Goal: Task Accomplishment & Management: Use online tool/utility

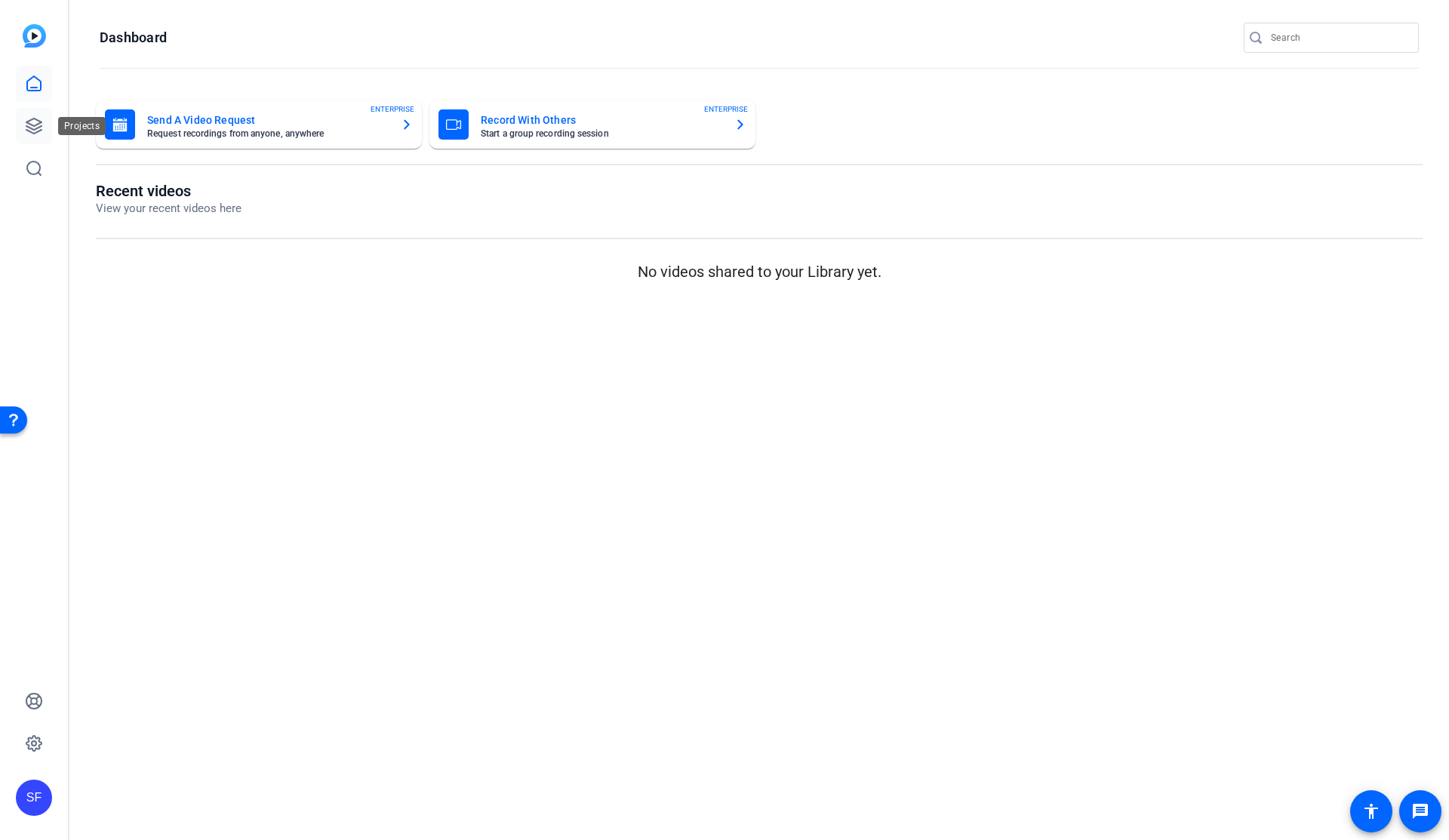
click at [26, 127] on icon at bounding box center [34, 126] width 16 height 16
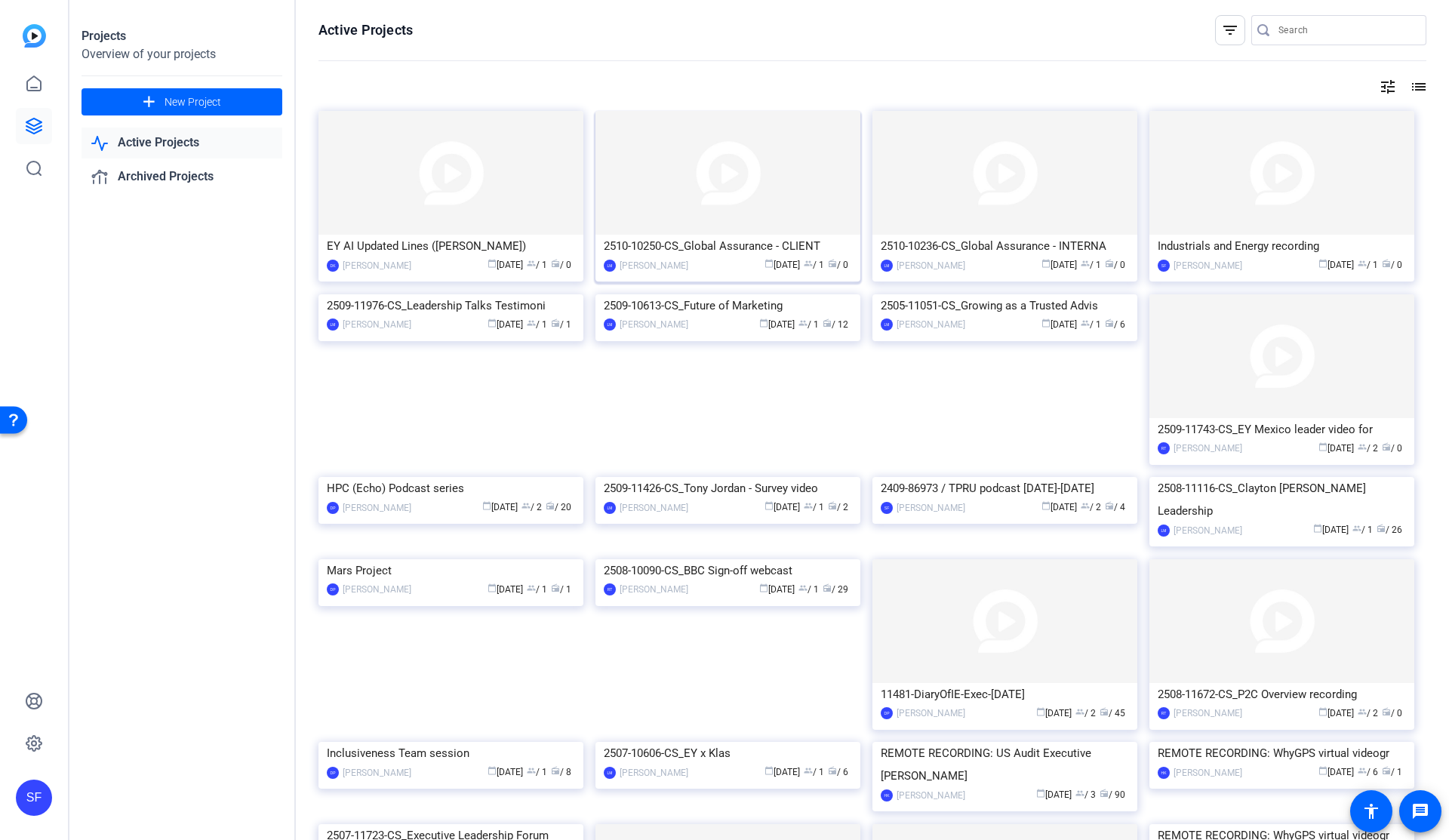
click at [719, 205] on img at bounding box center [728, 173] width 265 height 124
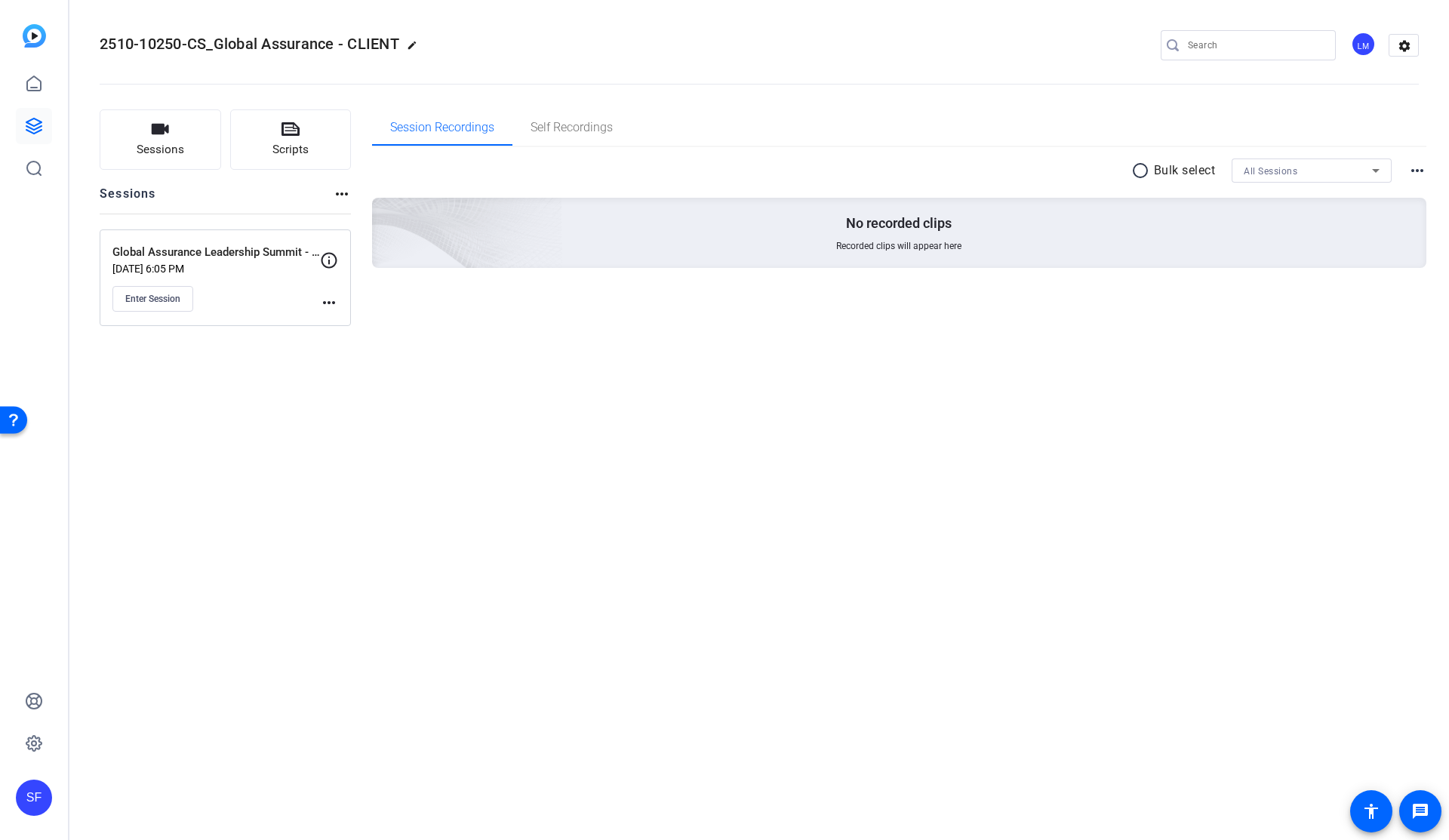
click at [327, 300] on mat-icon "more_horiz" at bounding box center [329, 303] width 18 height 18
click at [340, 323] on span "Edit Session" at bounding box center [366, 324] width 69 height 18
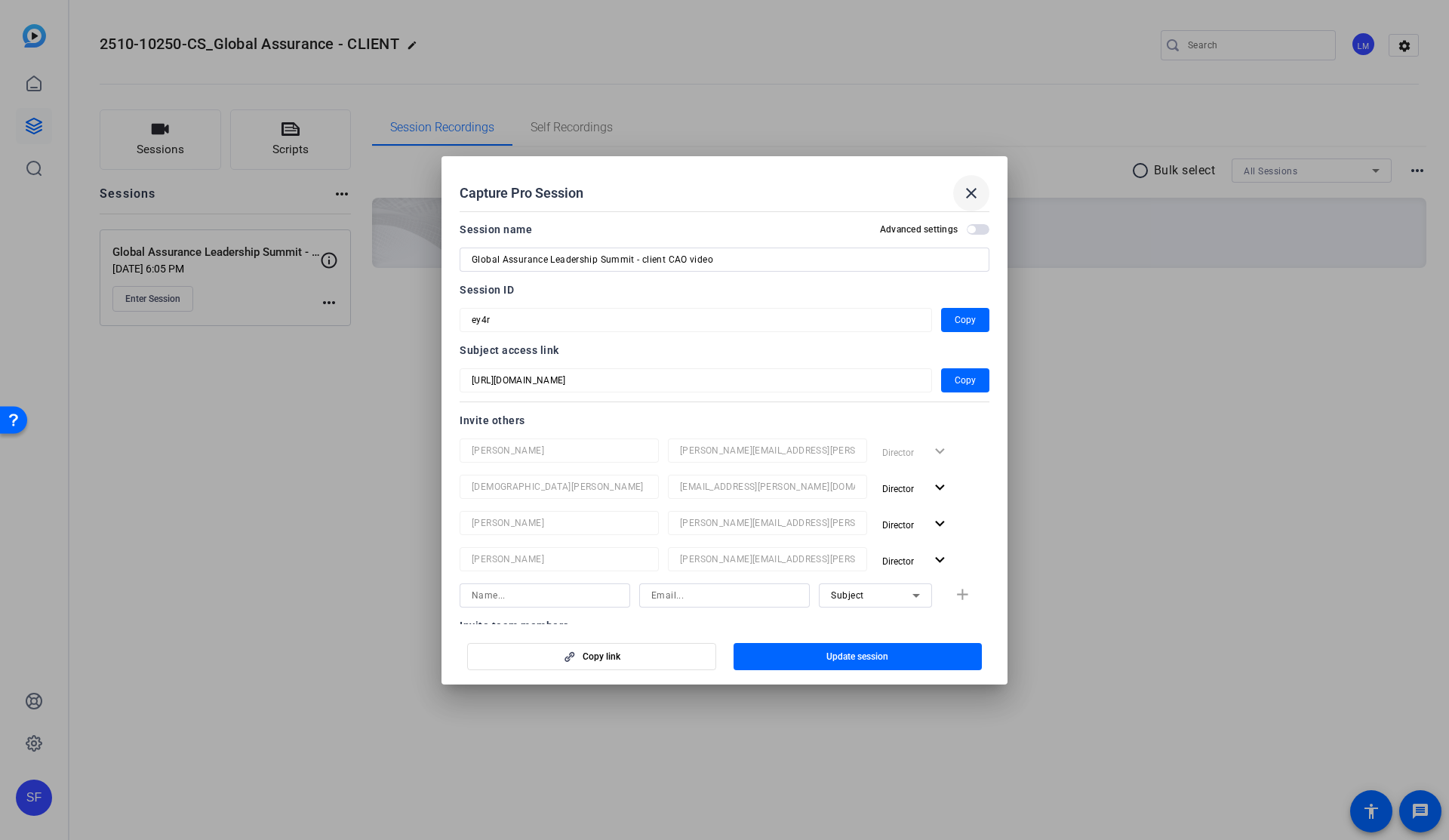
click at [973, 194] on mat-icon "close" at bounding box center [971, 193] width 18 height 18
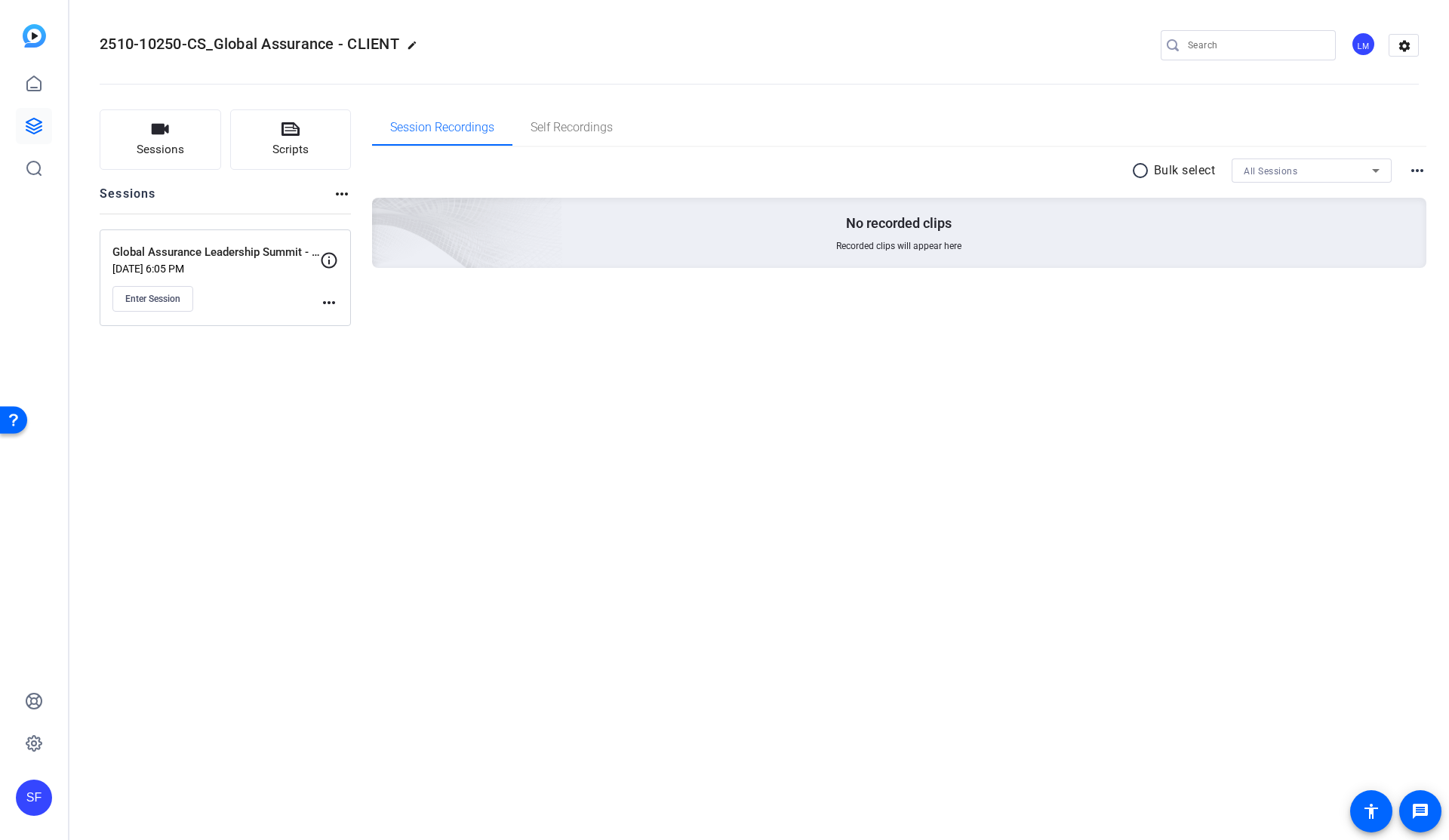
click at [333, 302] on mat-icon "more_horiz" at bounding box center [329, 303] width 18 height 18
click at [363, 321] on span "Edit Session" at bounding box center [366, 324] width 69 height 18
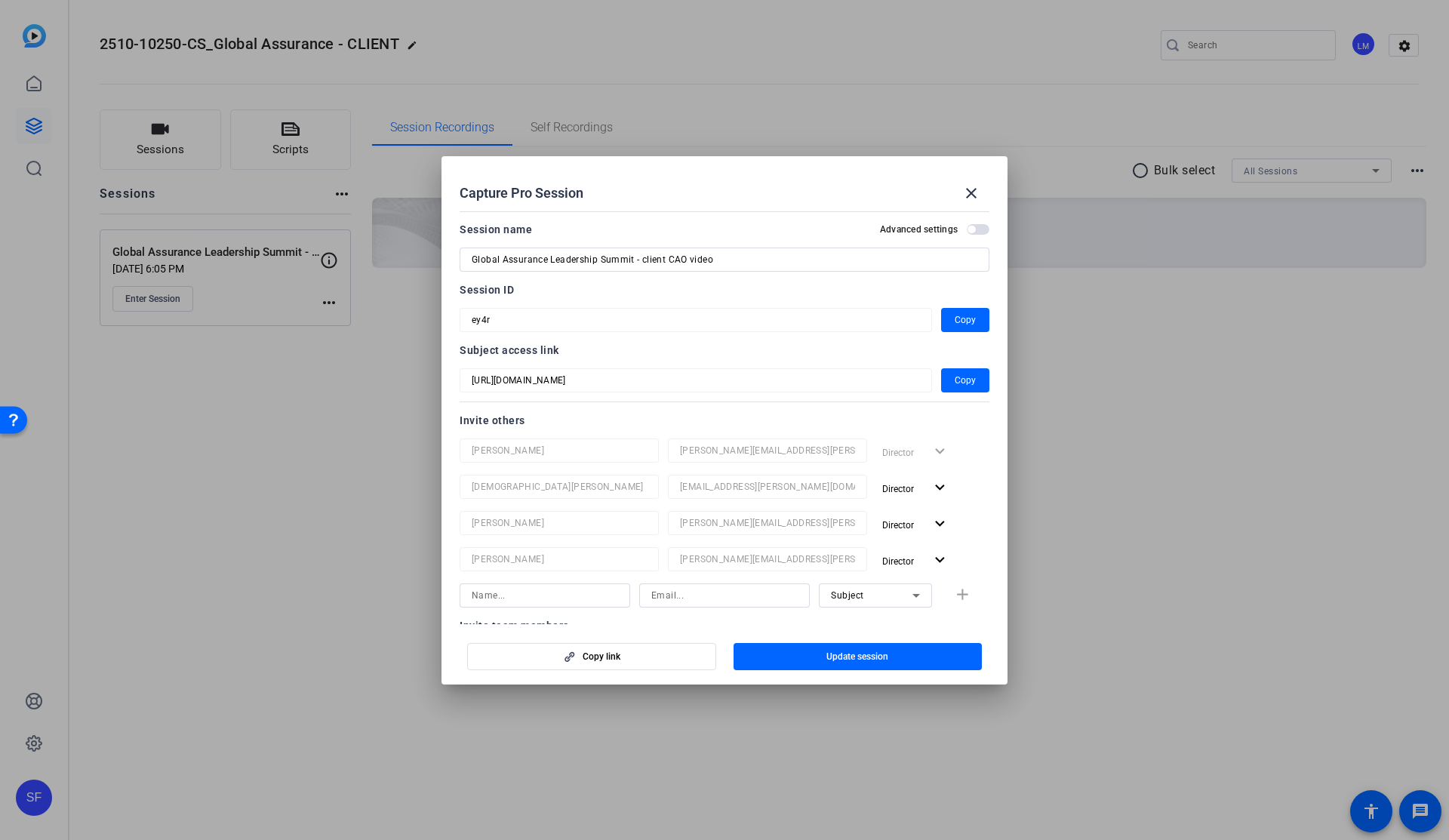
drag, startPoint x: 976, startPoint y: 188, endPoint x: 915, endPoint y: 152, distance: 70.8
click at [976, 188] on mat-icon "close" at bounding box center [971, 193] width 18 height 18
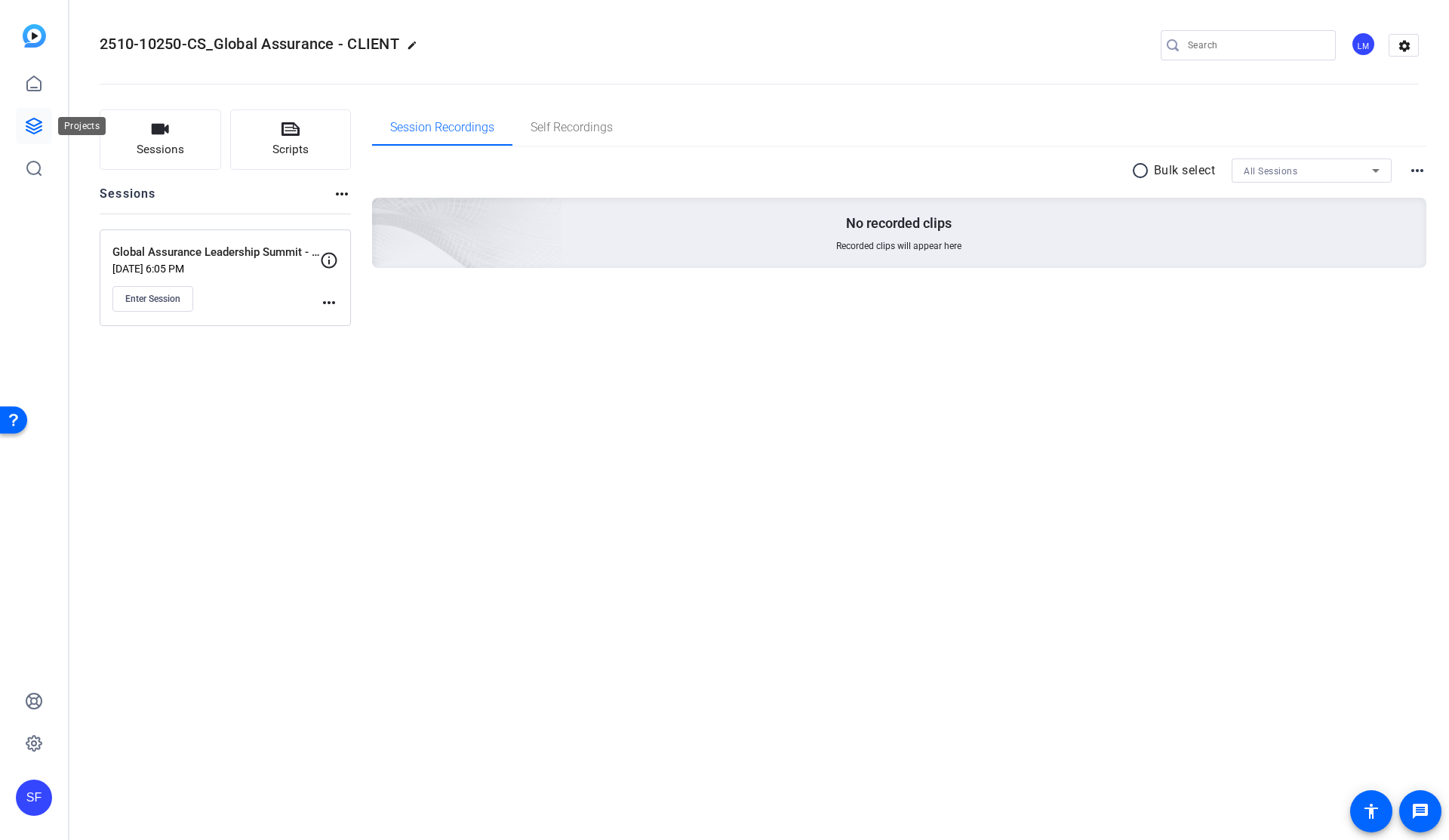
click at [29, 127] on icon at bounding box center [34, 126] width 16 height 16
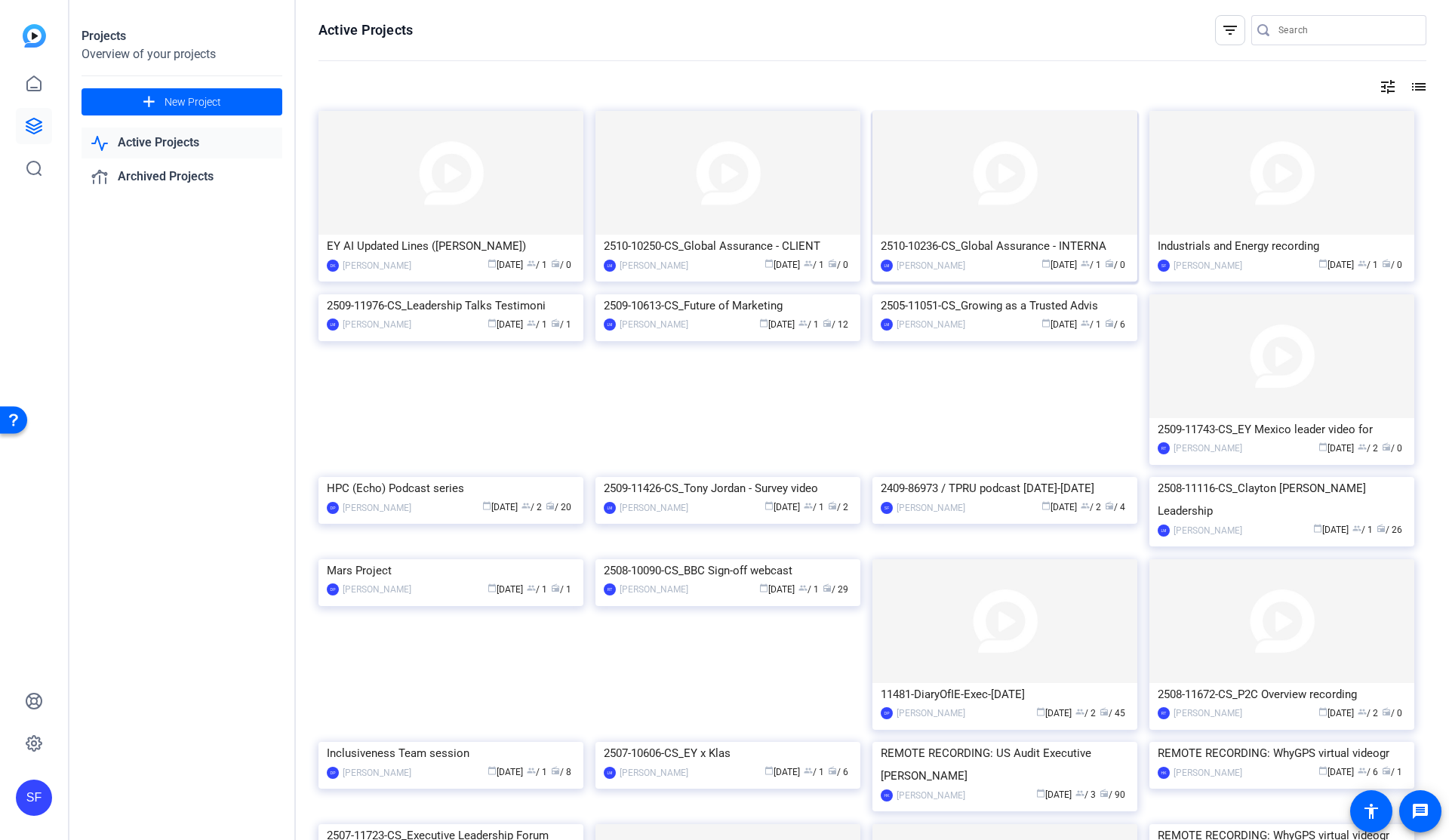
click at [971, 236] on div "2510-10236-CS_Global Assurance - INTERNA" at bounding box center [1005, 245] width 248 height 22
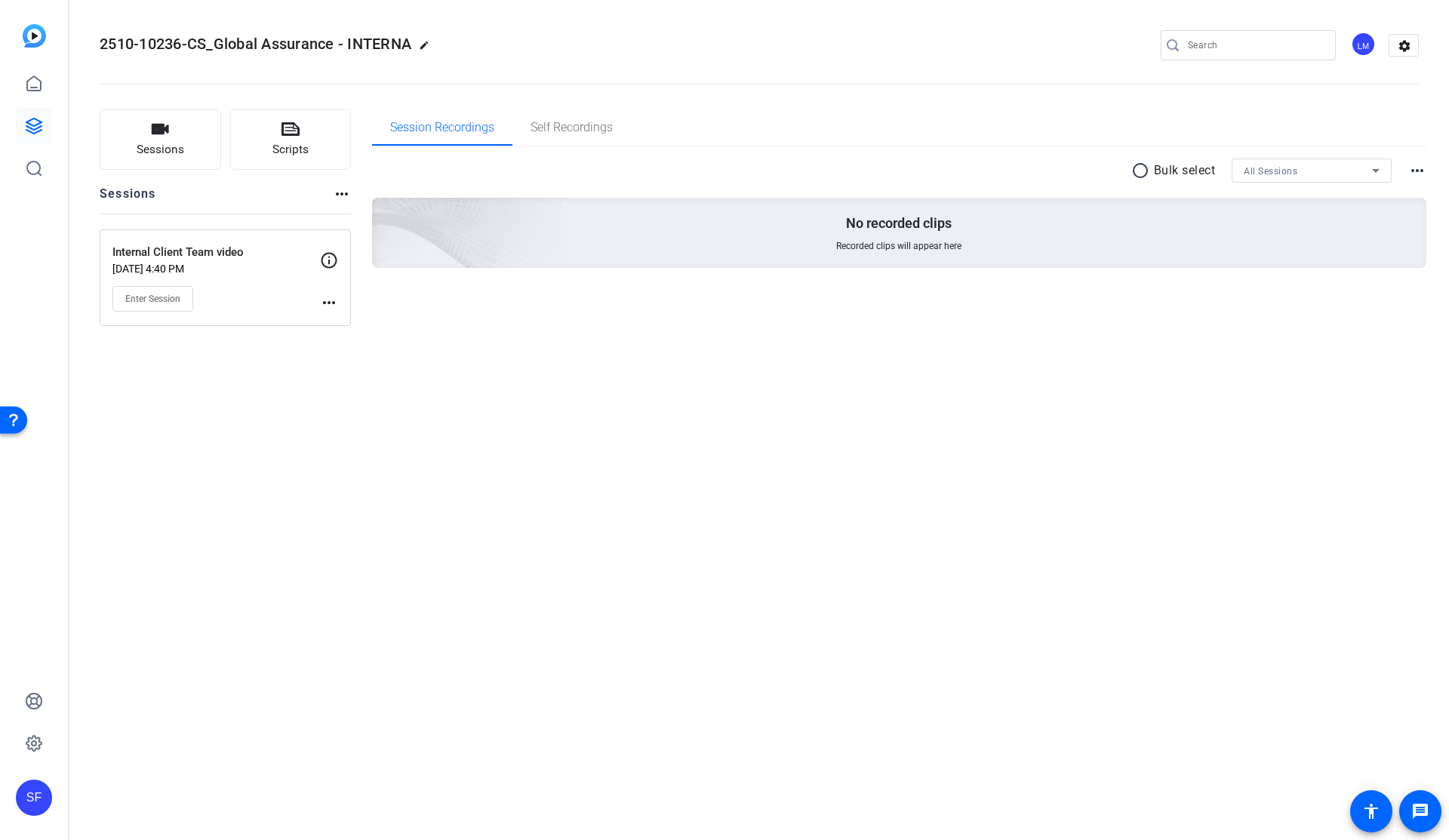
click at [331, 303] on mat-icon "more_horiz" at bounding box center [329, 303] width 18 height 18
click at [369, 324] on span "Edit Session" at bounding box center [366, 324] width 69 height 18
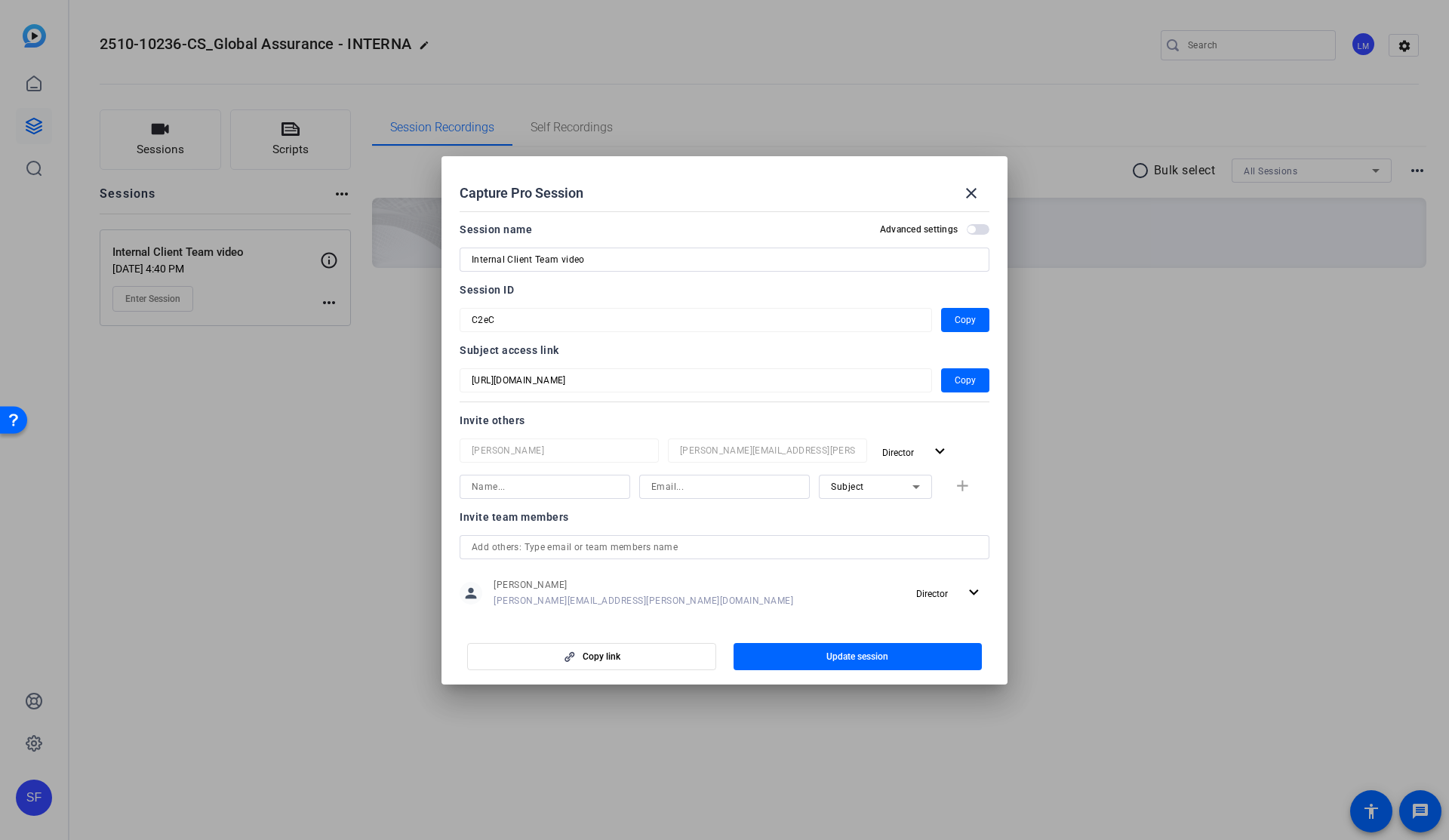
click at [661, 543] on input "text" at bounding box center [724, 547] width 506 height 18
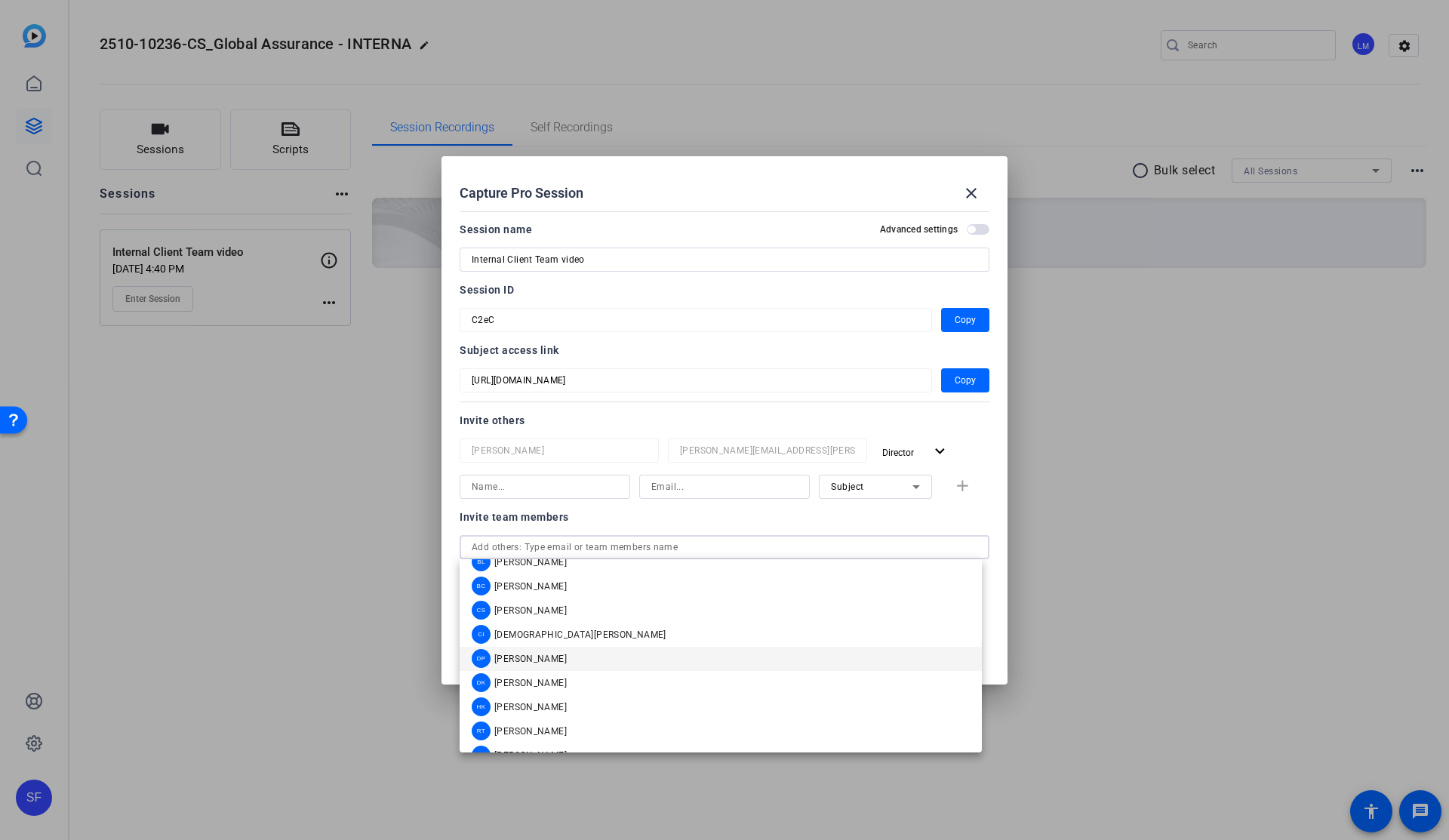
scroll to position [60, 0]
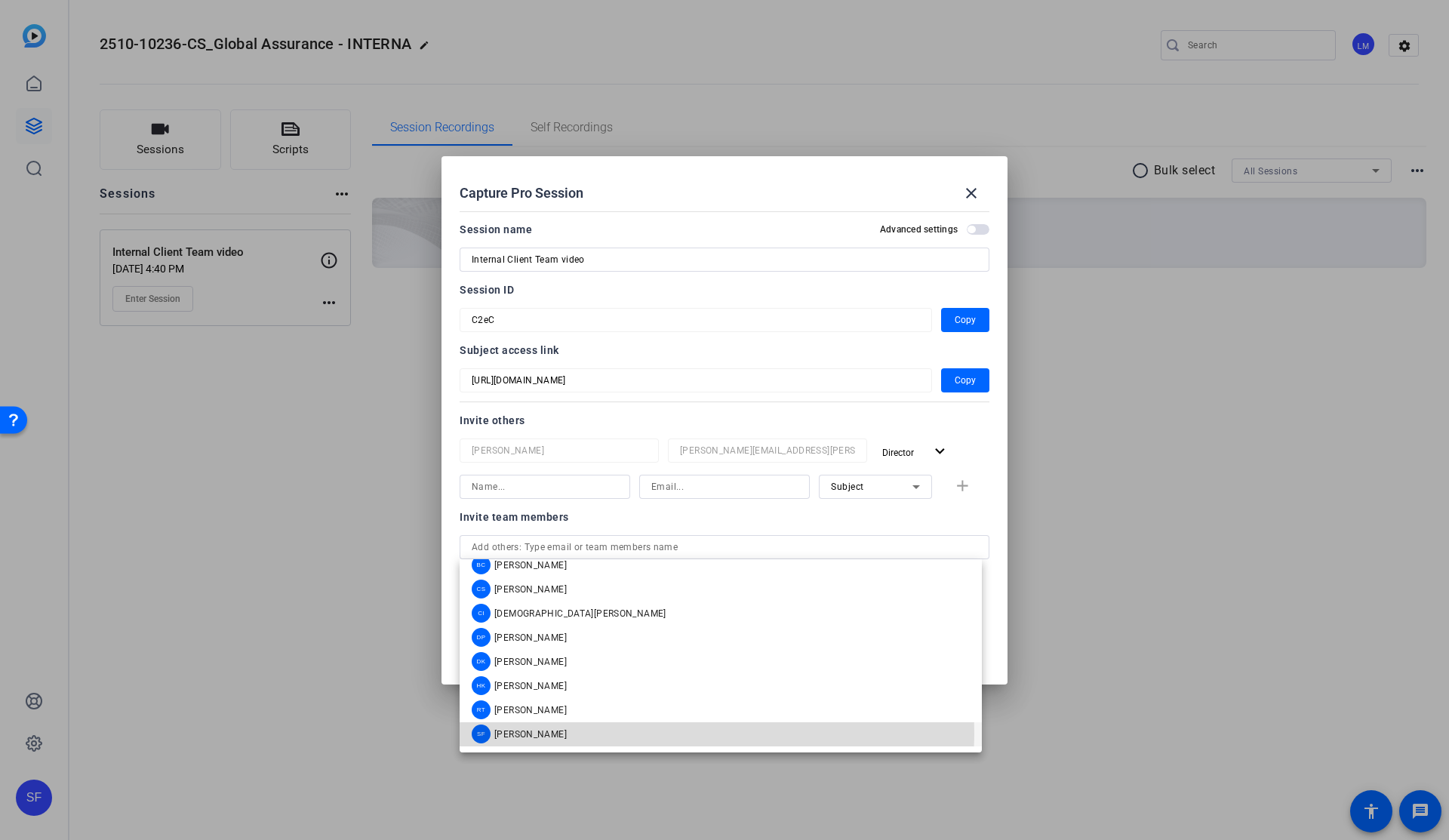
click at [565, 734] on mat-option "SF [PERSON_NAME]" at bounding box center [721, 733] width 522 height 24
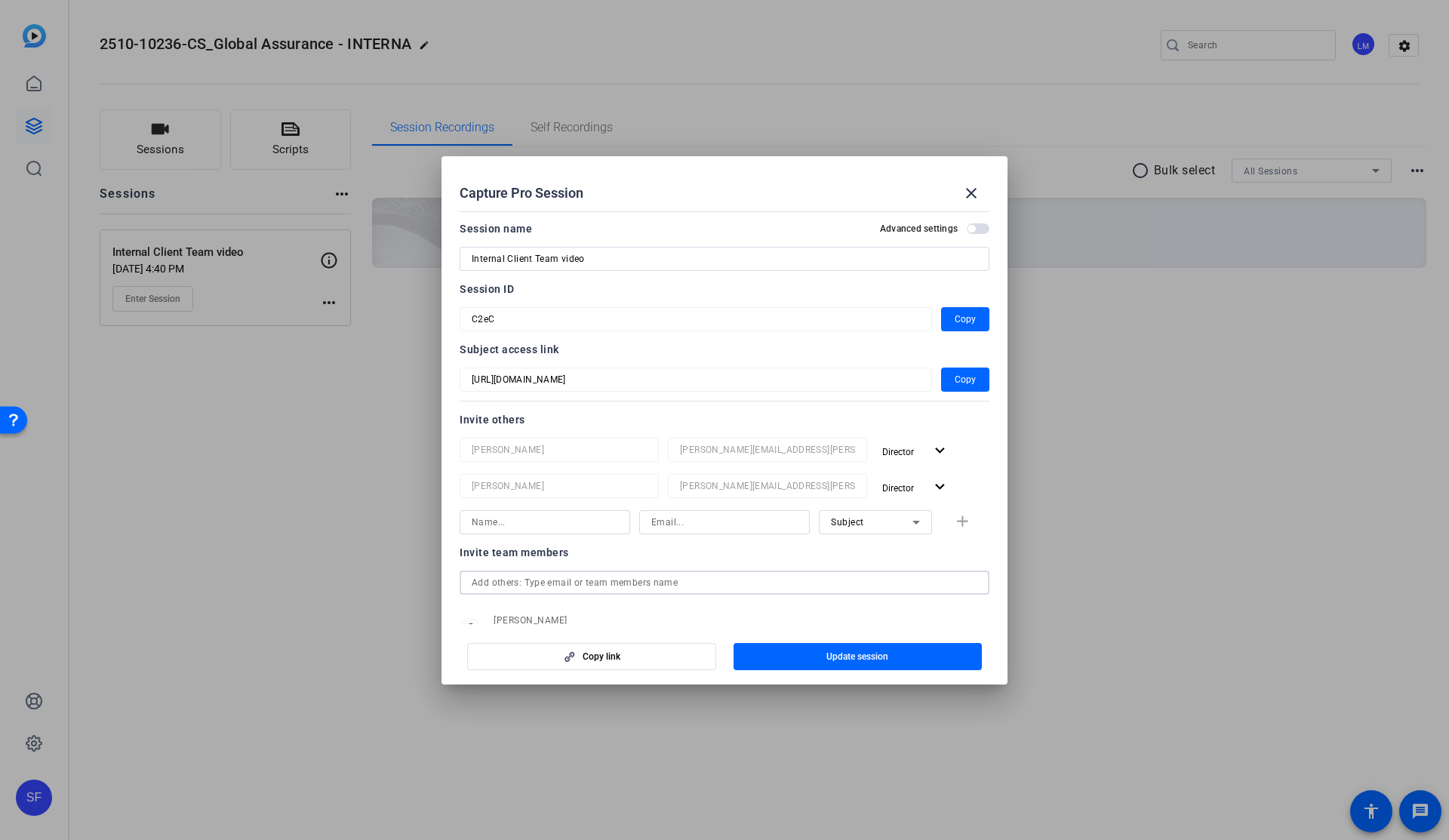
scroll to position [0, 0]
click at [839, 659] on span "Update session" at bounding box center [858, 656] width 62 height 12
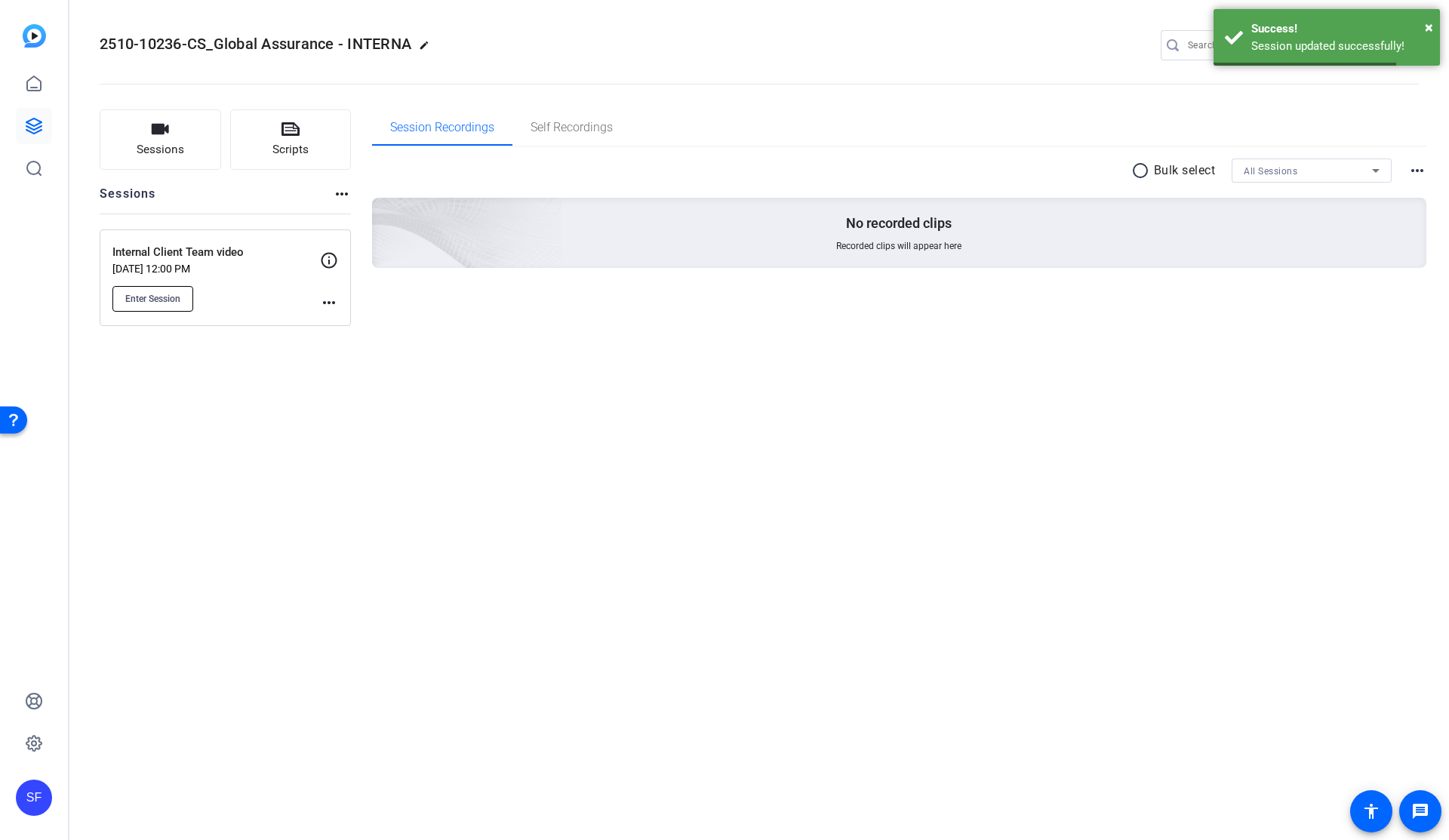
click at [165, 305] on button "Enter Session" at bounding box center [152, 299] width 81 height 25
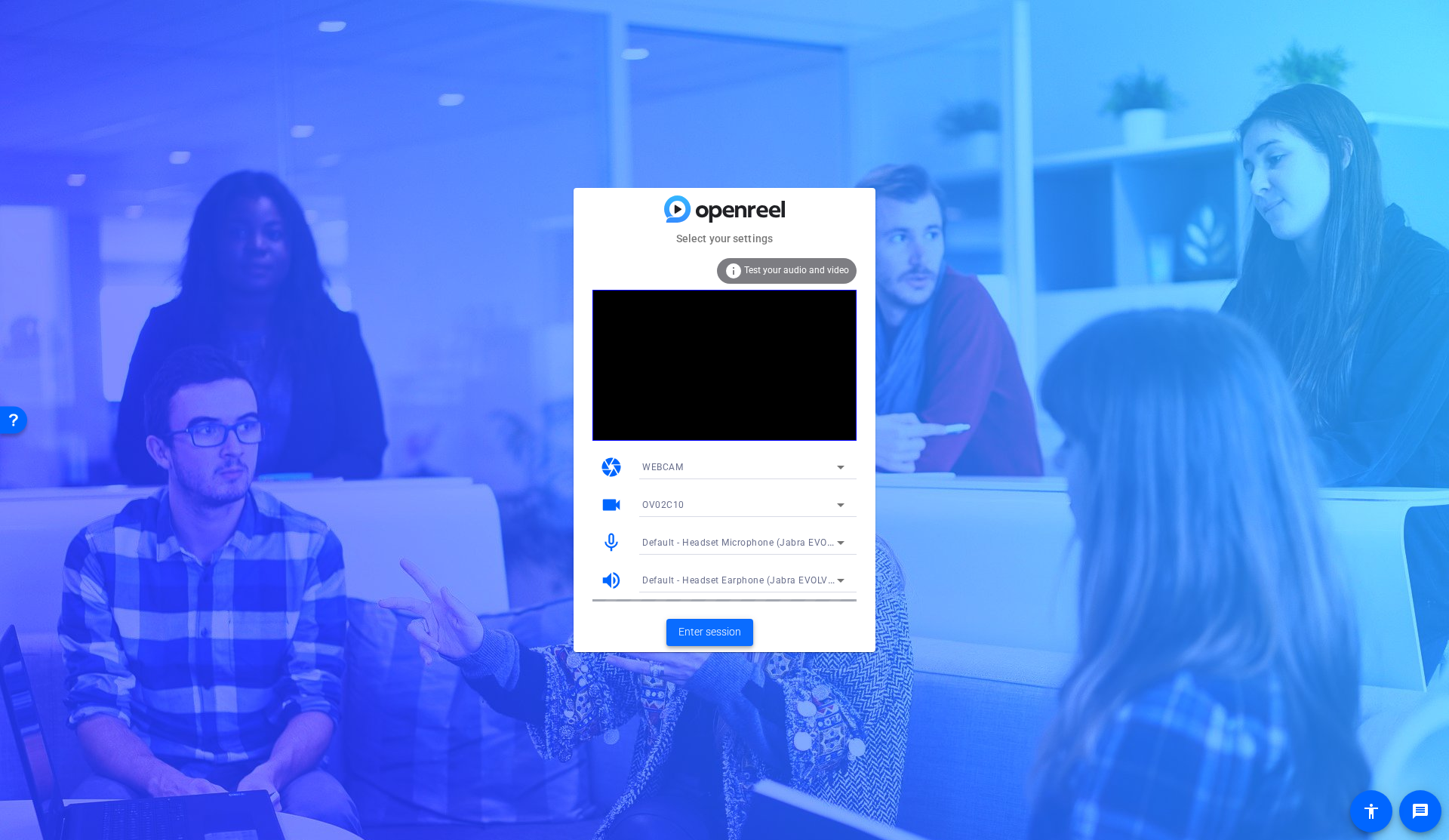
click at [706, 642] on span at bounding box center [709, 631] width 86 height 36
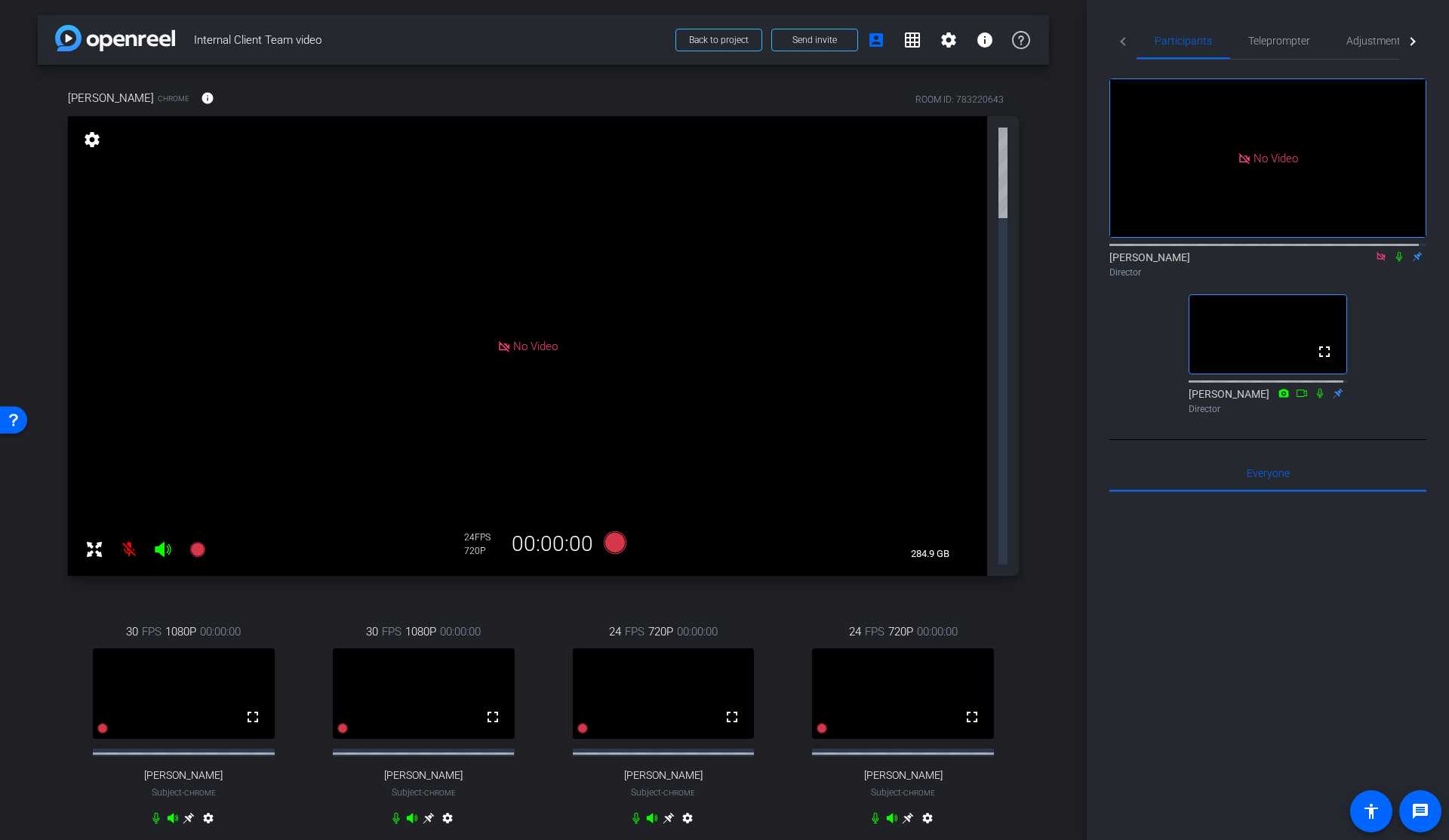
click at [1394, 262] on icon at bounding box center [1400, 256] width 12 height 11
click at [1271, 37] on span "Teleprompter" at bounding box center [1279, 41] width 62 height 11
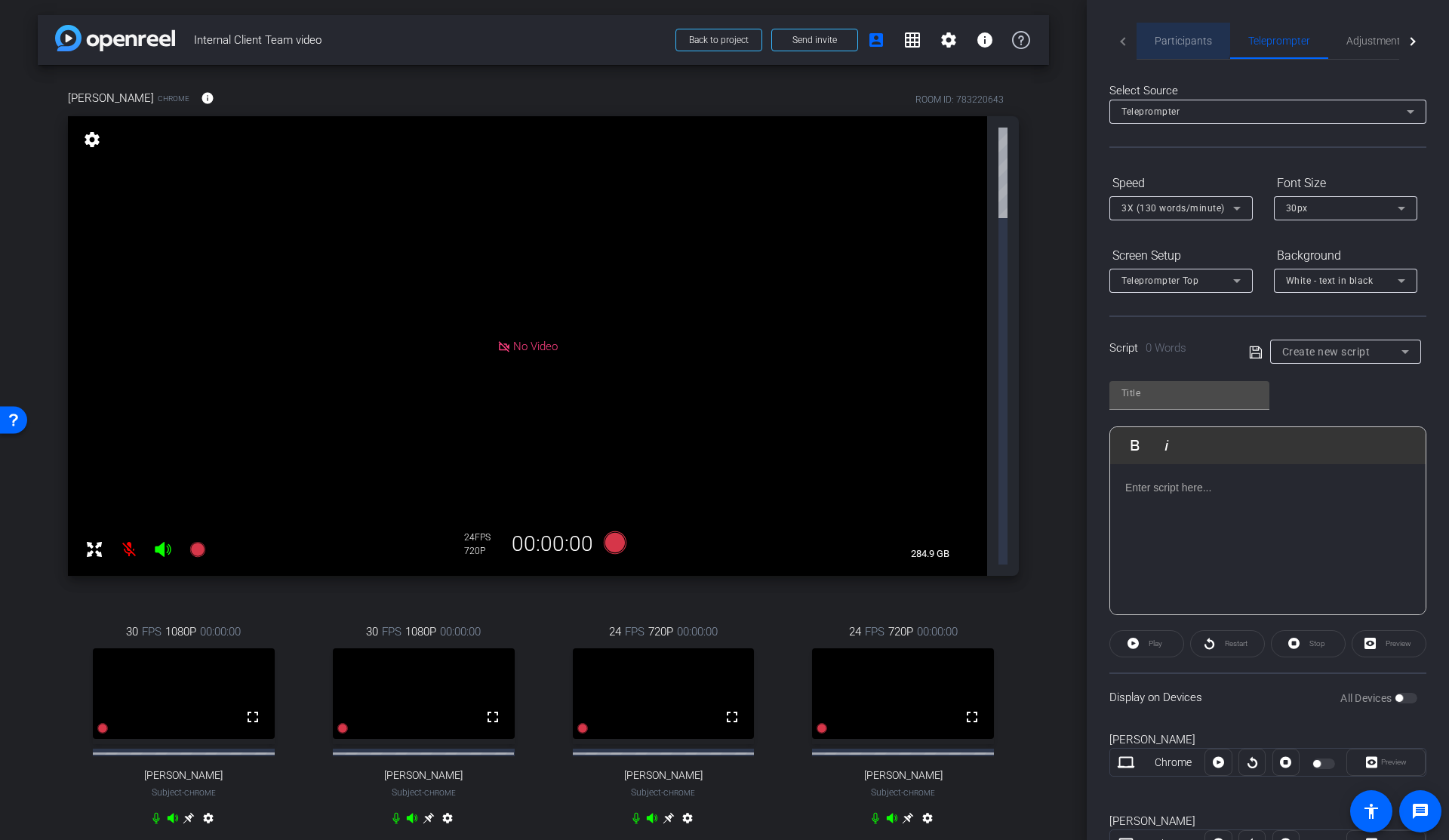
click at [1180, 37] on span "Participants" at bounding box center [1183, 41] width 57 height 11
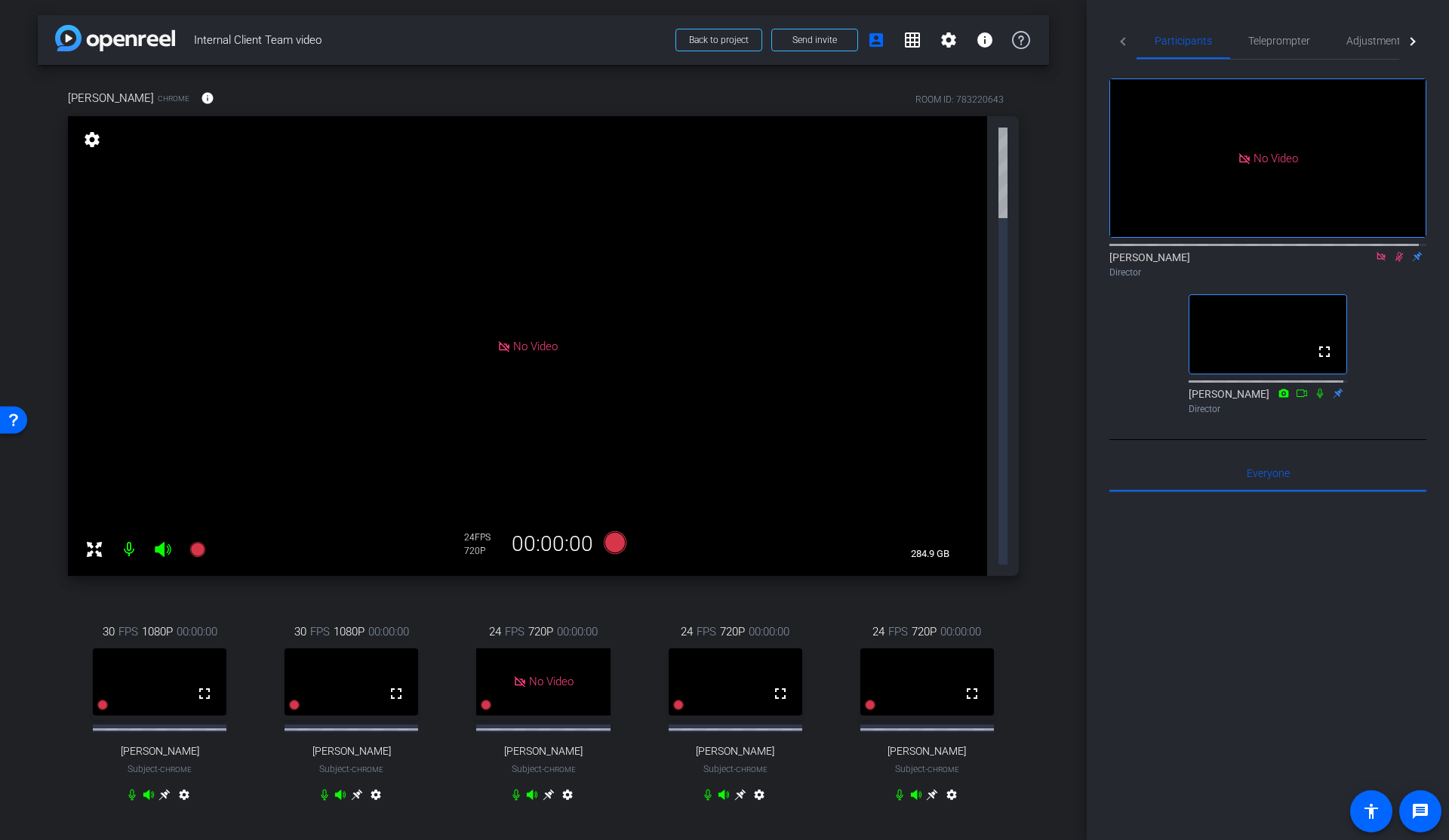
click at [1394, 251] on icon at bounding box center [1400, 256] width 12 height 11
click at [1368, 36] on span "Adjustments" at bounding box center [1375, 41] width 59 height 11
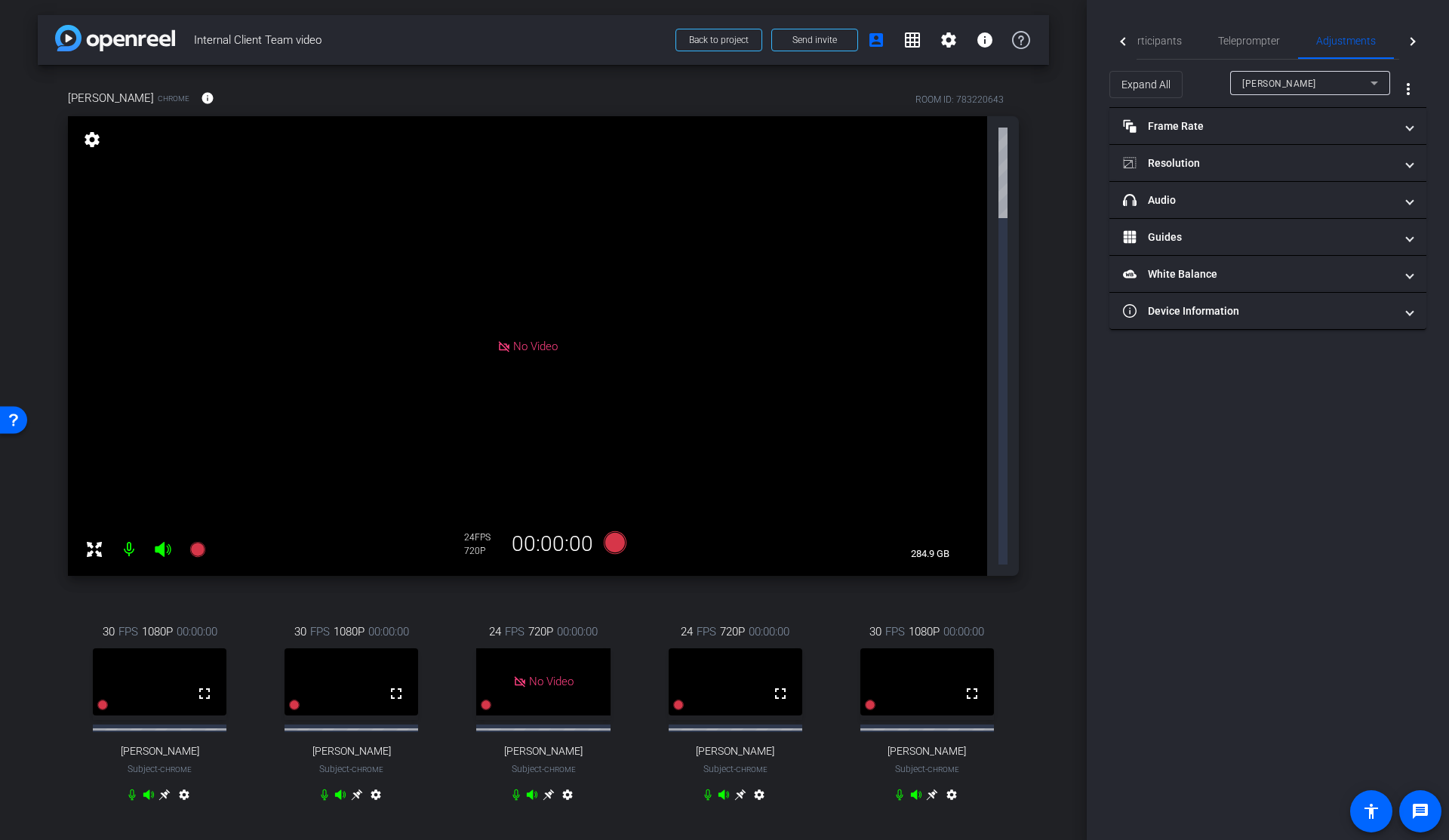
click at [1316, 87] on span "Melanie Florence Hampton" at bounding box center [1279, 83] width 74 height 11
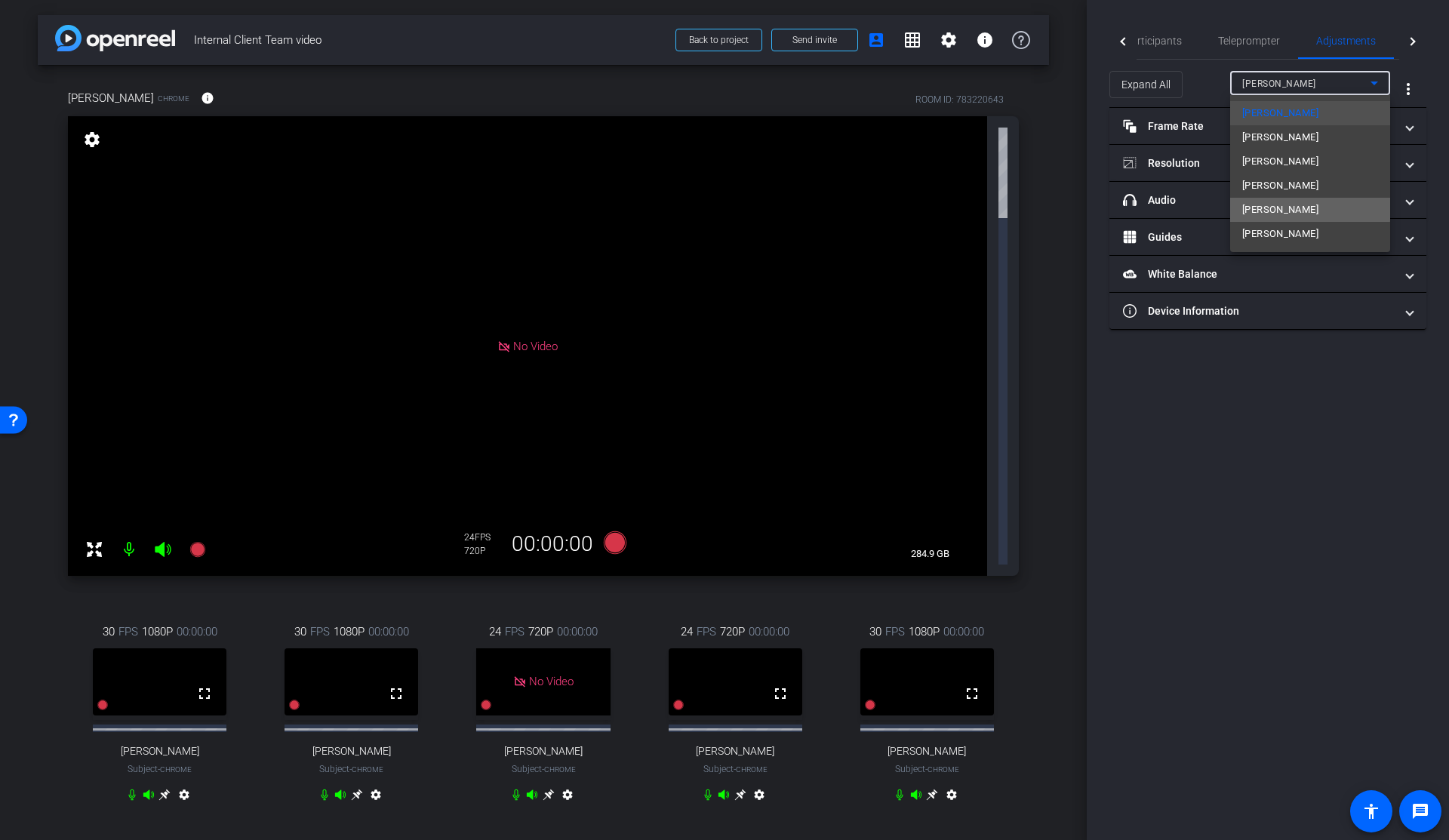
click at [1297, 204] on span "Diana Hopkins" at bounding box center [1280, 210] width 77 height 18
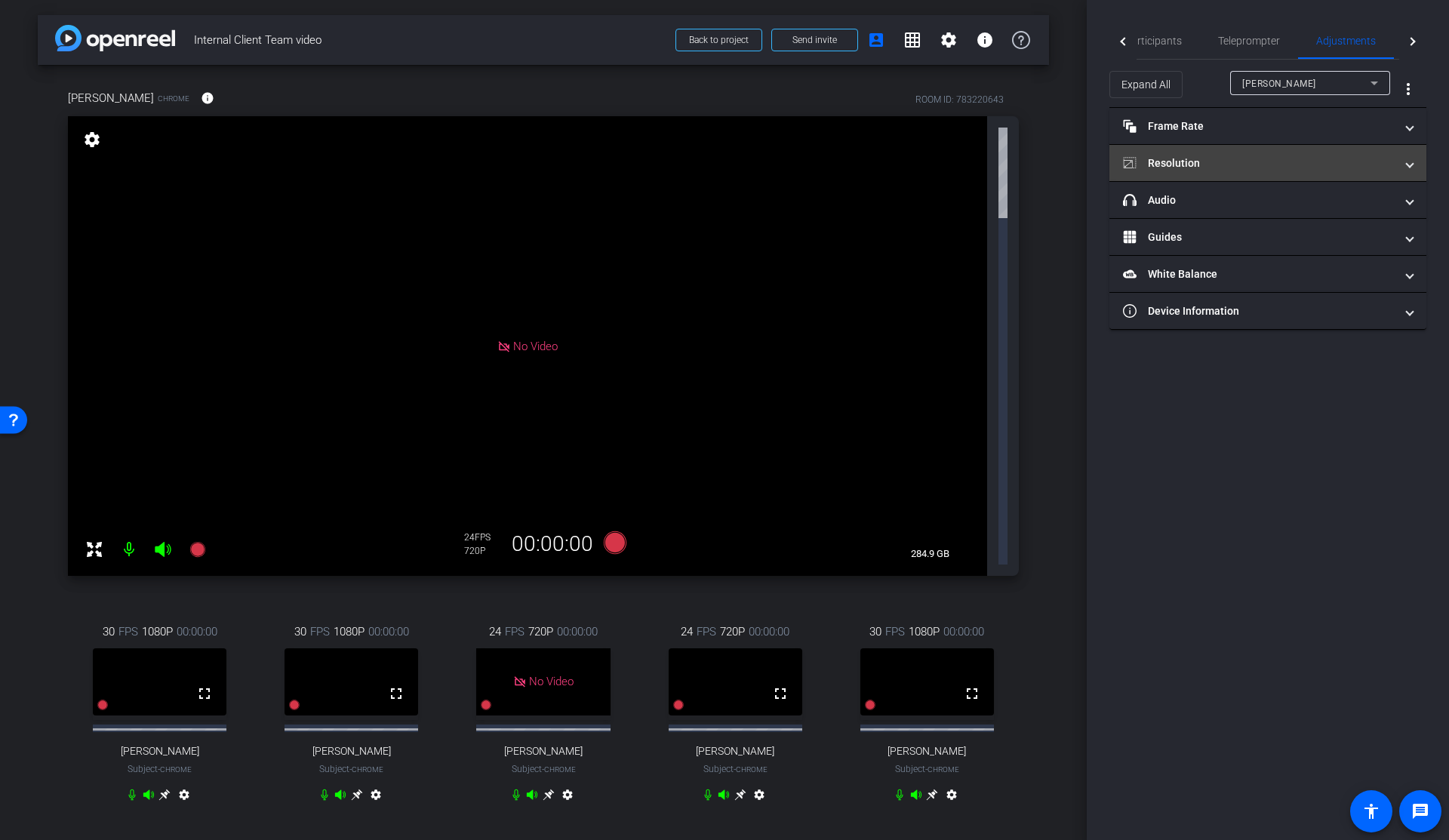
click at [1299, 170] on mat-panel-title "Resolution" at bounding box center [1259, 163] width 272 height 16
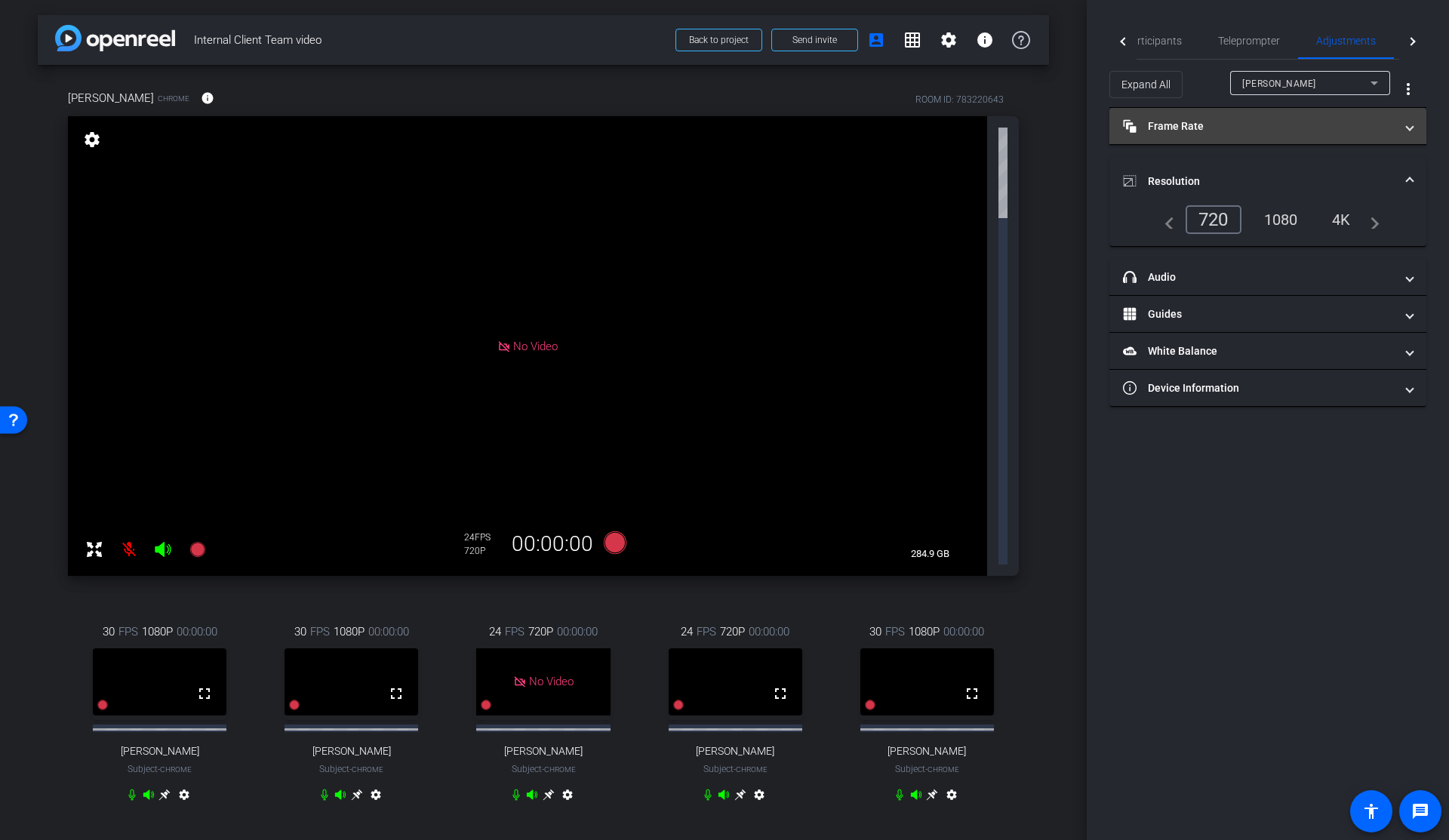
click at [1301, 138] on mat-expansion-panel-header "Frame Rate Frame Rate" at bounding box center [1268, 125] width 317 height 36
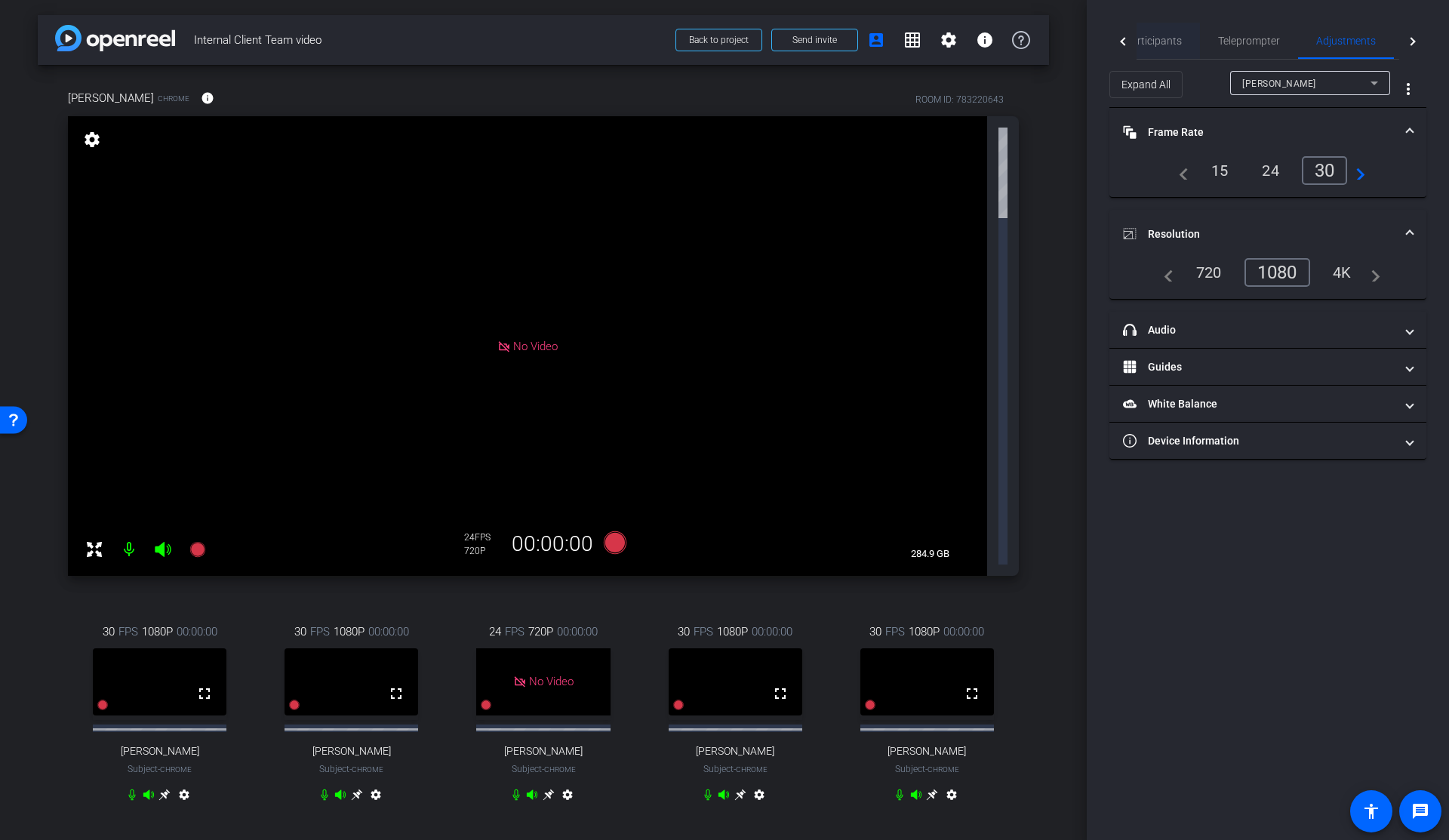
click at [1169, 30] on span "Participants" at bounding box center [1153, 40] width 57 height 36
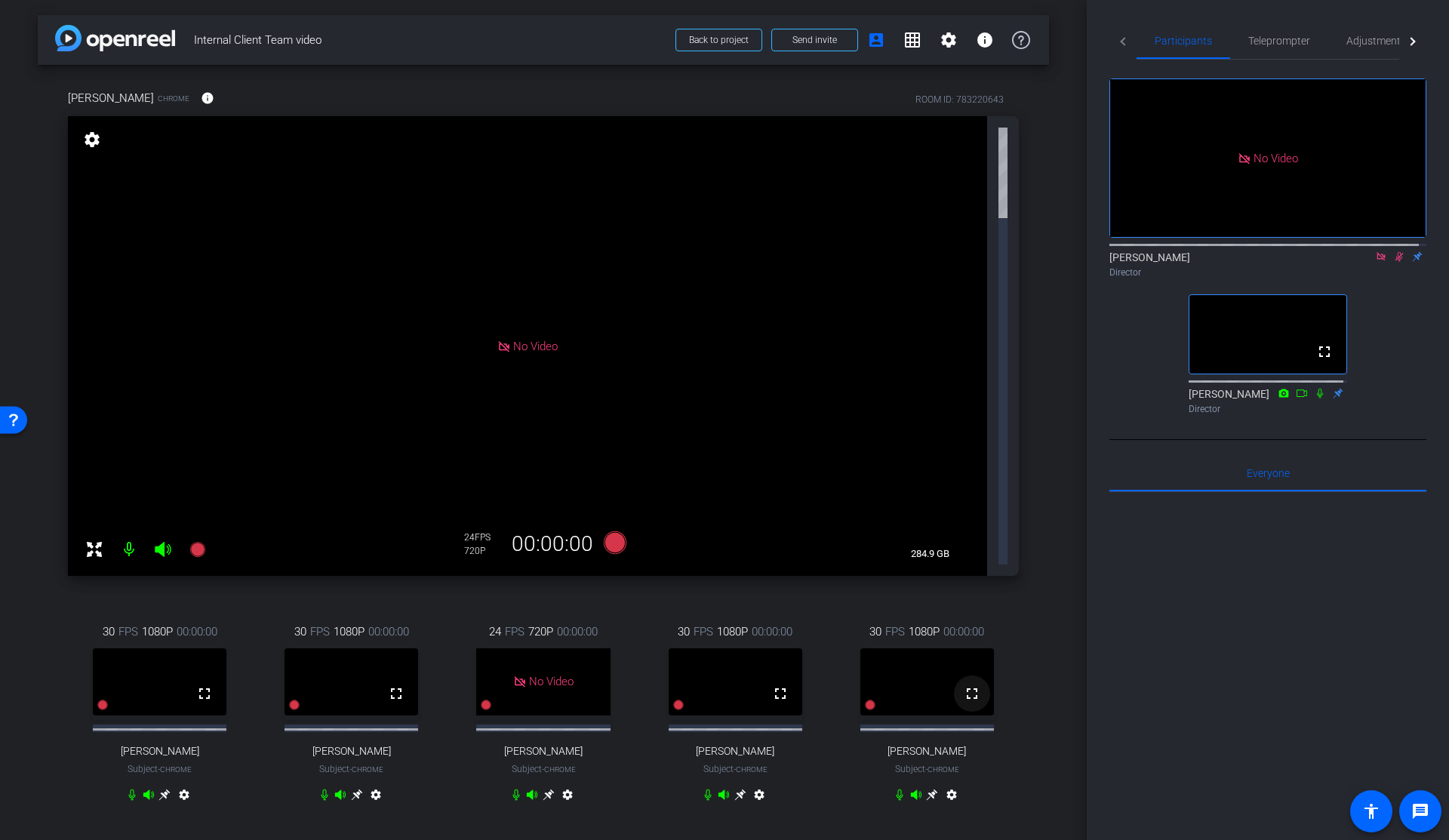
click at [971, 684] on mat-icon "fullscreen" at bounding box center [971, 693] width 18 height 18
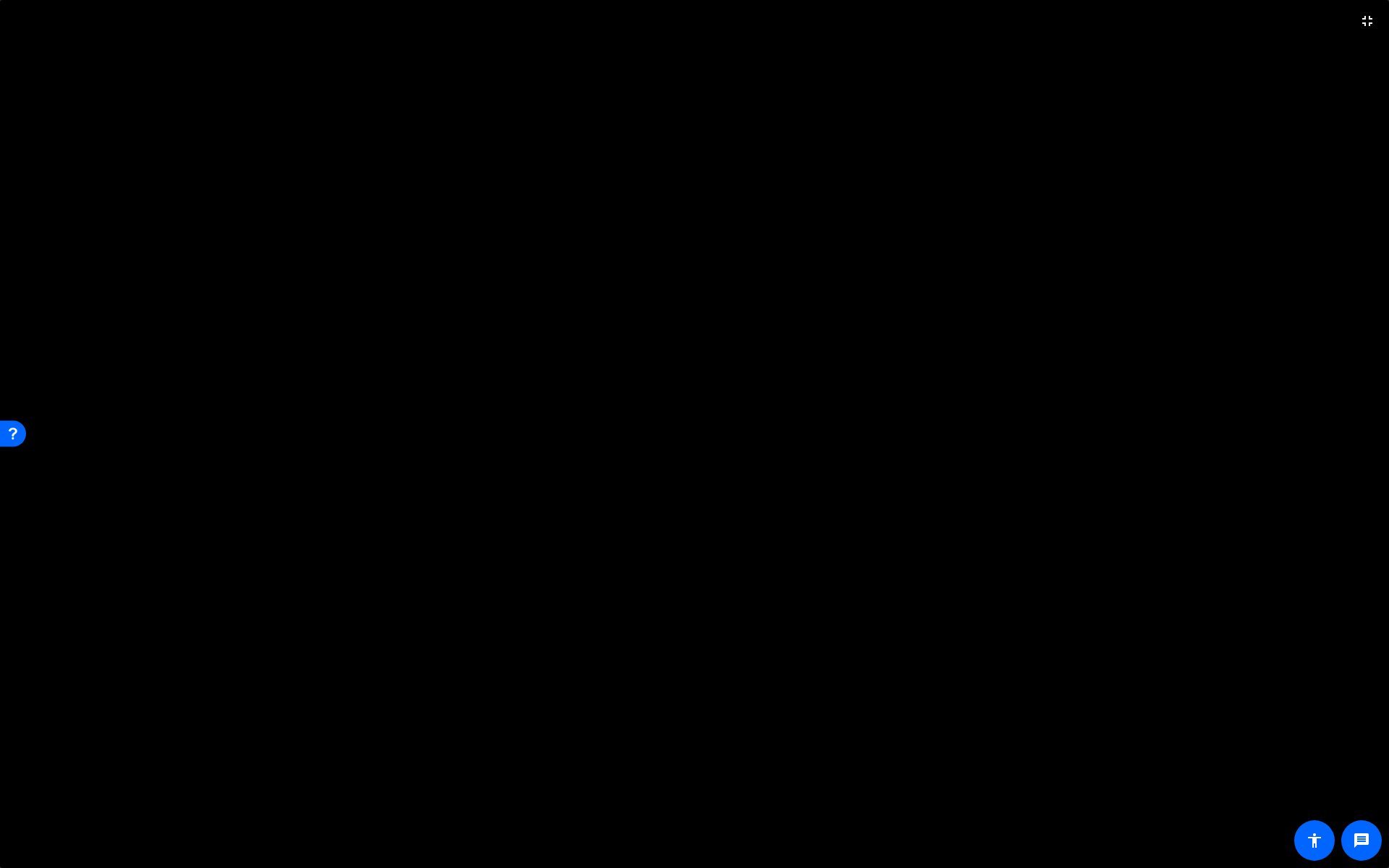
drag, startPoint x: 1361, startPoint y: 18, endPoint x: 1168, endPoint y: 6, distance: 193.4
click at [1361, 18] on mat-icon "fullscreen_exit" at bounding box center [1368, 20] width 18 height 18
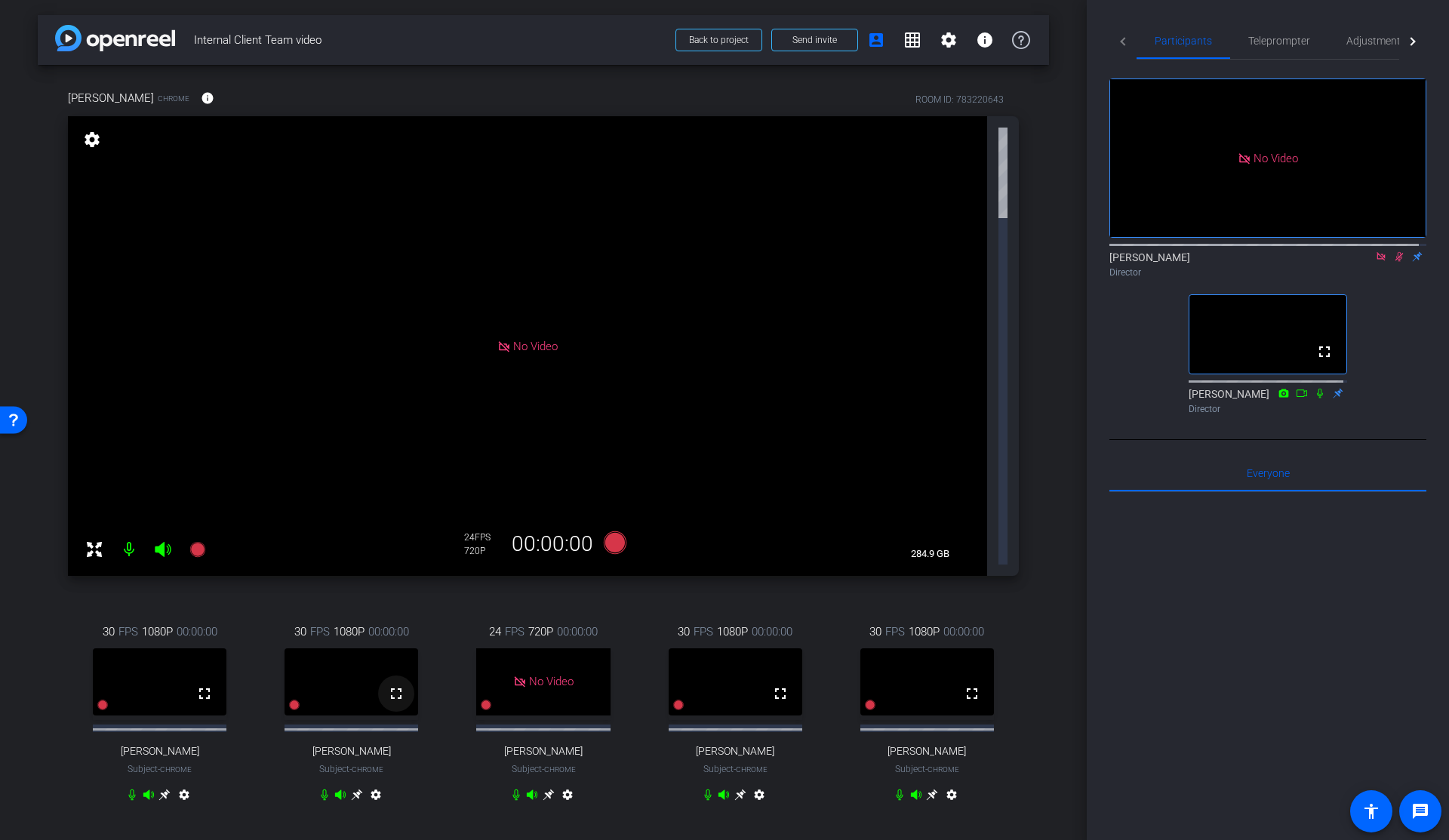
click at [396, 684] on mat-icon "fullscreen" at bounding box center [396, 693] width 18 height 18
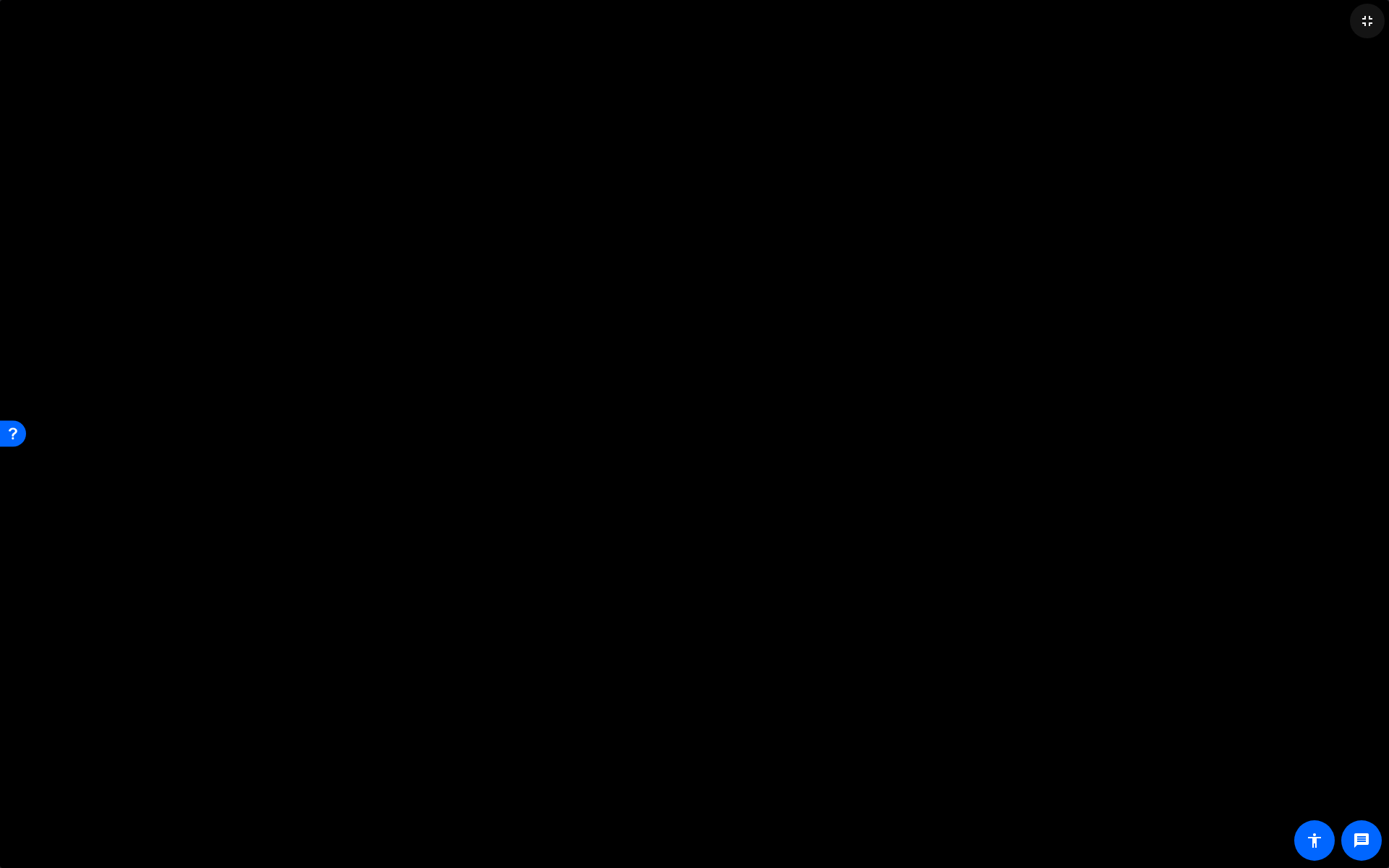
click at [1360, 21] on mat-icon "fullscreen_exit" at bounding box center [1368, 20] width 18 height 18
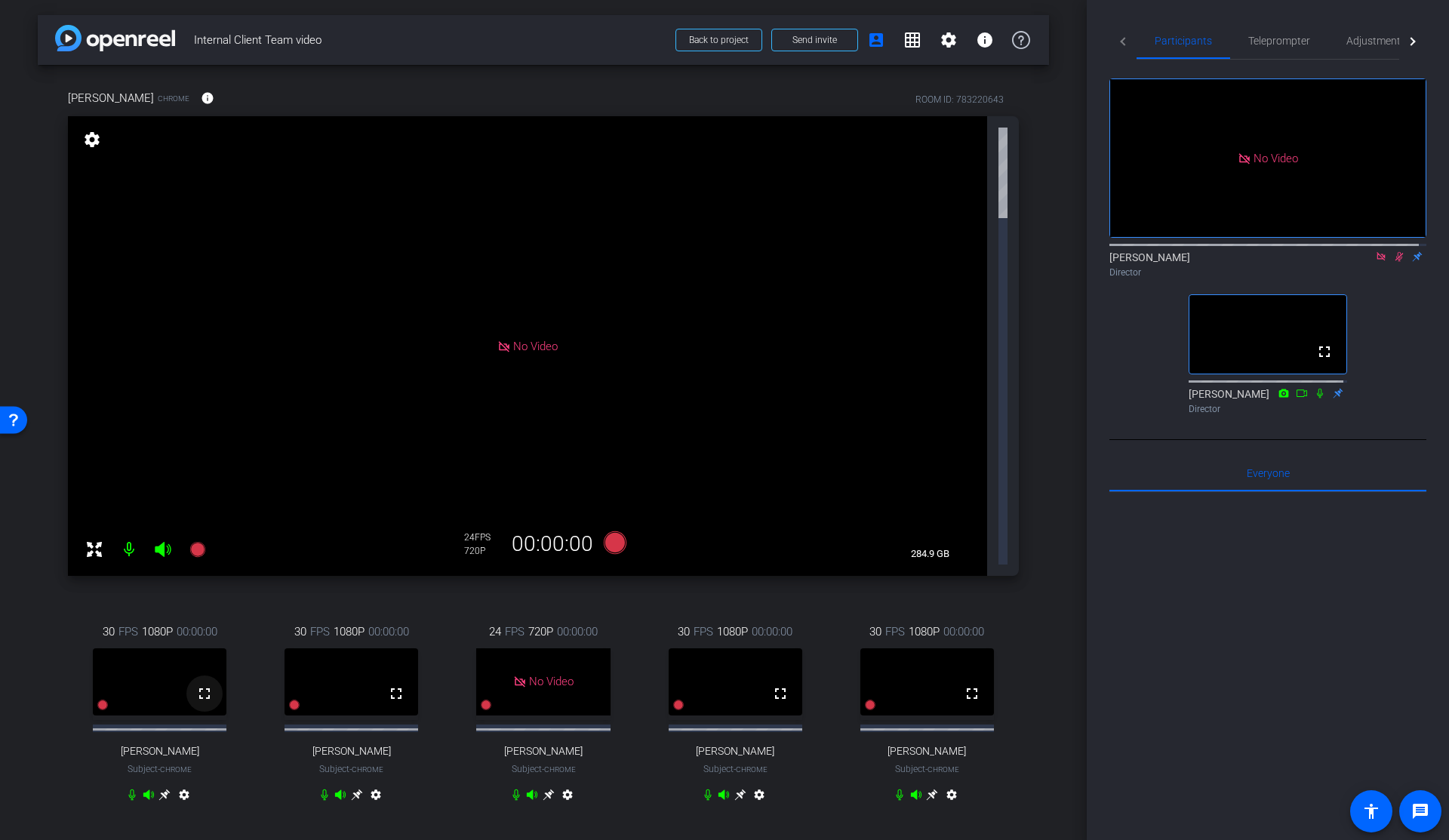
click at [203, 684] on mat-icon "fullscreen" at bounding box center [204, 693] width 18 height 18
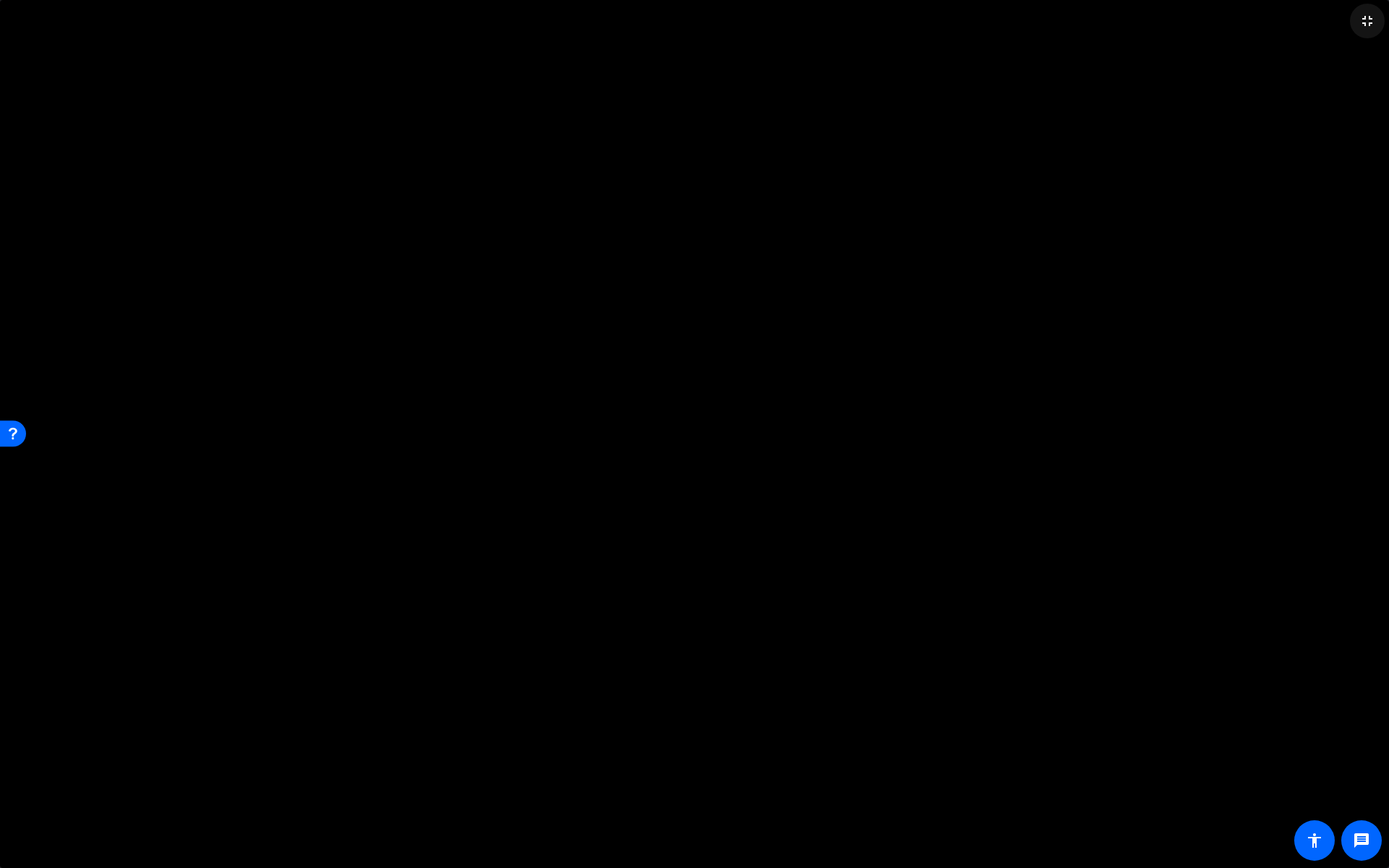
click at [1365, 20] on mat-icon "fullscreen_exit" at bounding box center [1368, 20] width 18 height 18
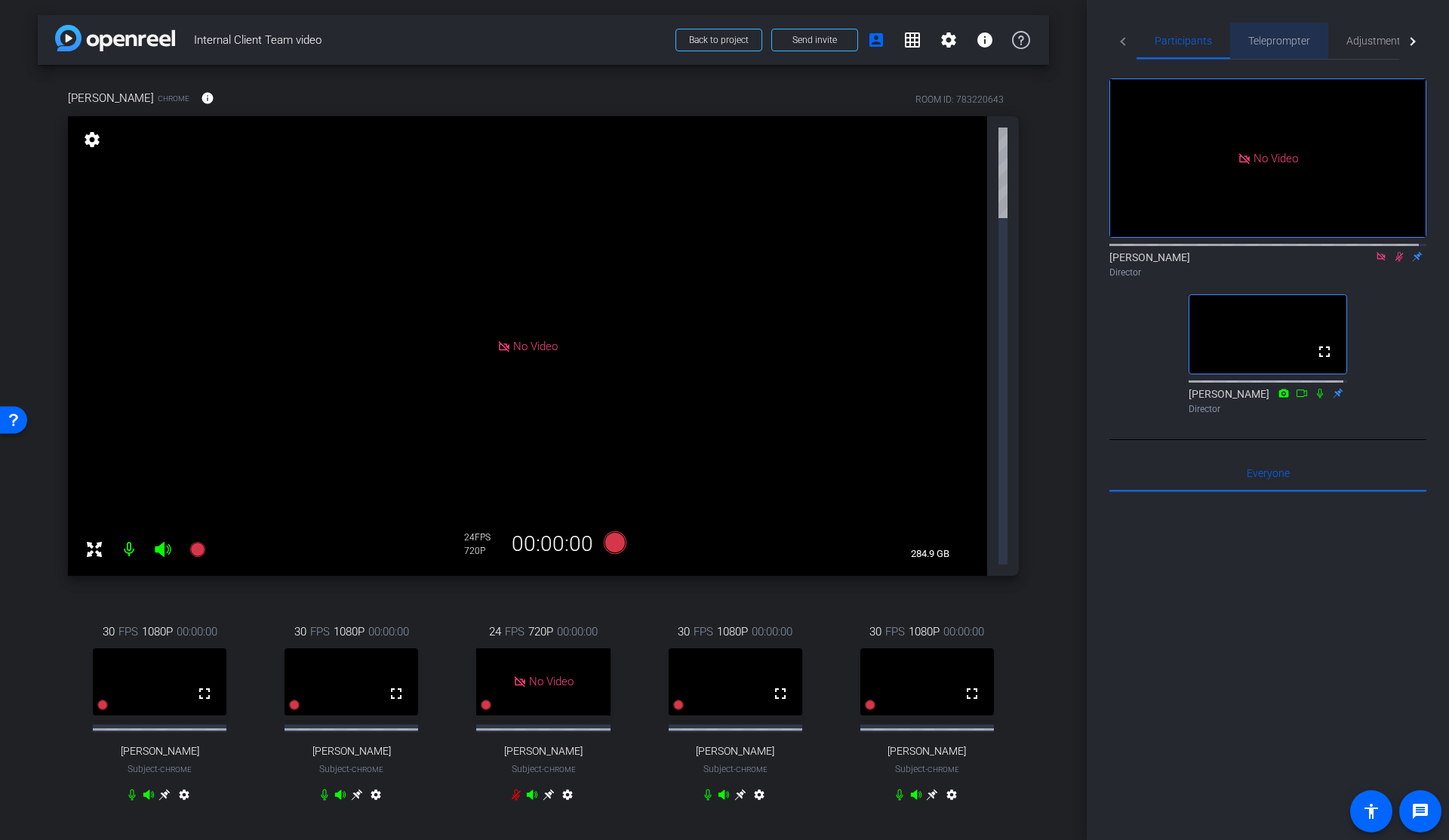
click at [1298, 39] on span "Teleprompter" at bounding box center [1279, 41] width 62 height 11
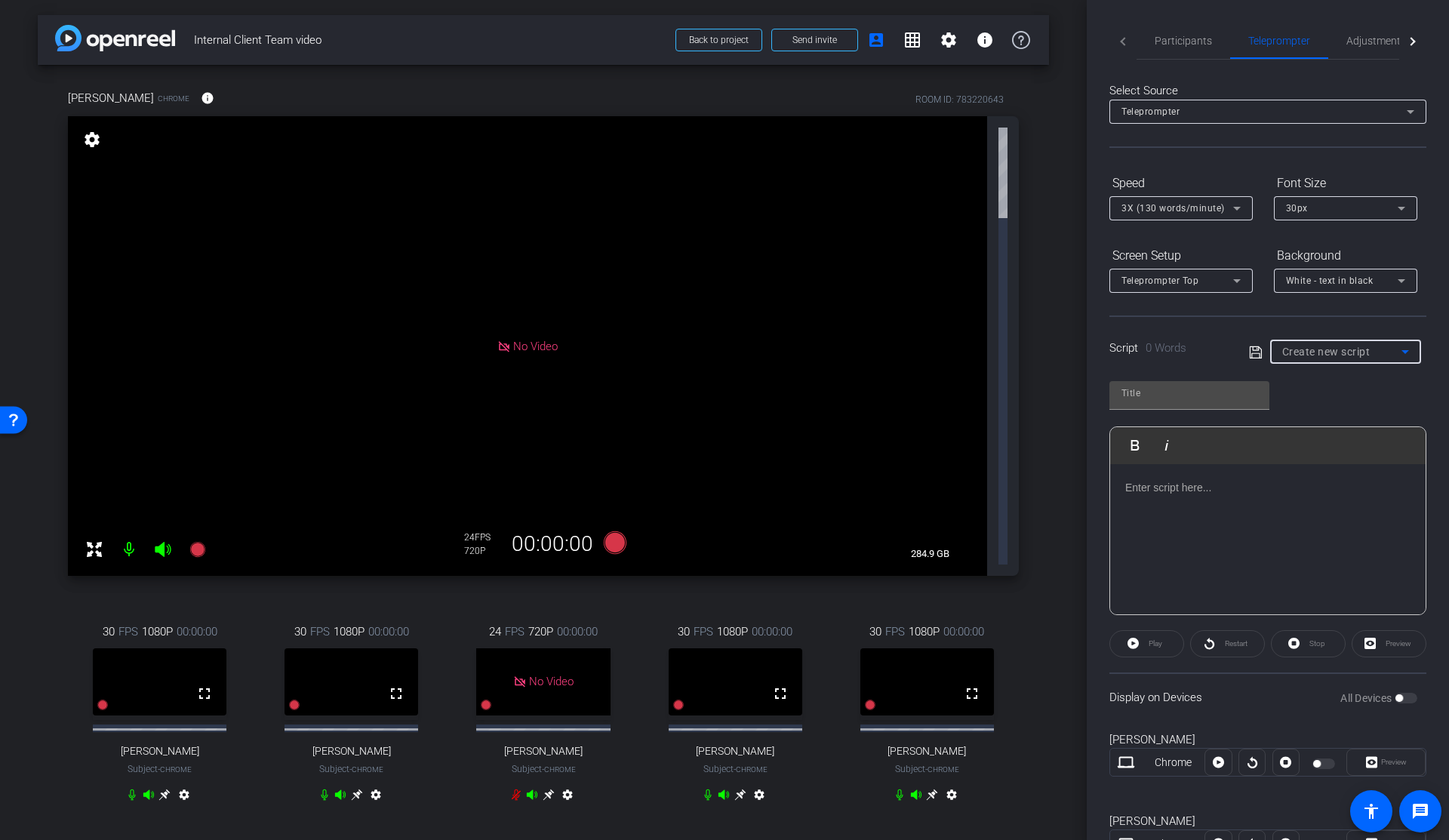
click at [1342, 359] on div "Create new script" at bounding box center [1341, 351] width 119 height 18
click at [1339, 325] on div at bounding box center [724, 420] width 1449 height 840
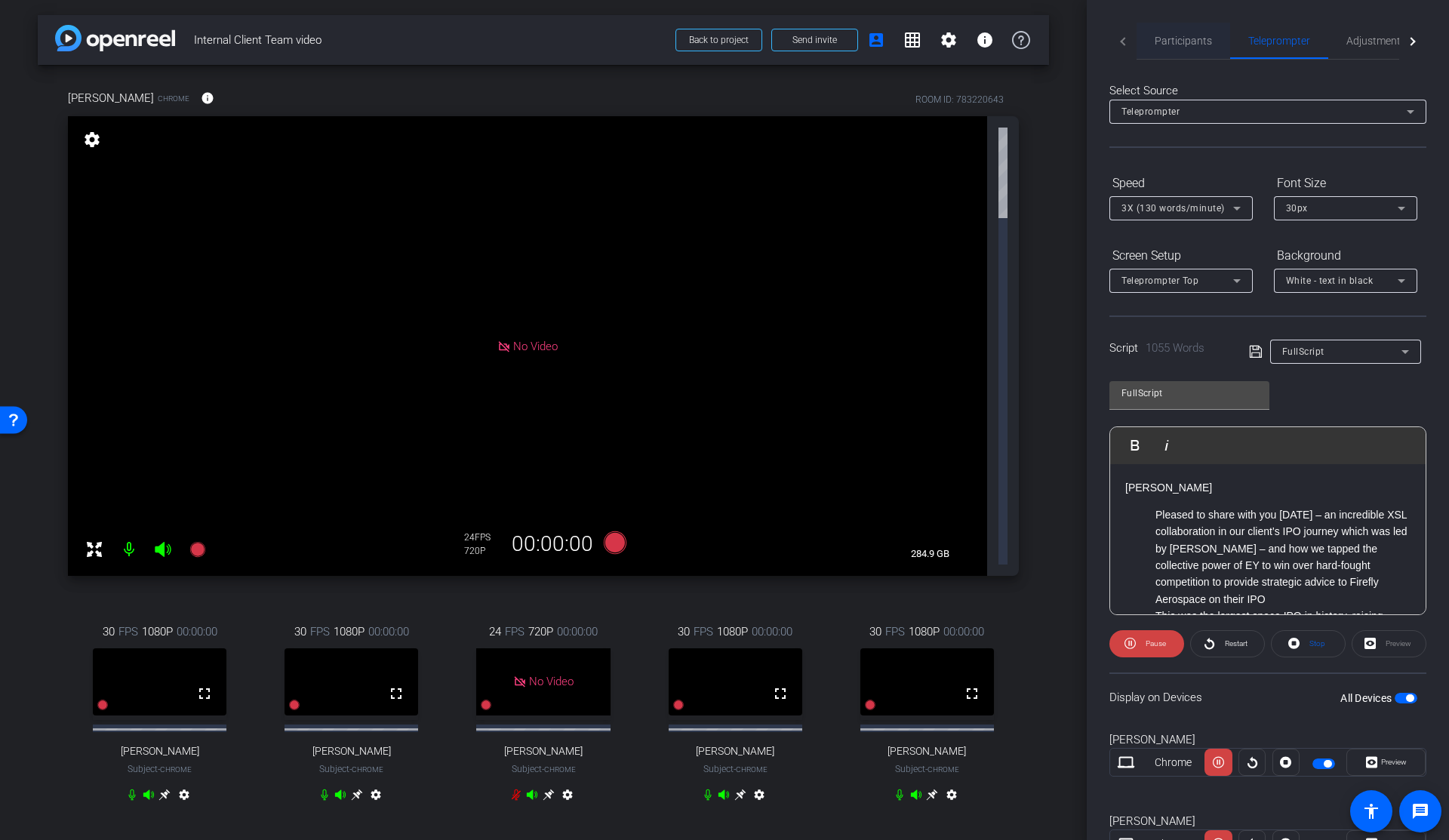
click at [1160, 46] on span "Participants" at bounding box center [1183, 41] width 57 height 11
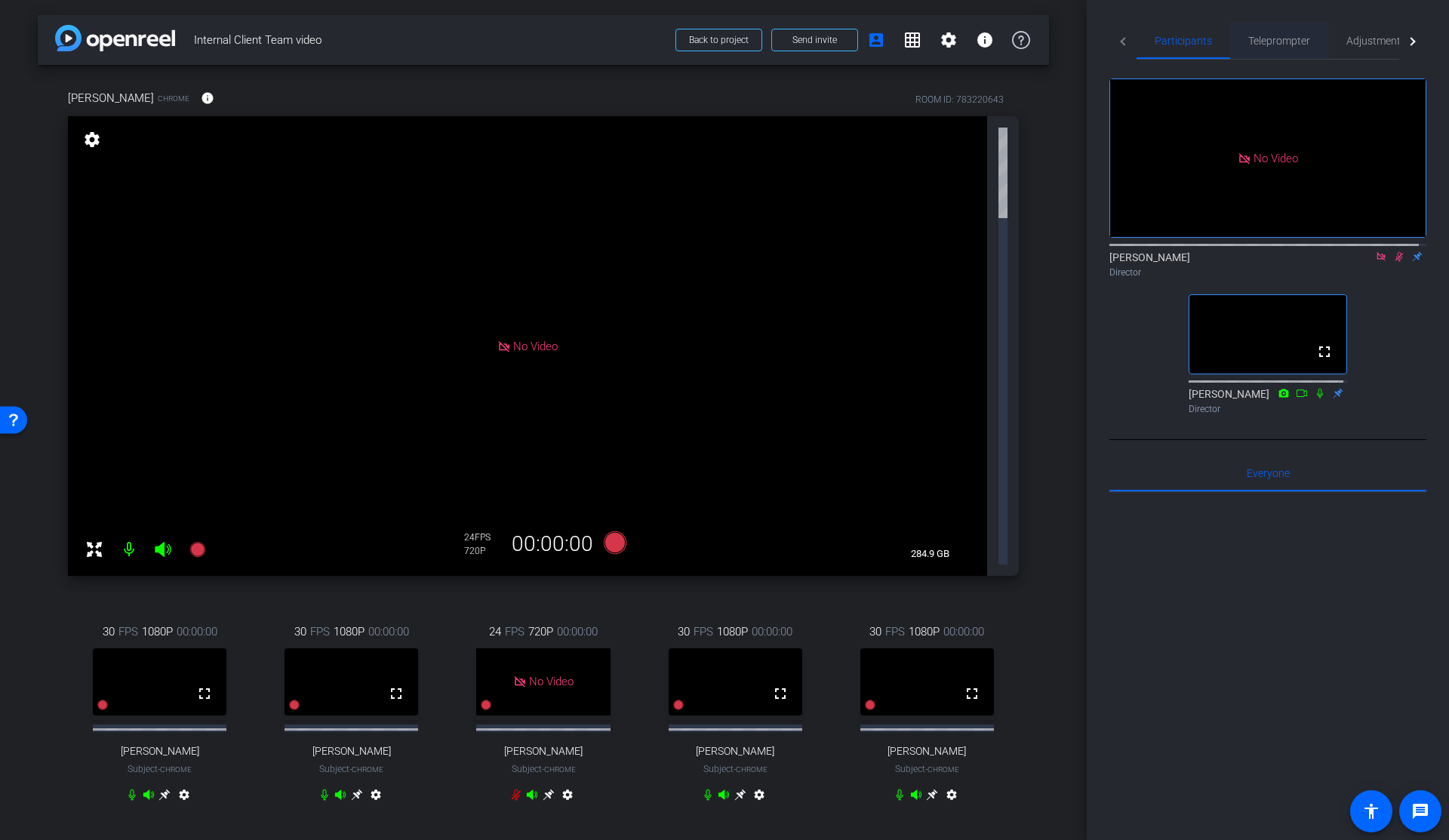
click at [1316, 41] on div "Teleprompter" at bounding box center [1279, 40] width 98 height 36
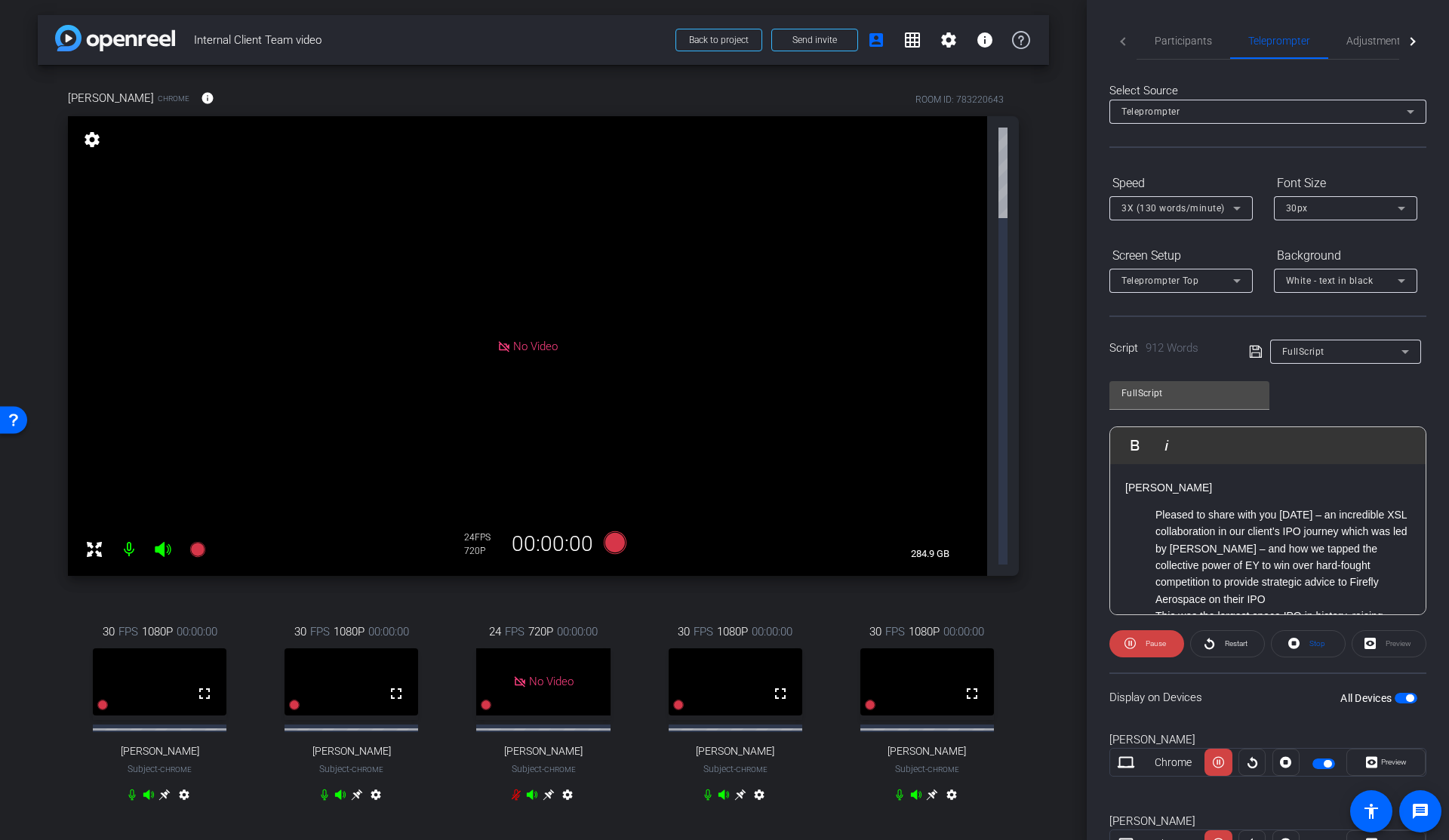
drag, startPoint x: 1202, startPoint y: 47, endPoint x: 1273, endPoint y: 77, distance: 77.1
click at [1202, 47] on span "Participants" at bounding box center [1183, 40] width 57 height 36
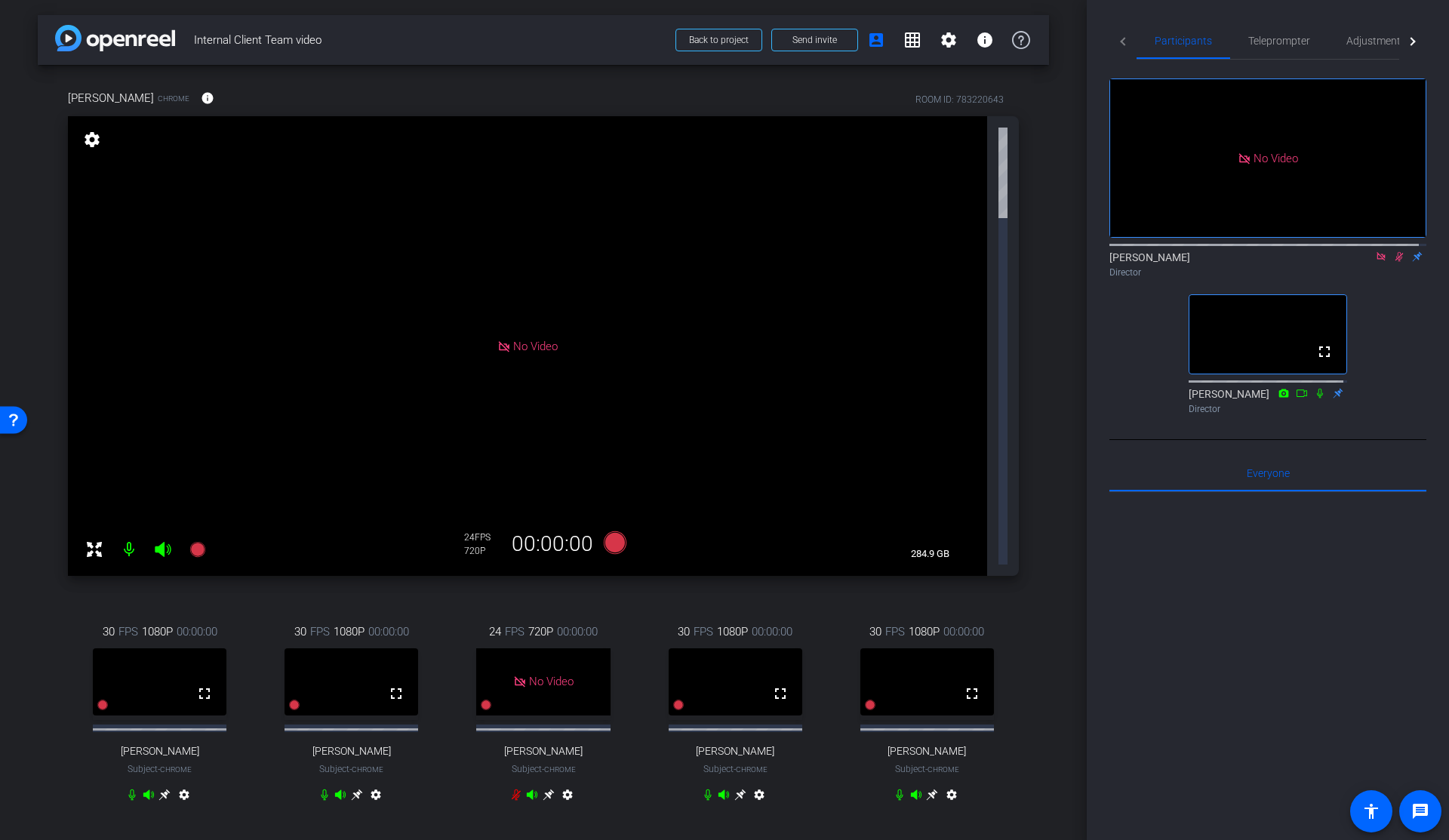
click at [1394, 251] on icon at bounding box center [1400, 256] width 12 height 11
click at [1397, 252] on icon at bounding box center [1400, 257] width 6 height 10
click at [1394, 251] on icon at bounding box center [1400, 256] width 12 height 11
click at [1285, 47] on span "Teleprompter" at bounding box center [1279, 40] width 62 height 36
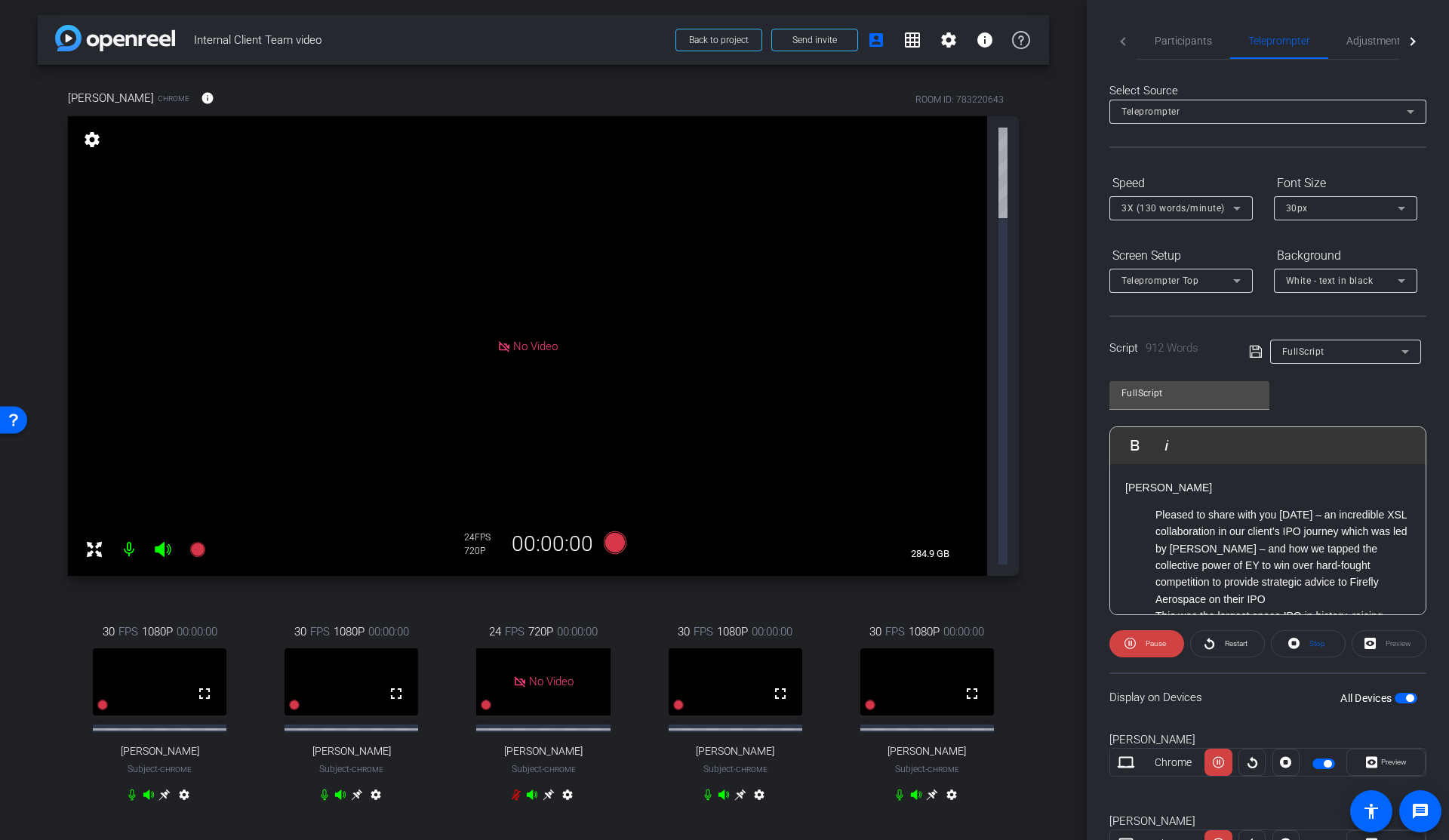
click at [1209, 553] on li "Pleased to share with you today – an incredible XSL collaboration in our client…" at bounding box center [1283, 557] width 255 height 101
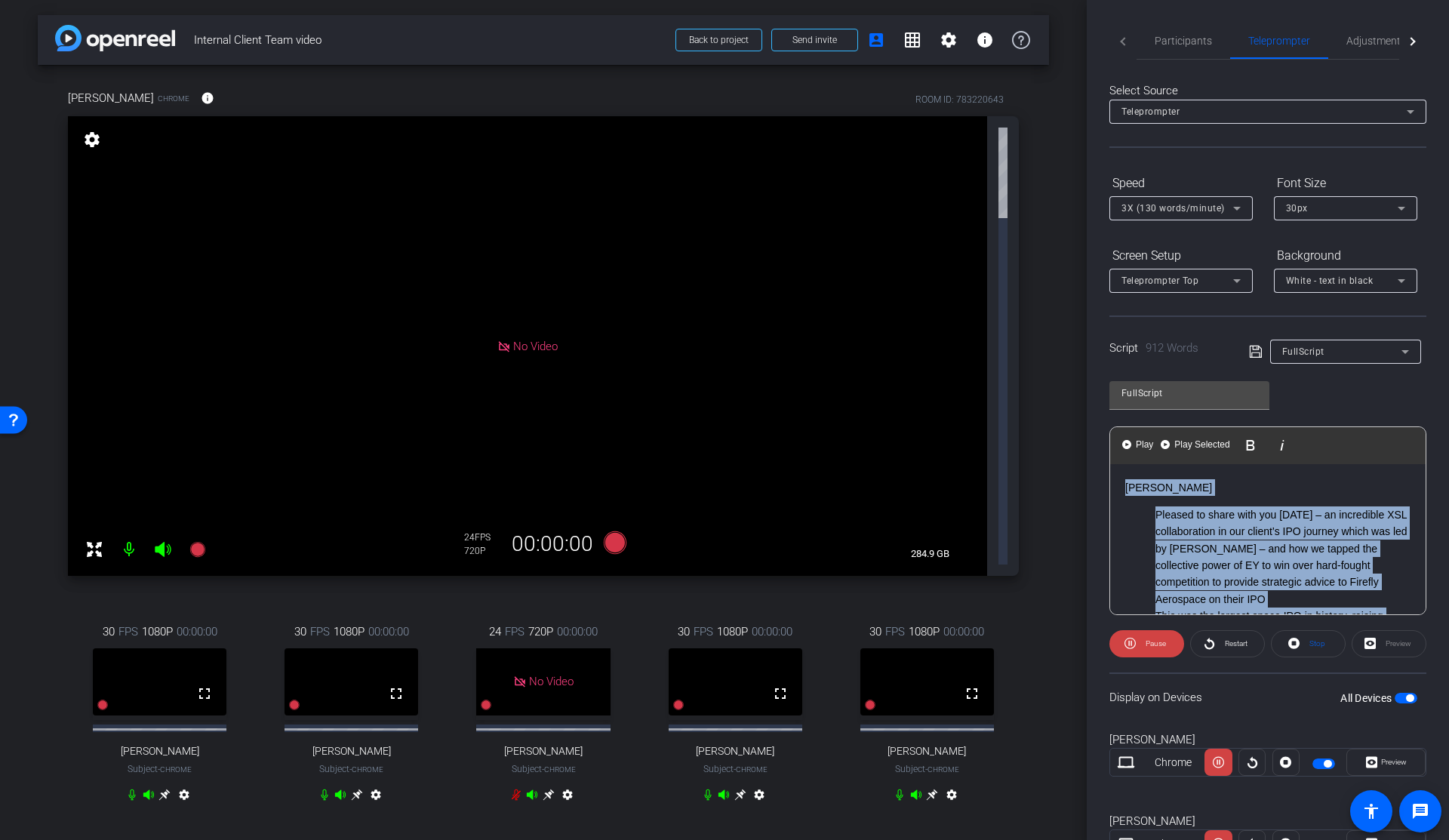
copy div "Karim Anani Pleased to share with you today – an incredible XSL collaboration i…"
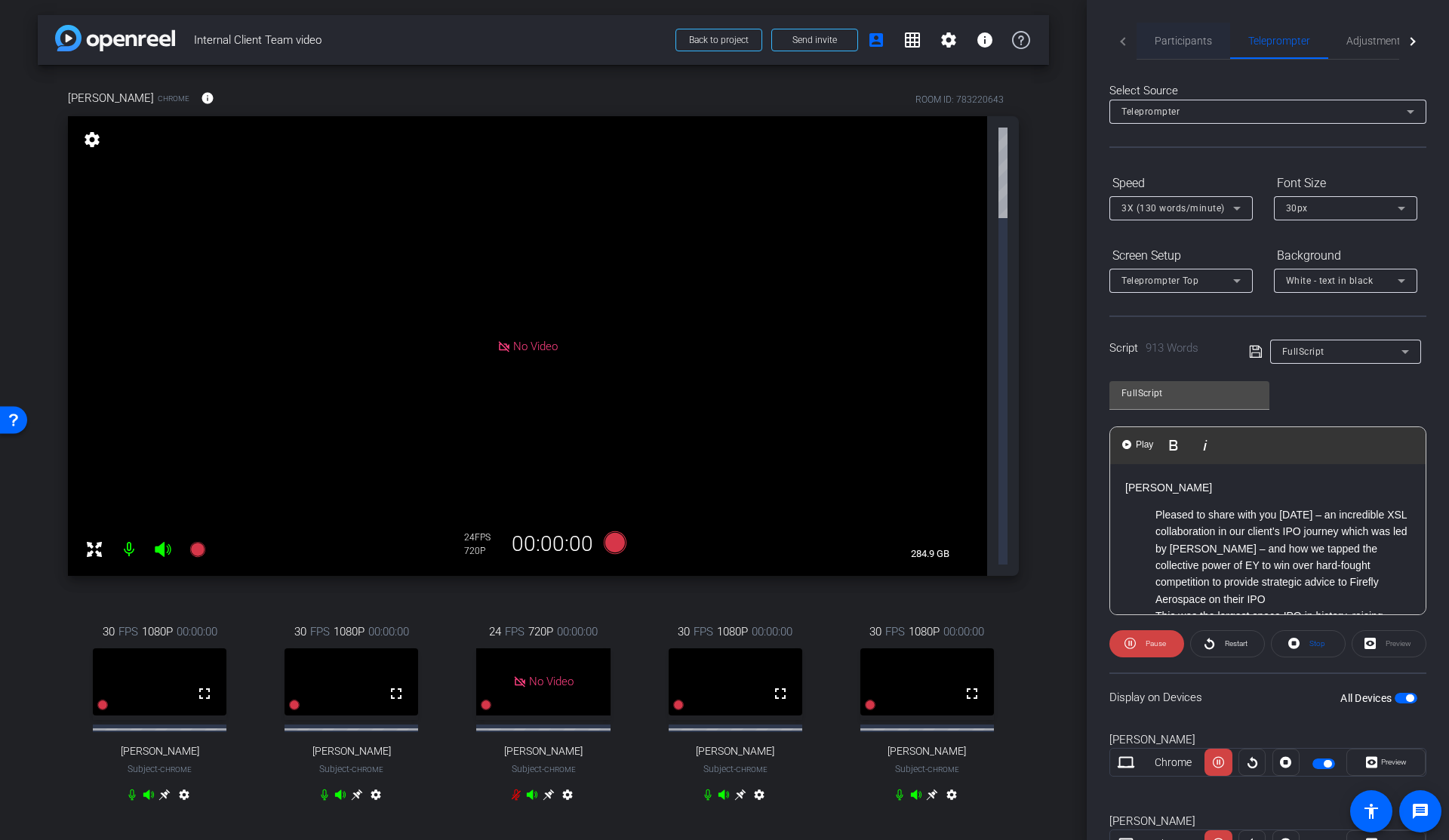
click at [1160, 42] on span "Participants" at bounding box center [1183, 41] width 57 height 11
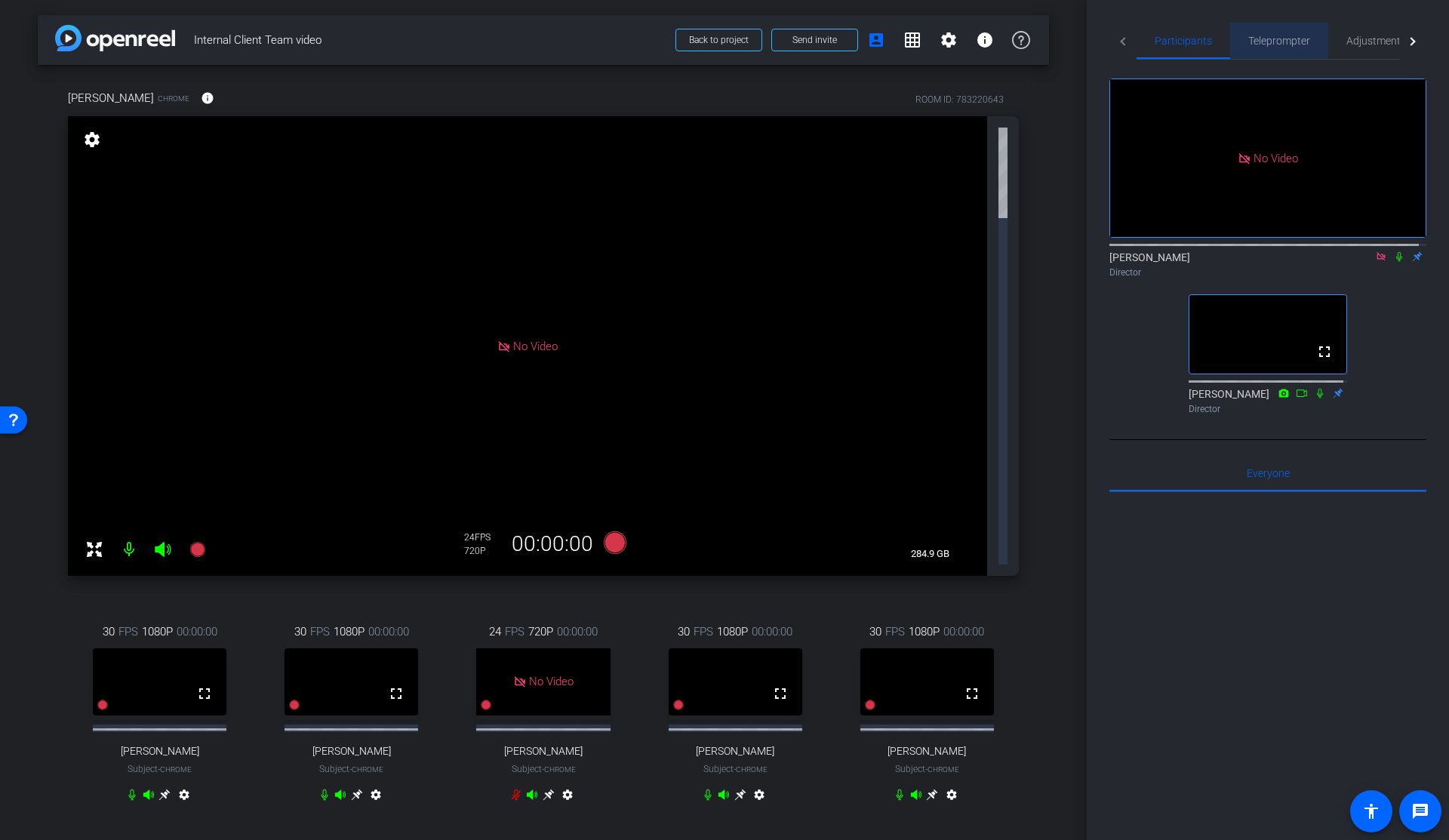
click at [1275, 46] on span "Teleprompter" at bounding box center [1279, 41] width 62 height 11
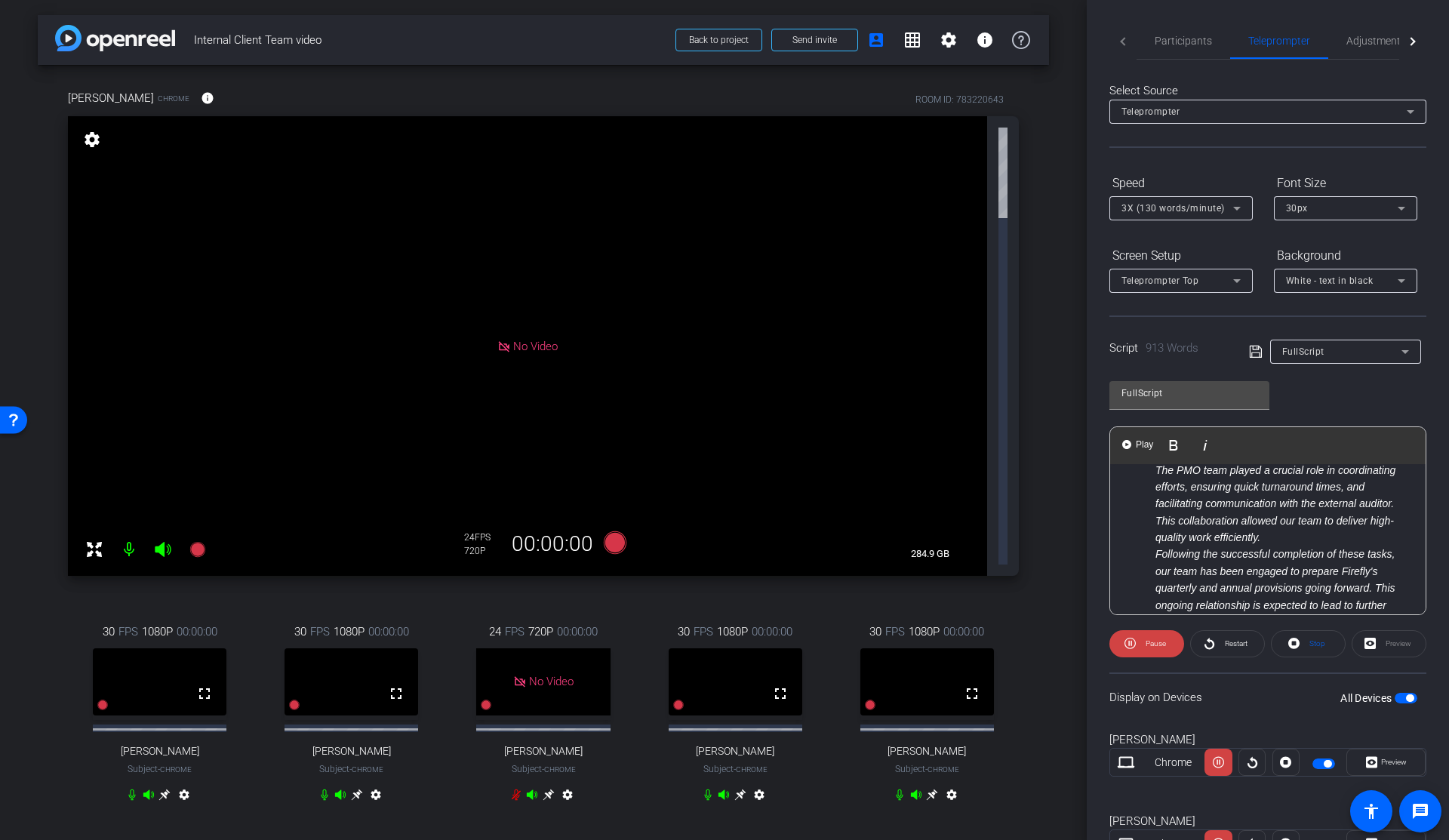
scroll to position [2286, 0]
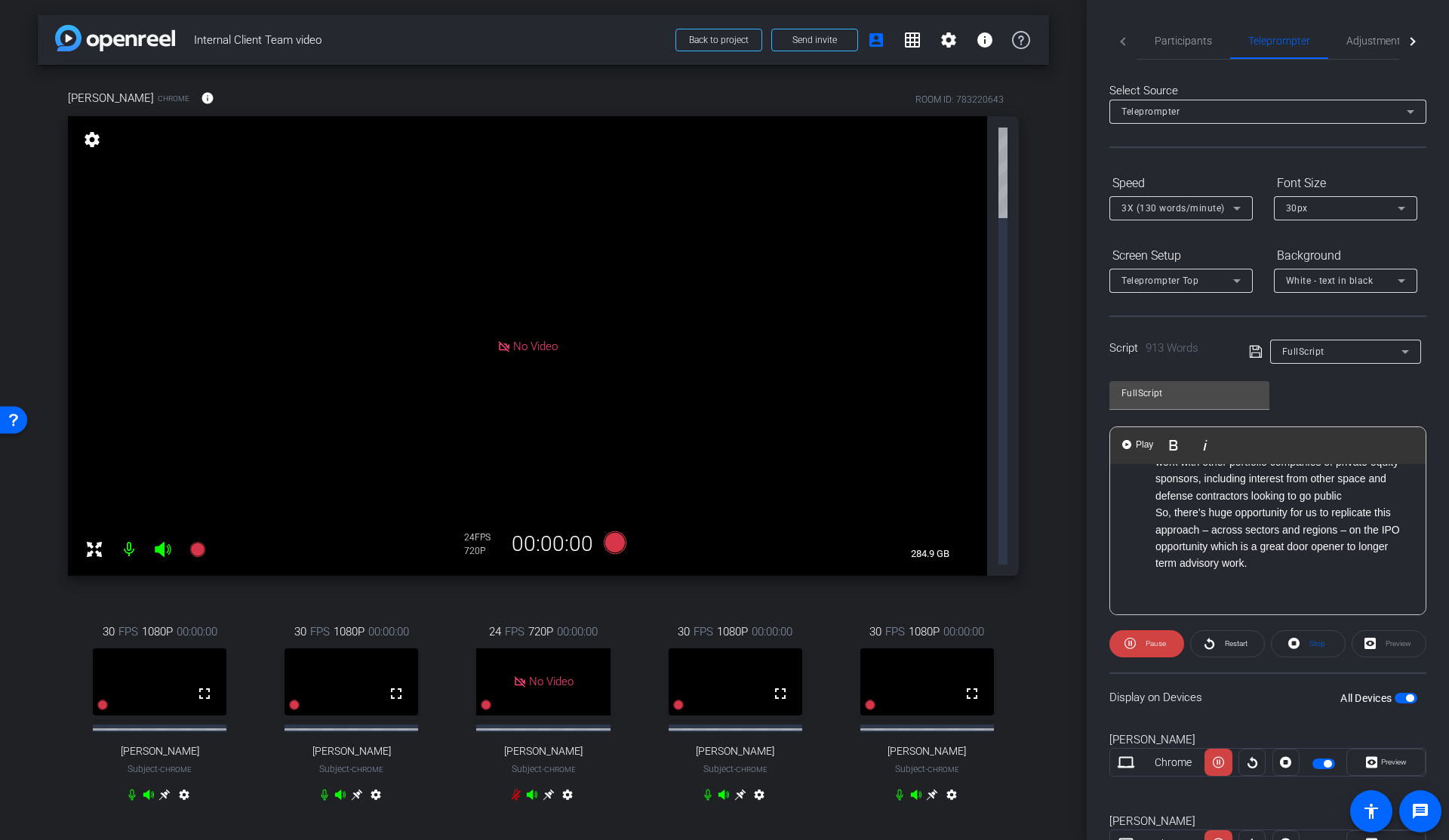
click at [1235, 554] on li "So, there’s huge opportunity for us to replicate this approach – across sectors…" at bounding box center [1283, 538] width 255 height 68
click at [1394, 645] on div "Preview" at bounding box center [1389, 643] width 75 height 27
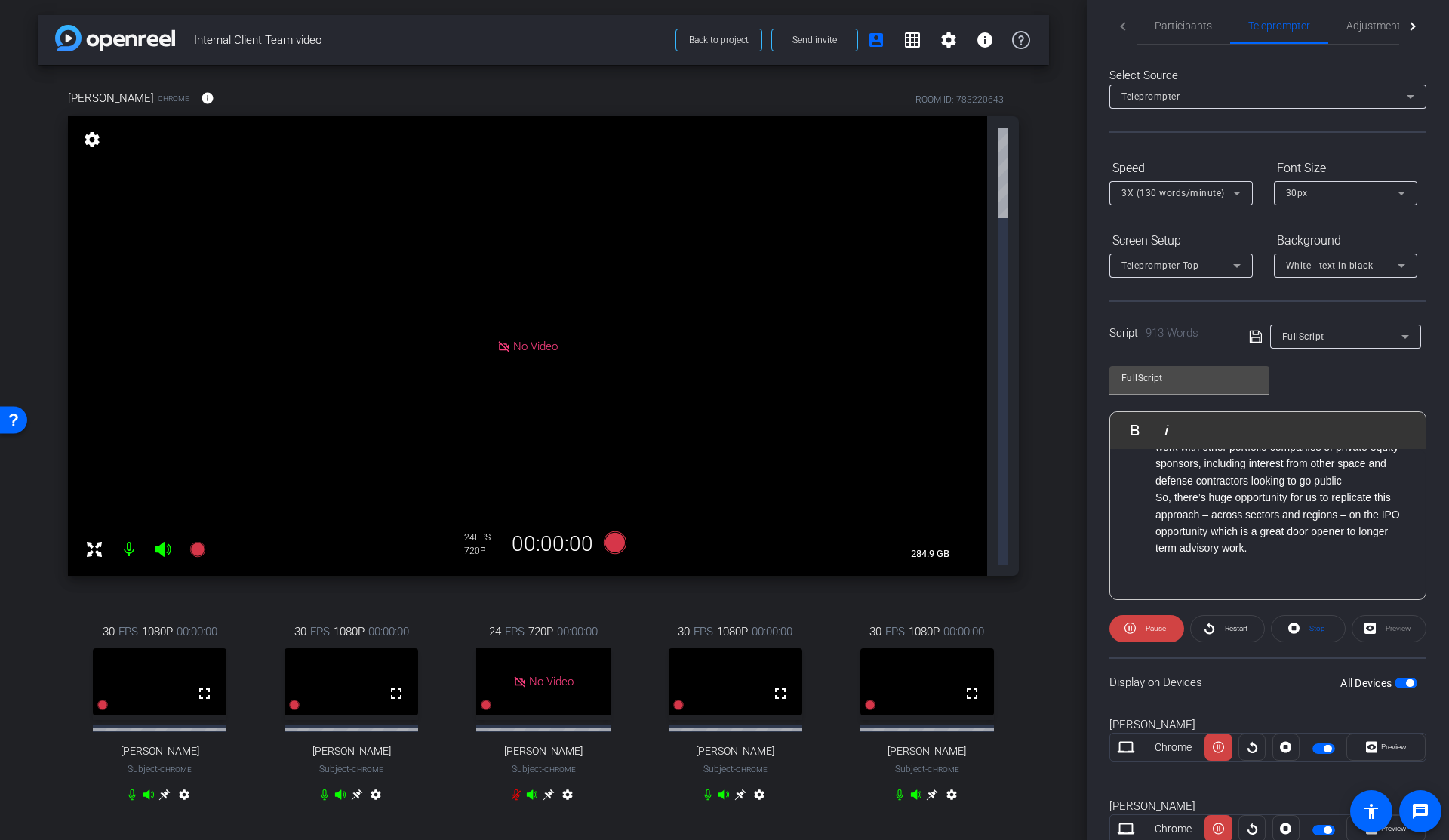
scroll to position [0, 0]
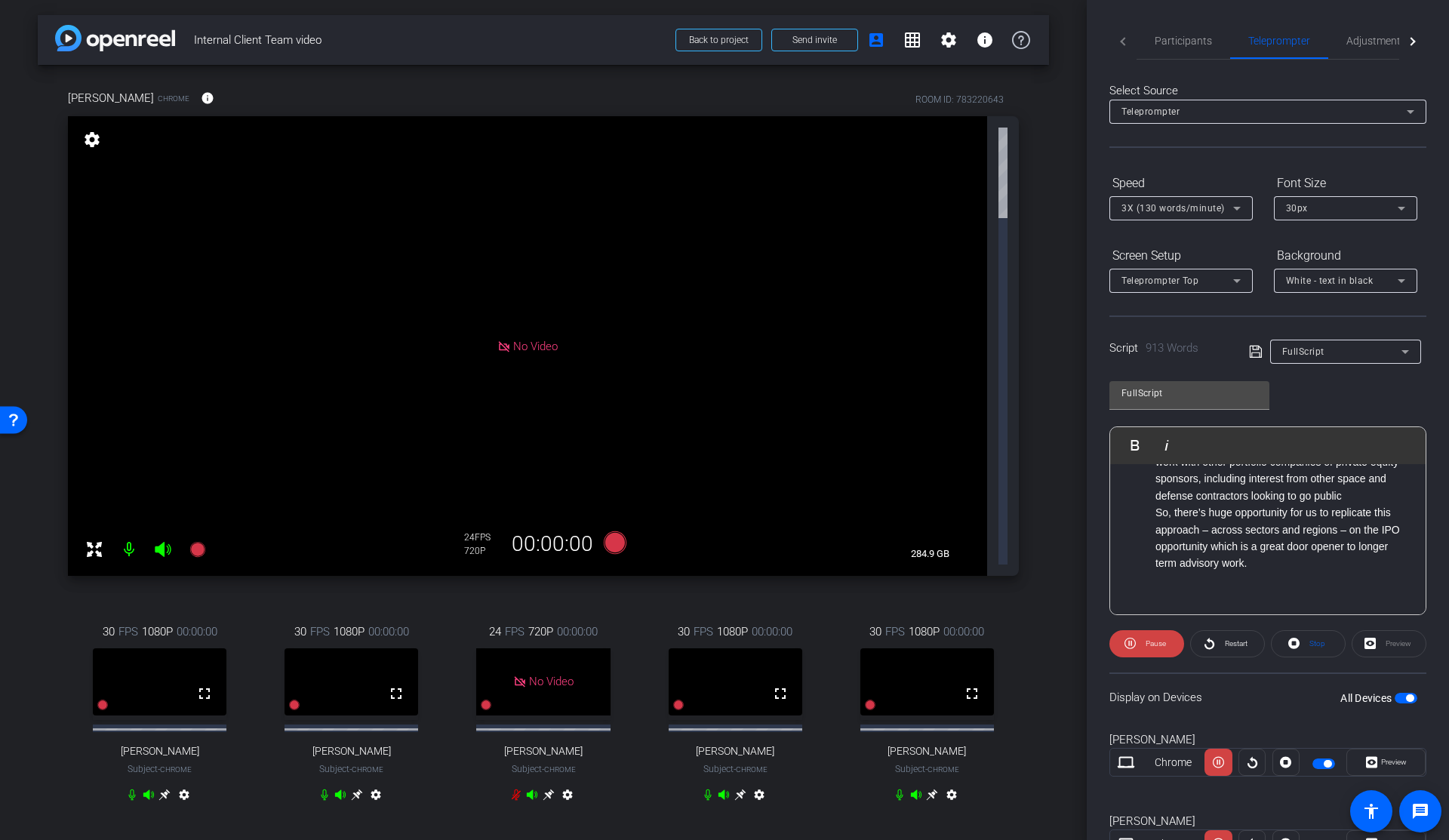
drag, startPoint x: 1211, startPoint y: 545, endPoint x: 1254, endPoint y: 572, distance: 50.8
click at [1211, 545] on li "So, there’s huge opportunity for us to replicate this approach – across sectors…" at bounding box center [1283, 538] width 255 height 68
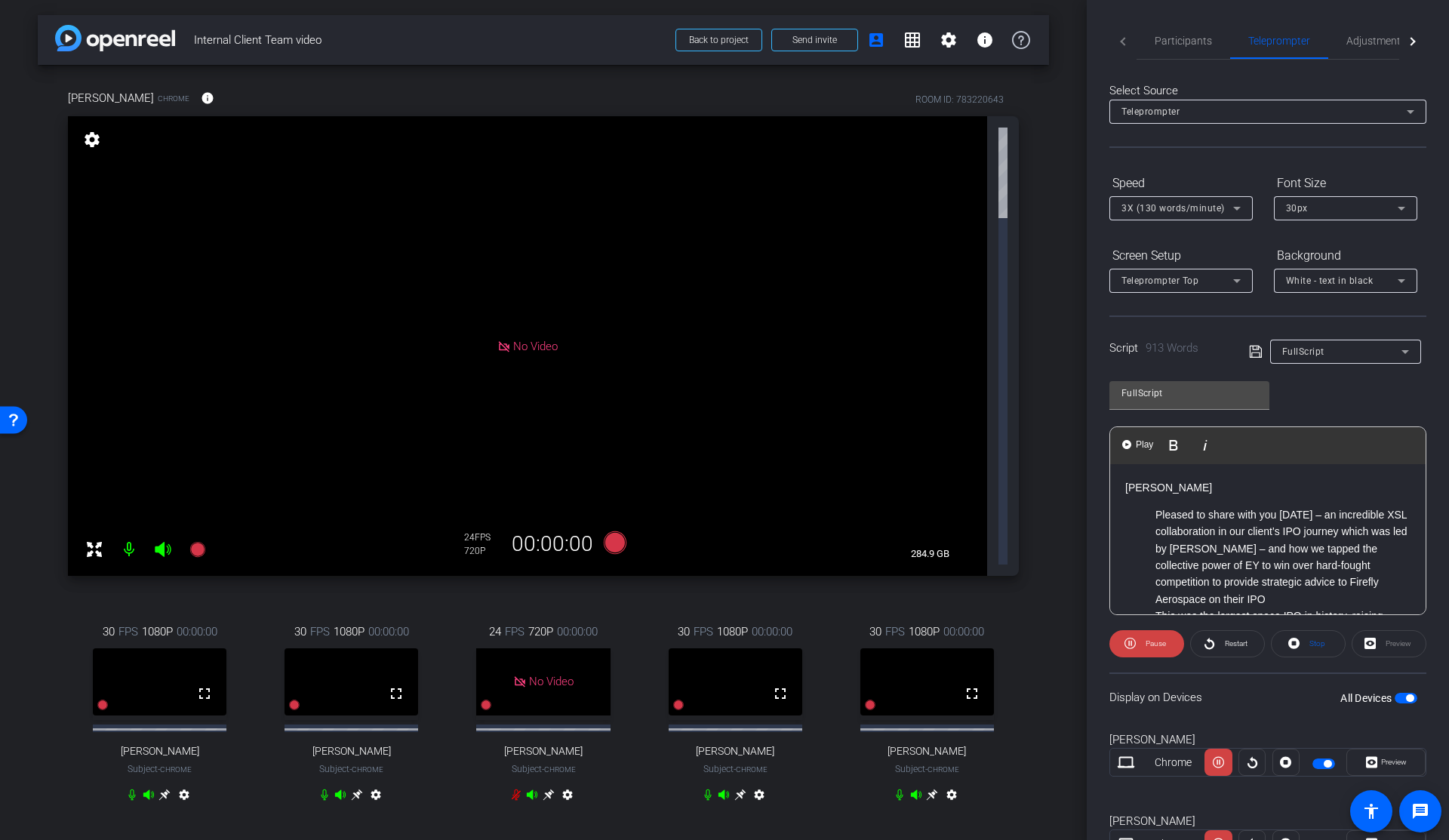
click at [1295, 562] on li "Pleased to share with you today – an incredible XSL collaboration in our client…" at bounding box center [1283, 557] width 255 height 101
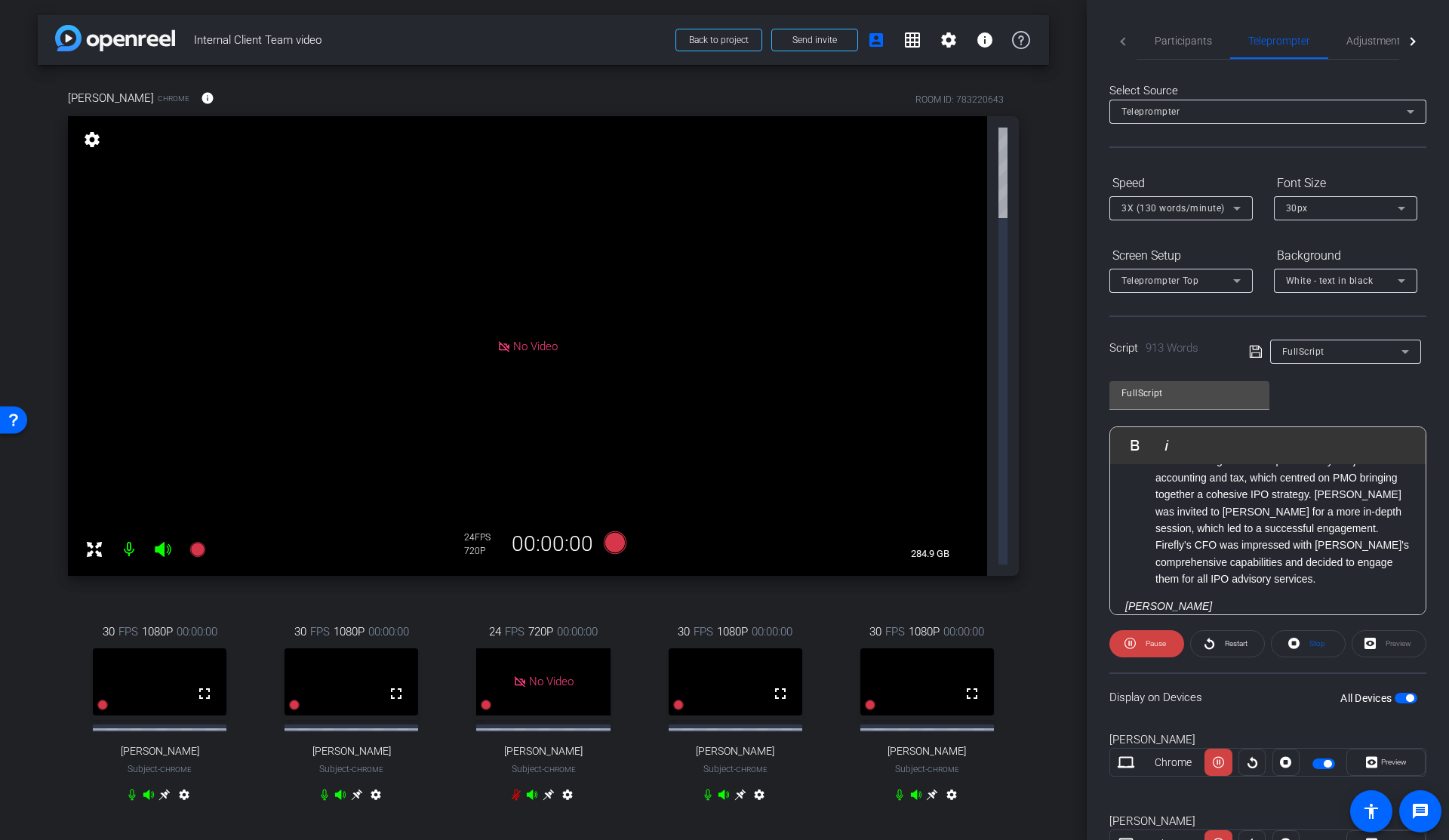
click at [1326, 361] on div "FullScript" at bounding box center [1345, 351] width 127 height 24
click at [1302, 403] on span "FullScript" at bounding box center [1301, 405] width 43 height 18
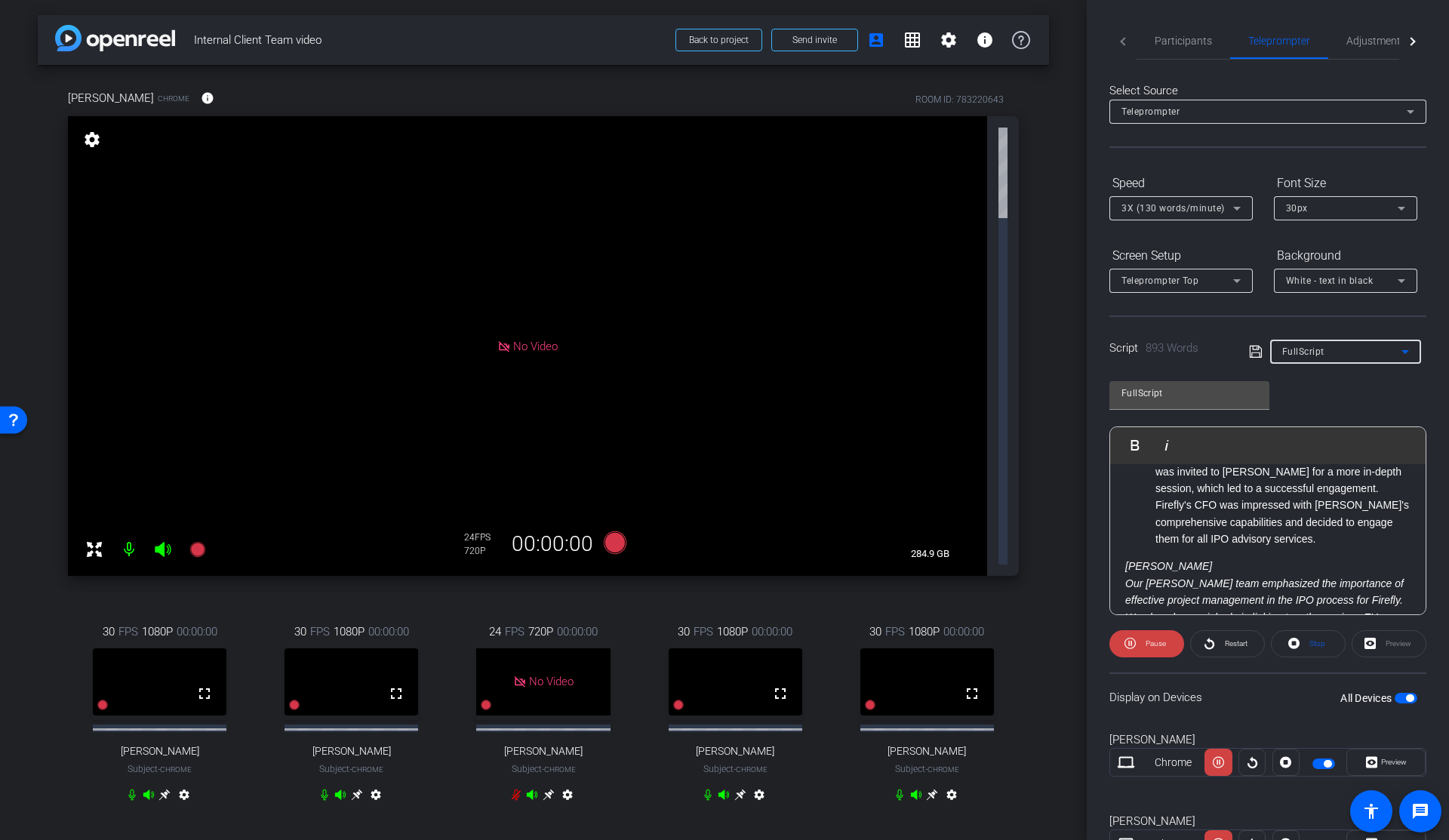
scroll to position [0, 0]
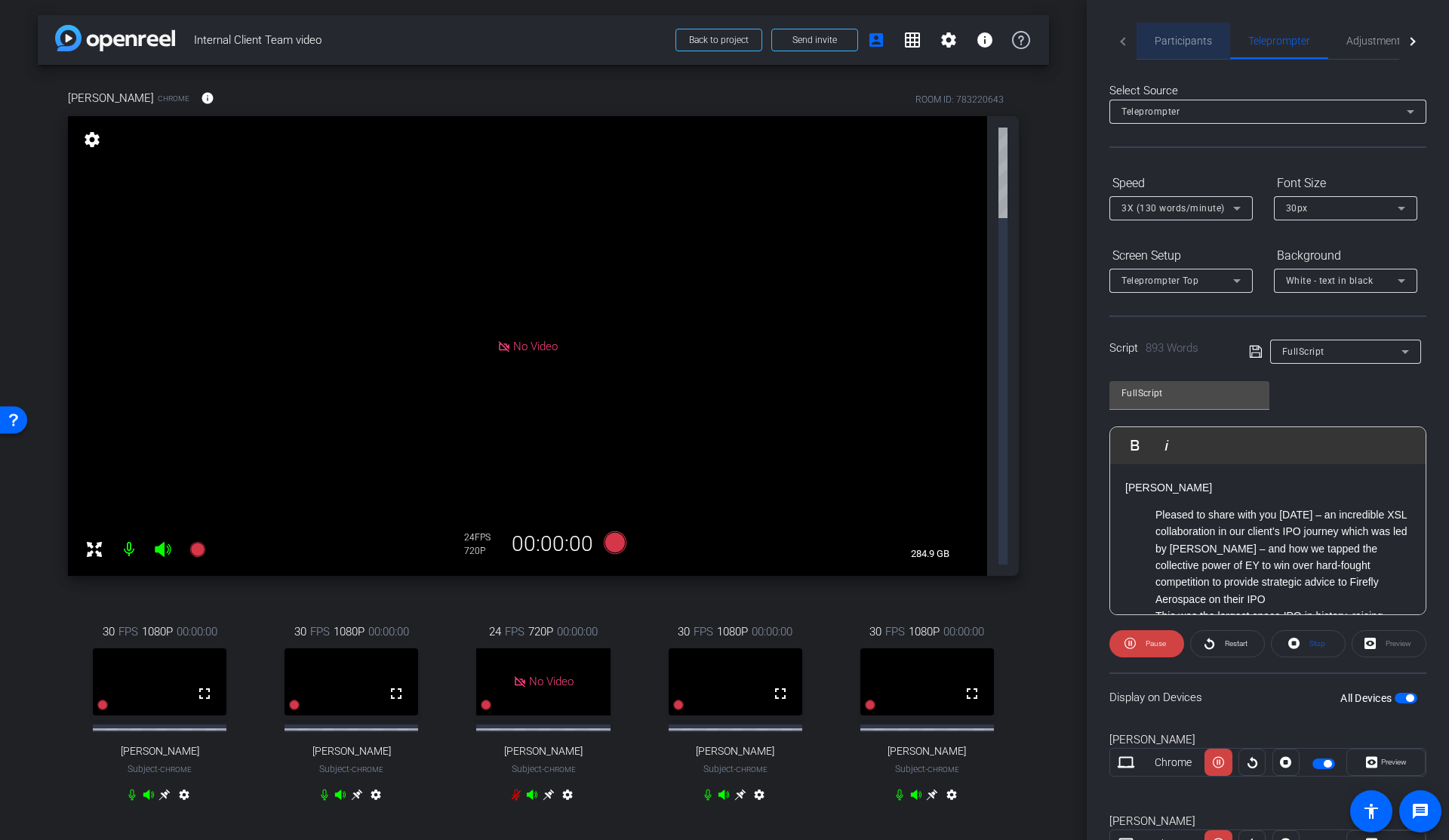
click at [1170, 39] on span "Participants" at bounding box center [1183, 41] width 57 height 11
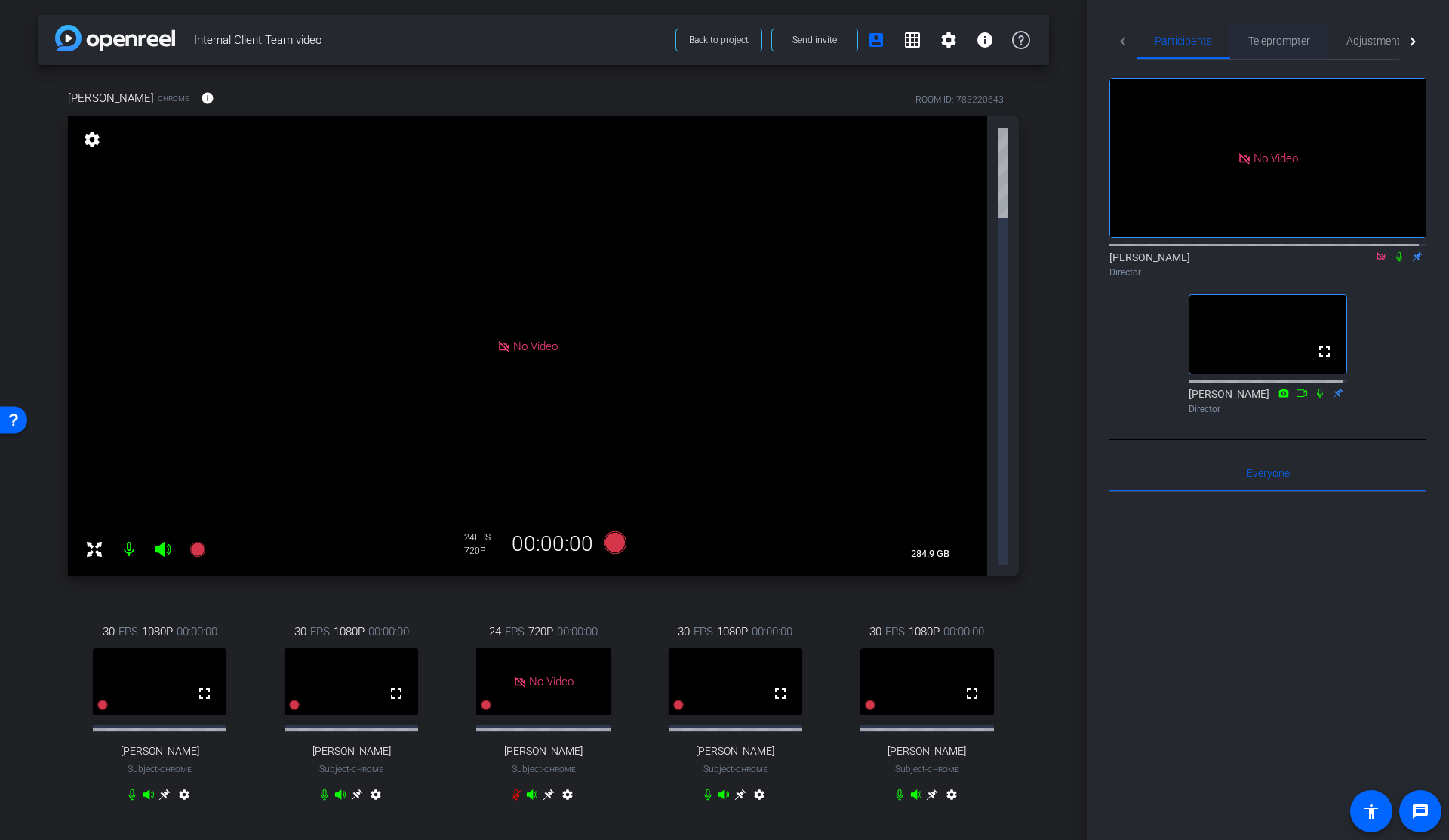
click at [1259, 41] on span "Teleprompter" at bounding box center [1279, 41] width 62 height 11
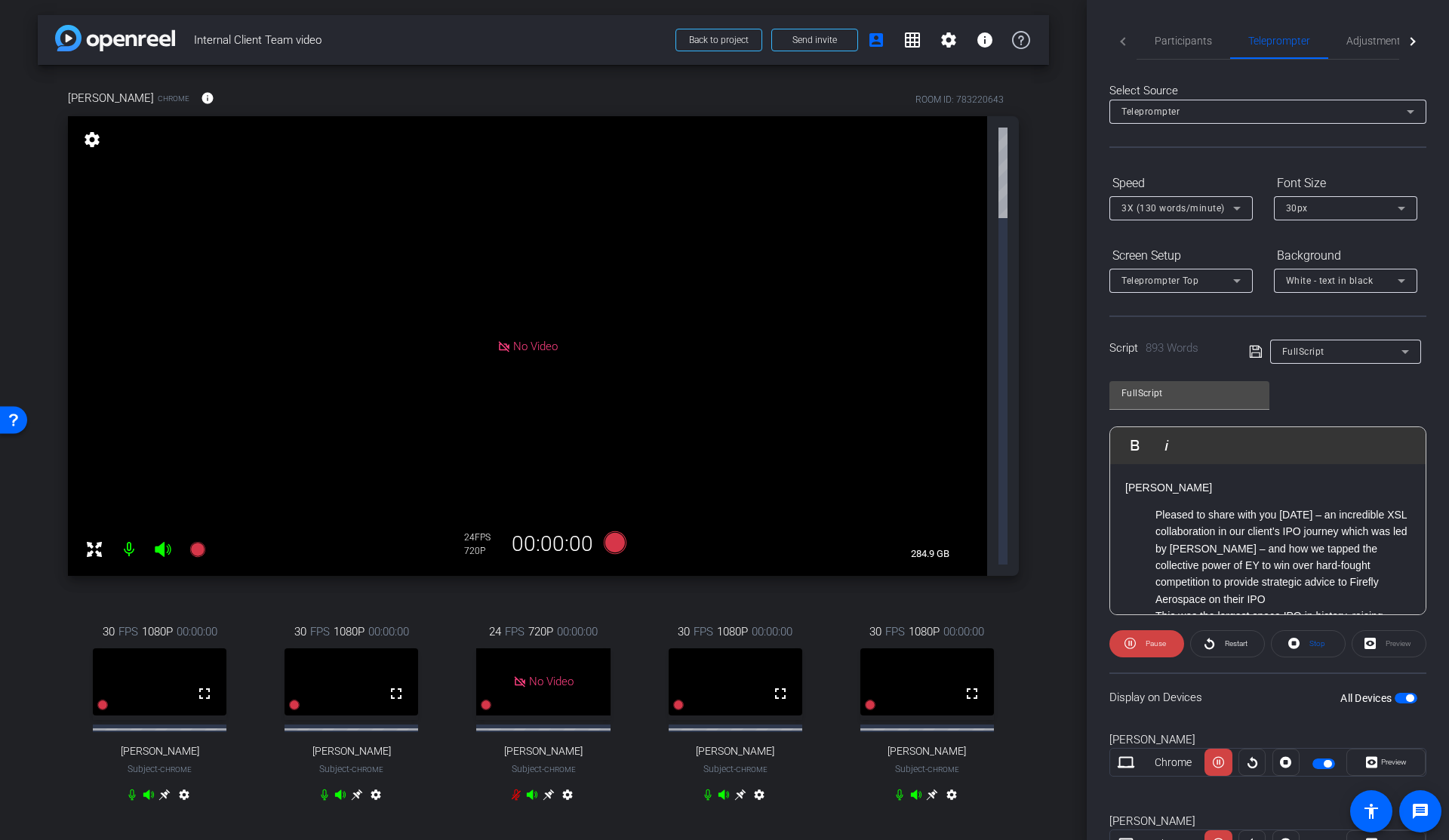
click at [1305, 526] on li "Pleased to share with you today – an incredible XSL collaboration in our client…" at bounding box center [1283, 557] width 255 height 101
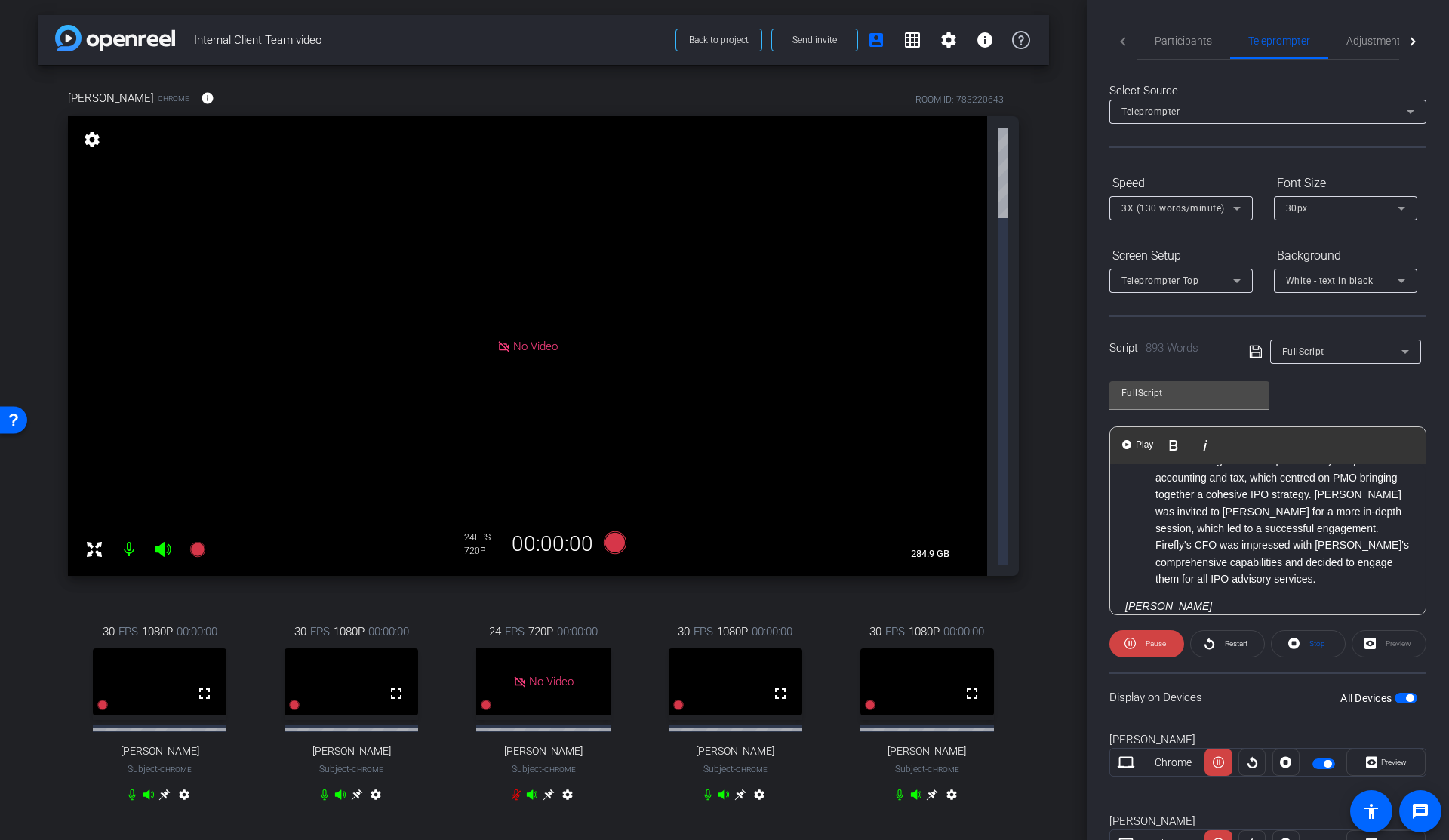
scroll to position [755, 0]
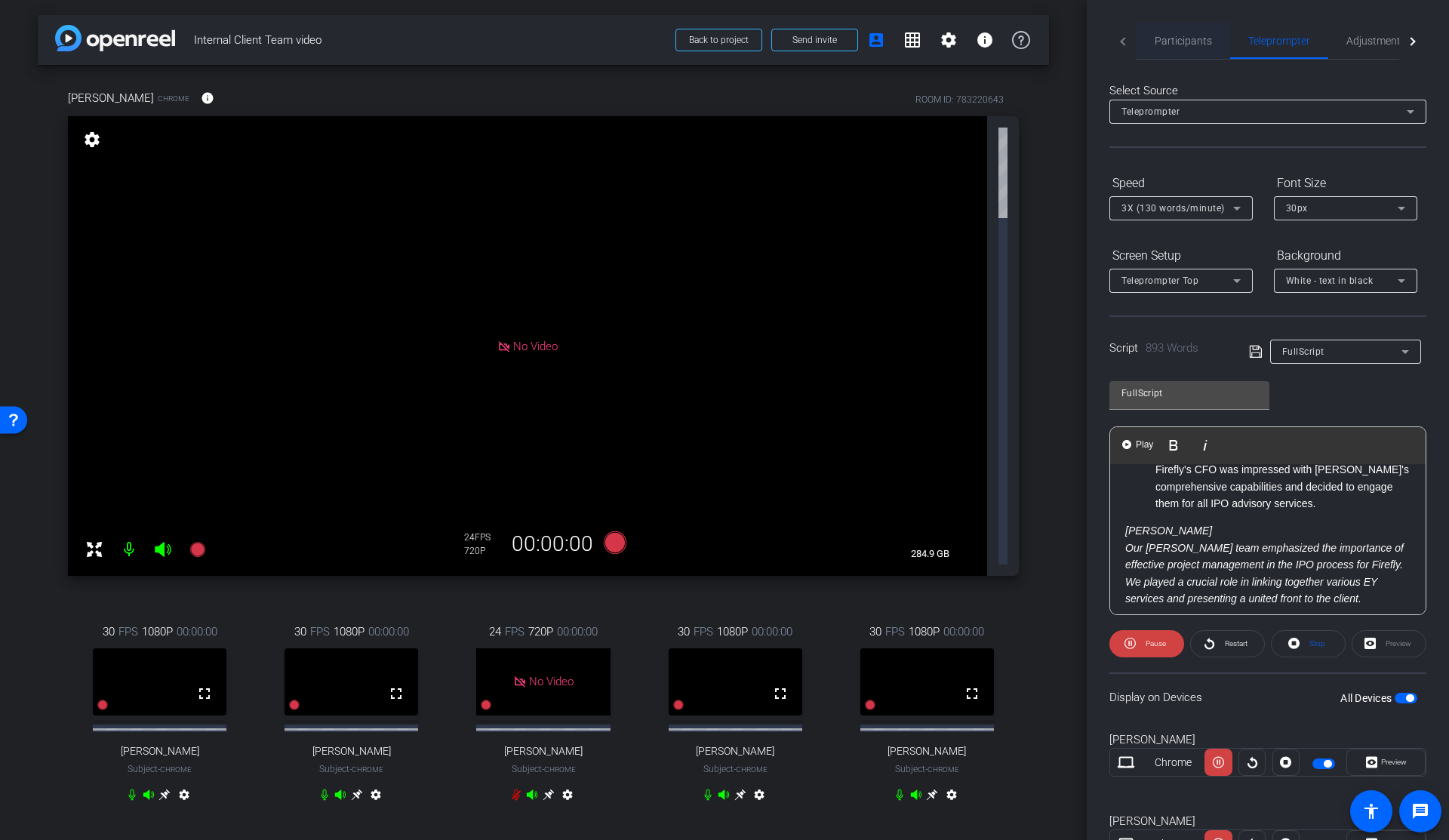
click at [1204, 47] on span "Participants" at bounding box center [1183, 40] width 57 height 36
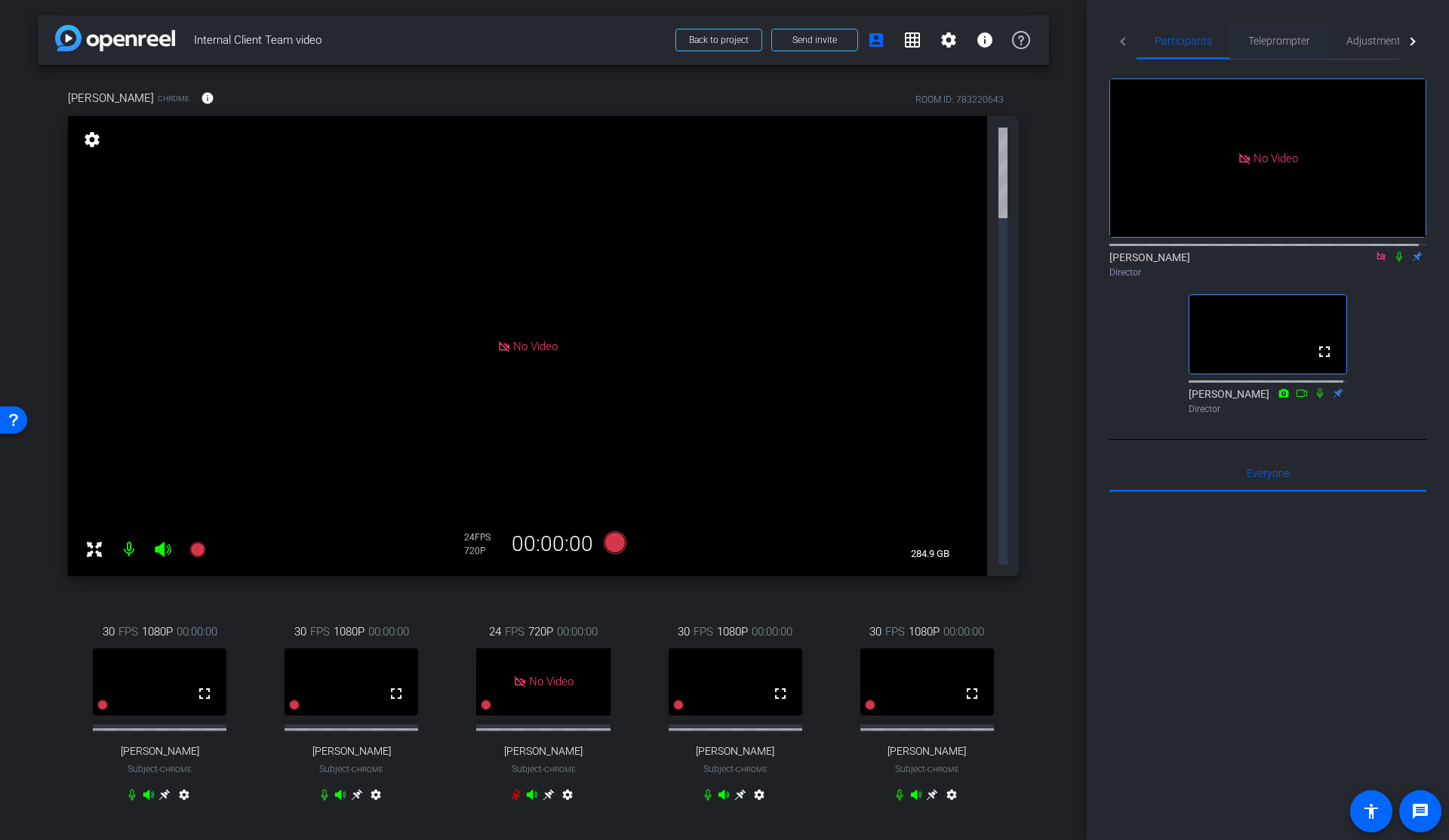
click at [1272, 39] on span "Teleprompter" at bounding box center [1279, 41] width 62 height 11
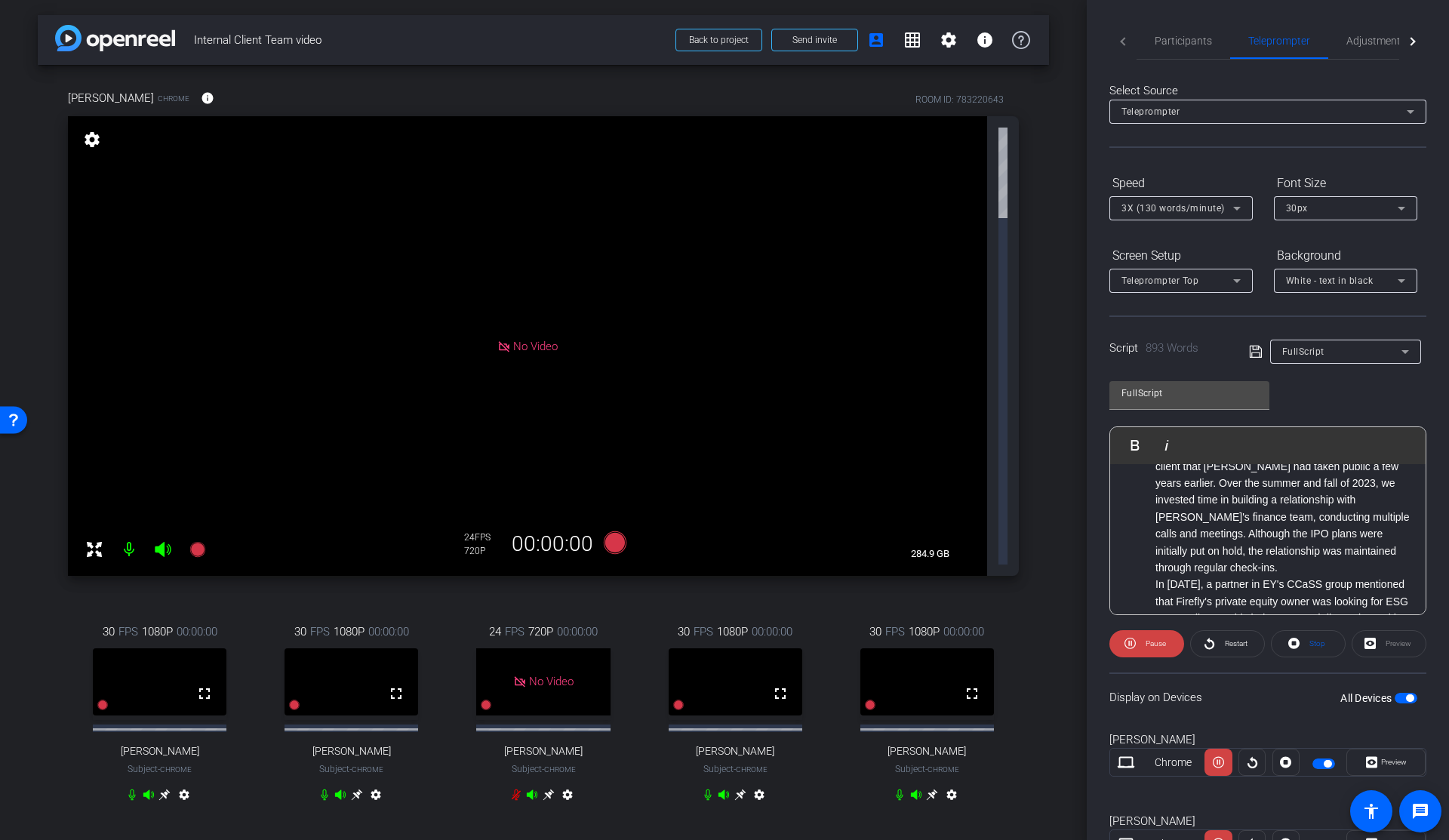
scroll to position [0, 0]
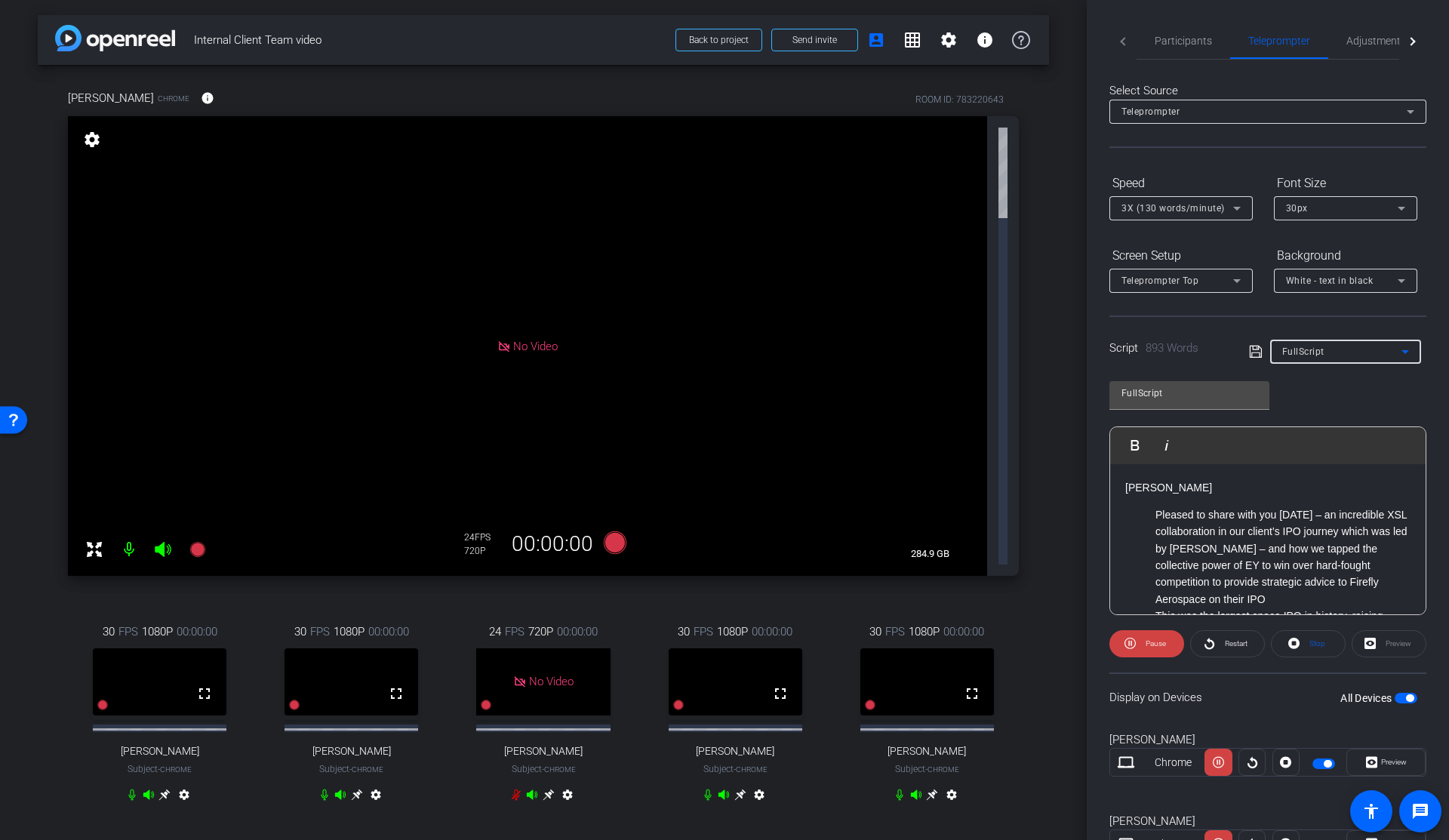
click at [1299, 355] on span "FullScript" at bounding box center [1303, 351] width 43 height 11
click at [1309, 399] on span "FullScript" at bounding box center [1301, 405] width 43 height 18
click at [1318, 537] on li "Pleased to share with you today – an incredible XSL collaboration in our client…" at bounding box center [1283, 557] width 255 height 101
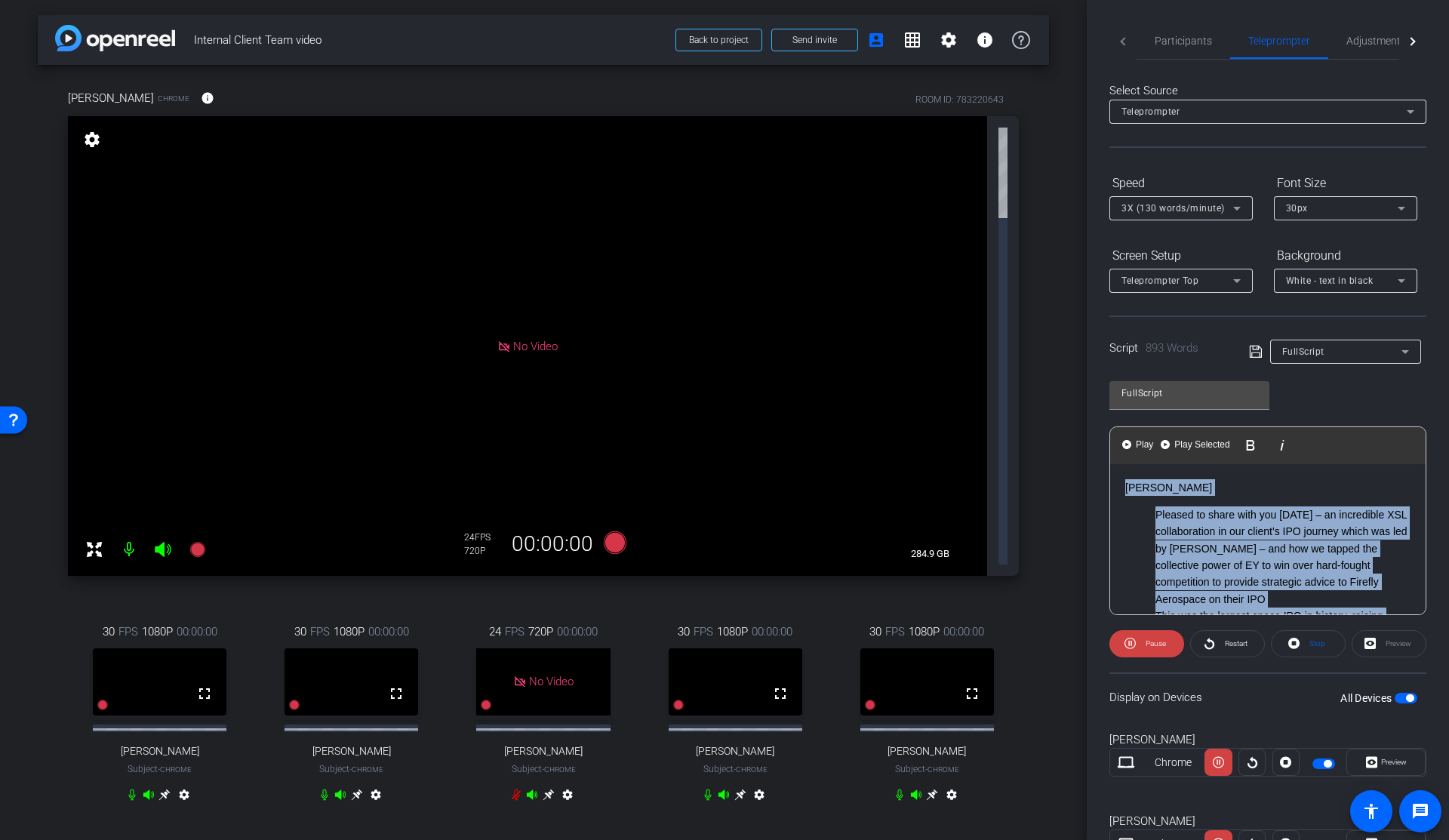
copy div "Karim Anani Pleased to share with you today – an incredible XSL collaboration i…"
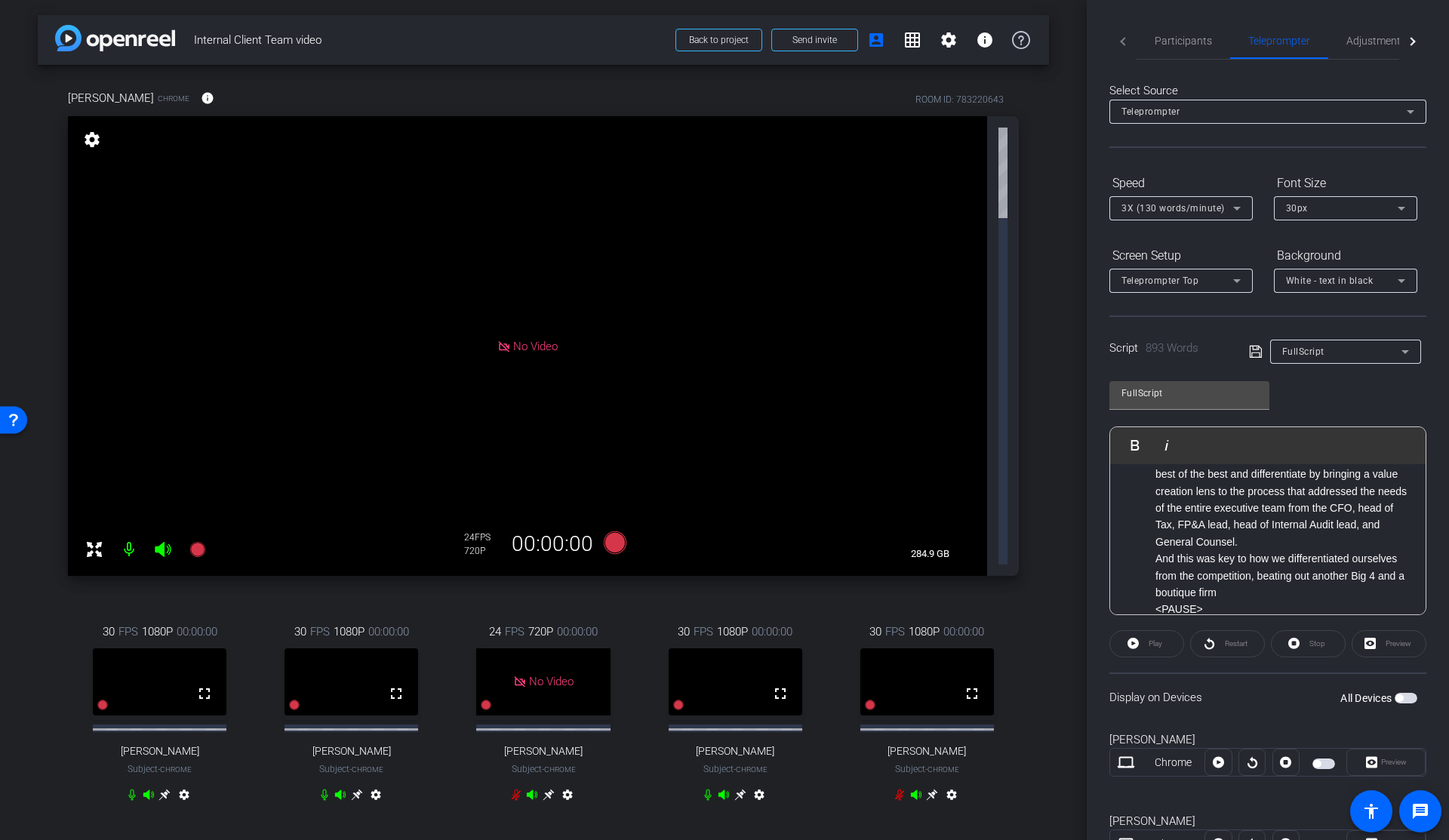
scroll to position [302, 0]
click at [1291, 534] on li "In November 2024, a partner in EY's CCaSS group mentioned that Firefly's privat…" at bounding box center [1283, 518] width 255 height 135
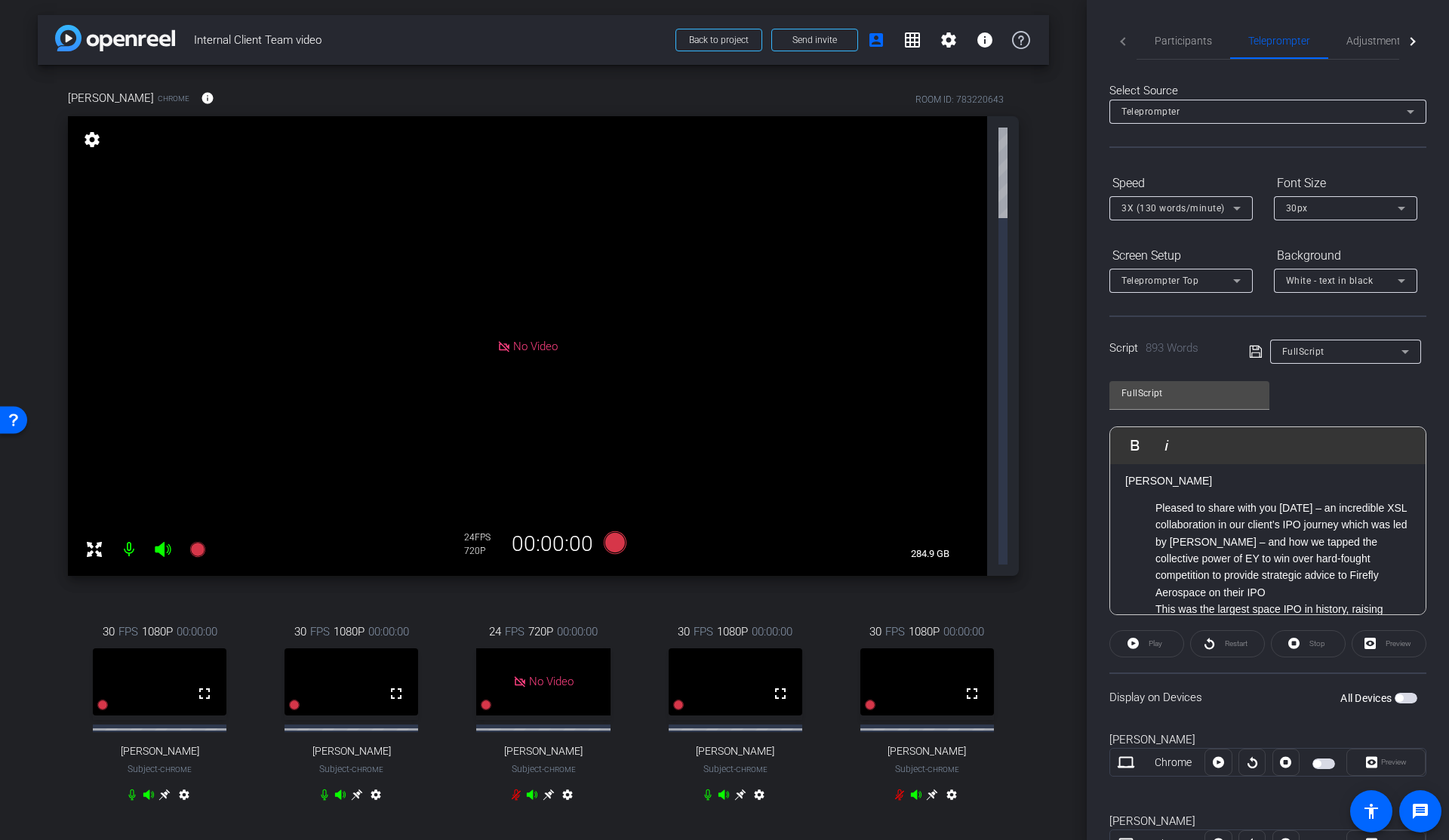
scroll to position [0, 0]
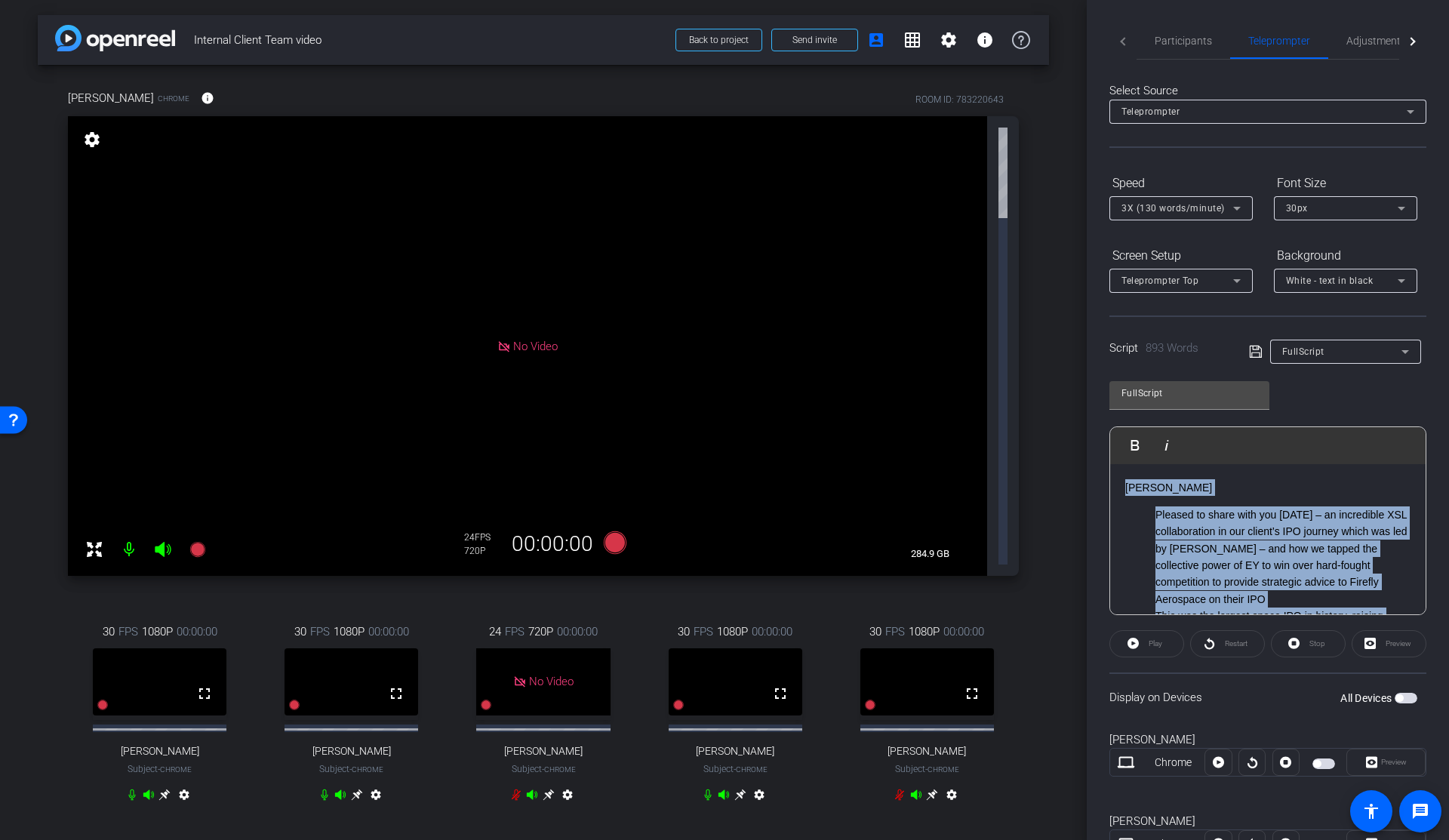
copy div "Karim Anani Pleased to share with you today – an incredible XSL collaboration i…"
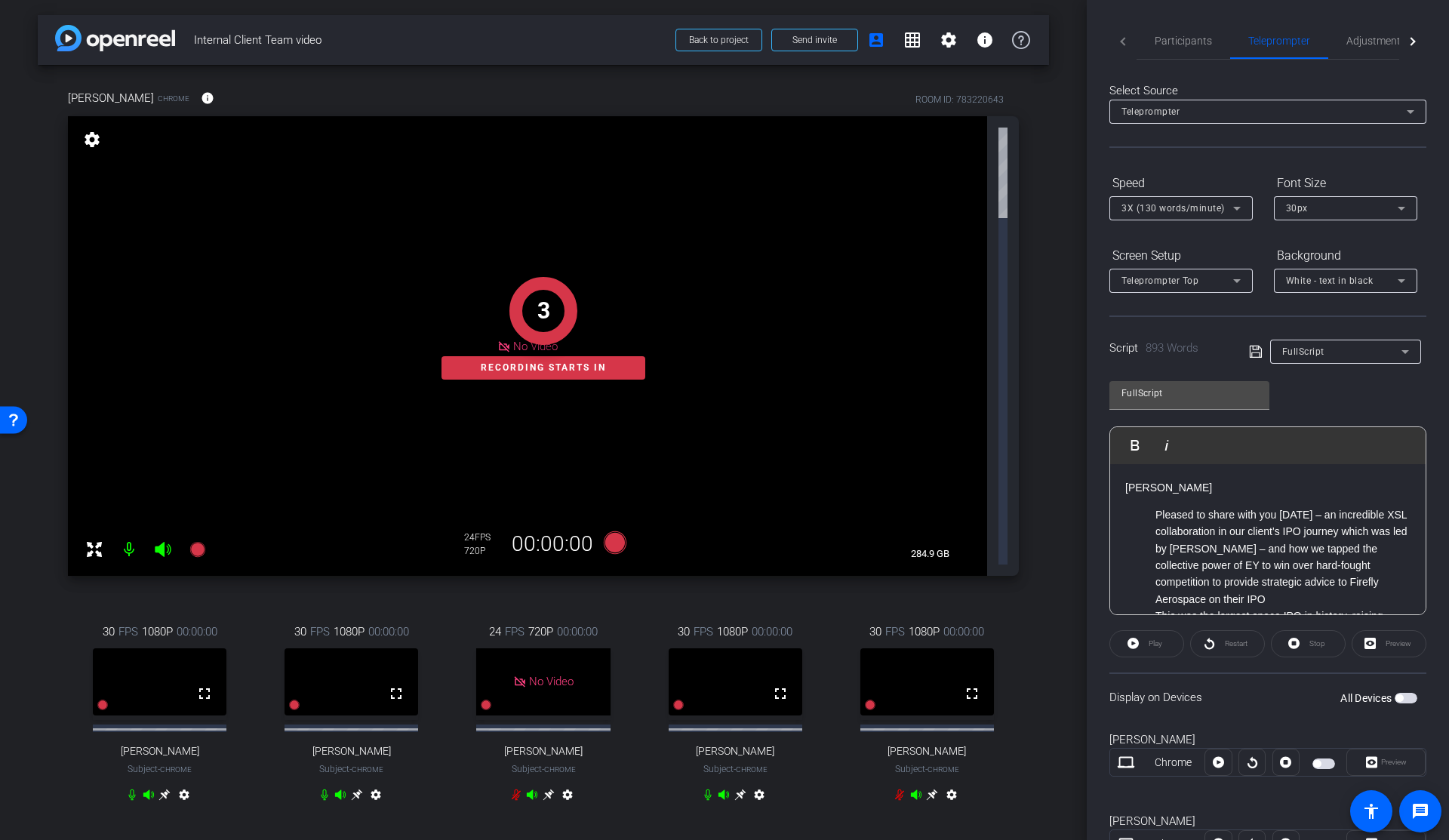
click at [1401, 695] on span "button" at bounding box center [1405, 697] width 22 height 11
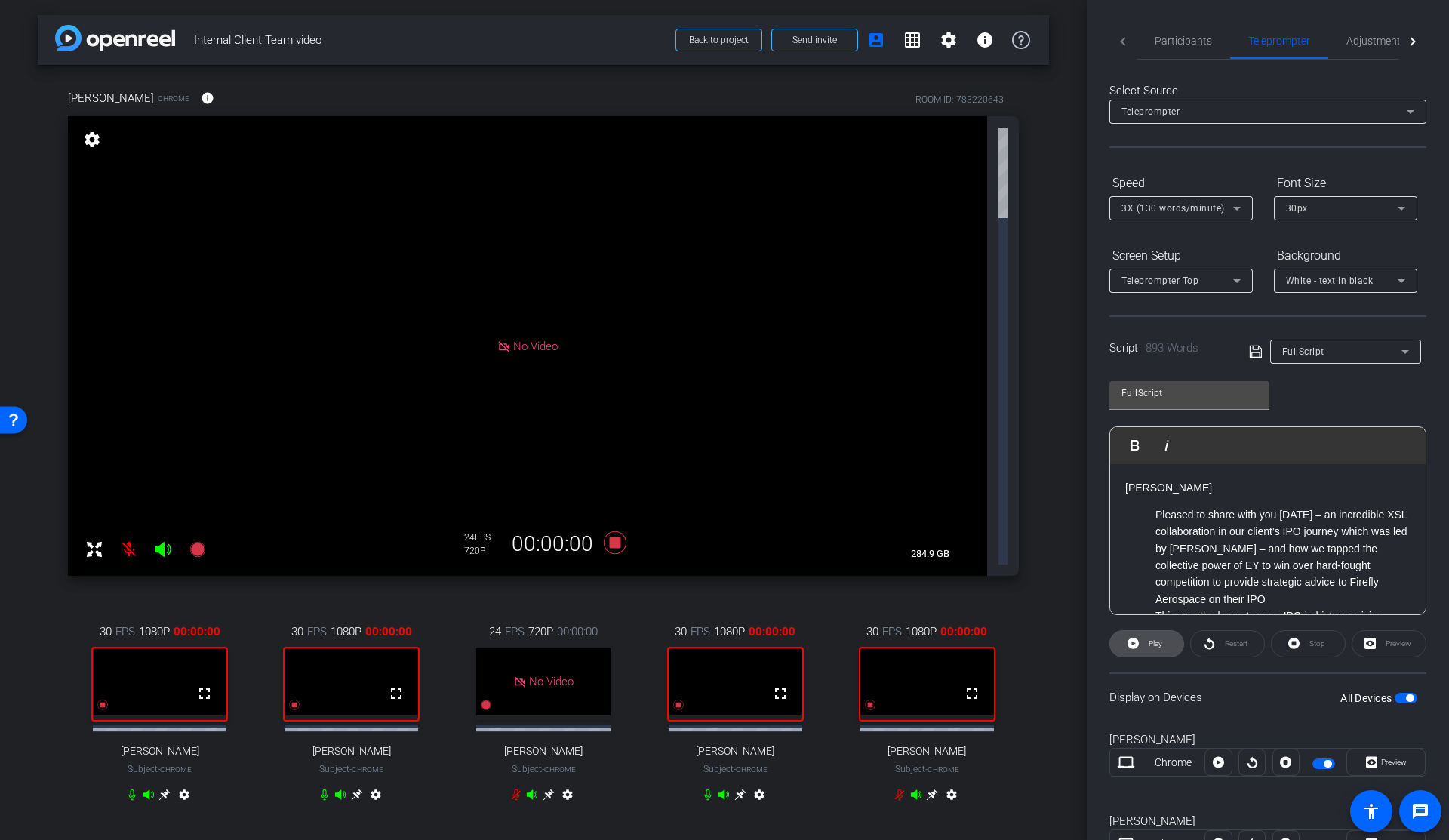
click at [1158, 643] on span "Play" at bounding box center [1156, 643] width 14 height 9
click at [1163, 650] on span "Pause" at bounding box center [1154, 644] width 24 height 21
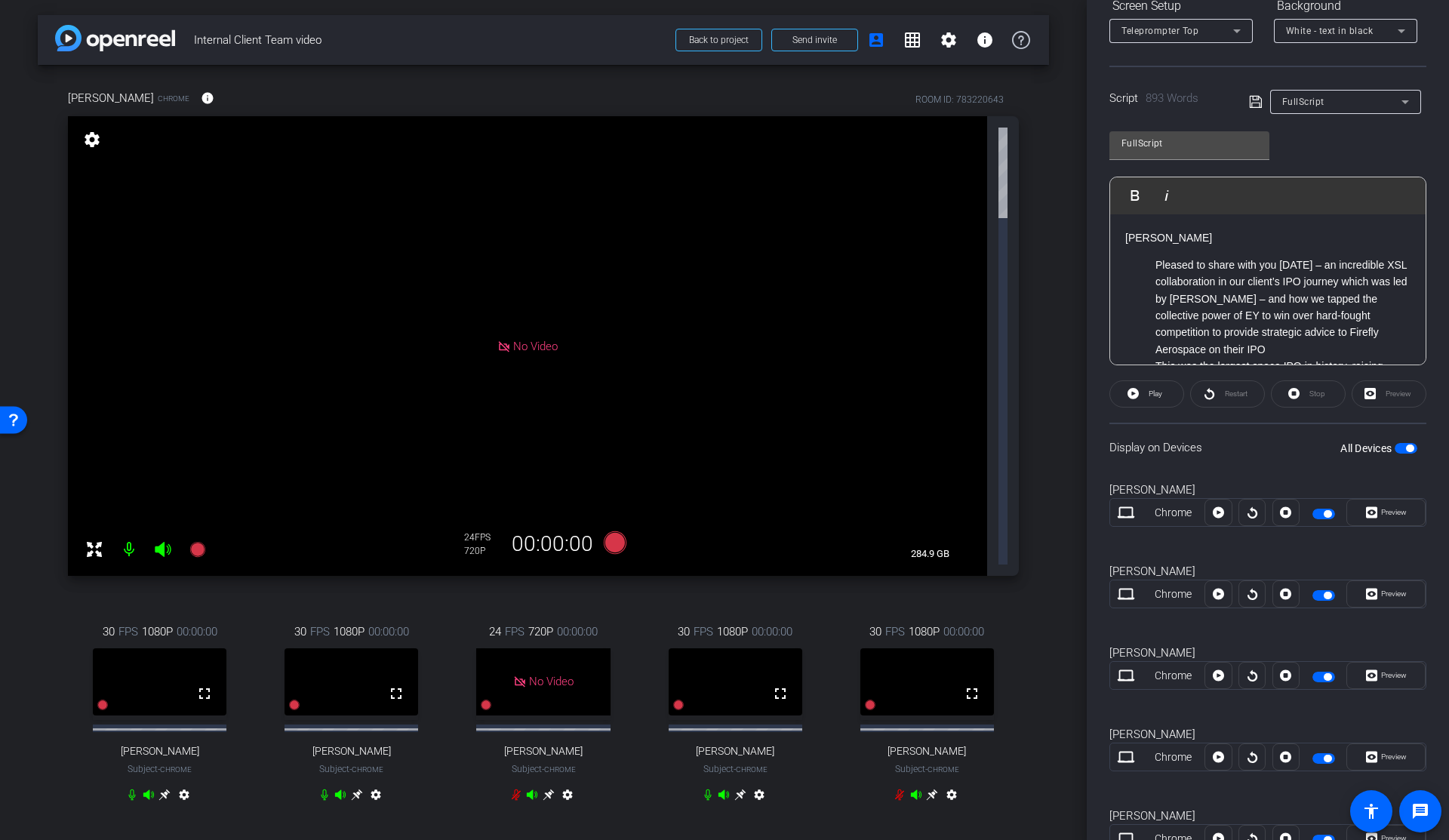
scroll to position [239, 0]
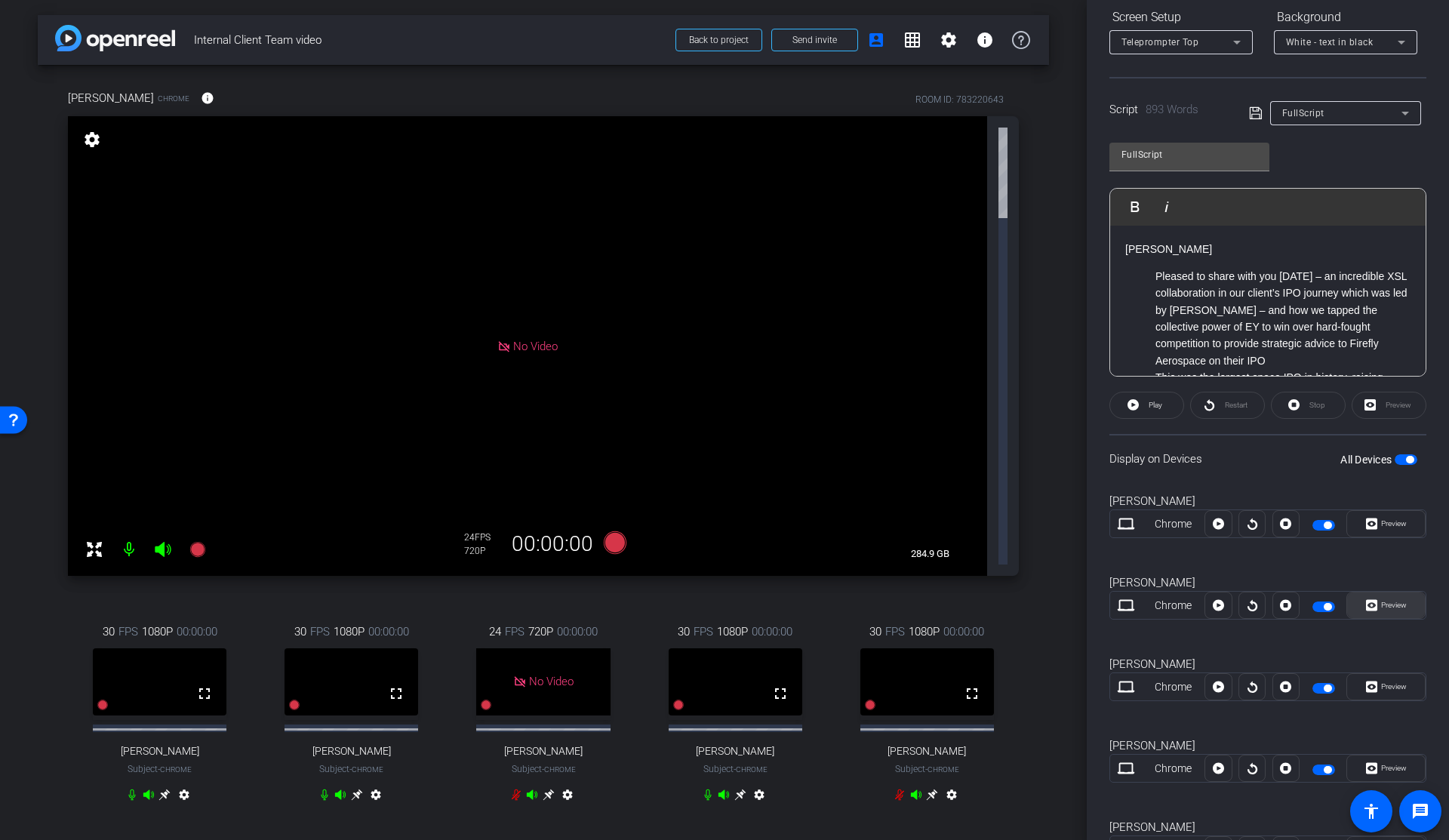
click at [1393, 603] on span "Preview" at bounding box center [1394, 604] width 25 height 9
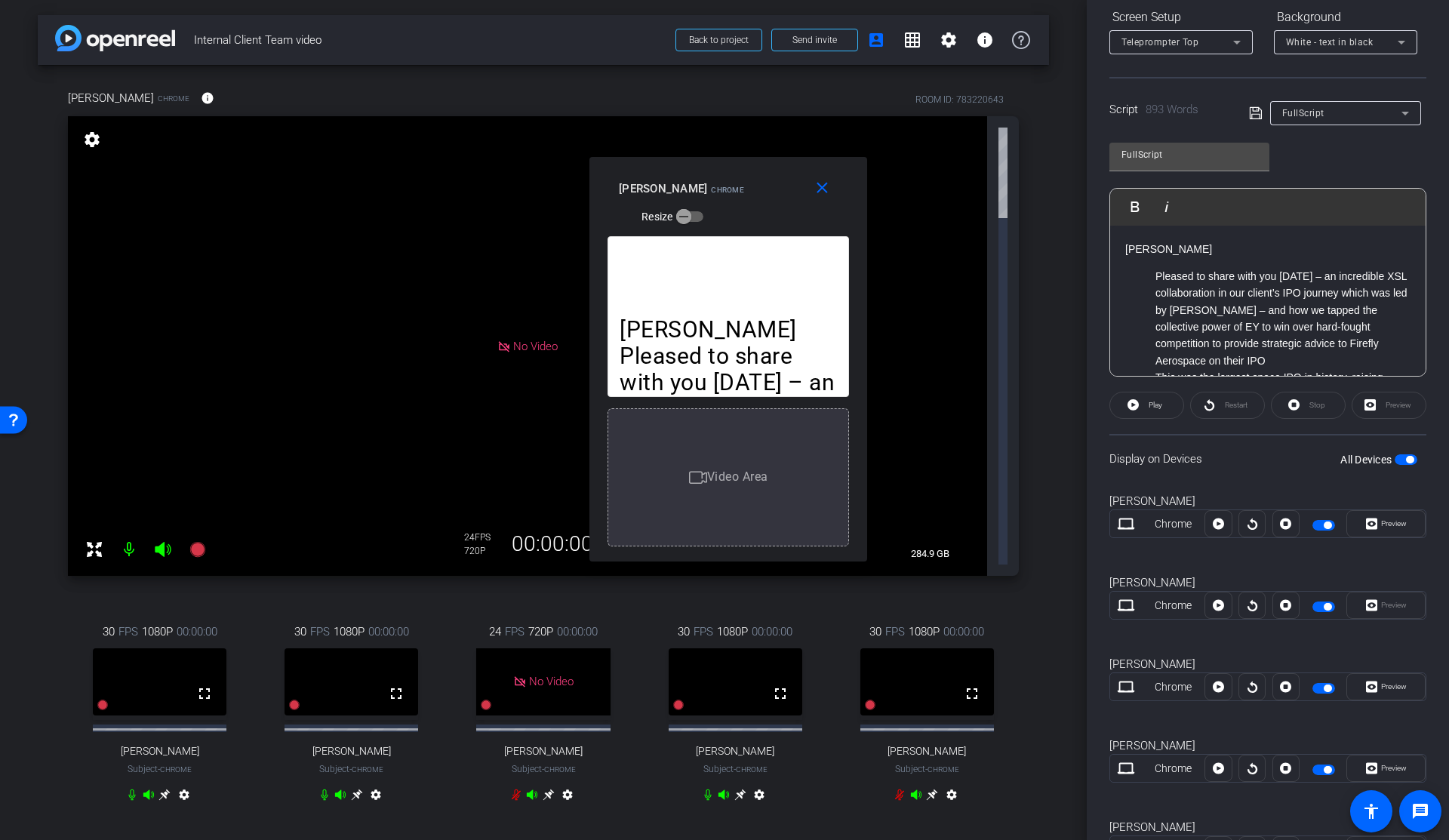
drag, startPoint x: 752, startPoint y: 231, endPoint x: 755, endPoint y: 175, distance: 56.1
click at [755, 175] on div "Karim Anani Chrome Resize" at bounding box center [734, 201] width 230 height 53
click at [691, 217] on icon "button" at bounding box center [684, 216] width 14 height 14
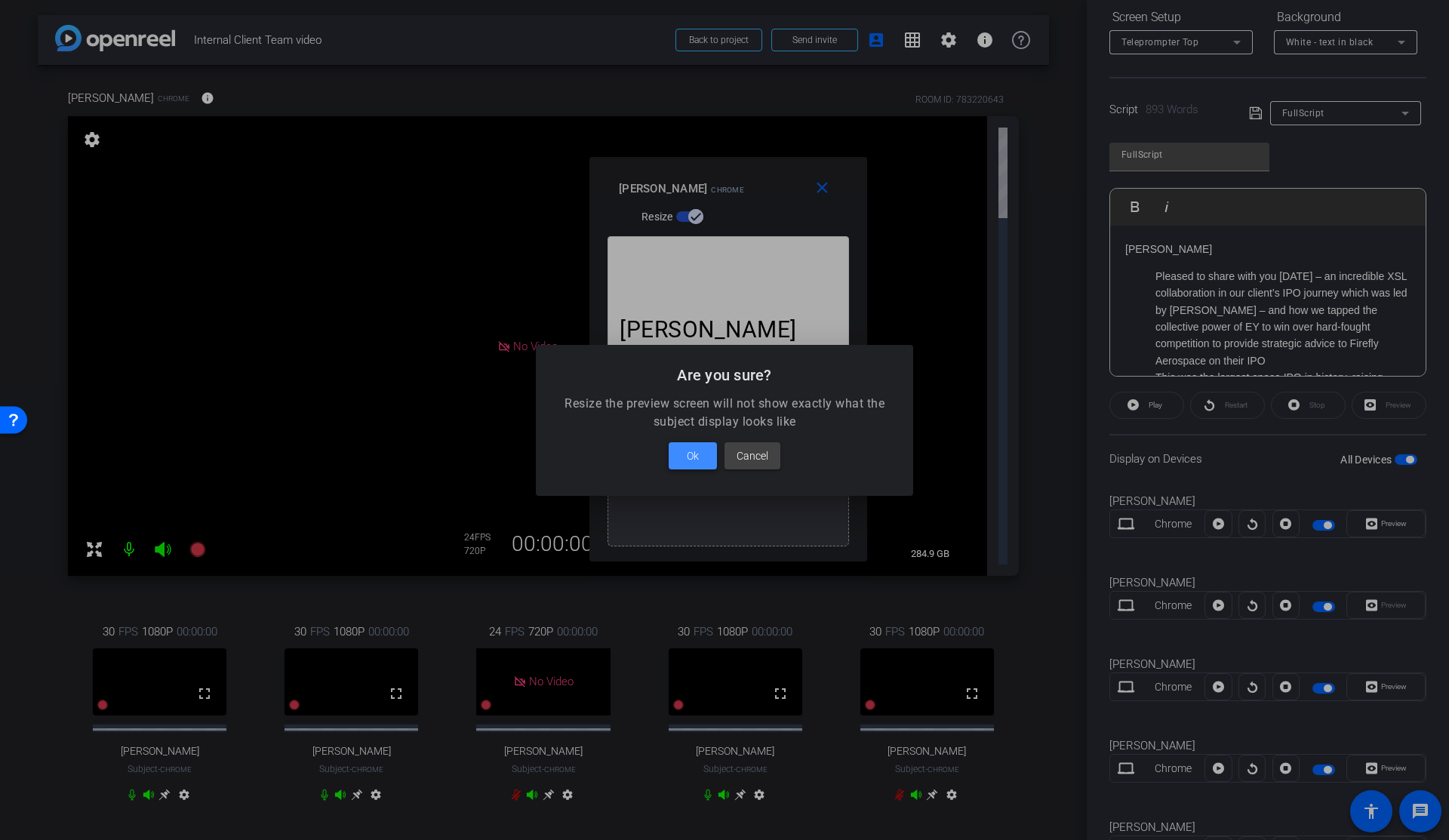
click at [704, 461] on span at bounding box center [693, 455] width 49 height 36
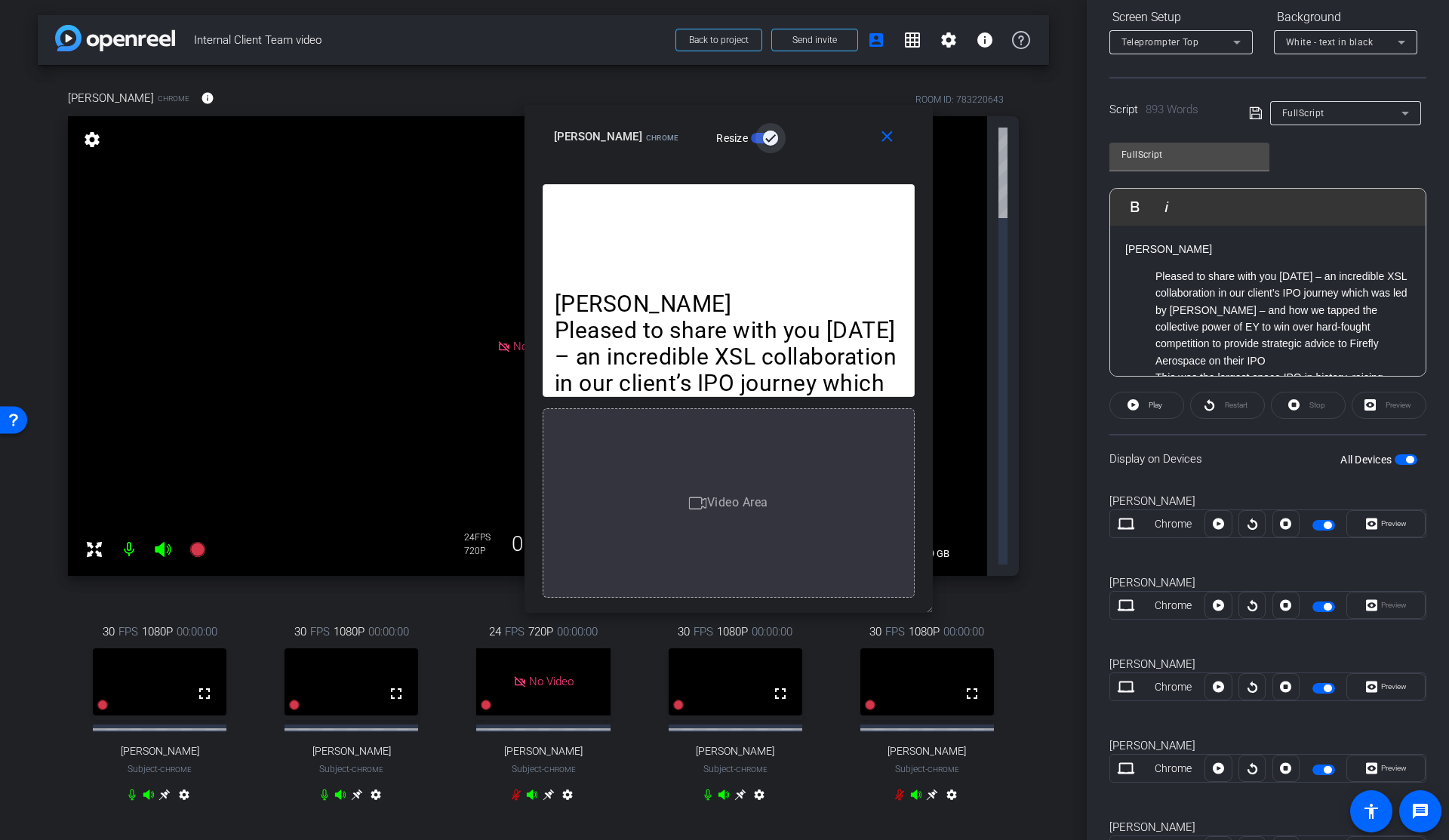
drag, startPoint x: 865, startPoint y: 559, endPoint x: 996, endPoint y: 662, distance: 166.6
click at [996, 662] on body "Accessibility Screen-Reader Guide, Feedback, and Issue Reporting | New window m…" at bounding box center [724, 420] width 1449 height 840
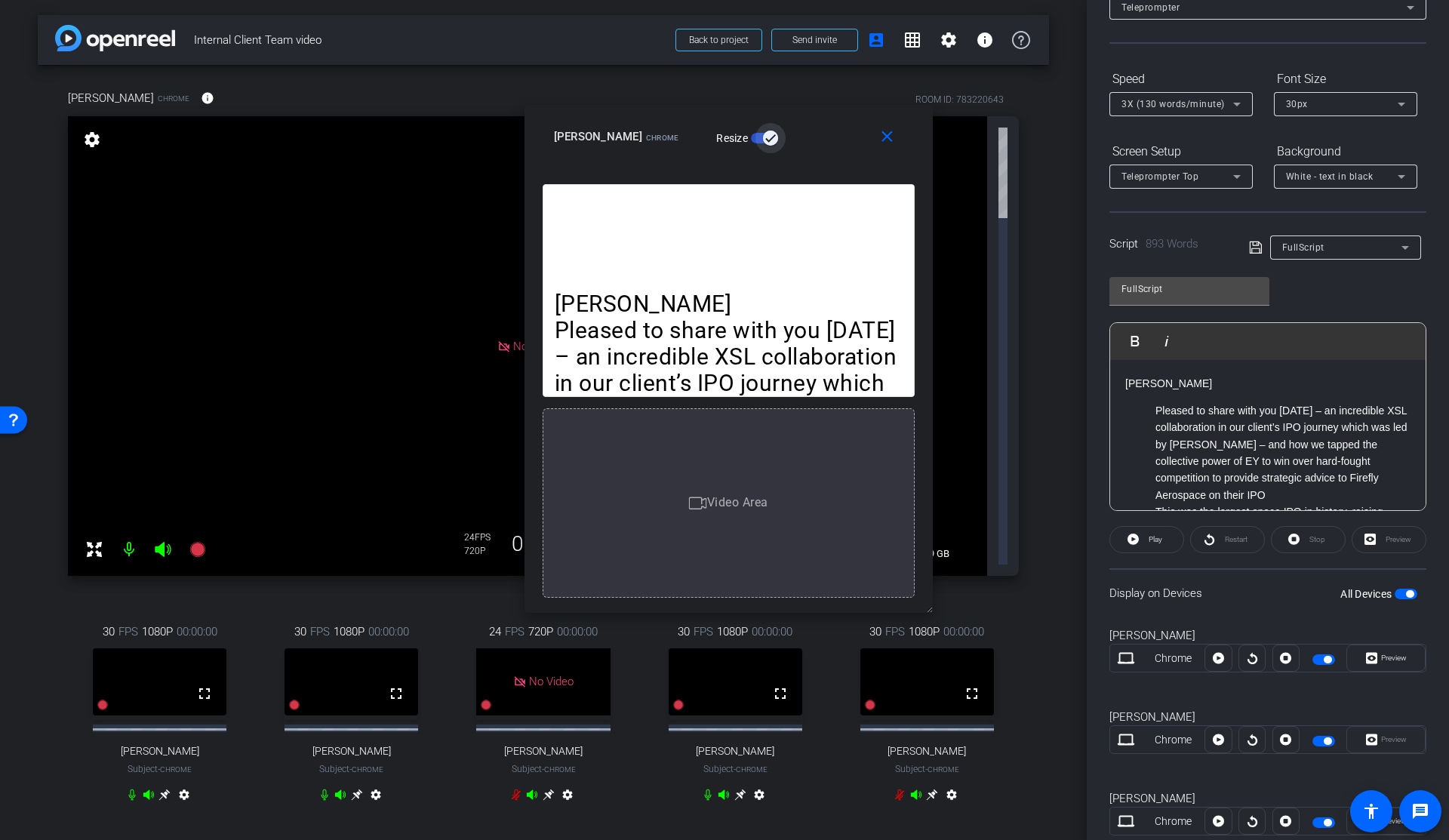
scroll to position [0, 0]
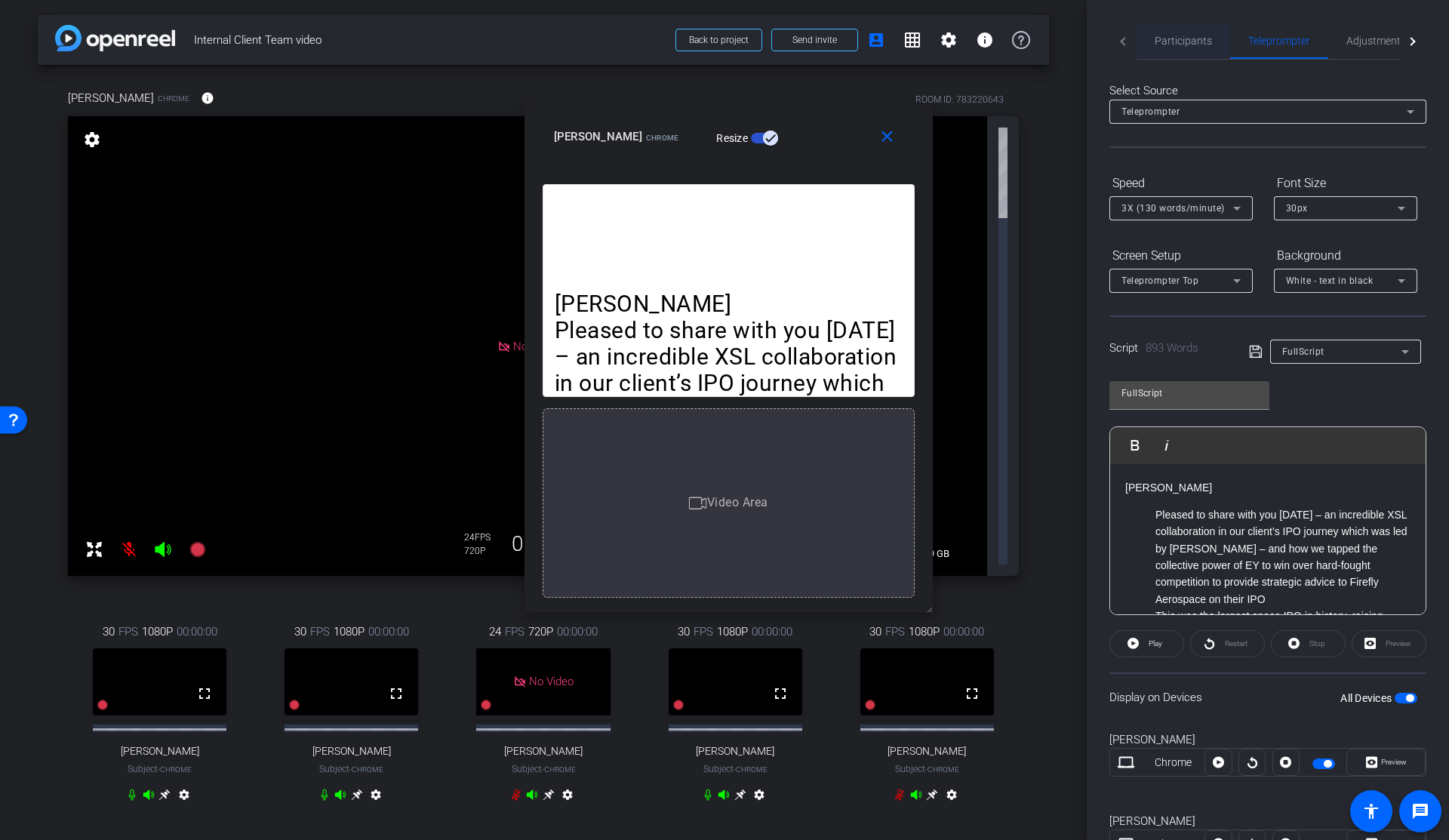
click at [1183, 46] on span "Participants" at bounding box center [1183, 41] width 57 height 11
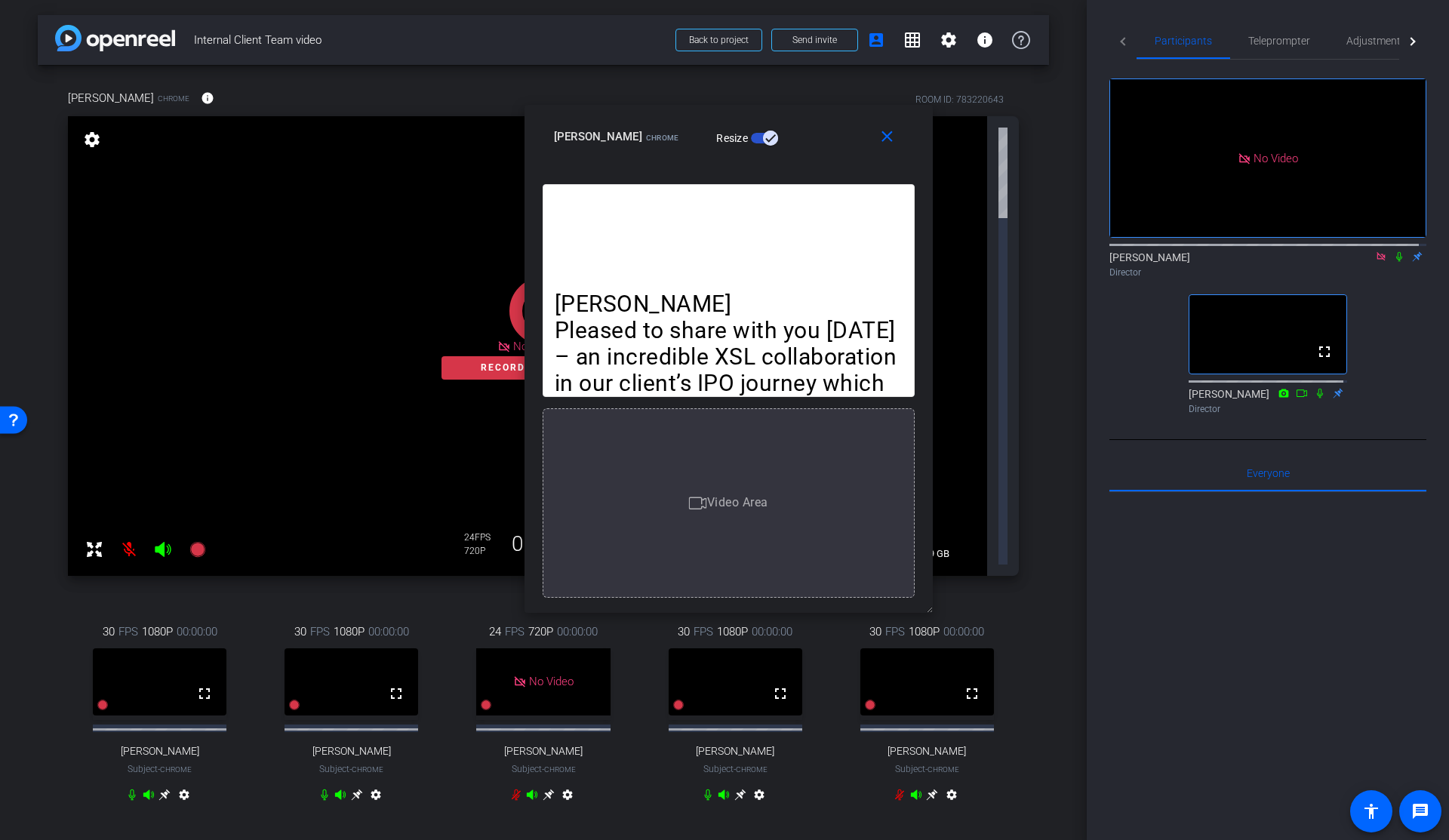
click at [1394, 251] on icon at bounding box center [1400, 256] width 12 height 11
click at [1290, 45] on span "Teleprompter" at bounding box center [1279, 41] width 62 height 11
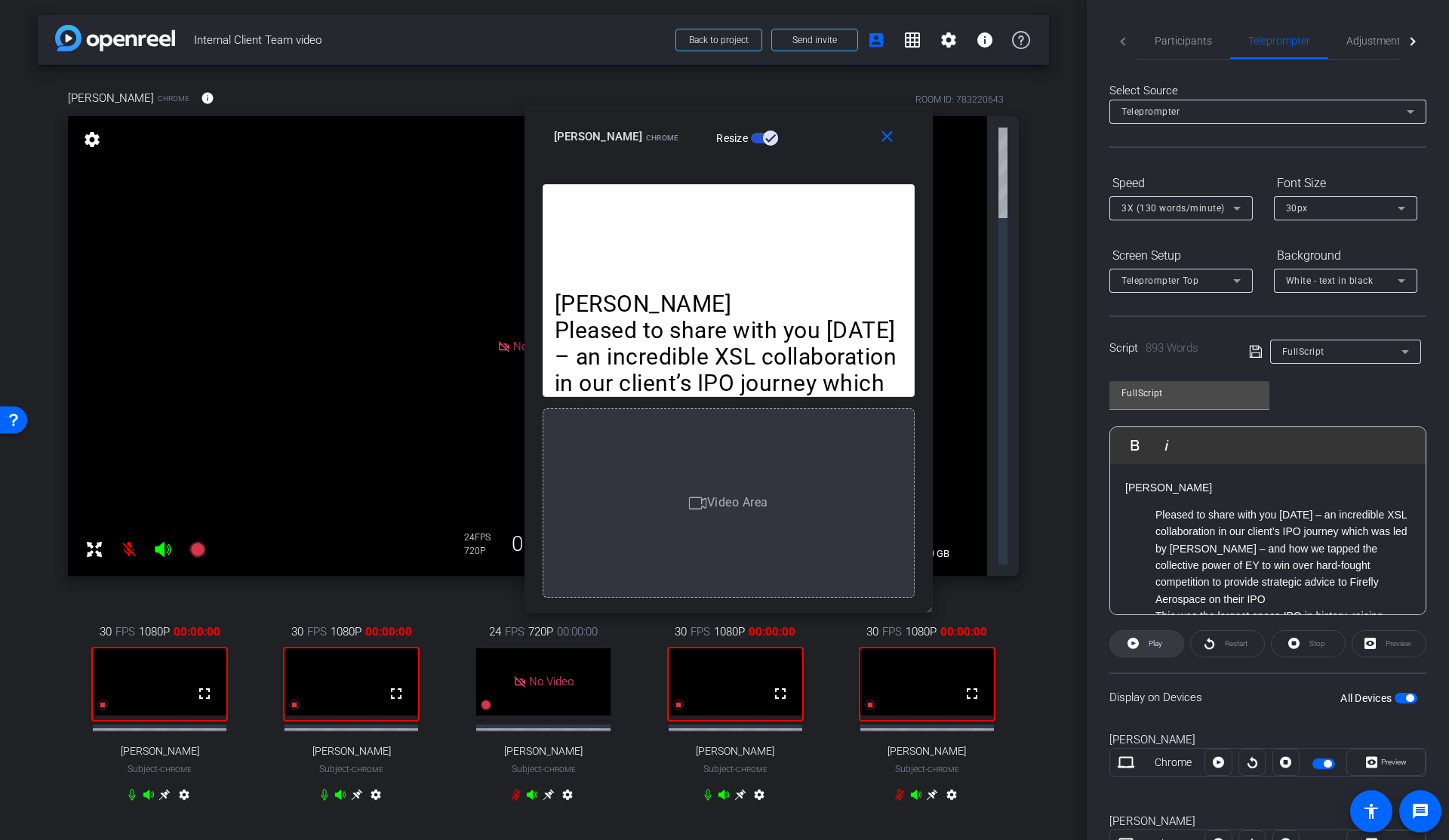
click at [1158, 641] on span "Play" at bounding box center [1156, 643] width 14 height 9
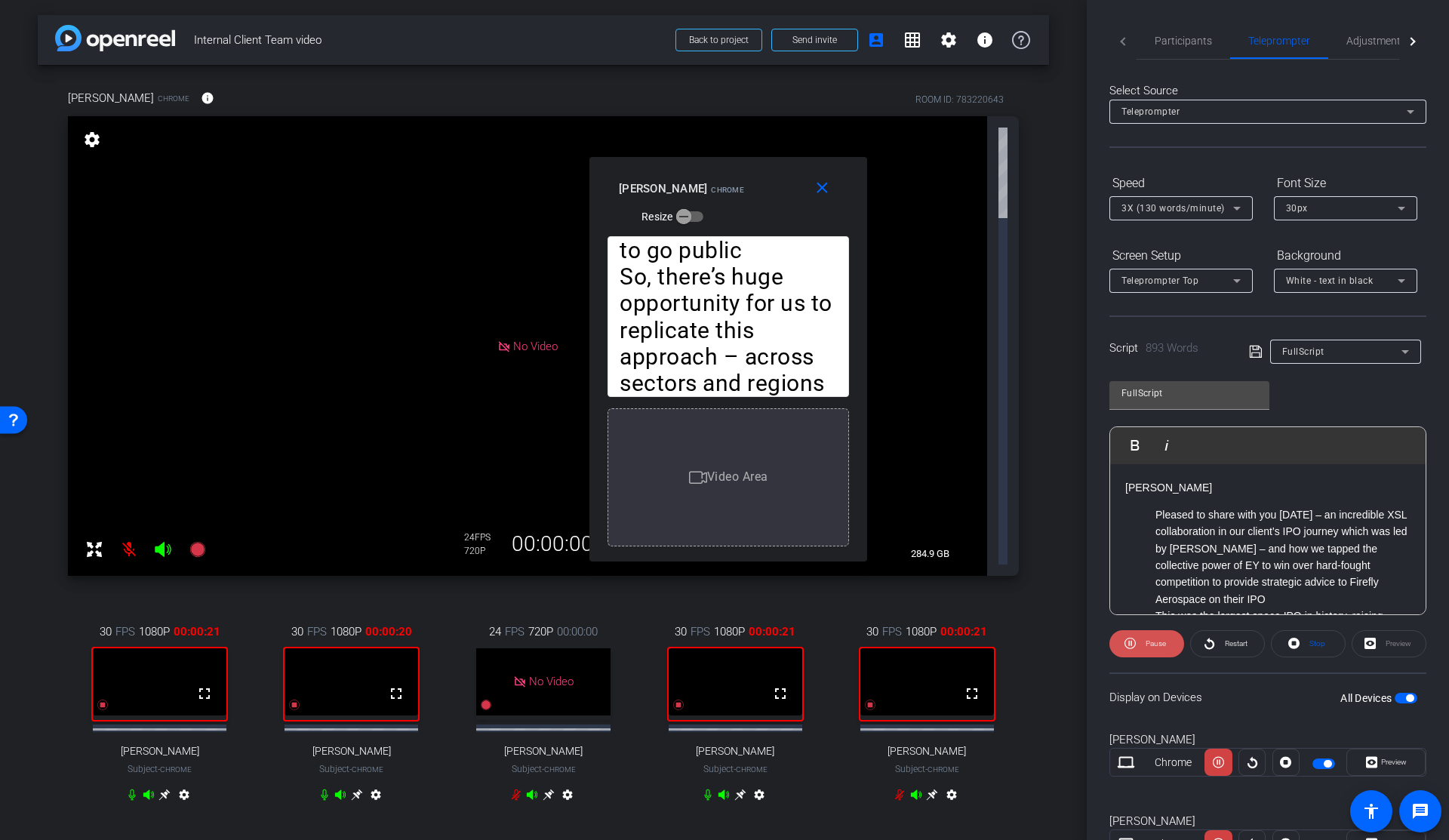
click at [1142, 646] on span "Pause" at bounding box center [1154, 644] width 24 height 21
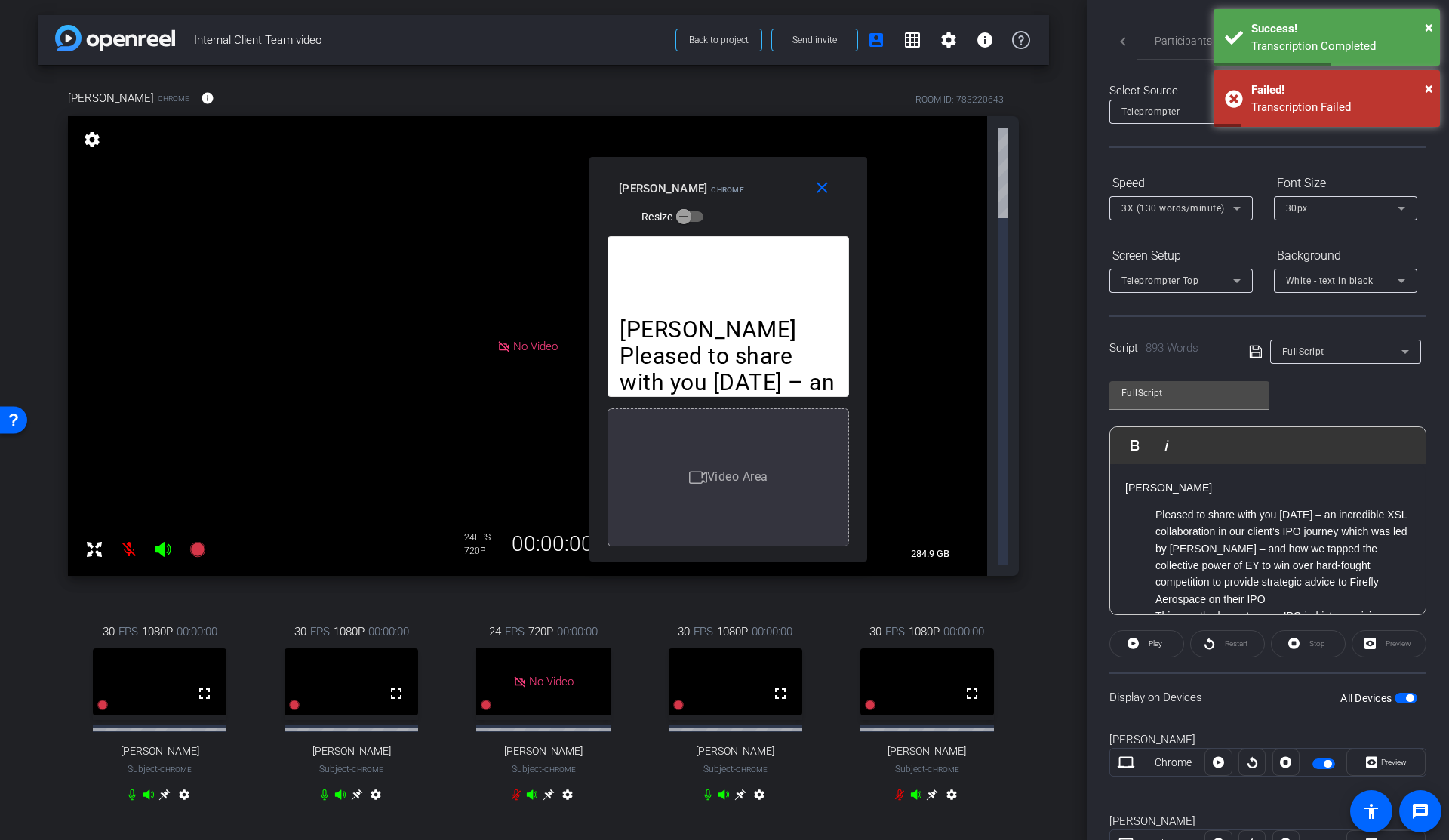
click at [1239, 666] on openreel-capture-teleprompter "Speed 3X (130 words/minute) Font Size 30px Screen Setup Teleprompter Top Backgr…" at bounding box center [1268, 691] width 317 height 1040
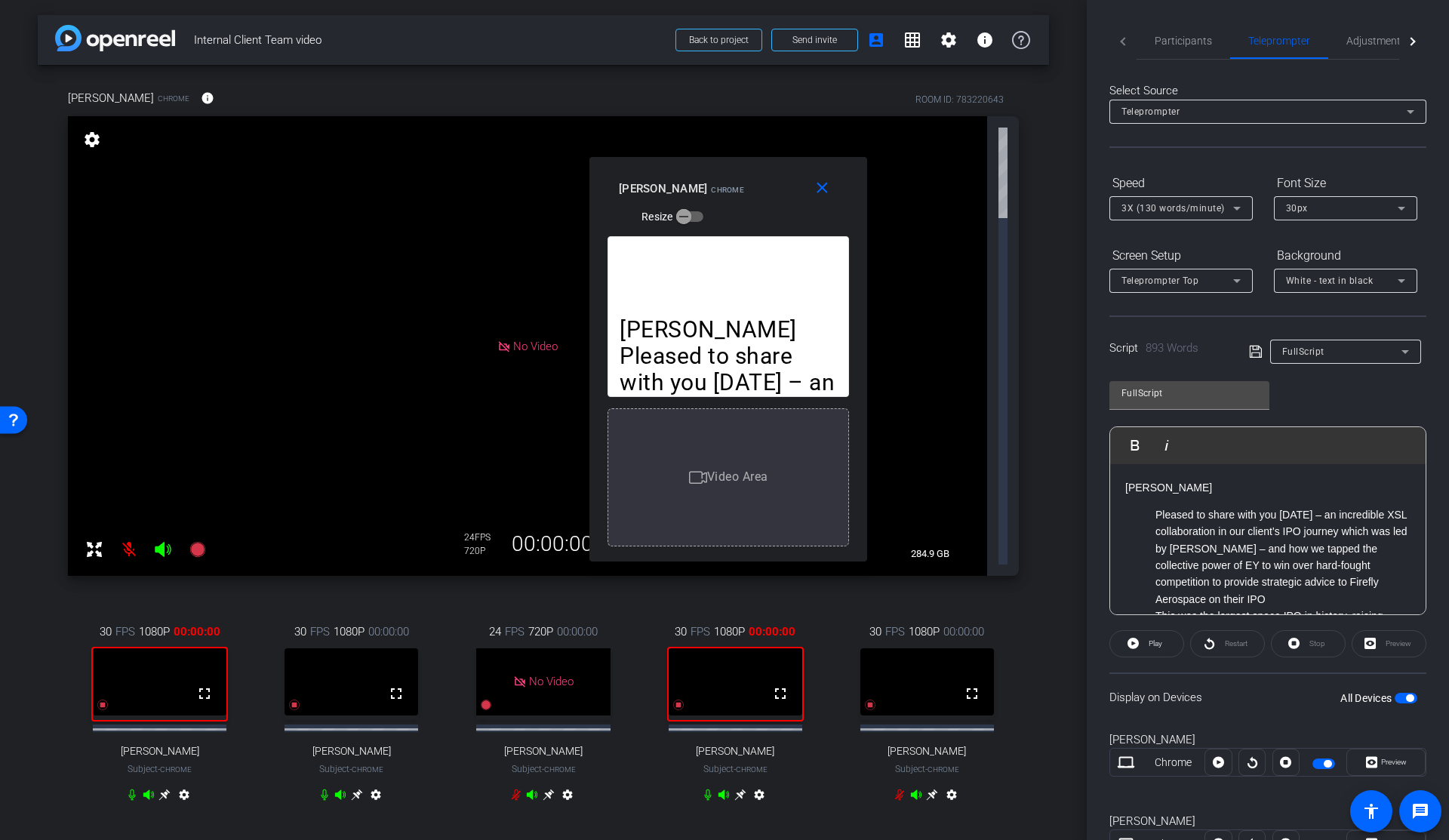
click at [1235, 642] on div "Restart" at bounding box center [1227, 643] width 75 height 27
click at [1231, 636] on div "Restart" at bounding box center [1227, 643] width 75 height 27
click at [1244, 642] on div "Restart" at bounding box center [1227, 643] width 75 height 27
click at [1316, 645] on div "Stop" at bounding box center [1308, 643] width 75 height 27
click at [1194, 43] on span "Participants" at bounding box center [1183, 41] width 57 height 11
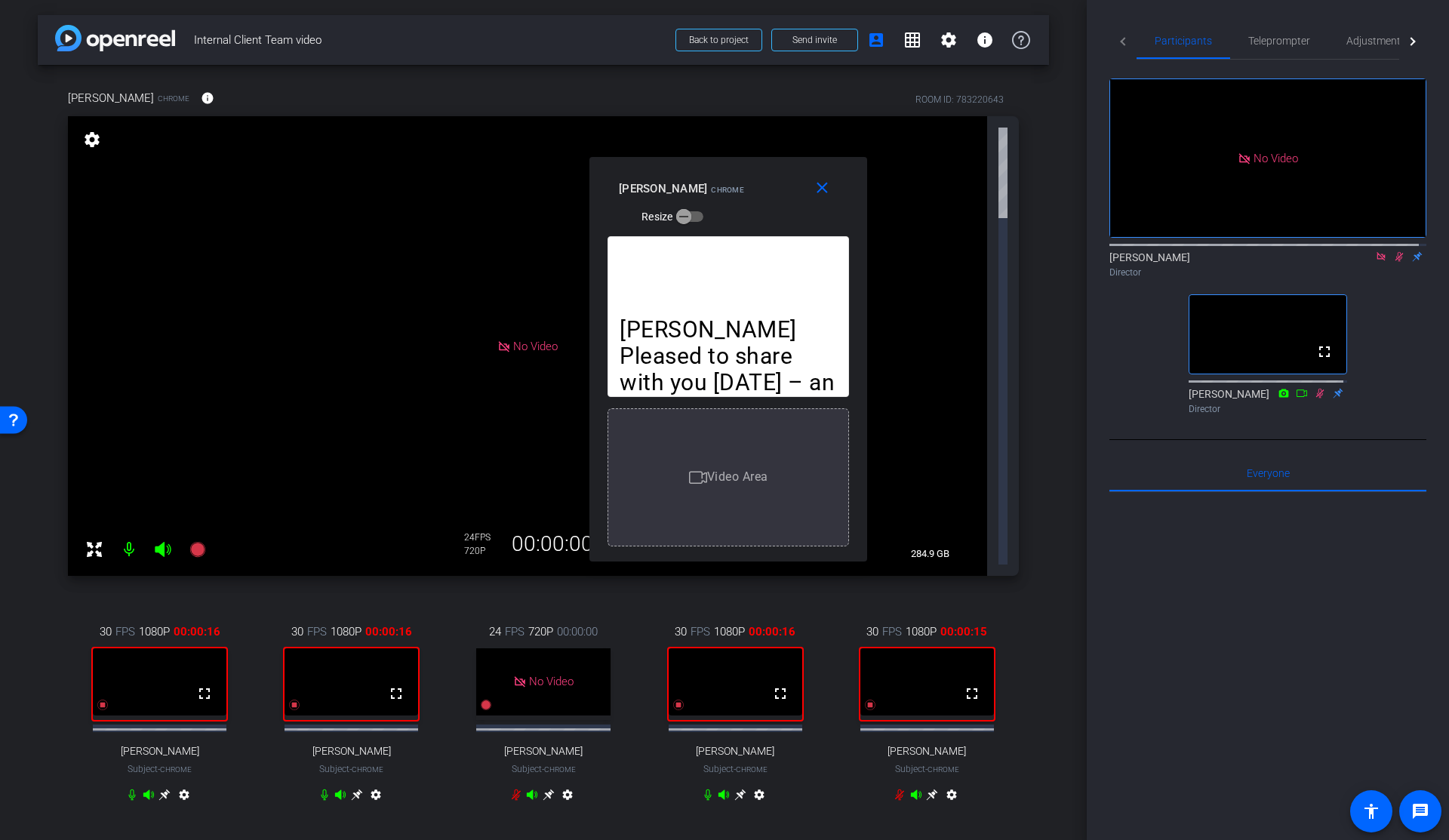
click at [1396, 252] on icon at bounding box center [1400, 257] width 9 height 10
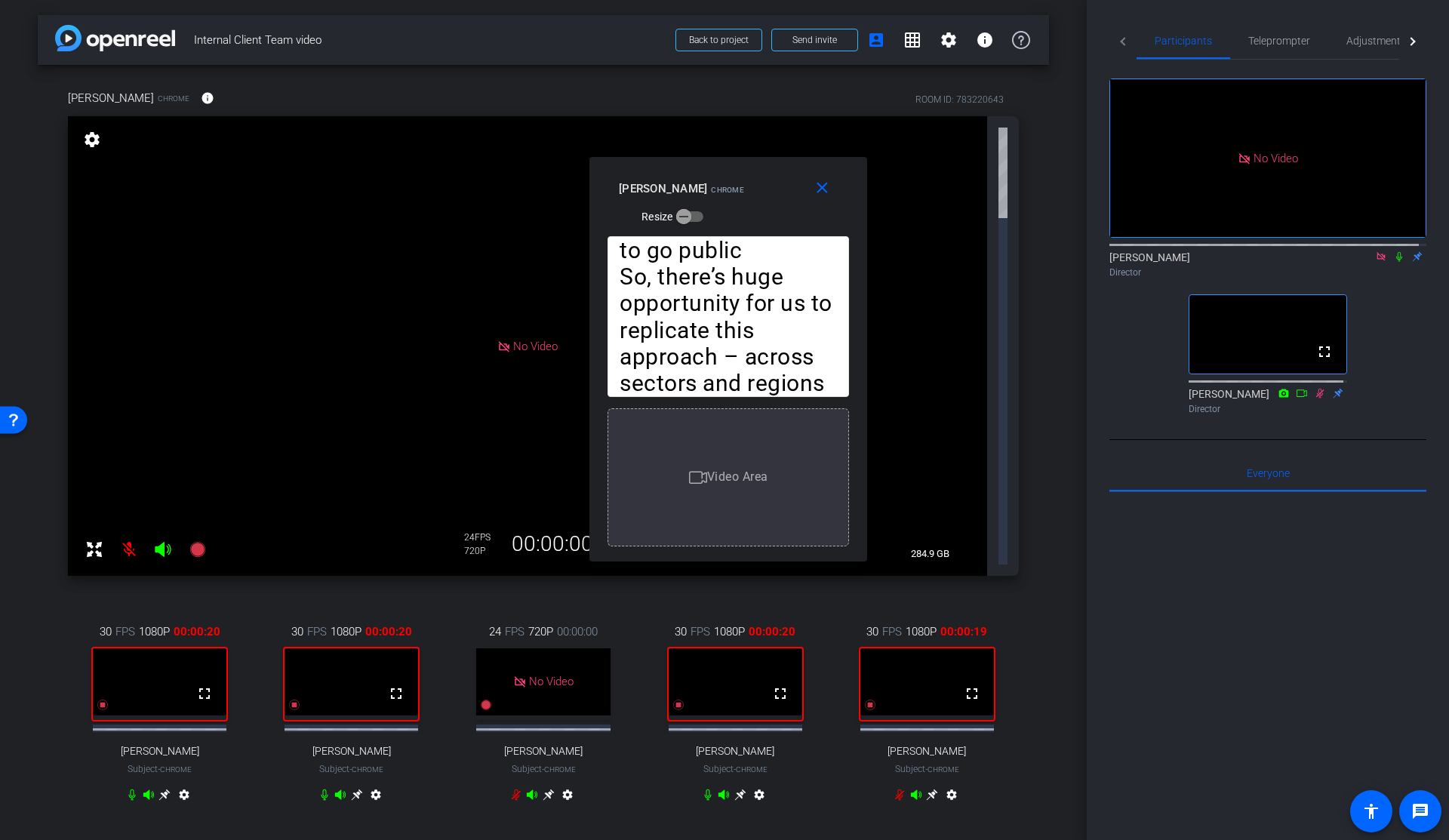
click at [1394, 251] on icon at bounding box center [1400, 256] width 12 height 11
click at [1259, 45] on span "Teleprompter" at bounding box center [1279, 41] width 62 height 11
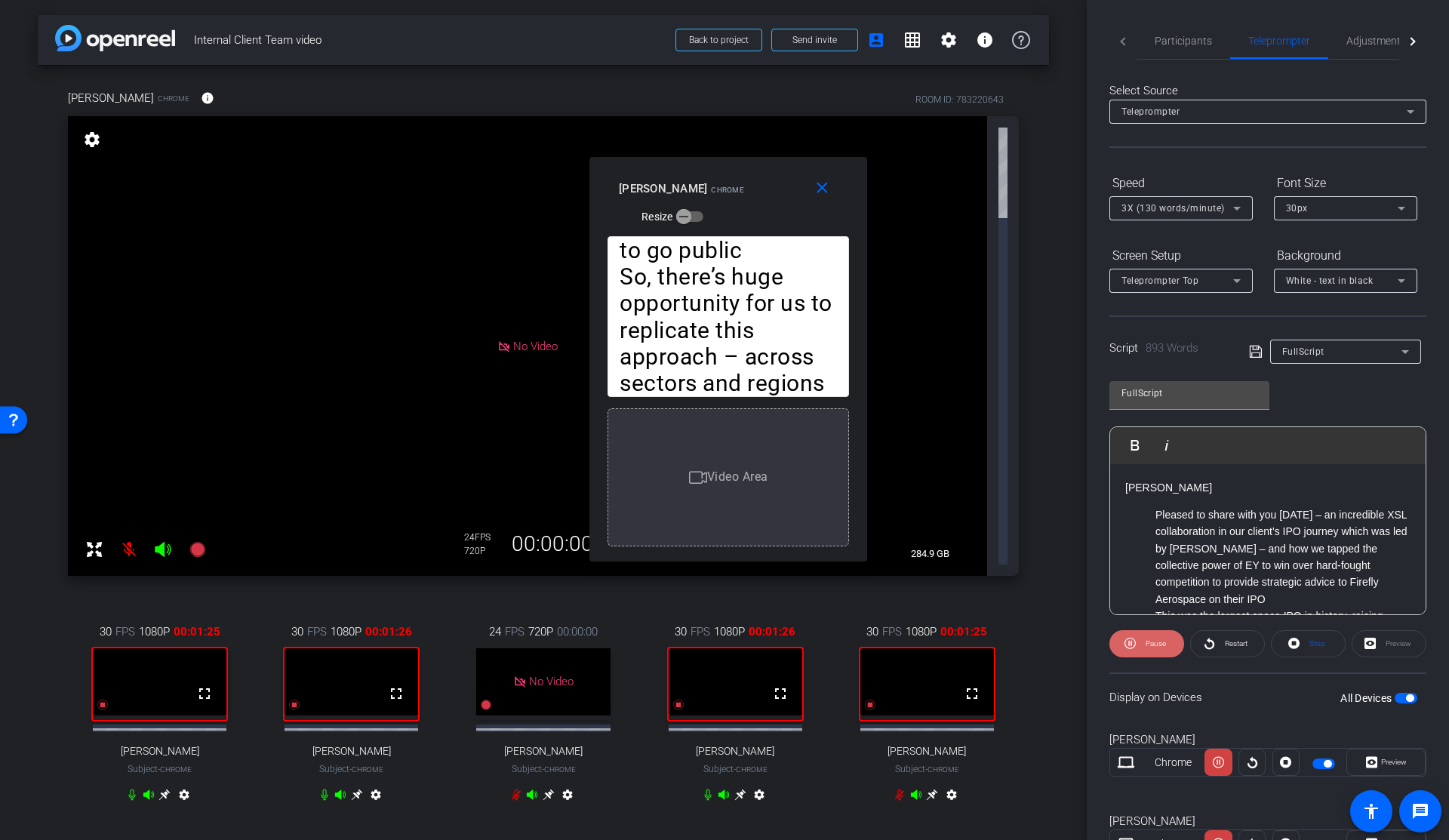
click at [1156, 646] on span "Pause" at bounding box center [1156, 643] width 20 height 9
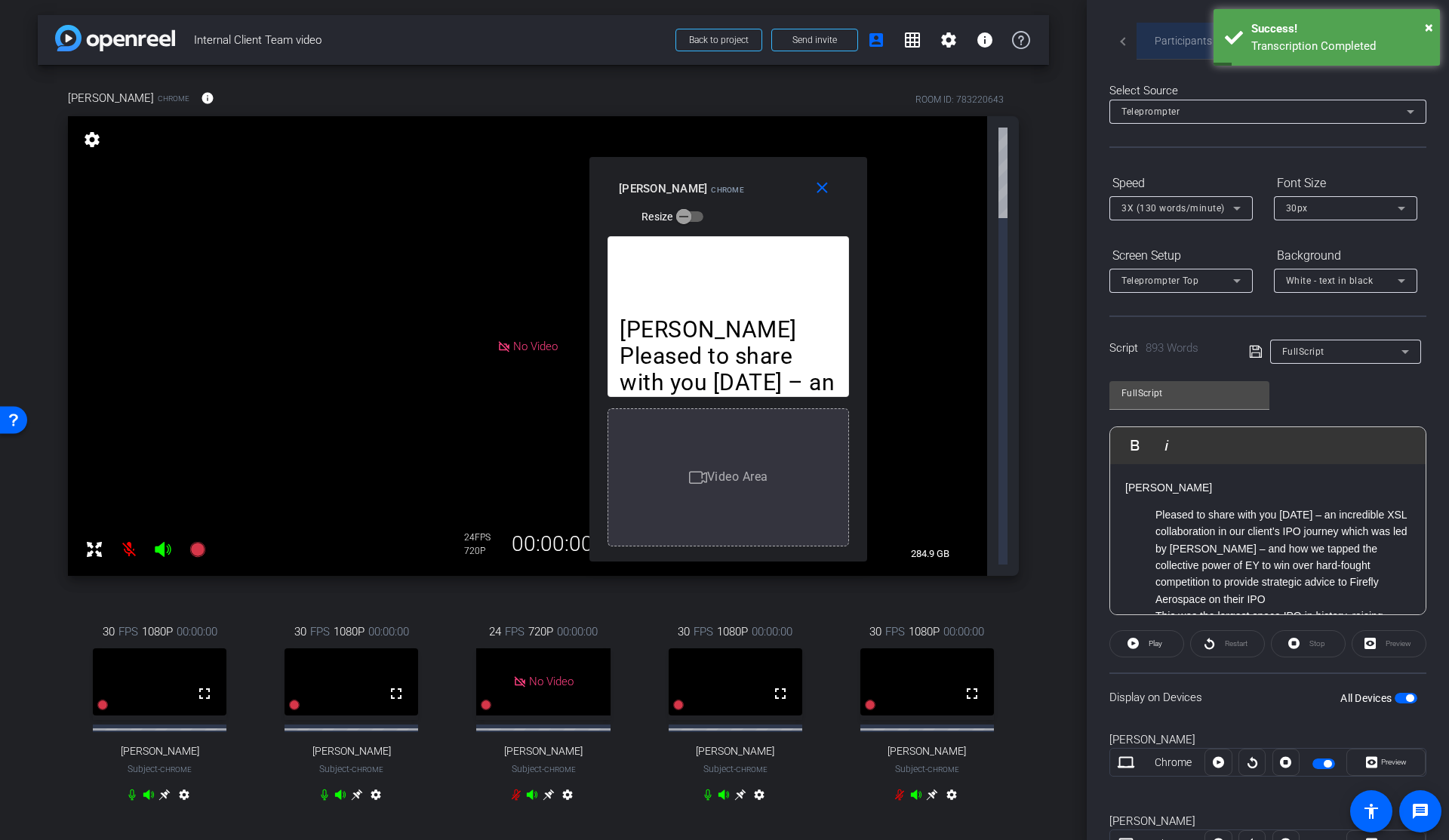
click at [1176, 46] on span "Participants" at bounding box center [1183, 41] width 57 height 11
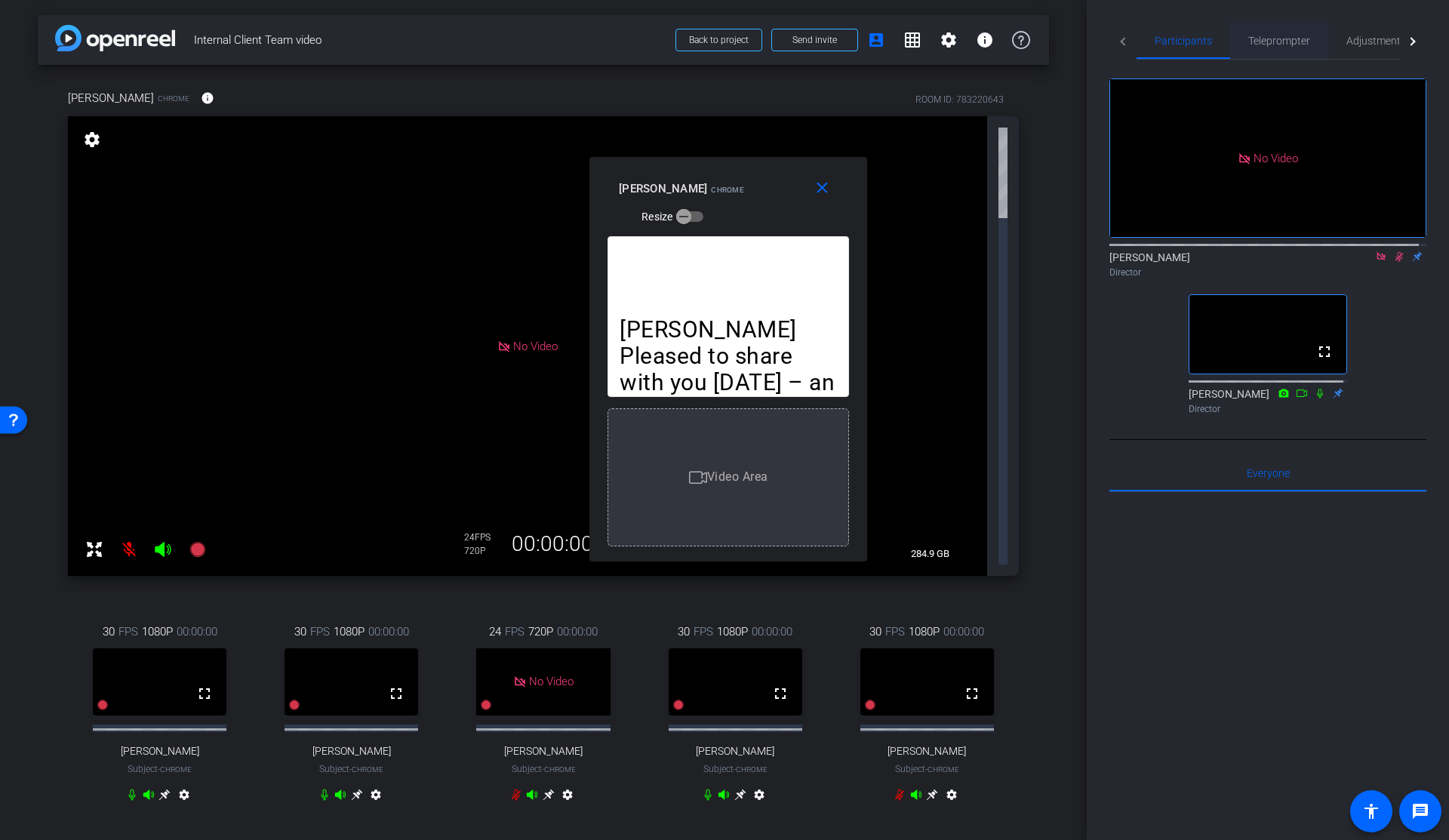
click at [1276, 42] on span "Teleprompter" at bounding box center [1279, 41] width 62 height 11
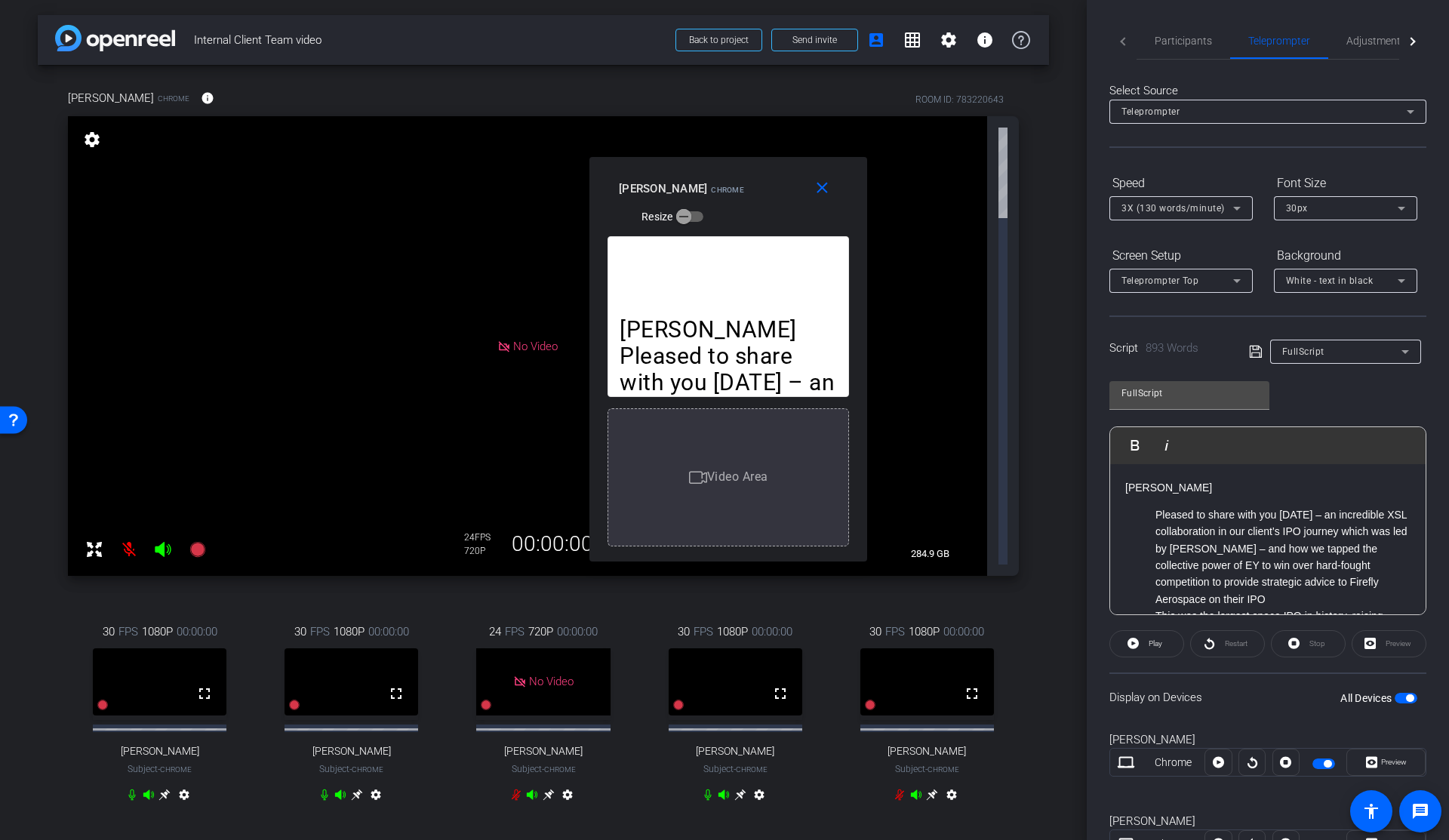
click at [1313, 650] on div "Stop" at bounding box center [1308, 643] width 75 height 27
click at [1311, 645] on div "Stop" at bounding box center [1308, 643] width 75 height 27
click at [1146, 643] on span "Play" at bounding box center [1154, 644] width 17 height 21
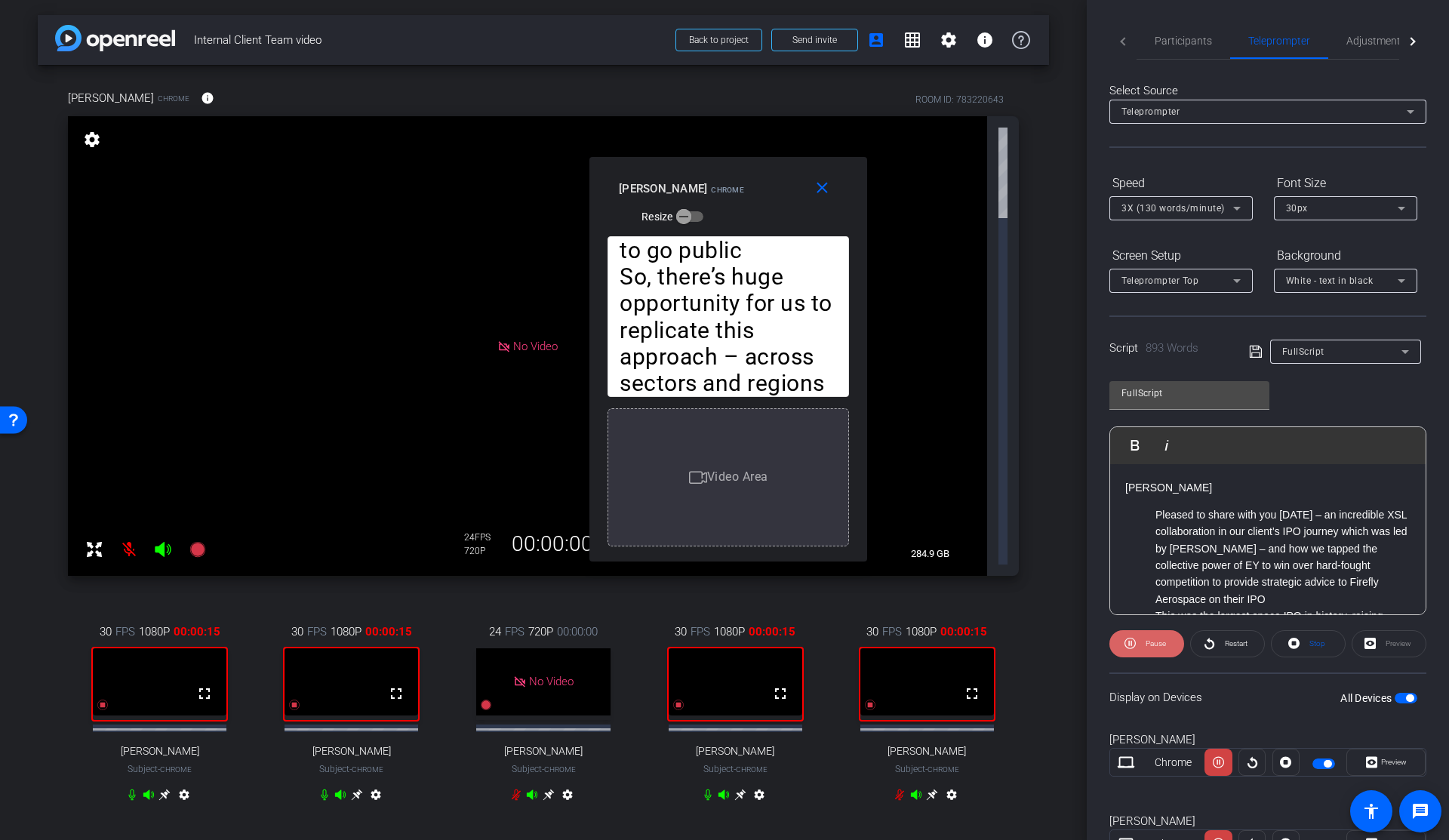
click at [1147, 640] on span "Pause" at bounding box center [1156, 643] width 20 height 9
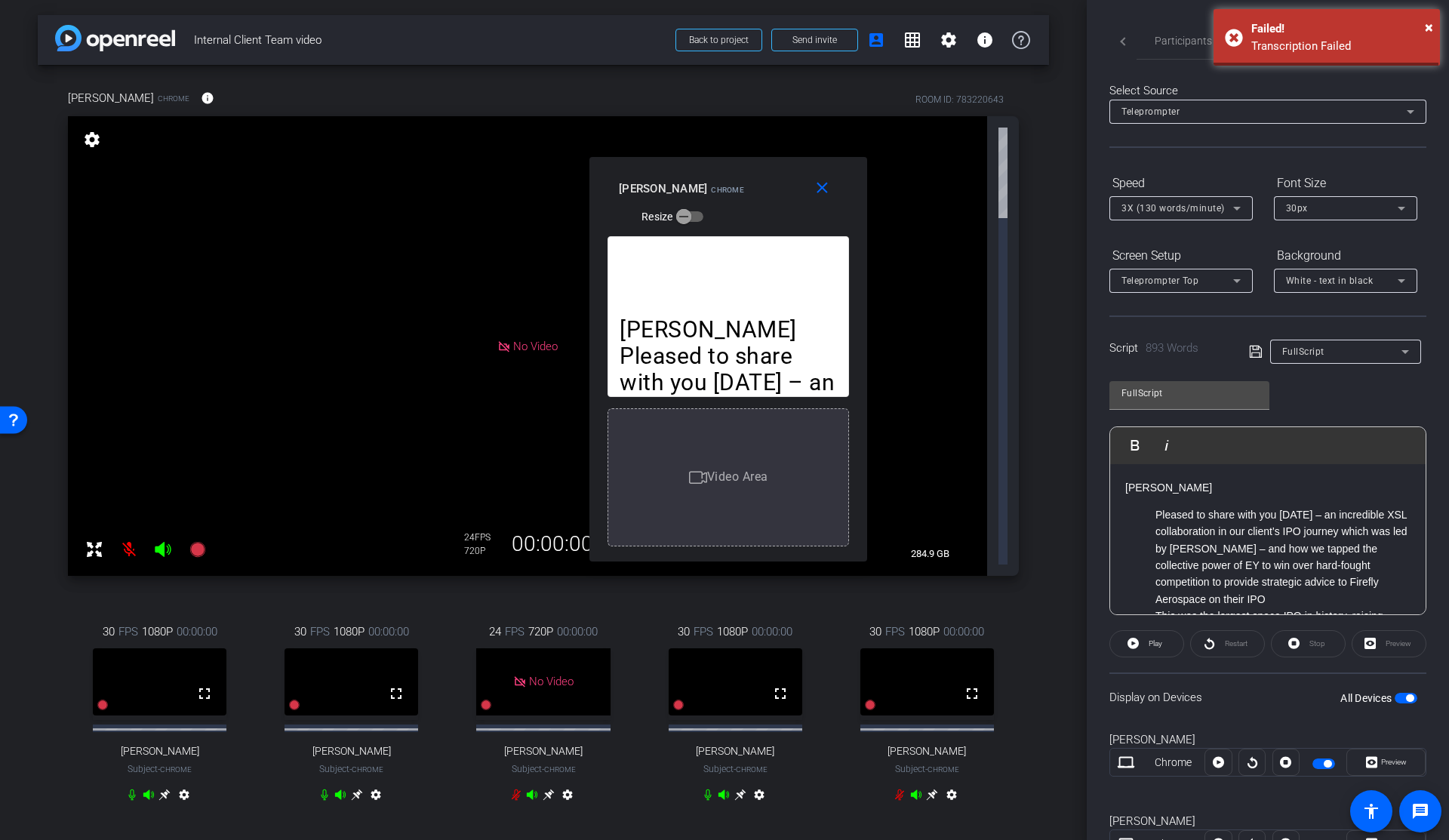
click at [1201, 208] on span "3X (130 words/minute)" at bounding box center [1173, 208] width 104 height 11
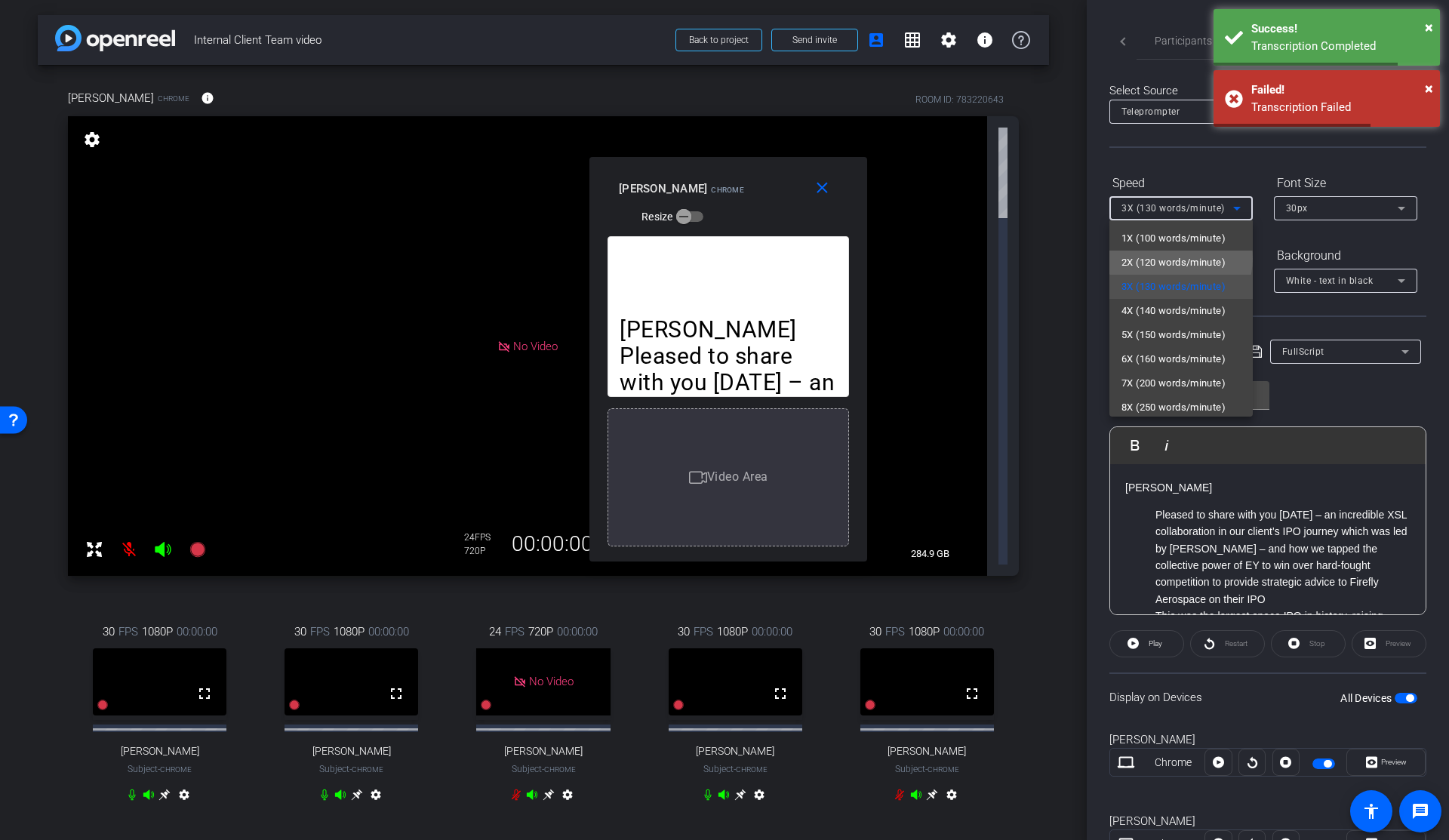
click at [1180, 259] on span "2X (120 words/minute)" at bounding box center [1173, 262] width 104 height 18
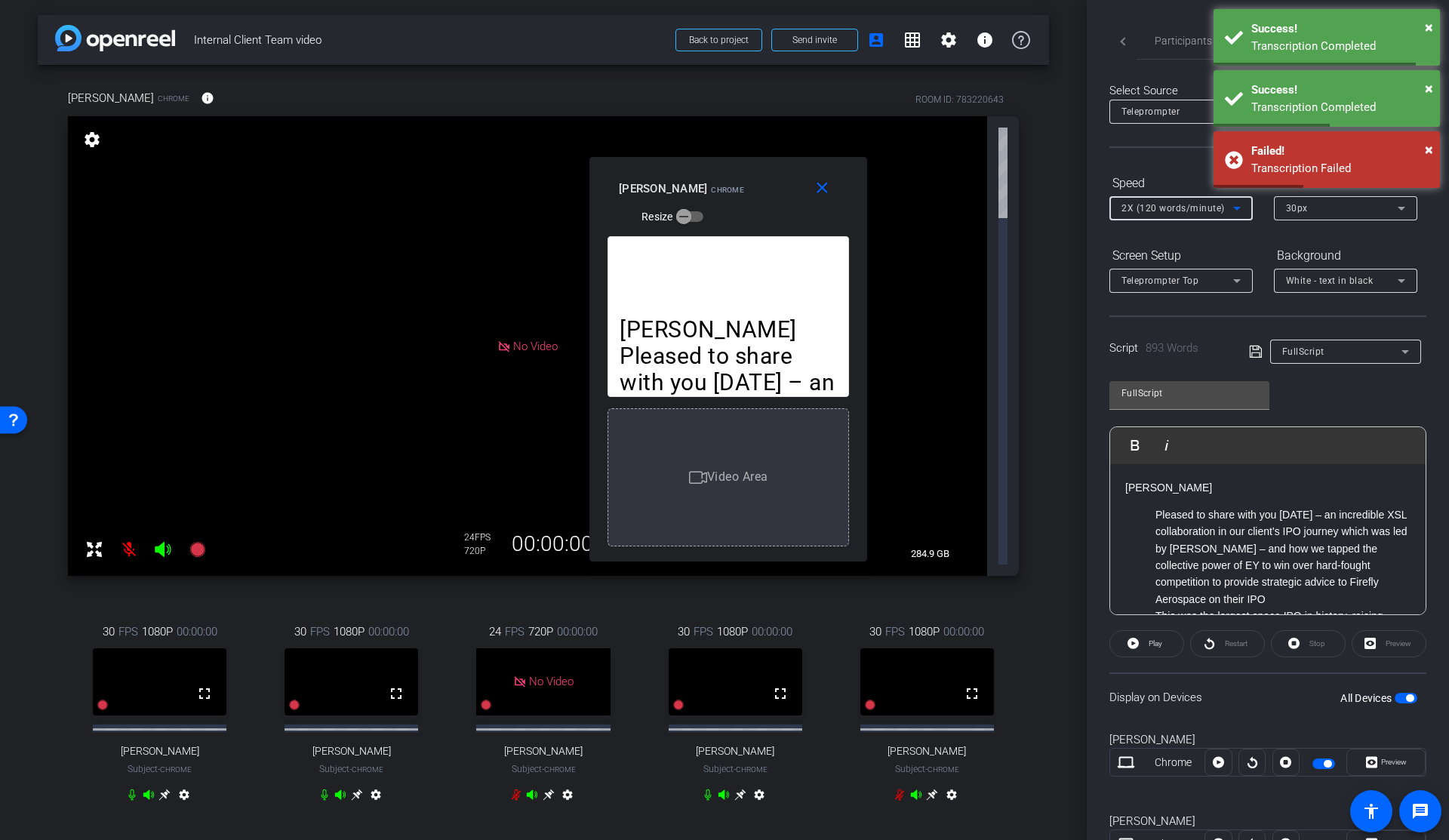
click at [1304, 647] on div "Stop" at bounding box center [1308, 643] width 75 height 27
click at [1302, 638] on div "Stop" at bounding box center [1308, 643] width 75 height 27
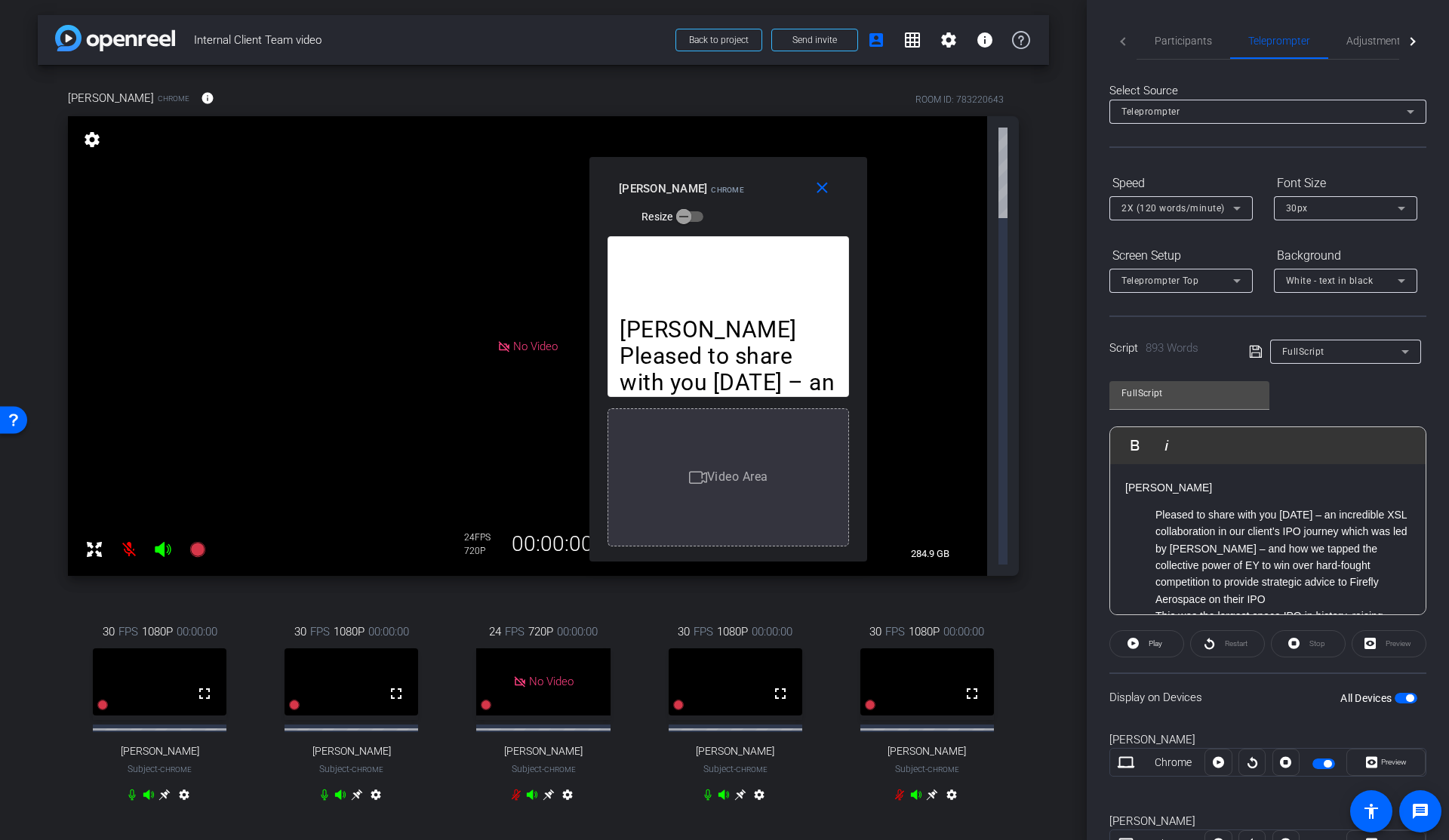
click at [1210, 514] on li "Pleased to share with you today – an incredible XSL collaboration in our client…" at bounding box center [1283, 557] width 255 height 101
click at [1162, 638] on span "Play" at bounding box center [1154, 644] width 17 height 21
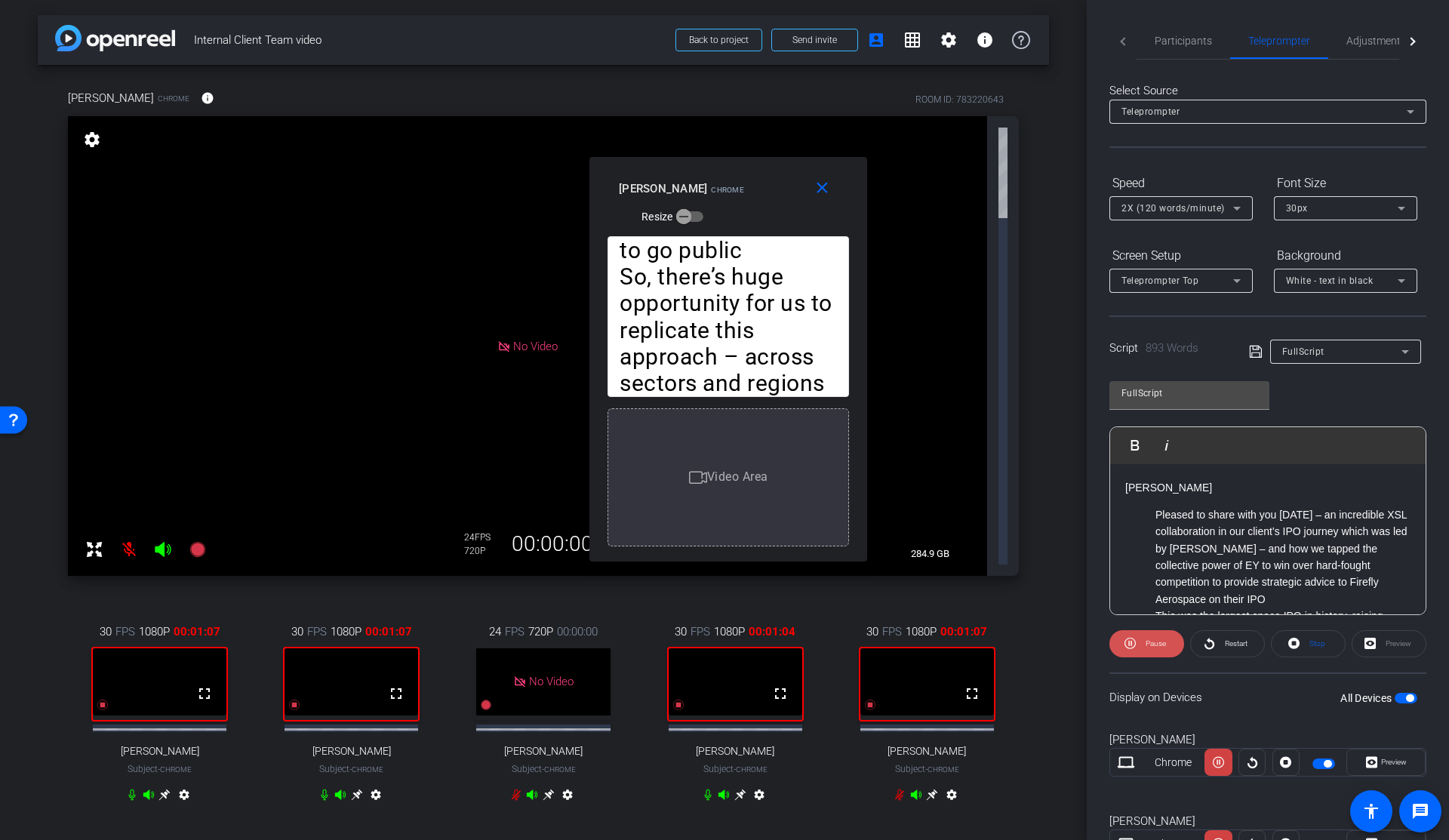
click at [1154, 636] on span "Pause" at bounding box center [1154, 644] width 24 height 21
click at [1156, 641] on span "Play" at bounding box center [1156, 643] width 14 height 9
click at [1156, 641] on span "Pause" at bounding box center [1156, 643] width 20 height 9
click at [1139, 640] on span at bounding box center [1146, 643] width 73 height 36
click at [1139, 640] on span at bounding box center [1146, 643] width 75 height 36
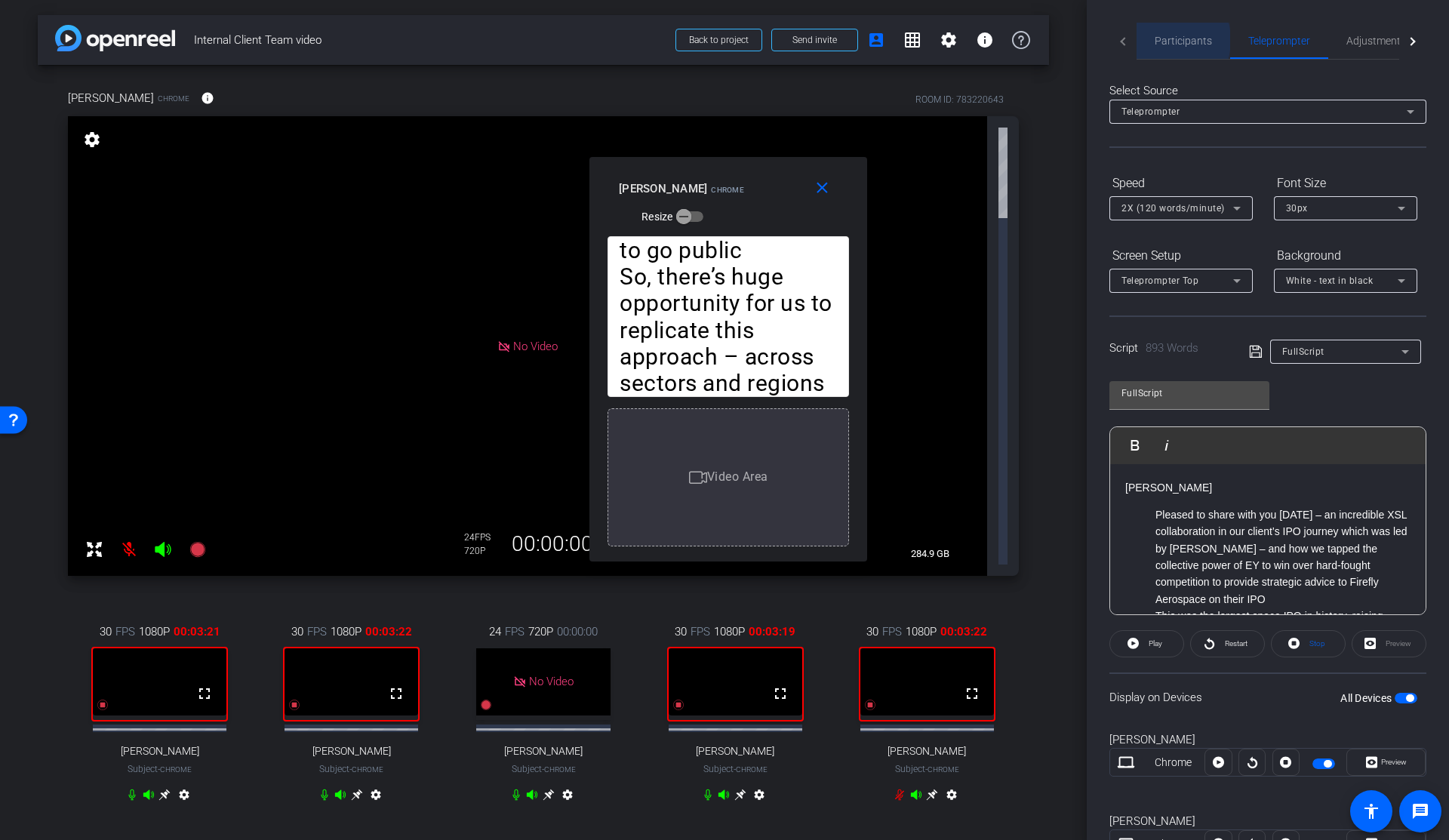
click at [1163, 40] on span "Participants" at bounding box center [1183, 41] width 57 height 11
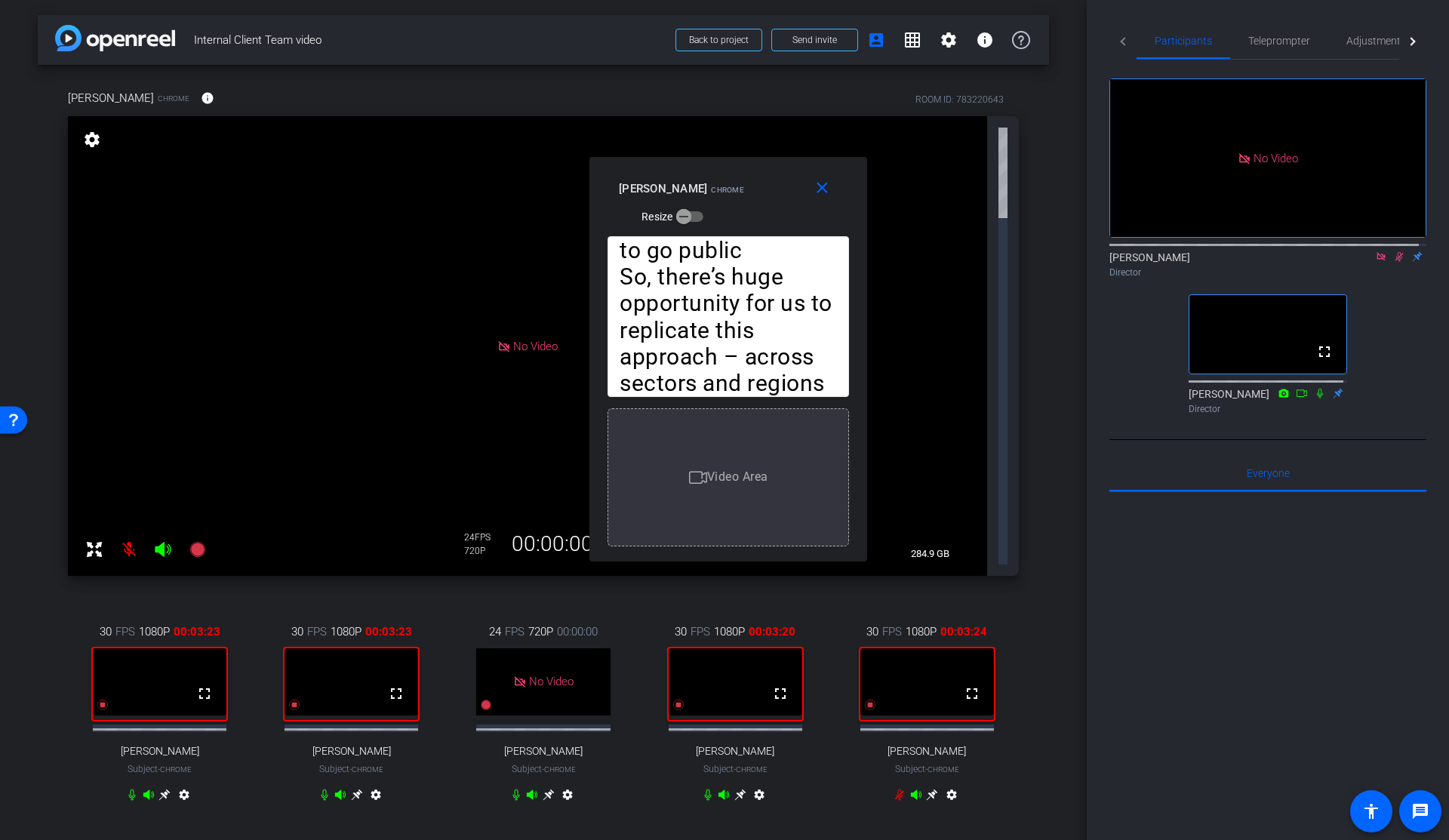
click at [1394, 251] on icon at bounding box center [1400, 256] width 12 height 11
click at [1282, 43] on span "Teleprompter" at bounding box center [1279, 41] width 62 height 11
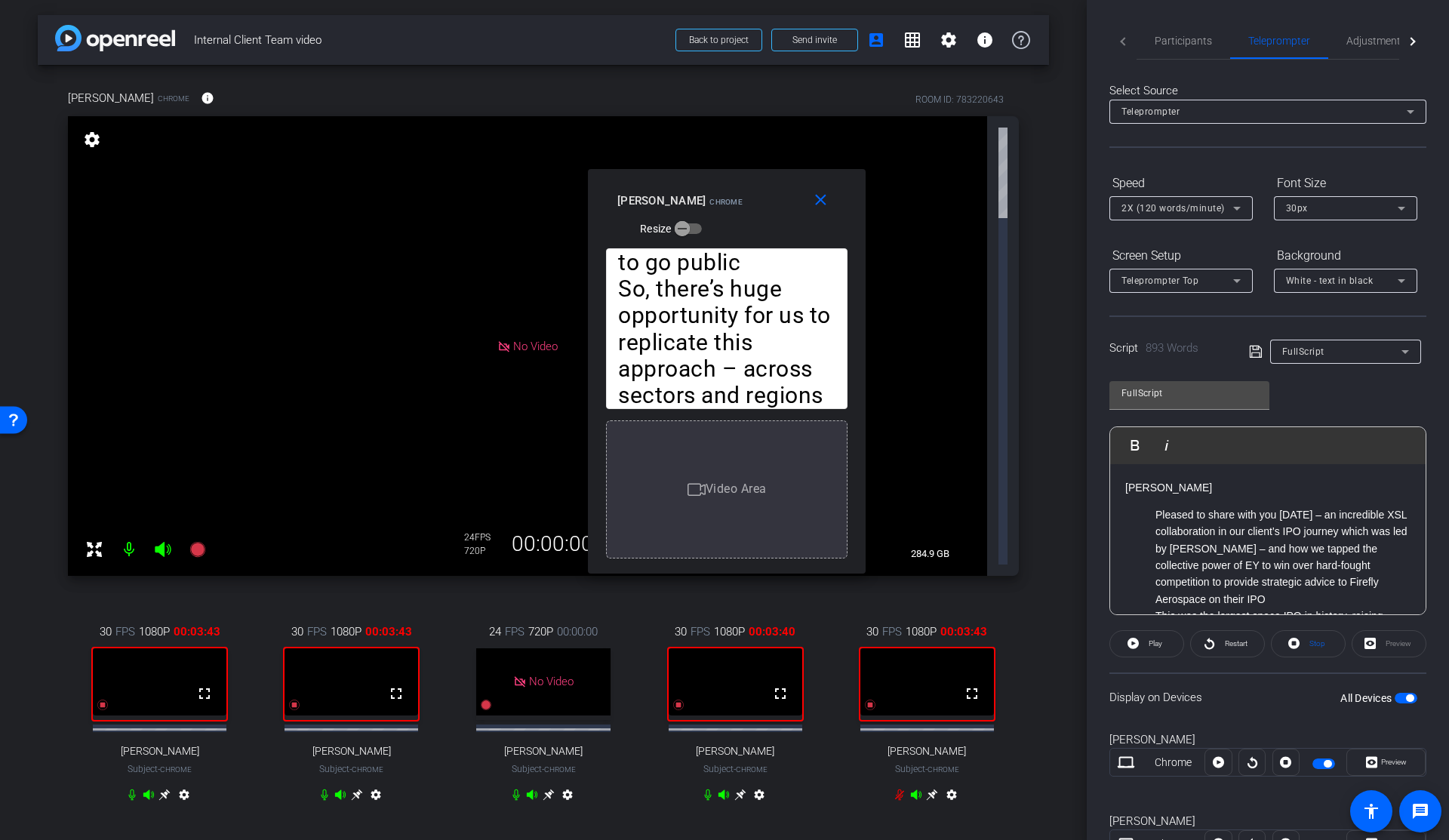
drag, startPoint x: 731, startPoint y: 305, endPoint x: 729, endPoint y: 317, distance: 12.2
click at [685, 229] on icon "button" at bounding box center [681, 230] width 9 height 2
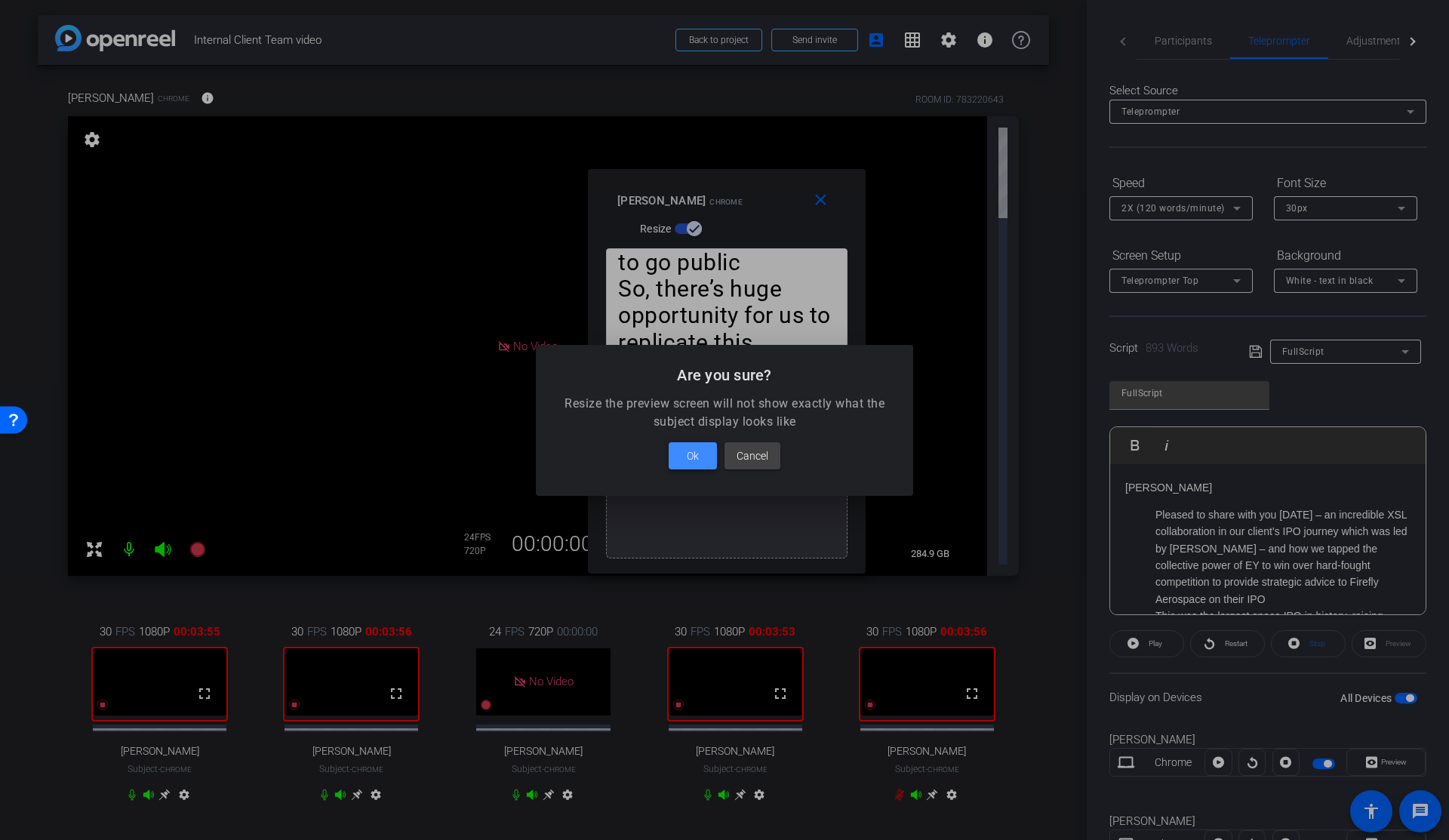
click at [696, 457] on span "Ok" at bounding box center [693, 455] width 12 height 18
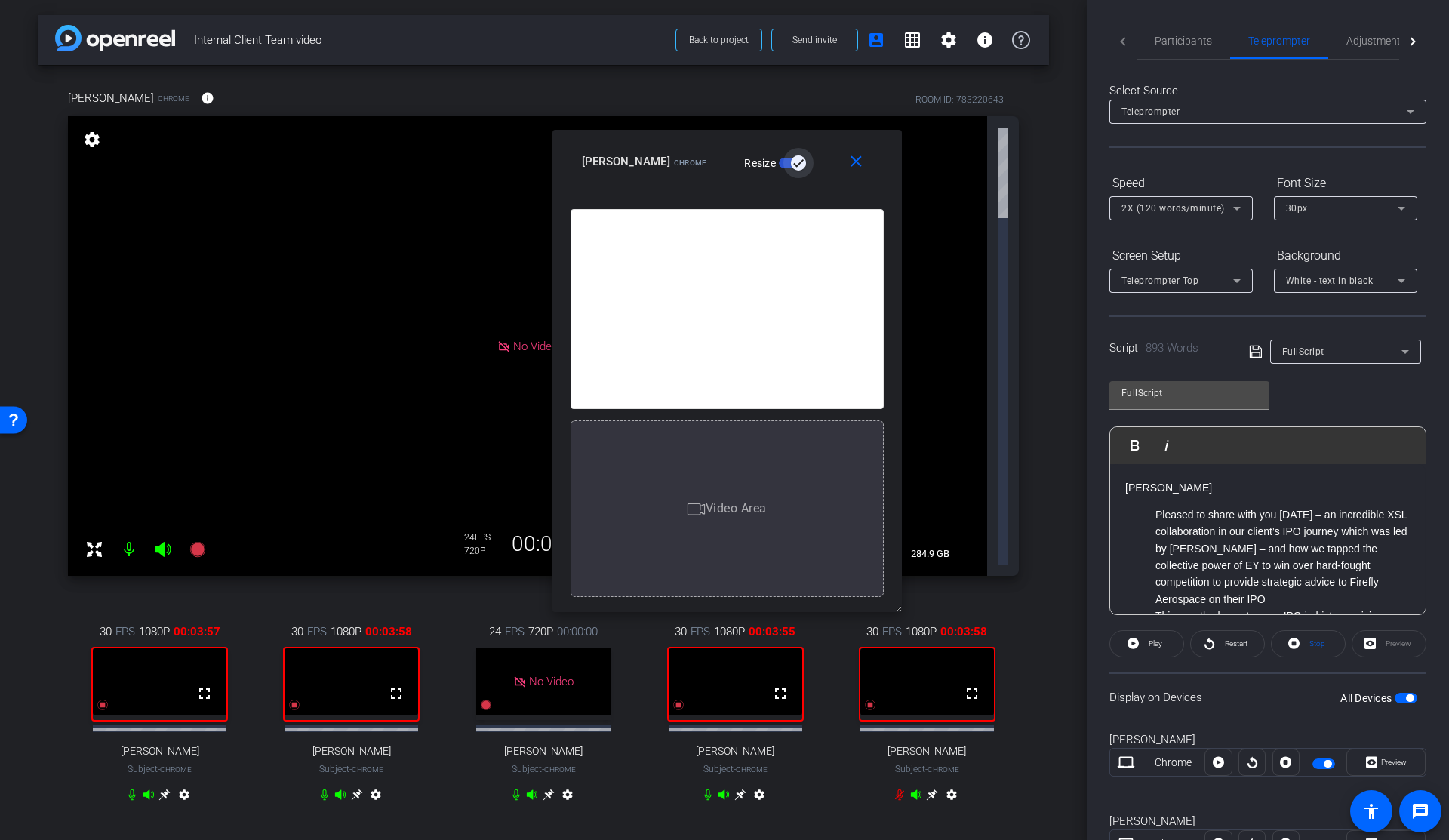
drag, startPoint x: 913, startPoint y: 619, endPoint x: 939, endPoint y: 652, distance: 42.0
click at [939, 652] on body "Accessibility Screen-Reader Guide, Feedback, and Issue Reporting | New window m…" at bounding box center [724, 420] width 1449 height 840
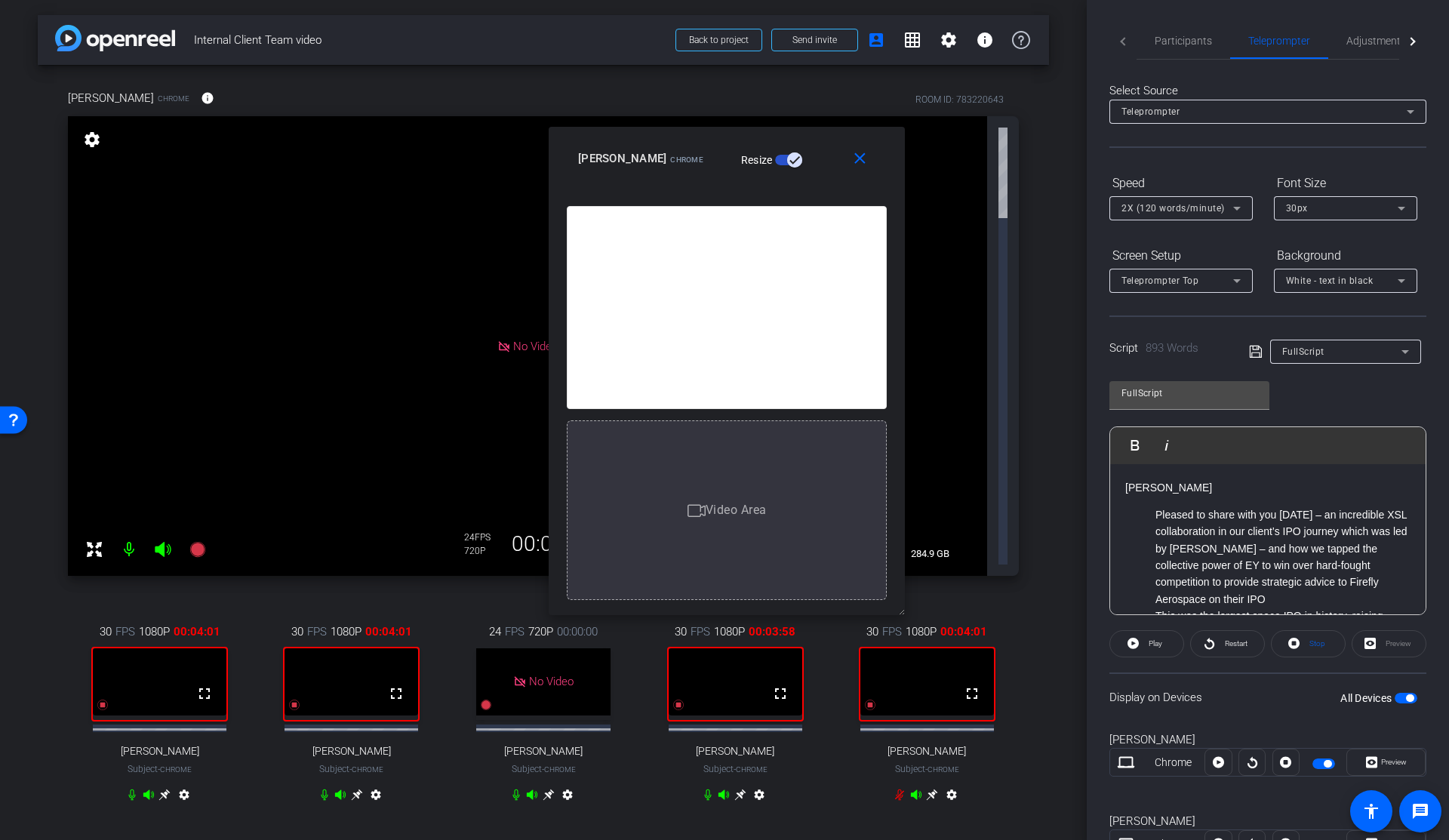
click at [1208, 528] on li "Pleased to share with you today – an incredible XSL collaboration in our client…" at bounding box center [1283, 557] width 255 height 101
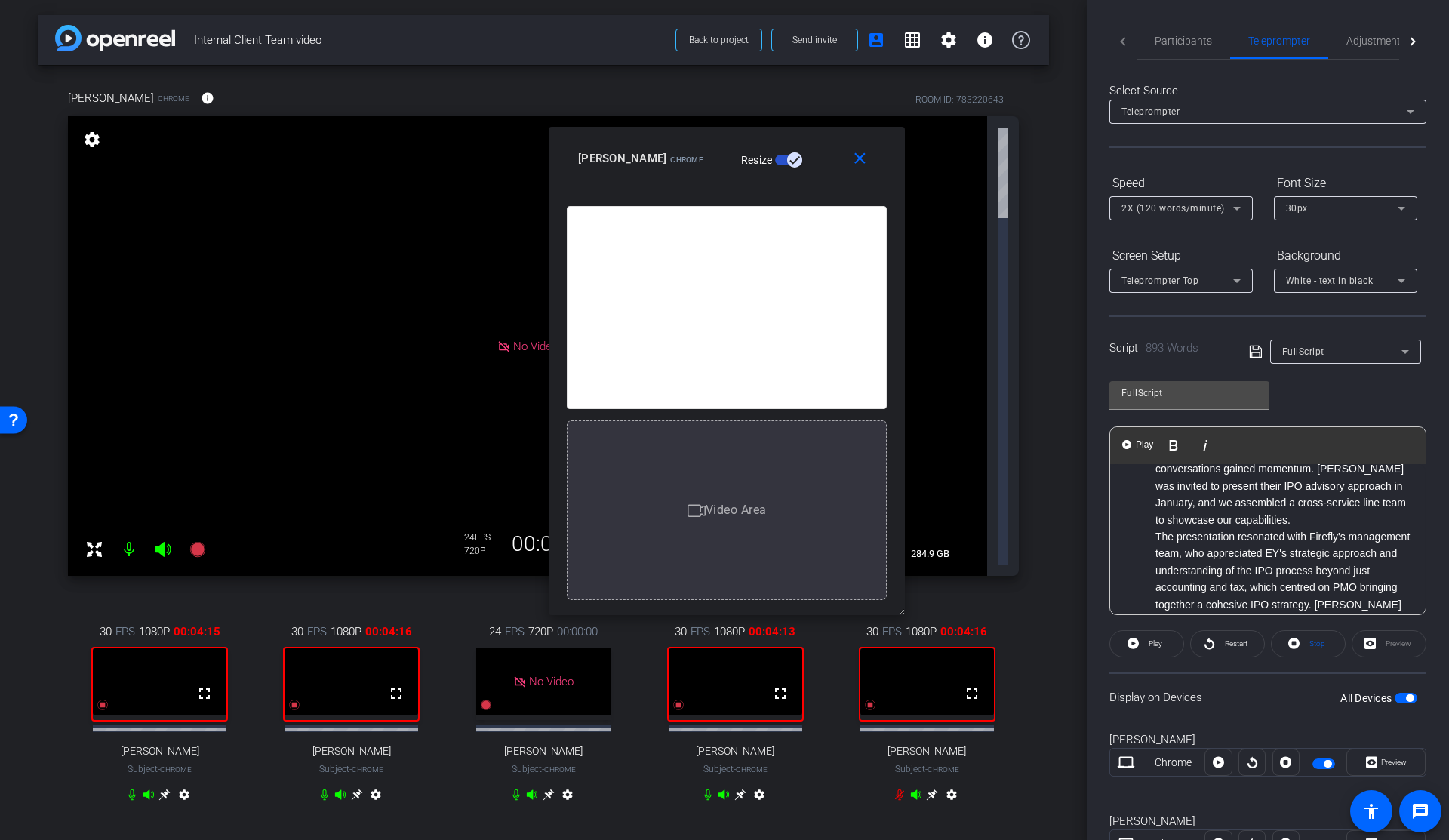
scroll to position [603, 0]
click at [1156, 519] on li "The presentation resonated with Firefly's management team, who appreciated EY's…" at bounding box center [1283, 596] width 255 height 169
click at [1156, 517] on li "The presentation resonated with Firefly's management team, who appreciated EY's…" at bounding box center [1283, 596] width 255 height 169
click at [1176, 38] on span "Participants" at bounding box center [1183, 41] width 57 height 11
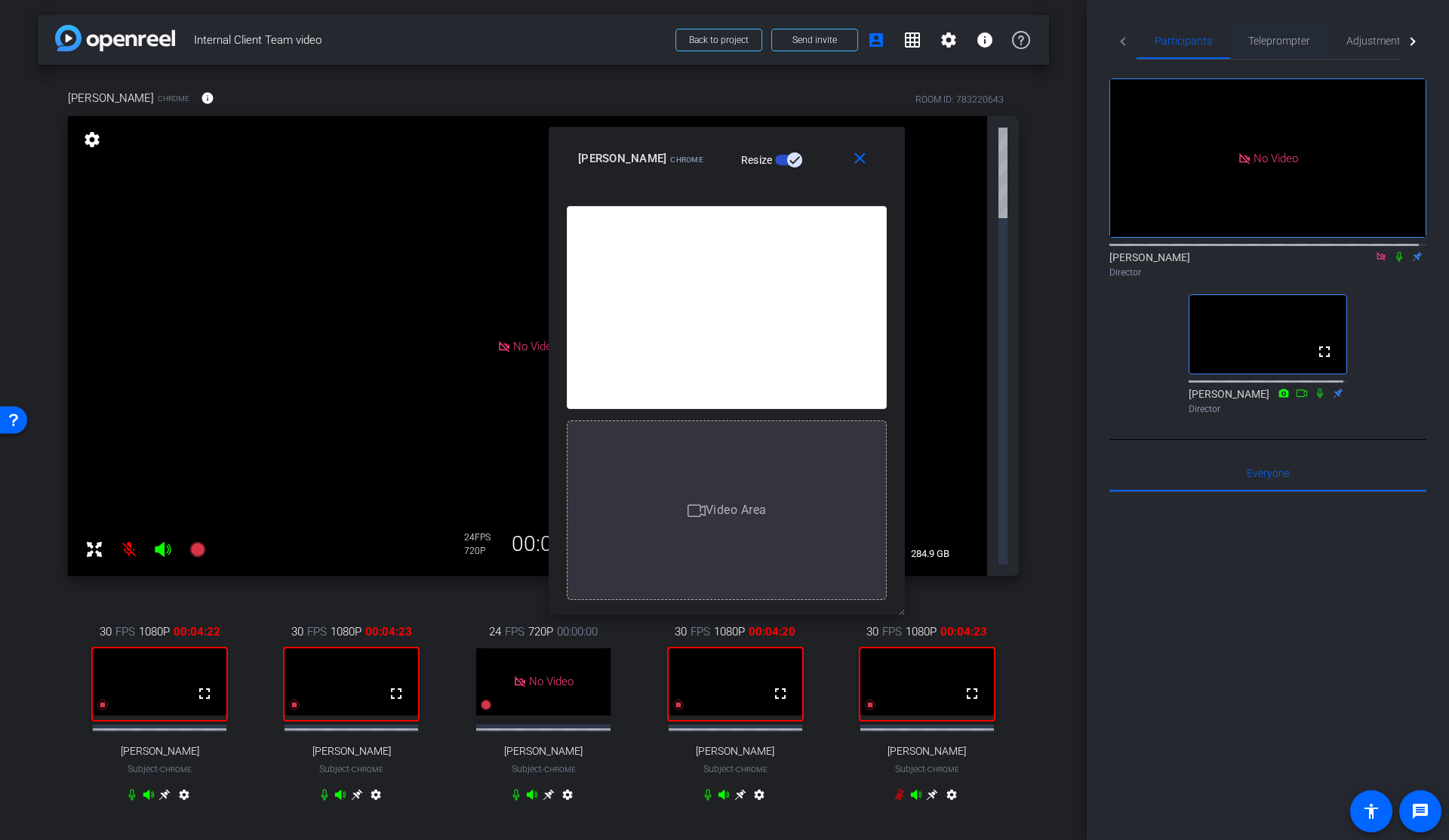
click at [1261, 47] on span "Teleprompter" at bounding box center [1279, 40] width 62 height 36
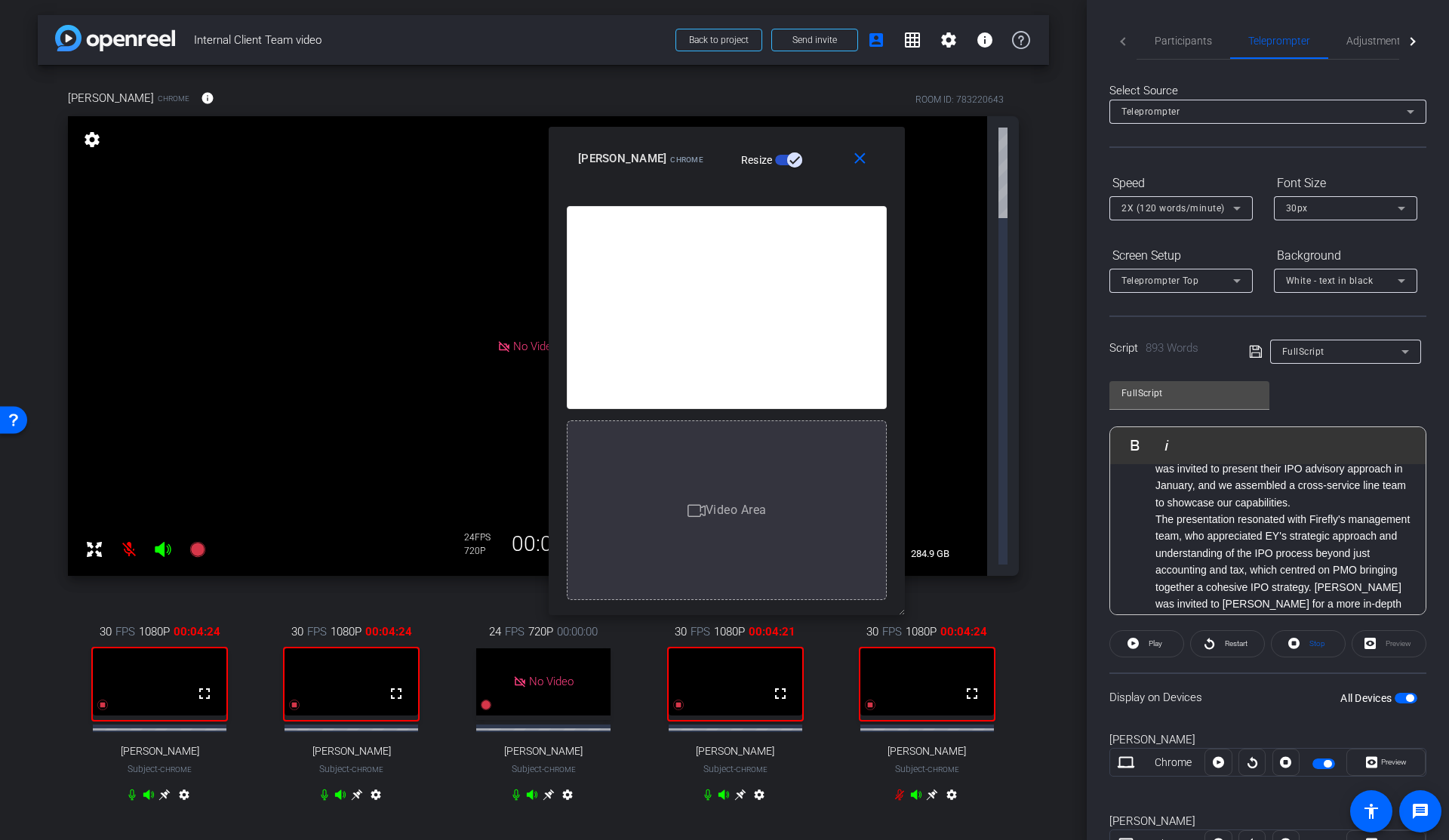
click at [1154, 517] on ul "Pleased to share with you today – an incredible XSL collaboration in our client…" at bounding box center [1268, 291] width 285 height 777
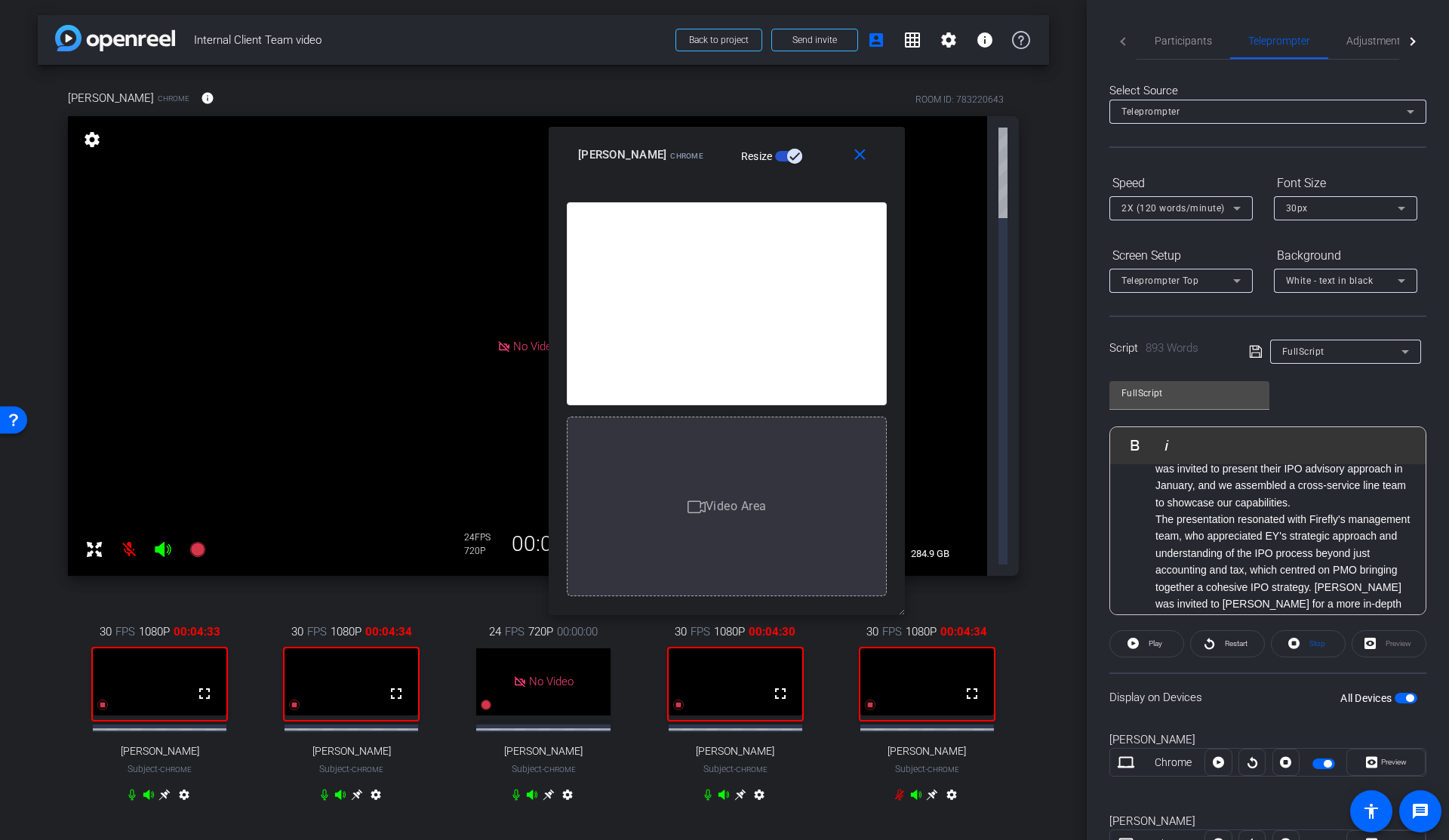
scroll to position [0, 0]
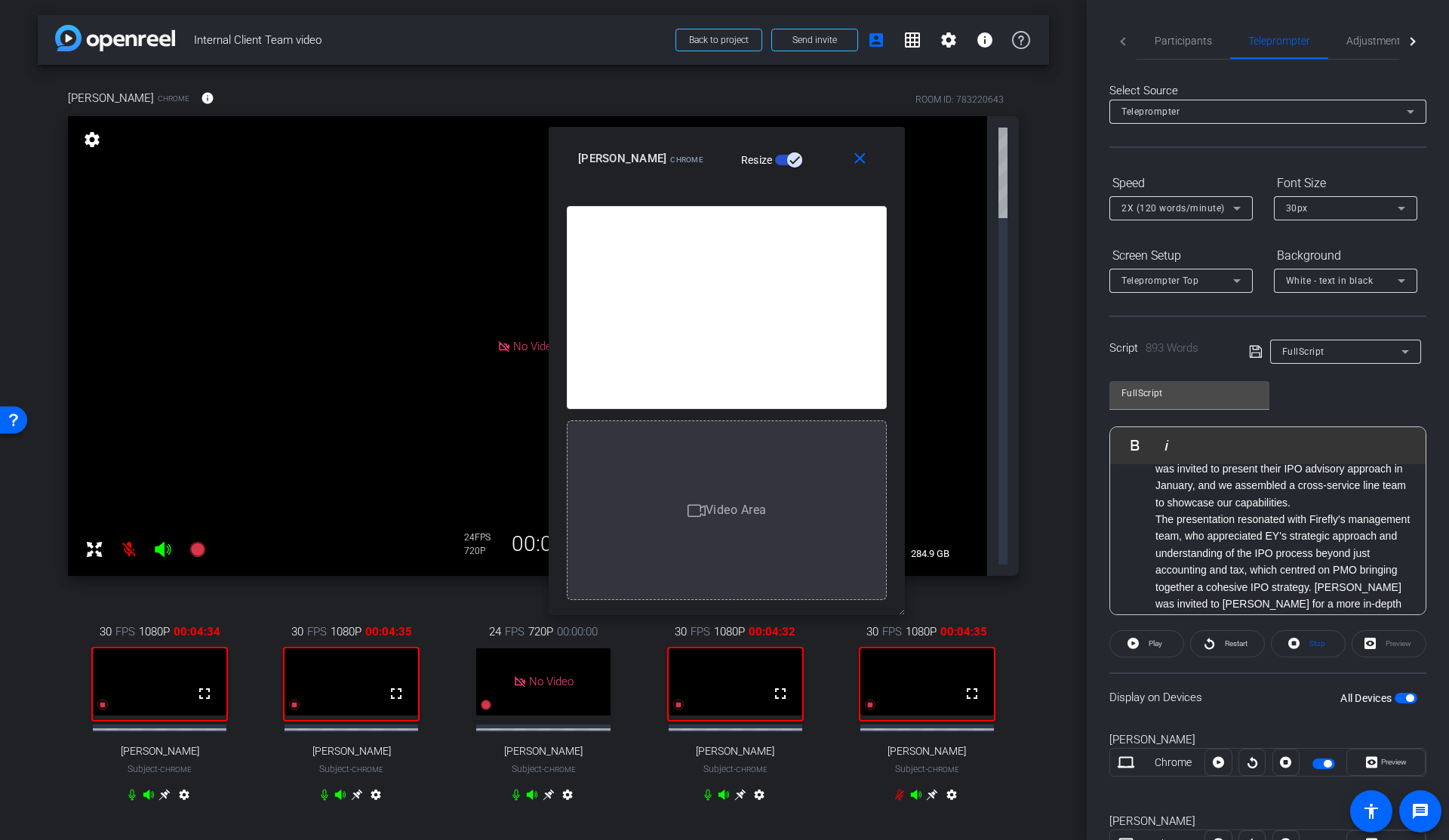
click at [1205, 523] on li "The presentation resonated with Firefly's management team, who appreciated EY's…" at bounding box center [1283, 596] width 255 height 169
click at [1154, 518] on ul "Pleased to share with you today – an incredible XSL collaboration in our client…" at bounding box center [1268, 291] width 285 height 777
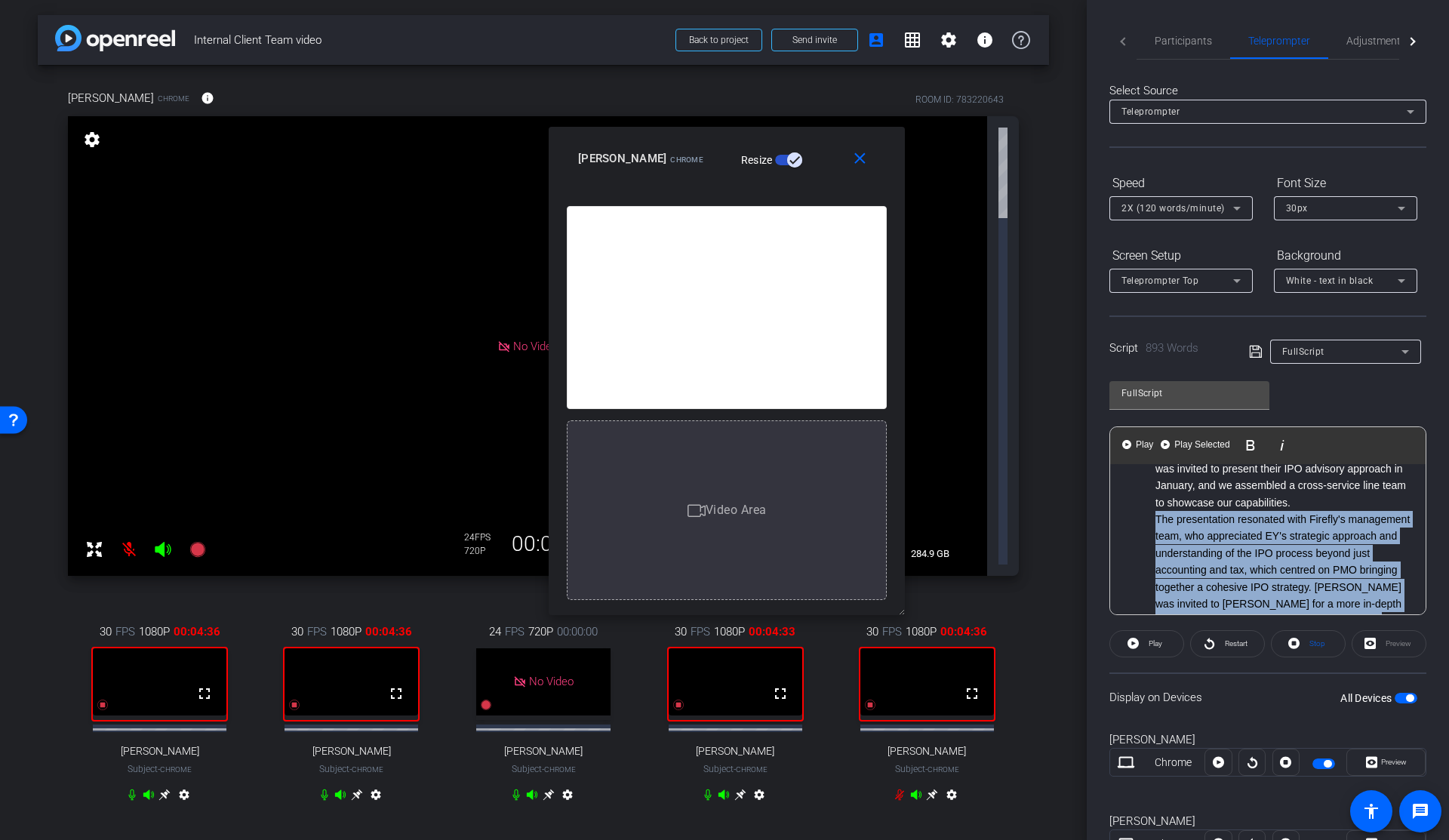
click at [1154, 518] on ul "Pleased to share with you today – an incredible XSL collaboration in our client…" at bounding box center [1268, 291] width 285 height 777
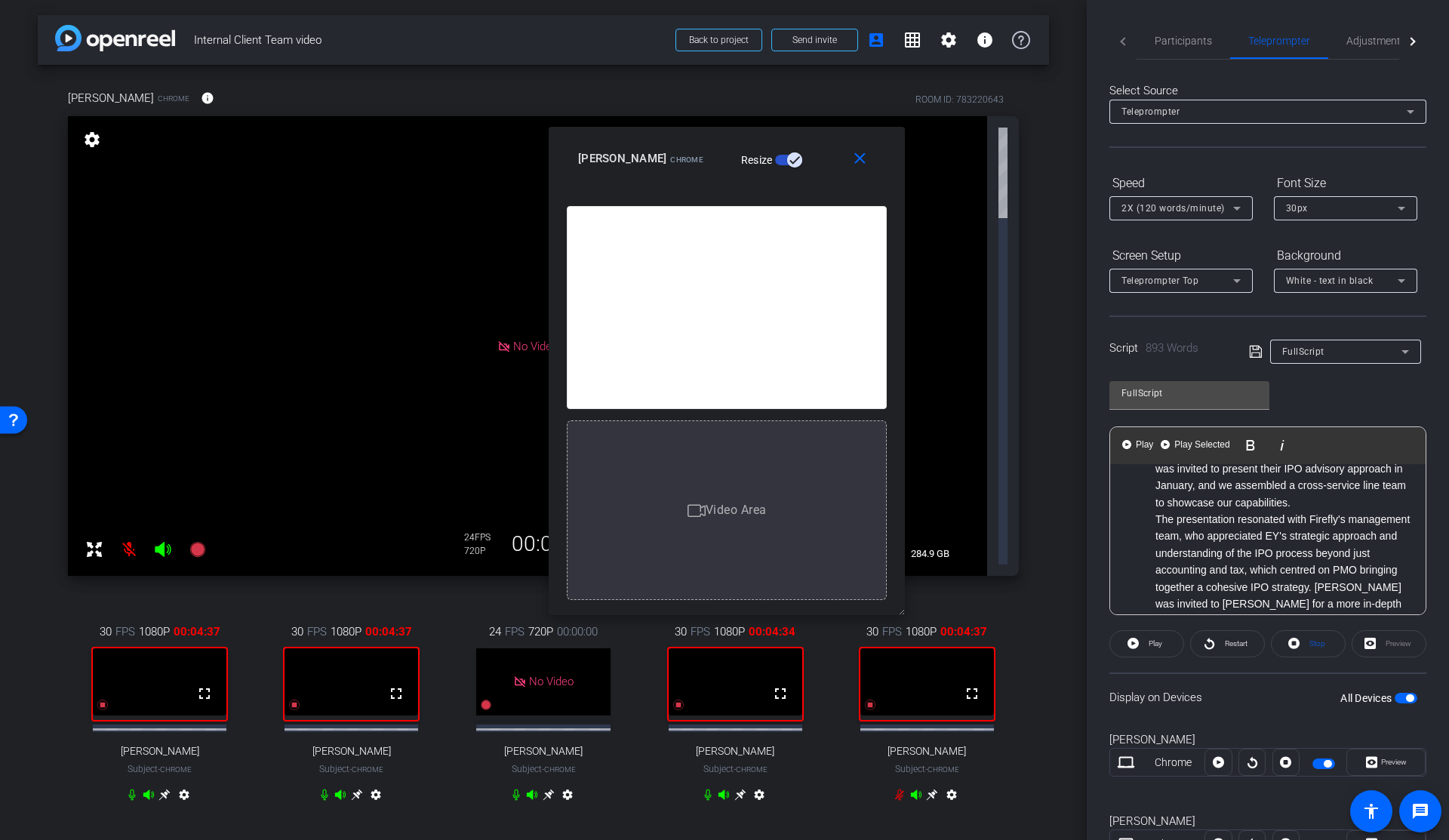
click at [1163, 517] on li "The presentation resonated with Firefly's management team, who appreciated EY's…" at bounding box center [1283, 596] width 255 height 169
click at [1153, 517] on ul "Pleased to share with you today – an incredible XSL collaboration in our client…" at bounding box center [1268, 291] width 285 height 777
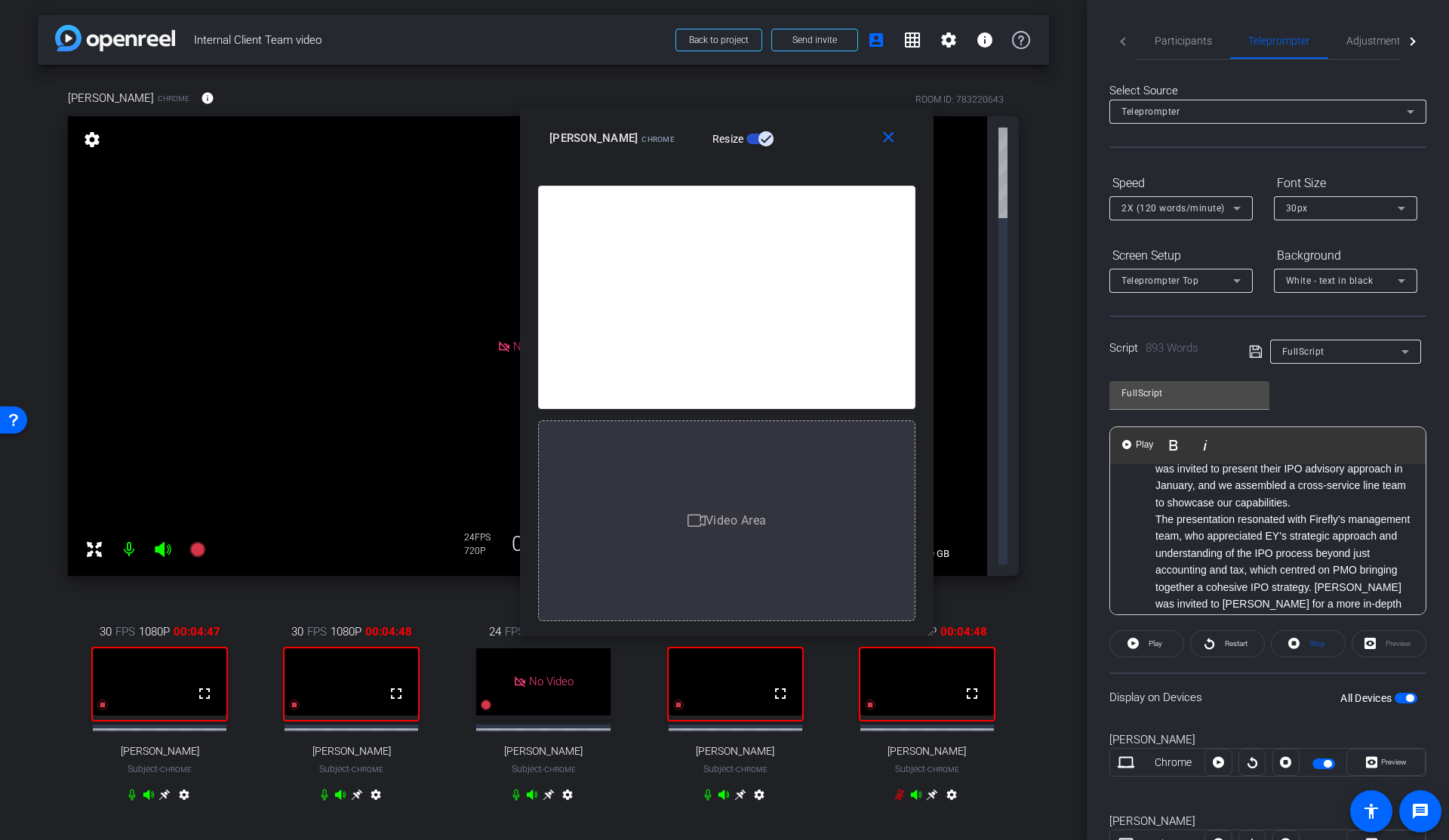
drag, startPoint x: 899, startPoint y: 609, endPoint x: 956, endPoint y: 650, distance: 70.2
click at [956, 650] on body "Accessibility Screen-Reader Guide, Feedback, and Issue Reporting | New window m…" at bounding box center [724, 420] width 1449 height 840
click at [1153, 519] on ul "Pleased to share with you today – an incredible XSL collaboration in our client…" at bounding box center [1268, 291] width 285 height 777
click at [1145, 643] on span "Play" at bounding box center [1154, 644] width 17 height 21
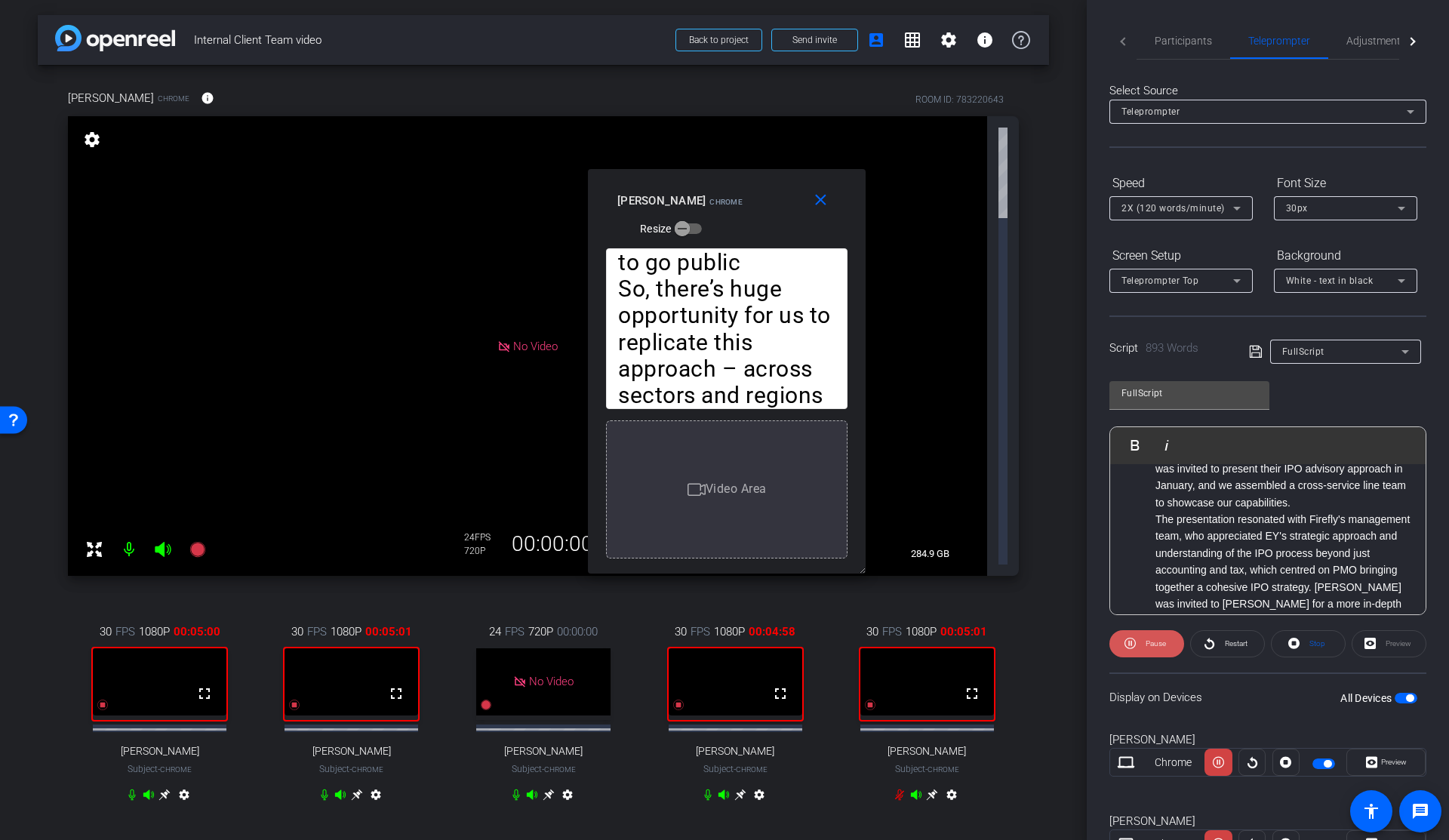
click at [1143, 643] on span "Pause" at bounding box center [1154, 644] width 24 height 21
click at [1164, 534] on li "The presentation resonated with Firefly's management team, who appreciated EY's…" at bounding box center [1283, 596] width 255 height 169
click at [1152, 581] on ul "Pleased to share with you today – an incredible XSL collaboration in our client…" at bounding box center [1268, 366] width 285 height 777
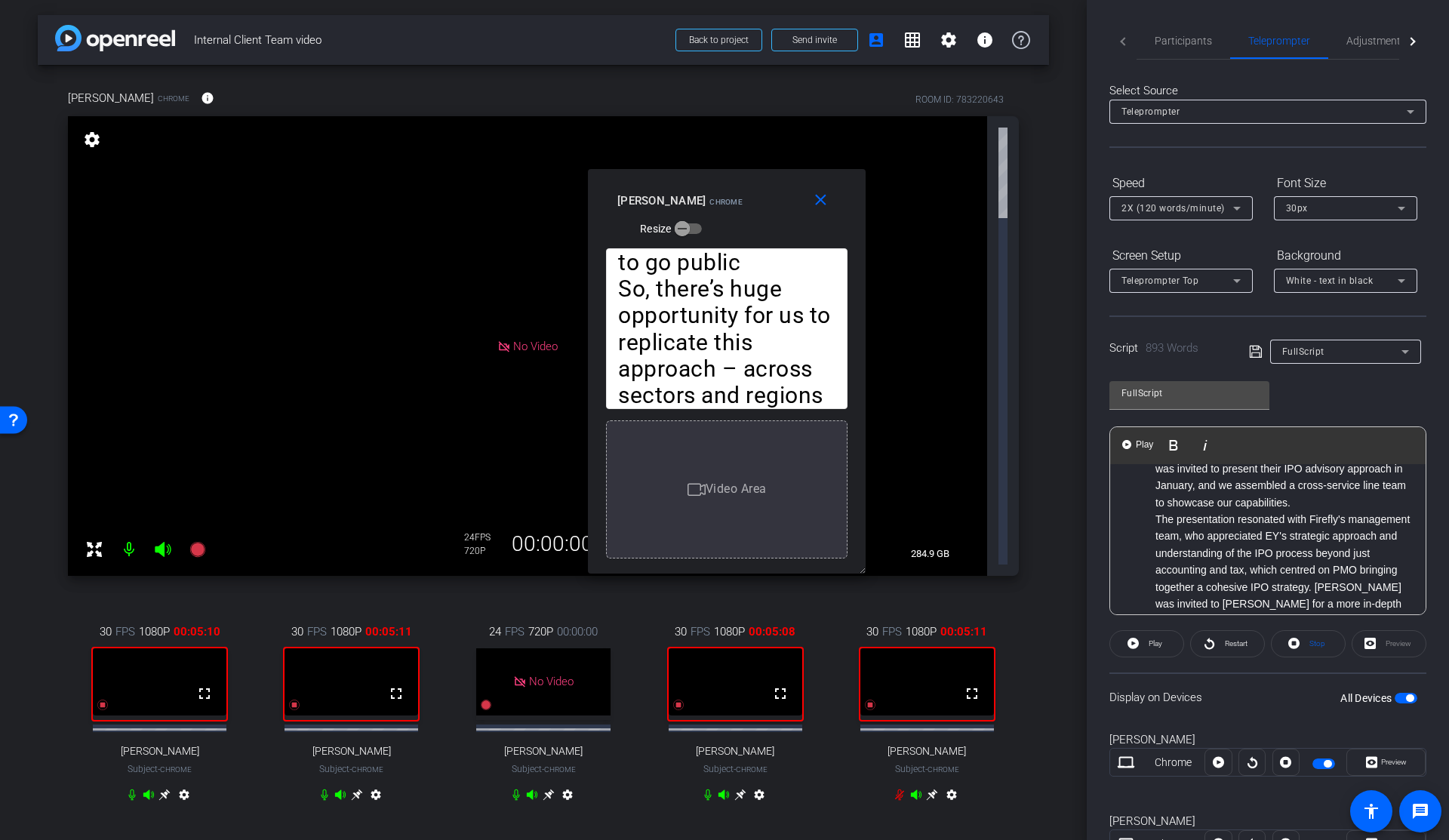
click at [1196, 550] on li "The presentation resonated with Firefly's management team, who appreciated EY's…" at bounding box center [1283, 596] width 255 height 169
click at [1183, 36] on span "Participants" at bounding box center [1183, 41] width 57 height 11
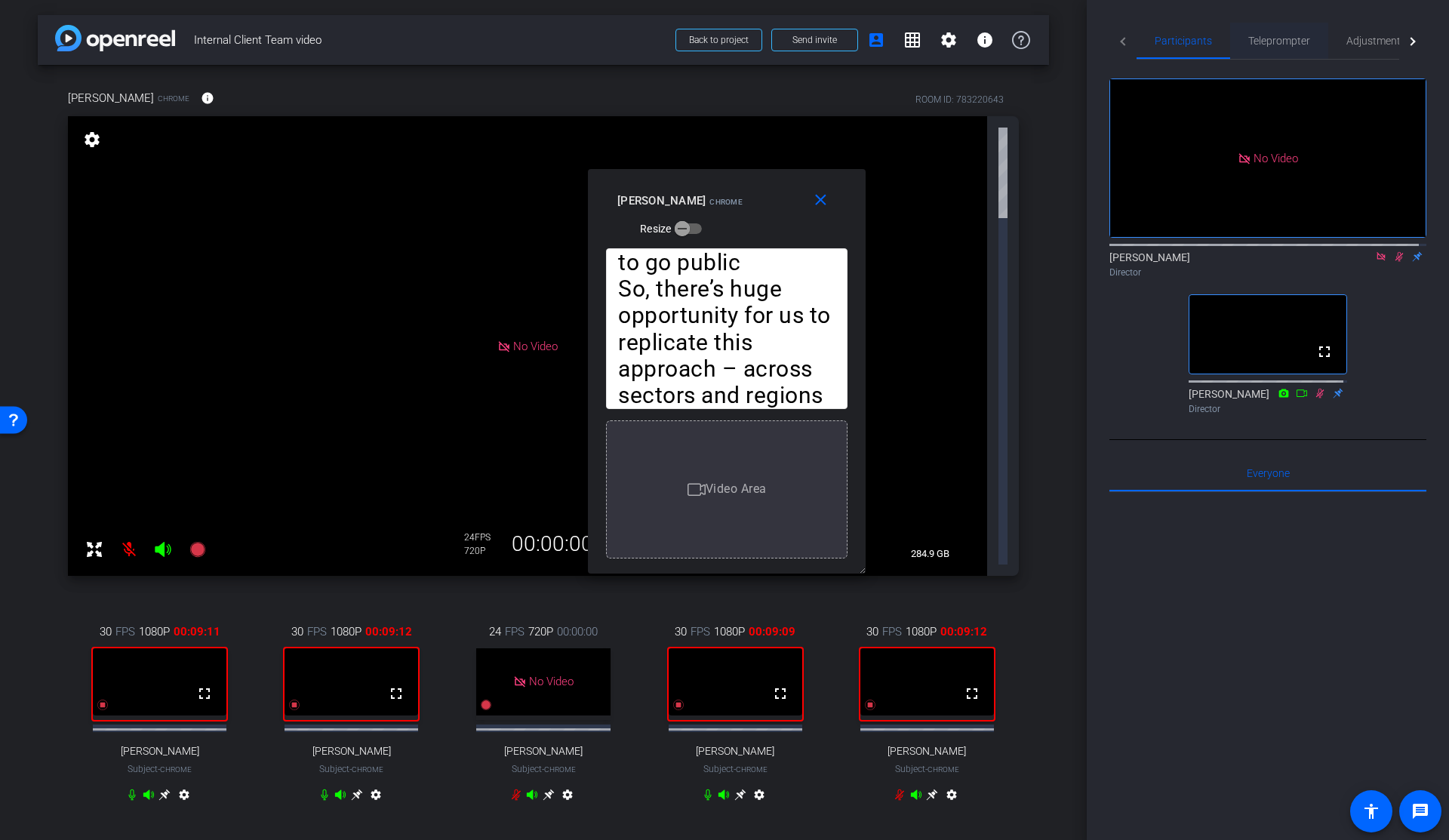
click at [1271, 43] on span "Teleprompter" at bounding box center [1279, 41] width 62 height 11
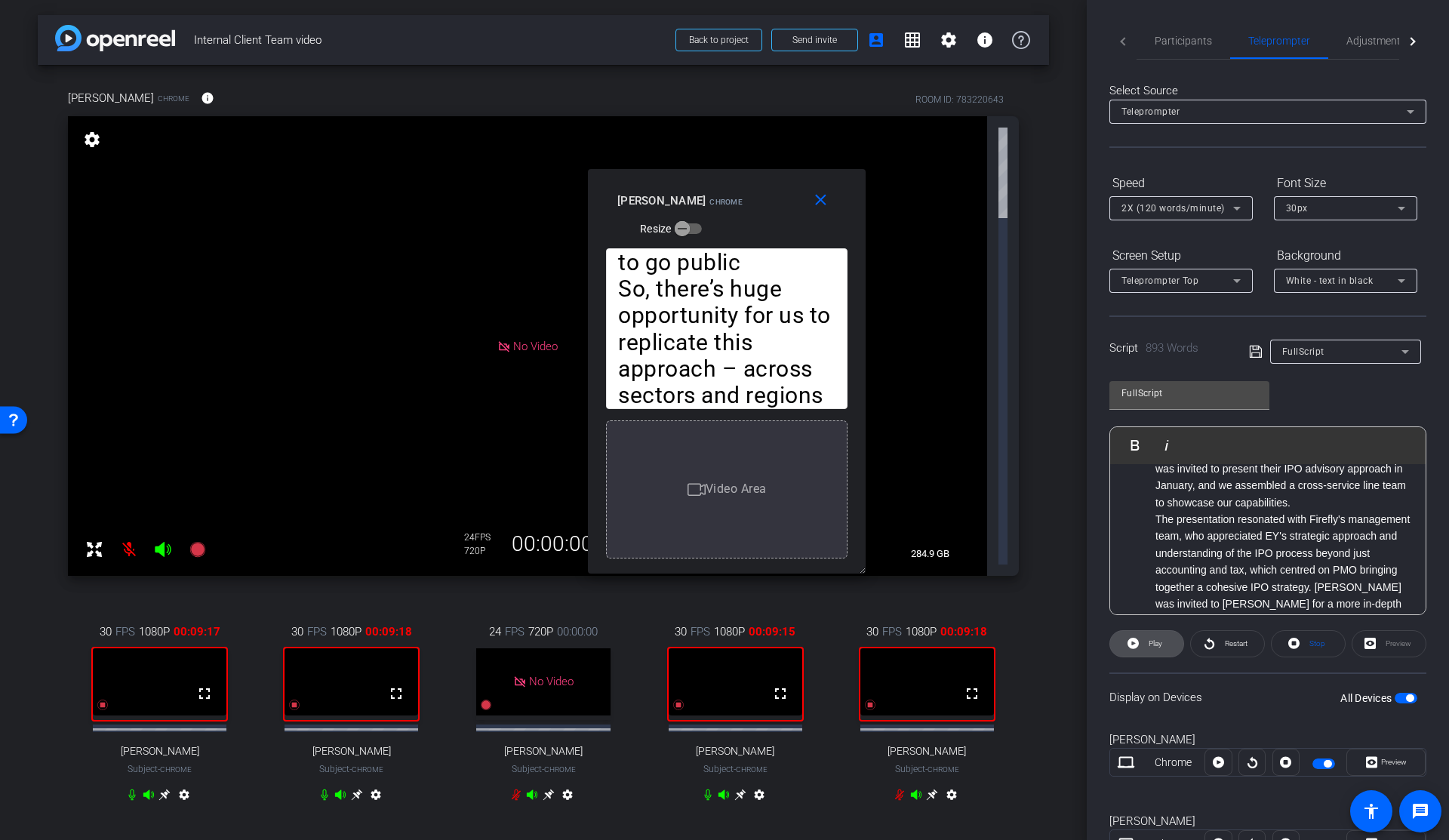
click at [1142, 645] on span at bounding box center [1146, 643] width 73 height 36
click at [1142, 645] on span "Pause" at bounding box center [1154, 644] width 24 height 21
click at [1184, 41] on span "Participants" at bounding box center [1183, 41] width 57 height 11
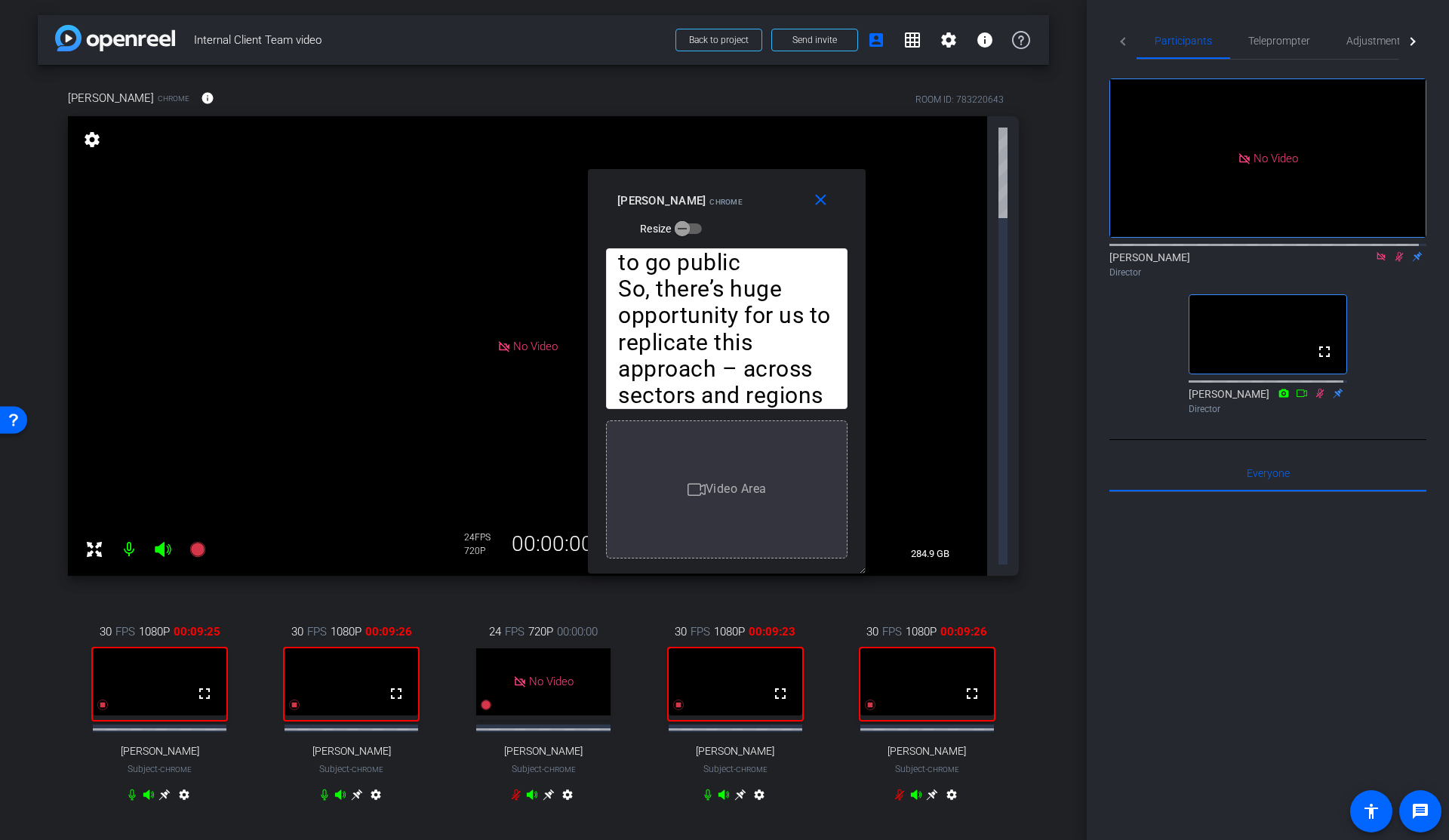
click at [1396, 252] on icon at bounding box center [1400, 257] width 9 height 10
click at [1261, 31] on span "Teleprompter" at bounding box center [1279, 40] width 62 height 36
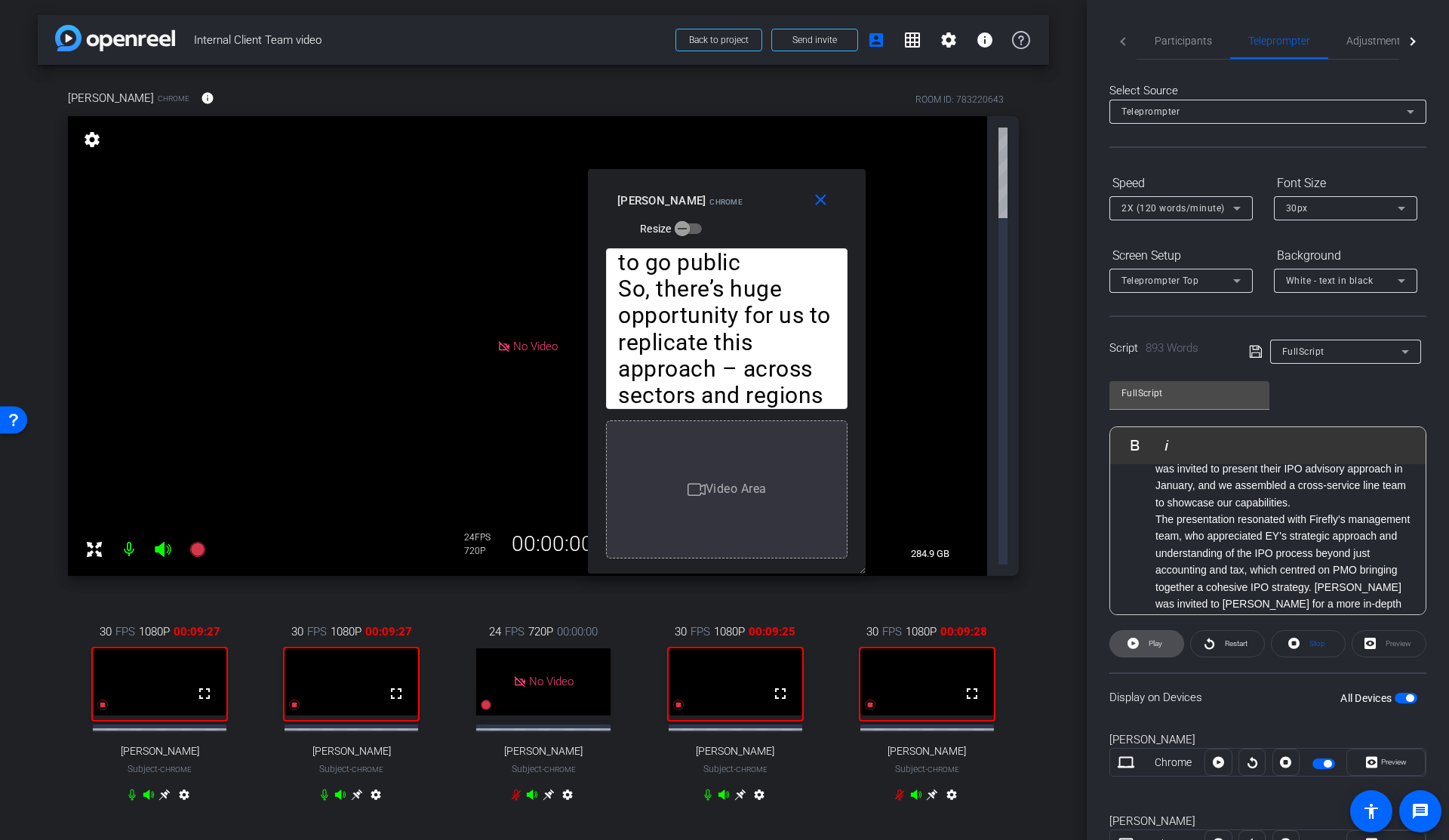
click at [1146, 643] on span "Play" at bounding box center [1154, 644] width 17 height 21
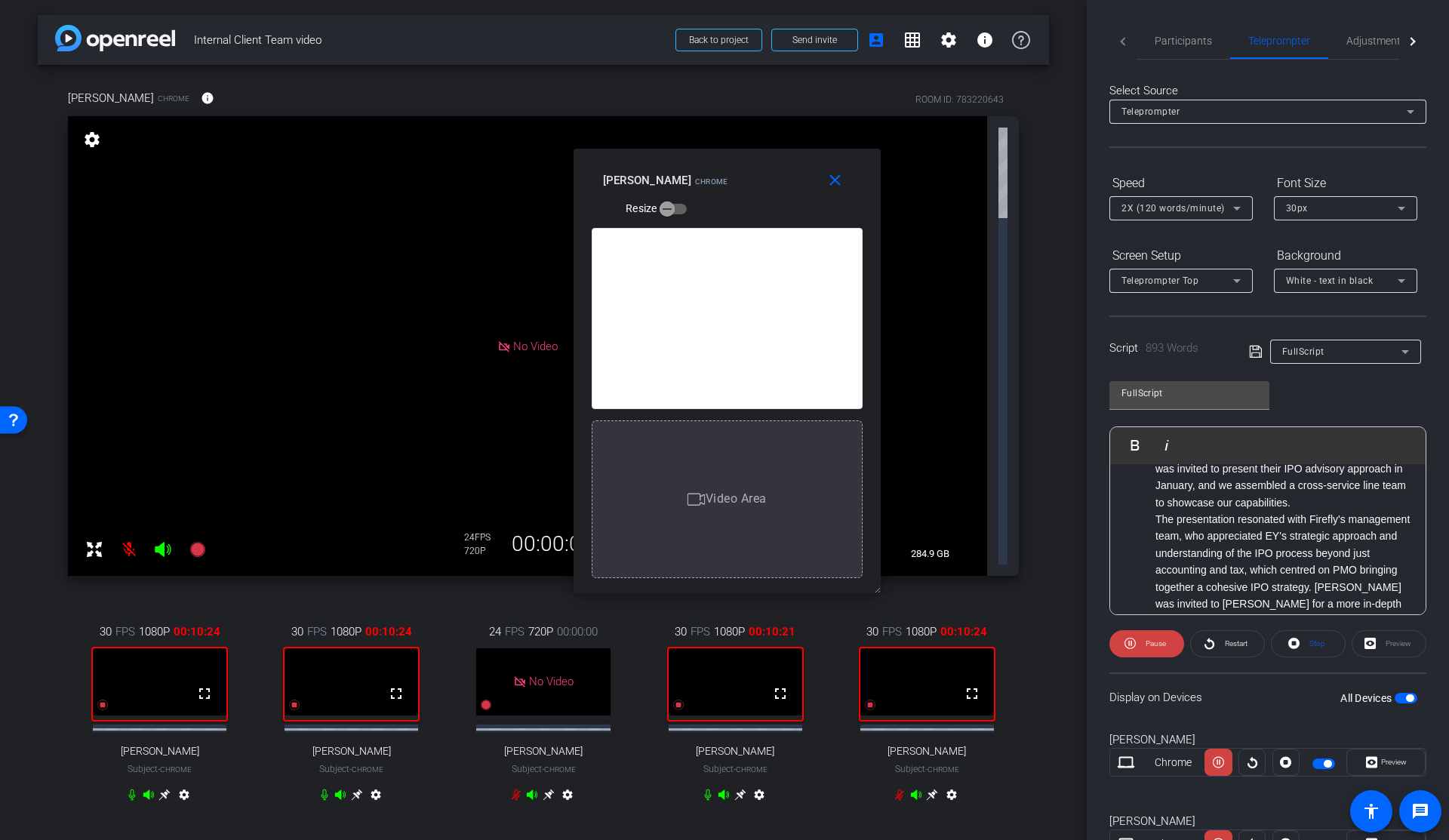
drag, startPoint x: 858, startPoint y: 568, endPoint x: 887, endPoint y: 609, distance: 50.2
click at [887, 609] on body "Accessibility Screen-Reader Guide, Feedback, and Issue Reporting | New window m…" at bounding box center [724, 420] width 1449 height 840
click at [1155, 643] on span "Pause" at bounding box center [1156, 643] width 20 height 9
click at [1155, 643] on span "Play" at bounding box center [1156, 643] width 14 height 9
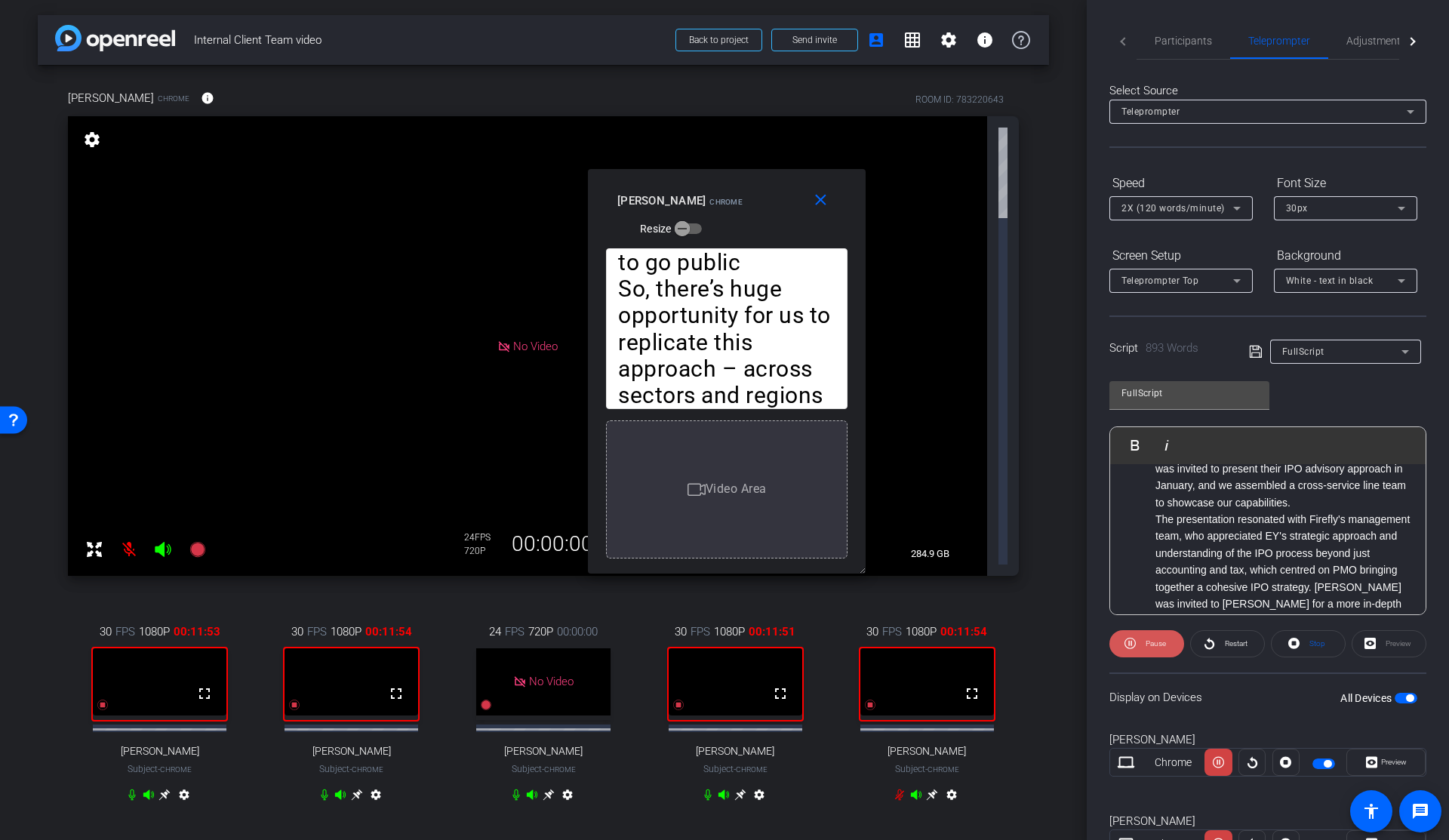
click at [1155, 643] on span "Pause" at bounding box center [1156, 643] width 20 height 9
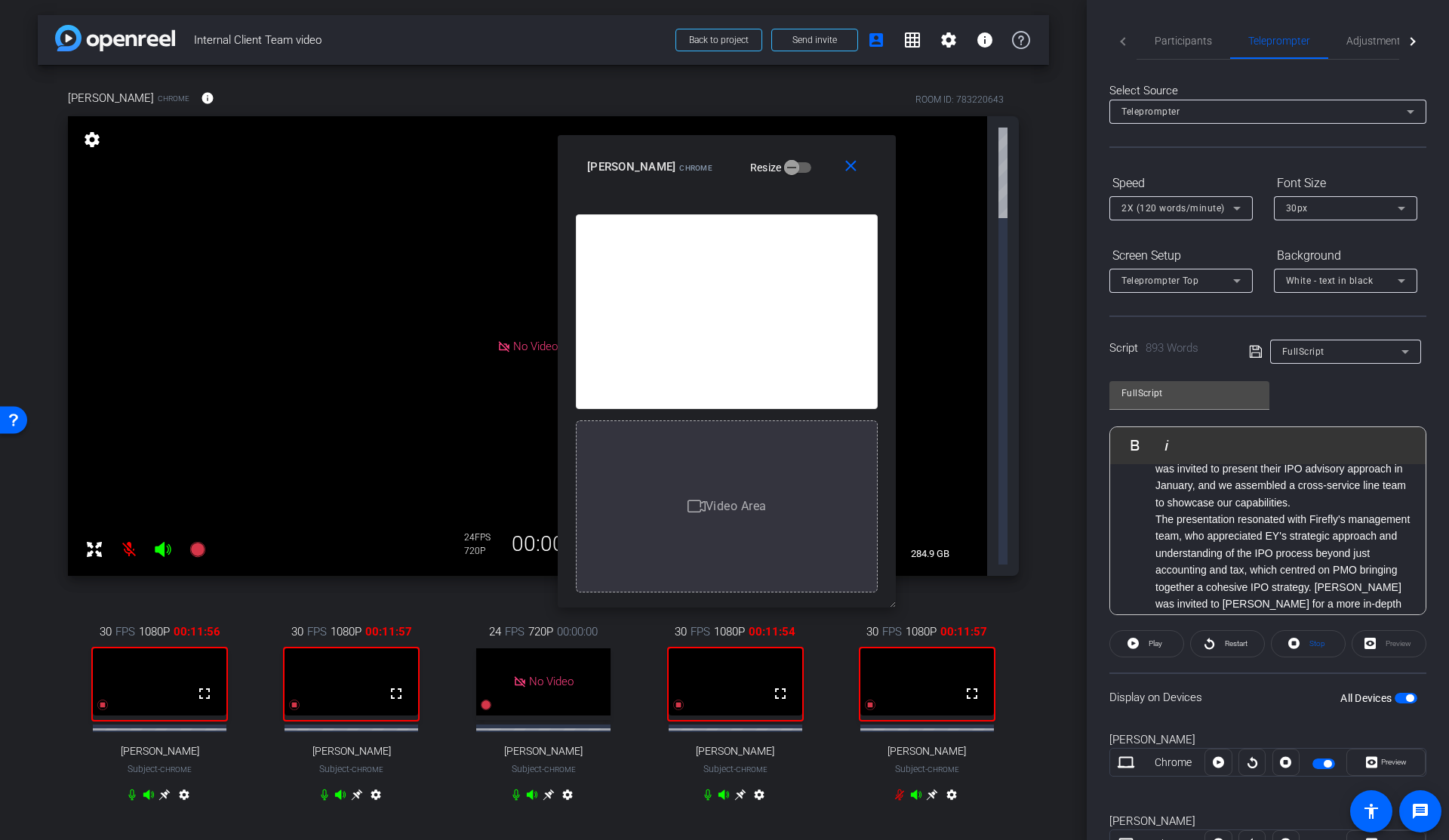
drag, startPoint x: 861, startPoint y: 570, endPoint x: 922, endPoint y: 638, distance: 91.4
click at [922, 638] on body "Accessibility Screen-Reader Guide, Feedback, and Issue Reporting | New window m…" at bounding box center [724, 420] width 1449 height 840
click at [1179, 43] on span "Participants" at bounding box center [1183, 41] width 57 height 11
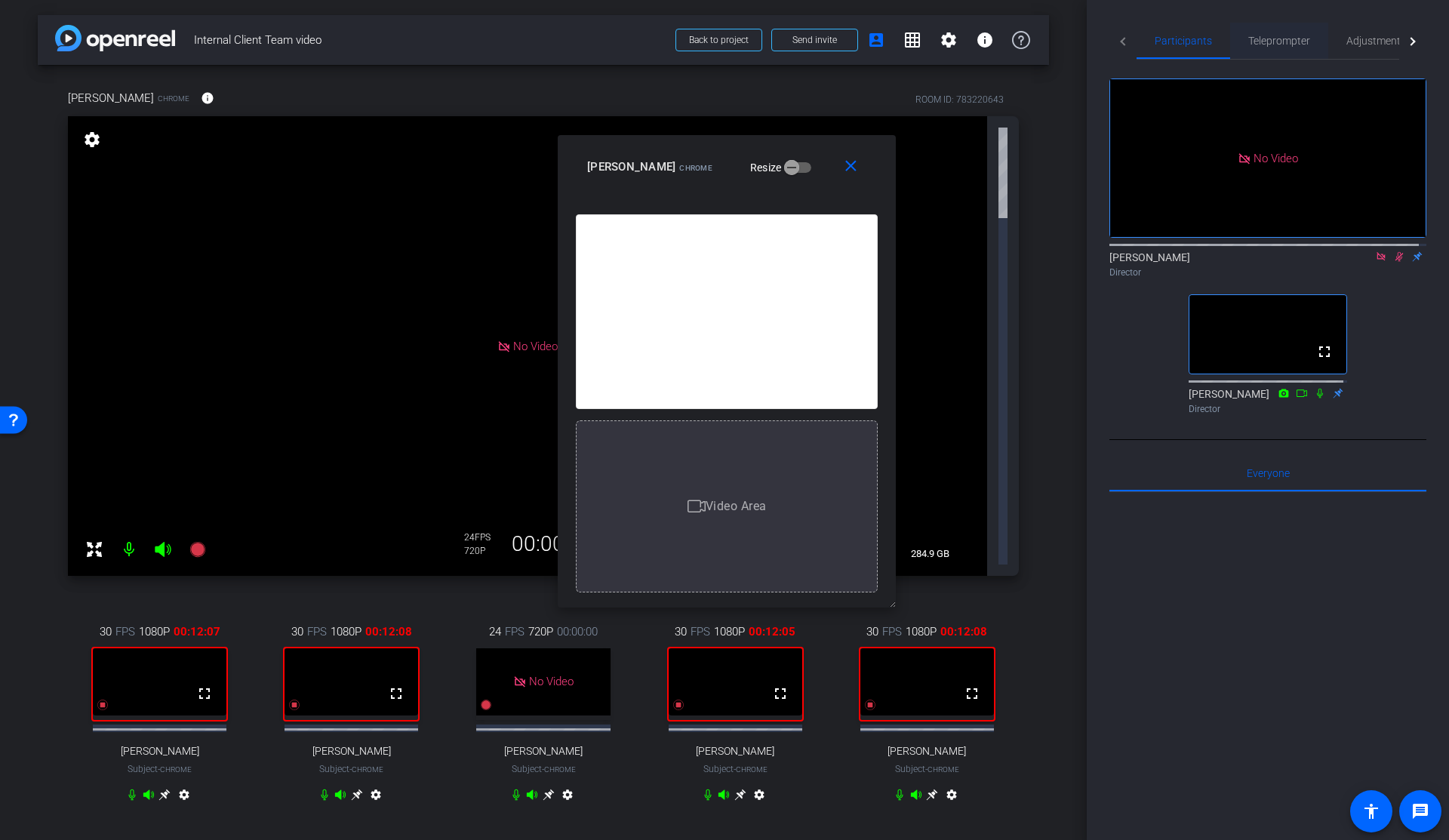
click at [1268, 43] on span "Teleprompter" at bounding box center [1279, 41] width 62 height 11
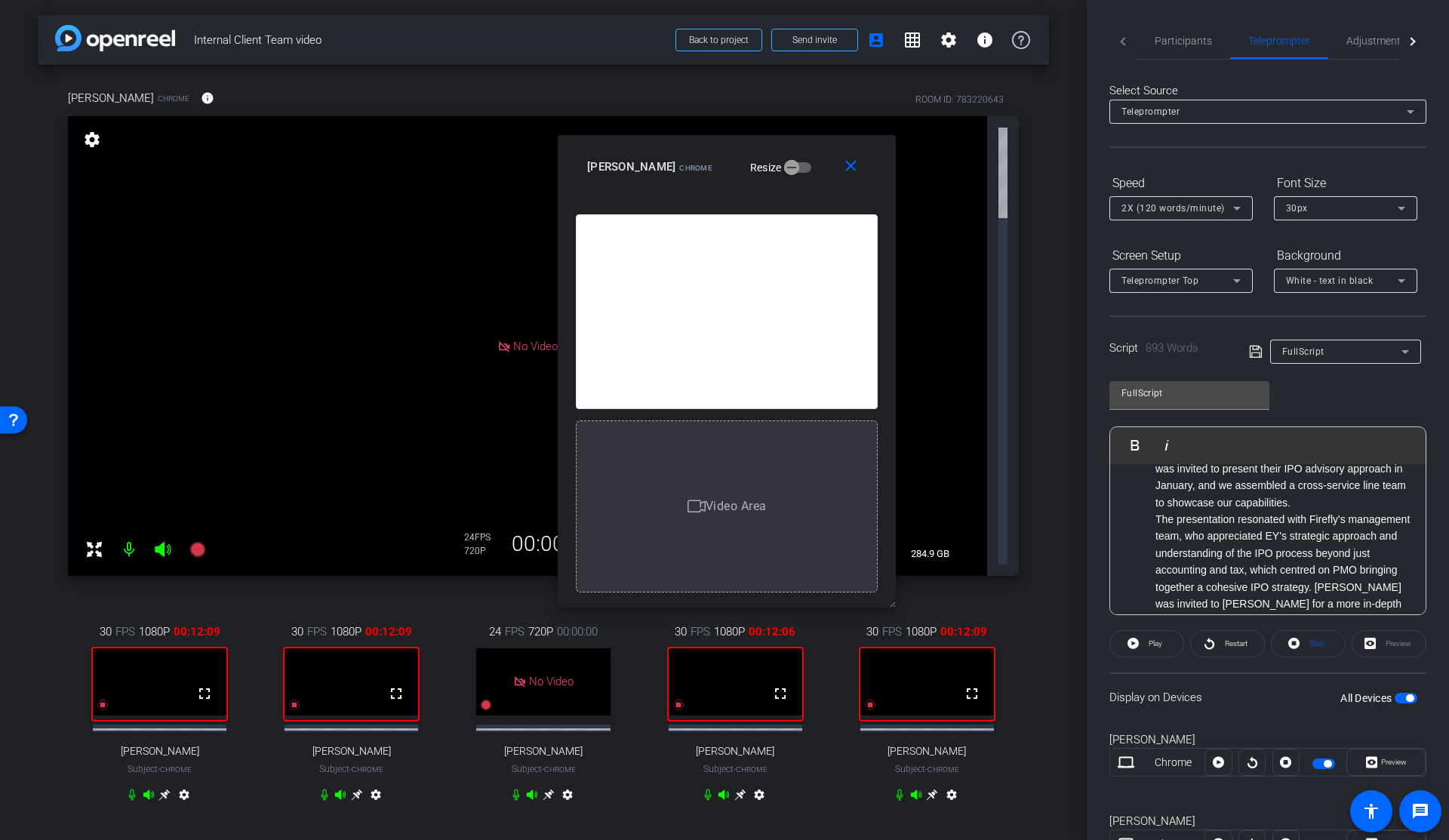
click at [1176, 500] on li "In November 2024, a partner in EY's CCaSS group mentioned that Firefly's privat…" at bounding box center [1283, 442] width 255 height 135
click at [1180, 40] on span "Participants" at bounding box center [1183, 41] width 57 height 11
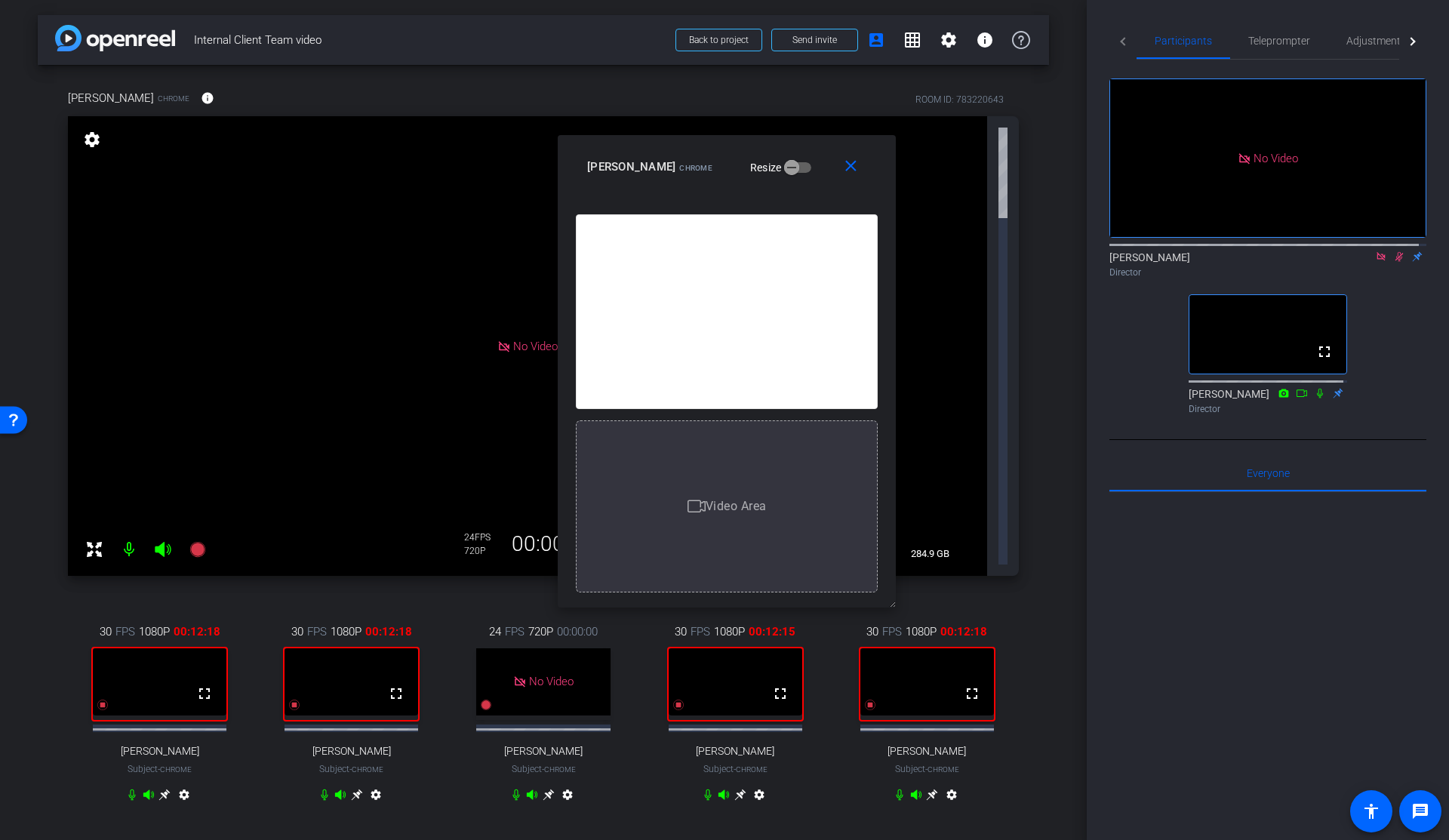
click at [1396, 252] on icon at bounding box center [1400, 257] width 9 height 10
click at [1289, 44] on span "Teleprompter" at bounding box center [1279, 41] width 62 height 11
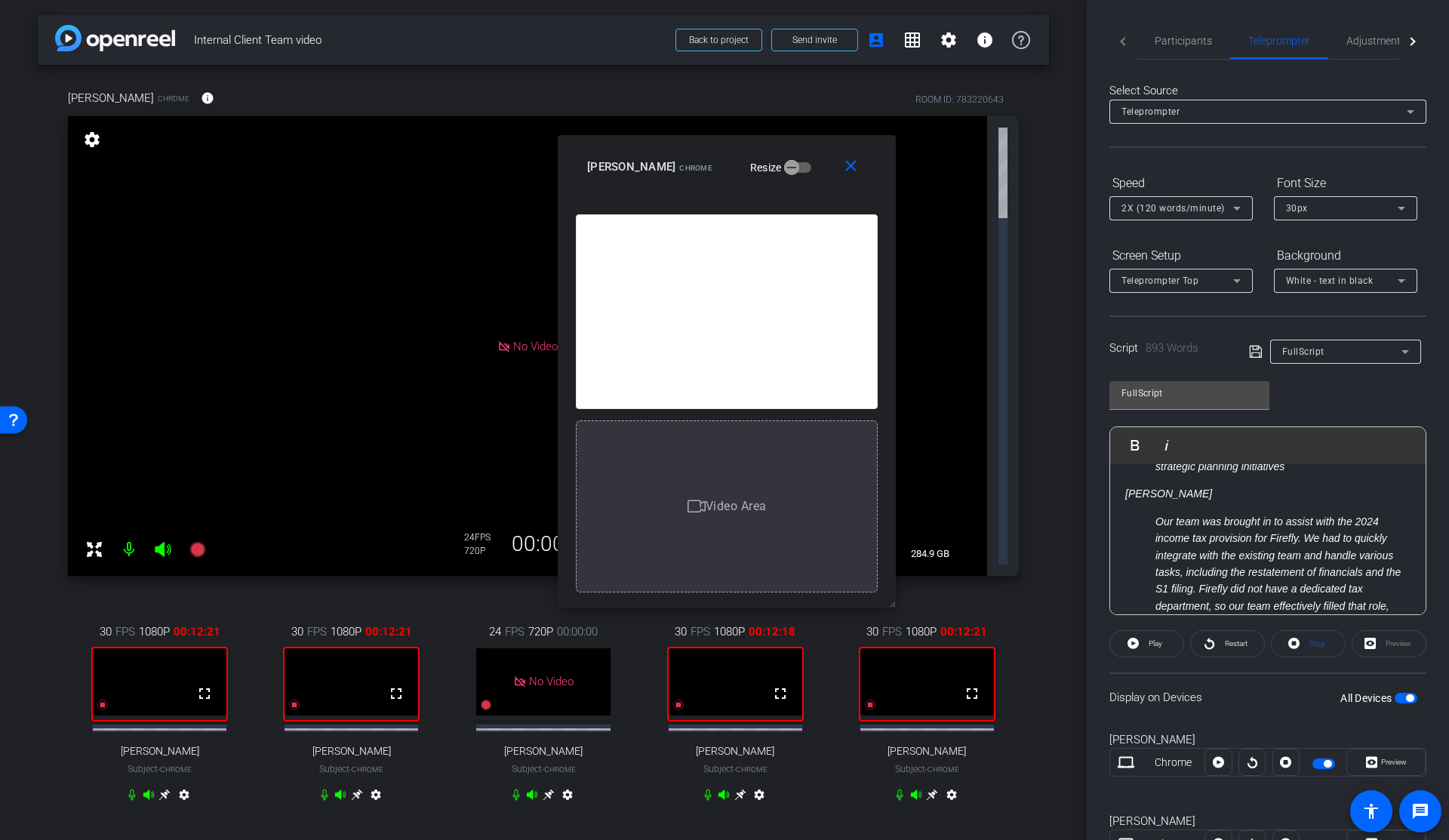
click at [1122, 526] on div "Karim Anani Pleased to share with you today – an incredible XSL collaboration i…" at bounding box center [1268, 11] width 315 height 2314
click at [1129, 444] on img "button" at bounding box center [1126, 443] width 9 height 9
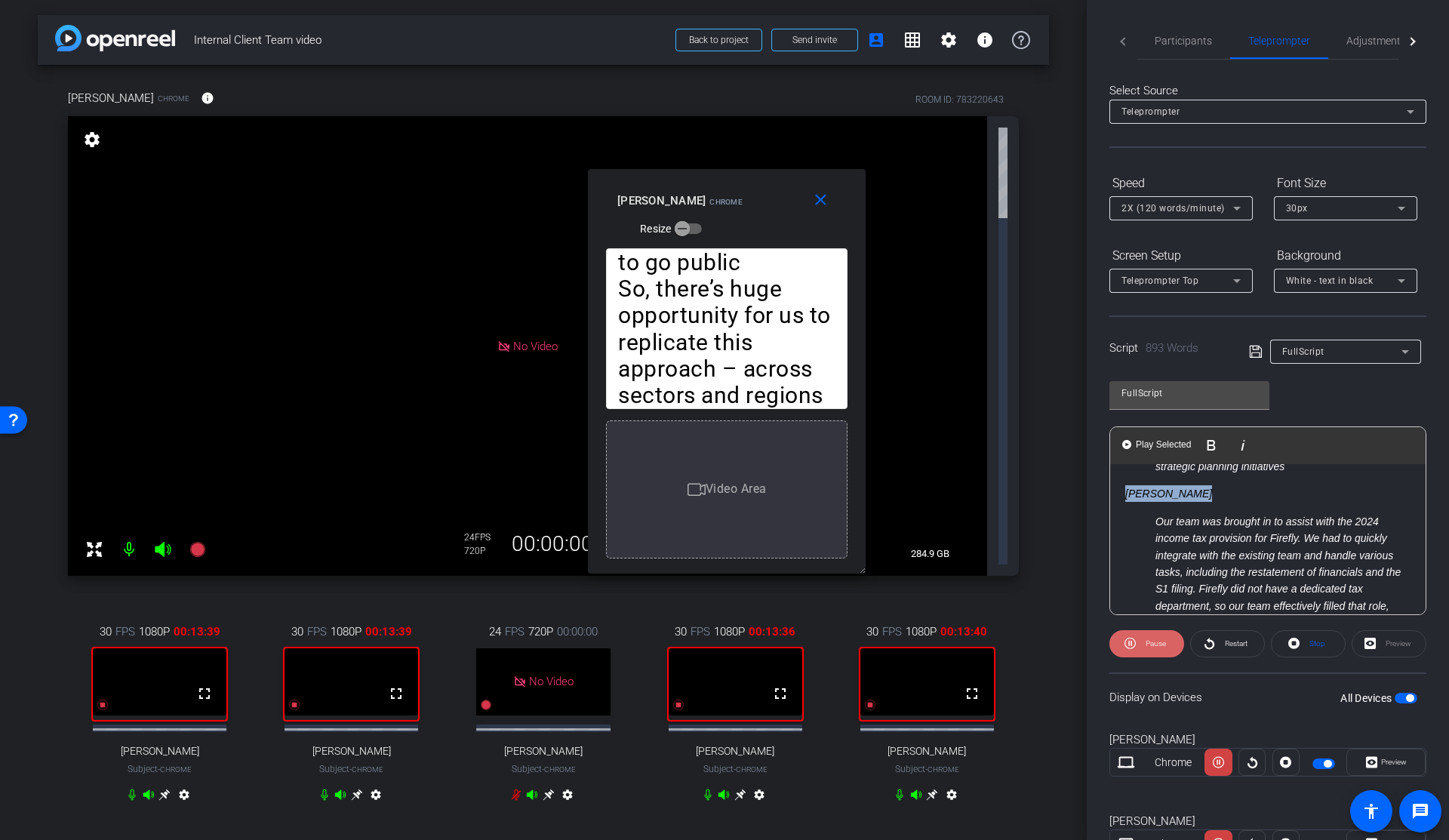
click at [1162, 643] on span "Pause" at bounding box center [1156, 643] width 20 height 9
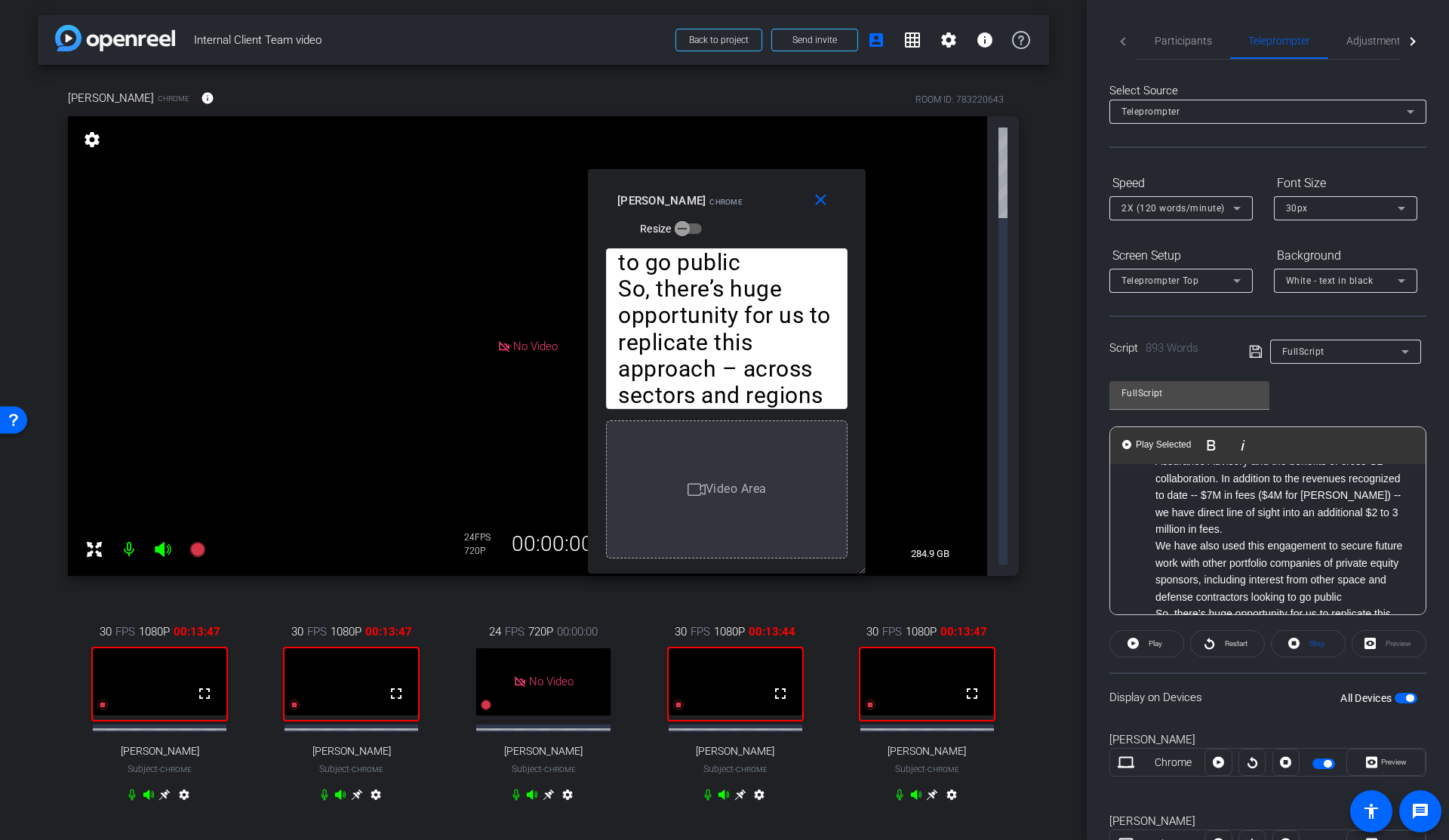
scroll to position [1987, 0]
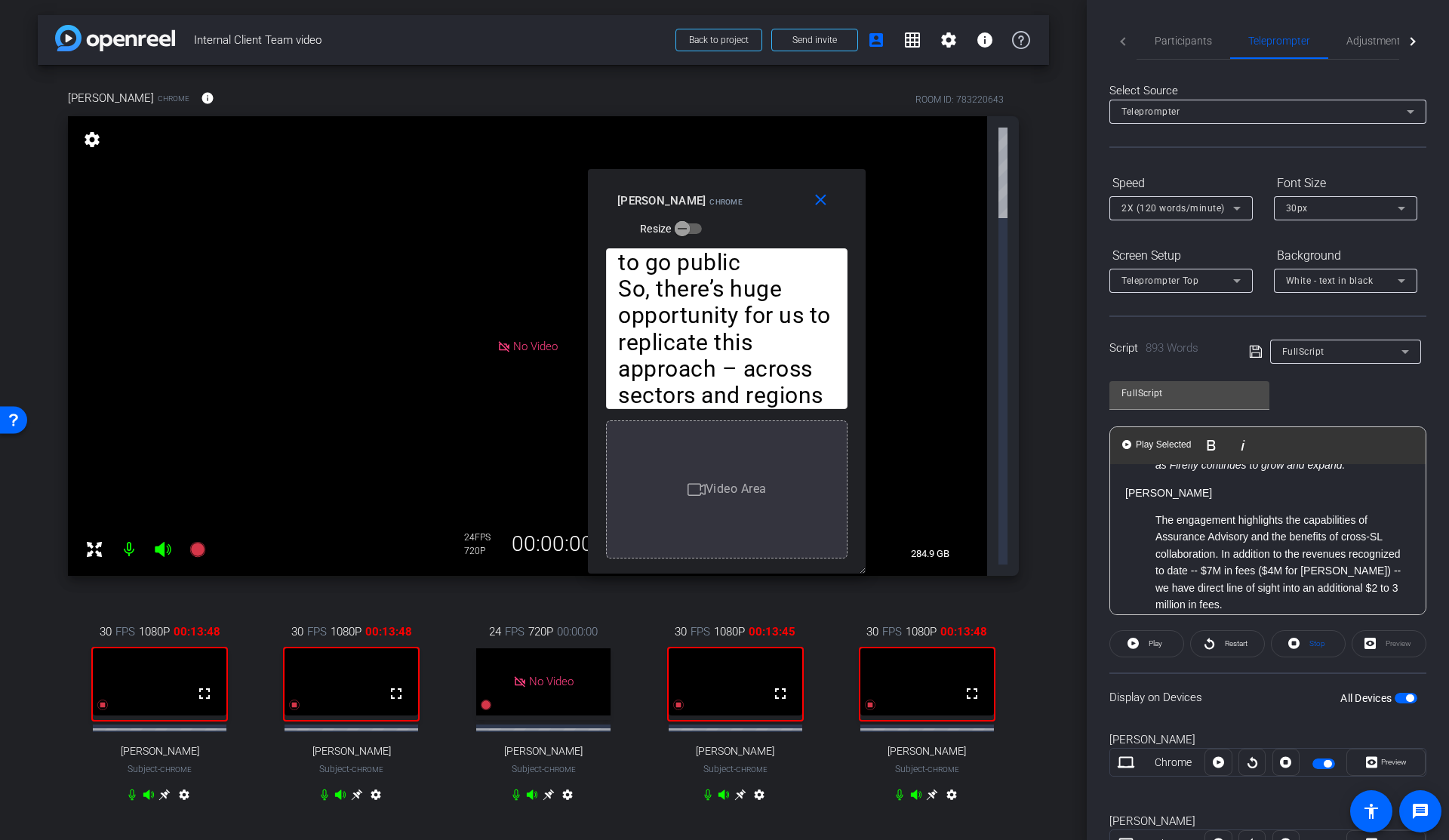
drag, startPoint x: 1132, startPoint y: 437, endPoint x: 1231, endPoint y: 384, distance: 112.3
click at [1224, 456] on div "Play Play from this location Play Selected Play and display the selected text o…" at bounding box center [1268, 445] width 315 height 37
click at [1134, 437] on button "Play Play from this location" at bounding box center [1138, 444] width 36 height 30
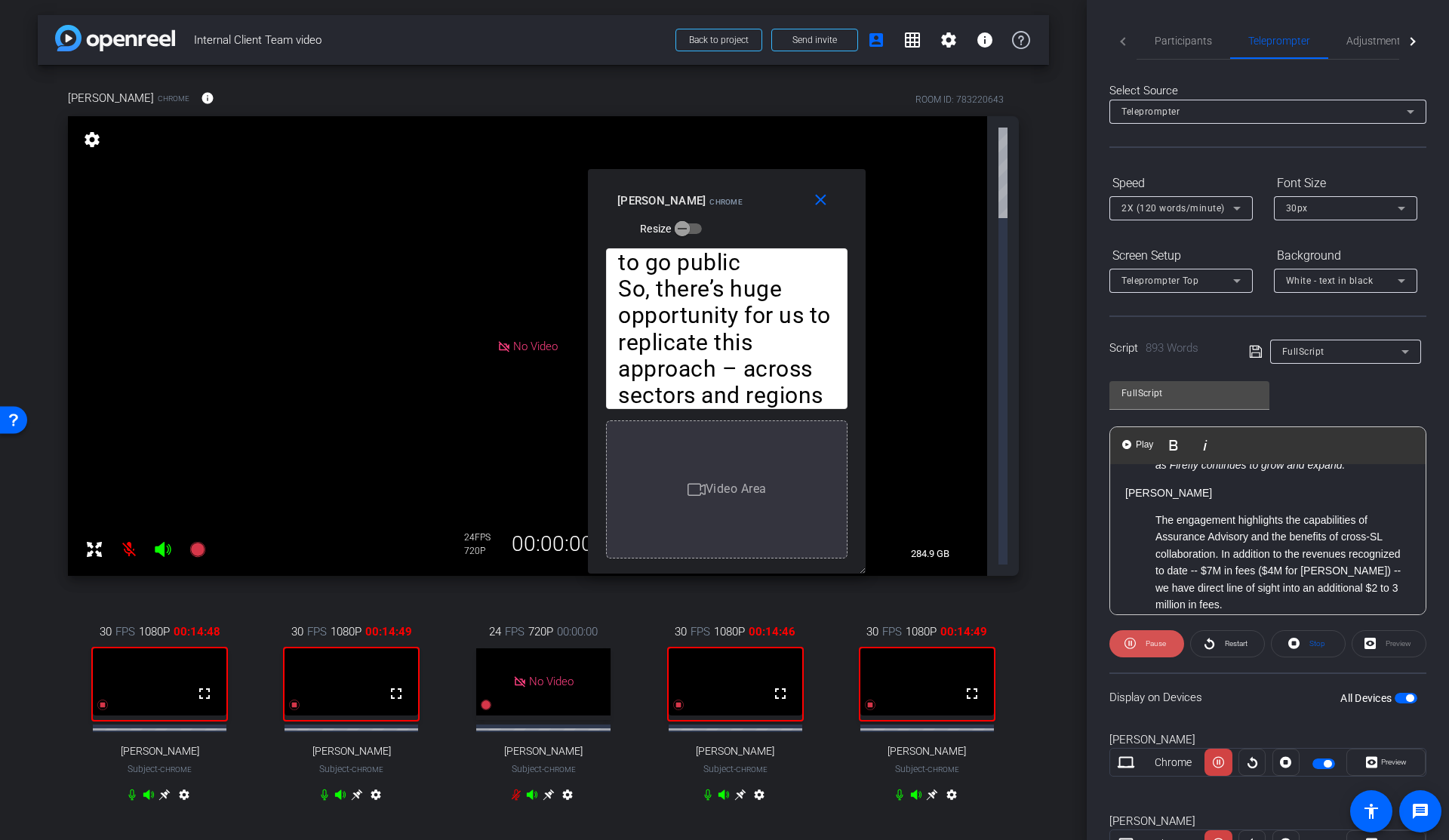
click at [1164, 643] on span "Pause" at bounding box center [1156, 643] width 20 height 9
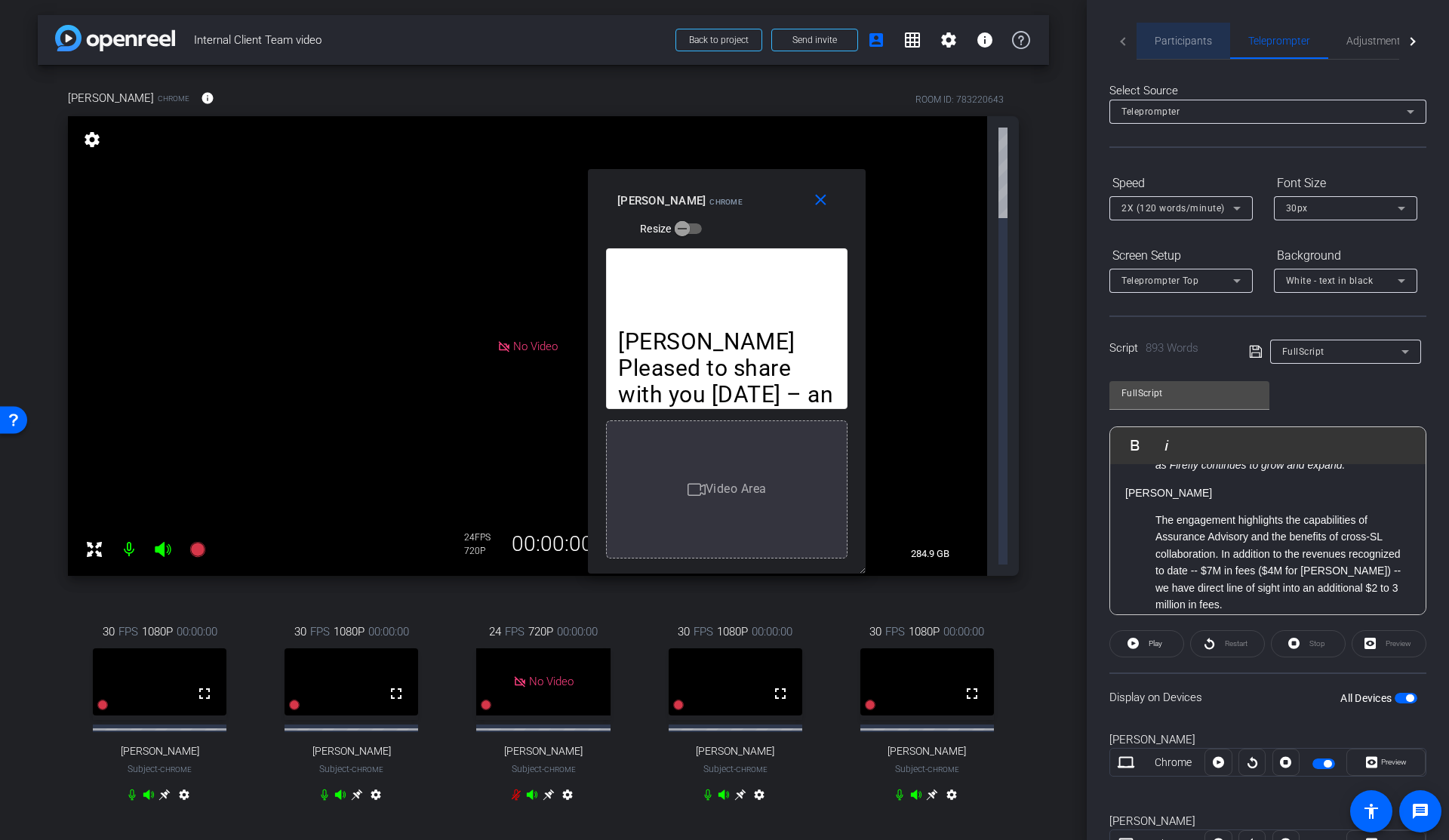
click at [1186, 40] on span "Participants" at bounding box center [1183, 41] width 57 height 11
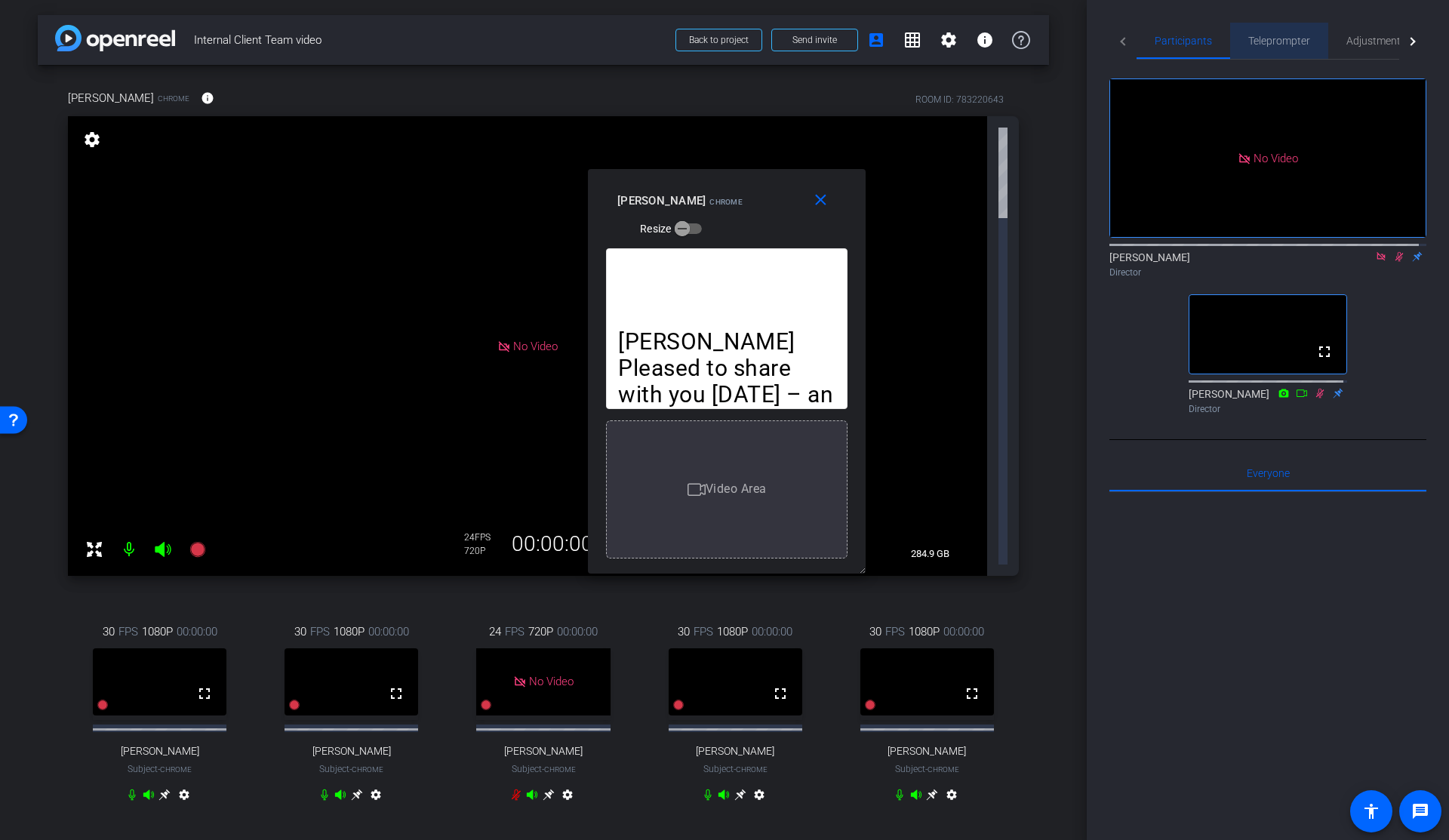
click at [1294, 42] on span "Teleprompter" at bounding box center [1279, 41] width 62 height 11
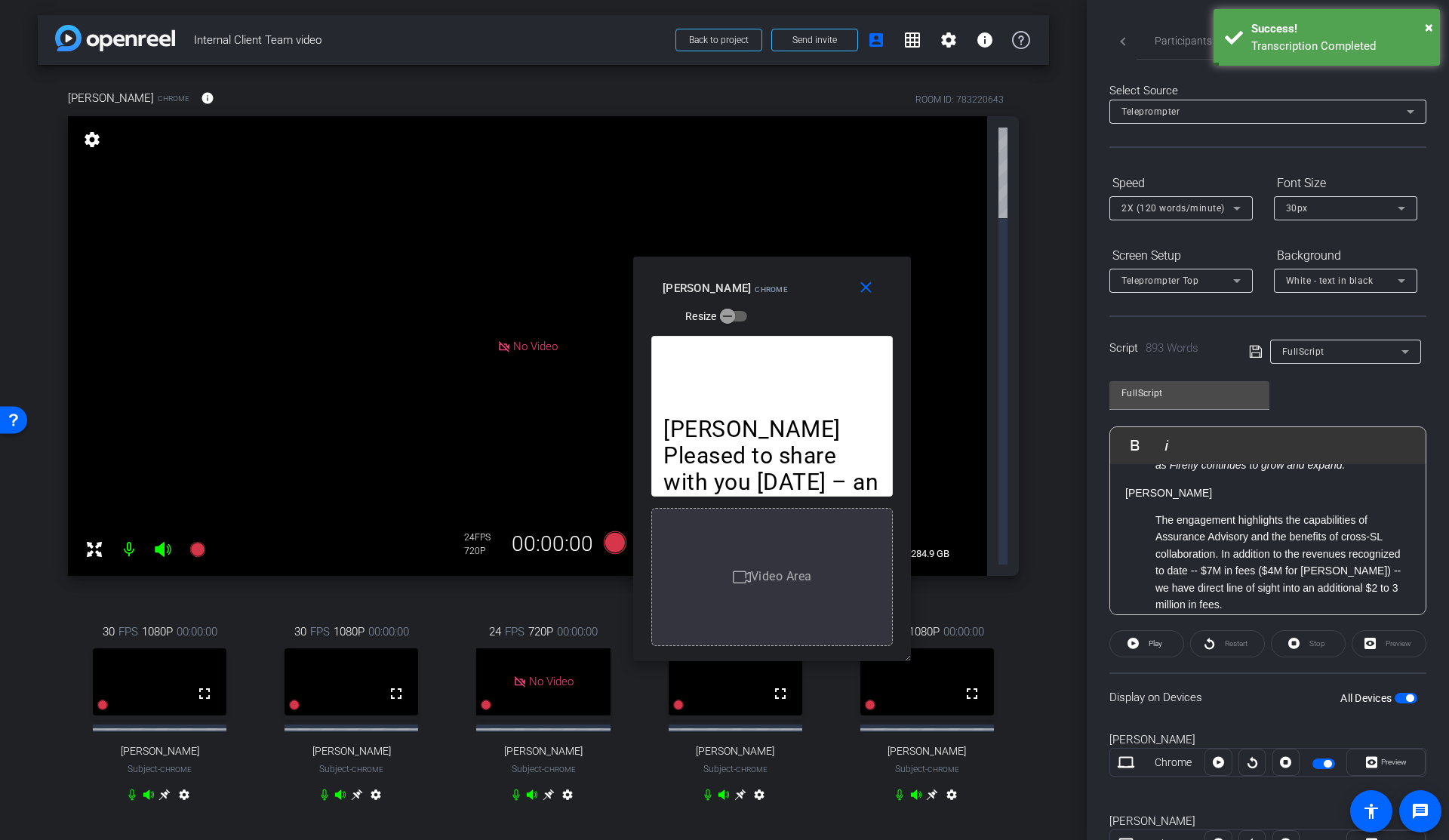
drag, startPoint x: 708, startPoint y: 202, endPoint x: 753, endPoint y: 289, distance: 97.9
click at [755, 289] on span "Chrome" at bounding box center [772, 289] width 33 height 9
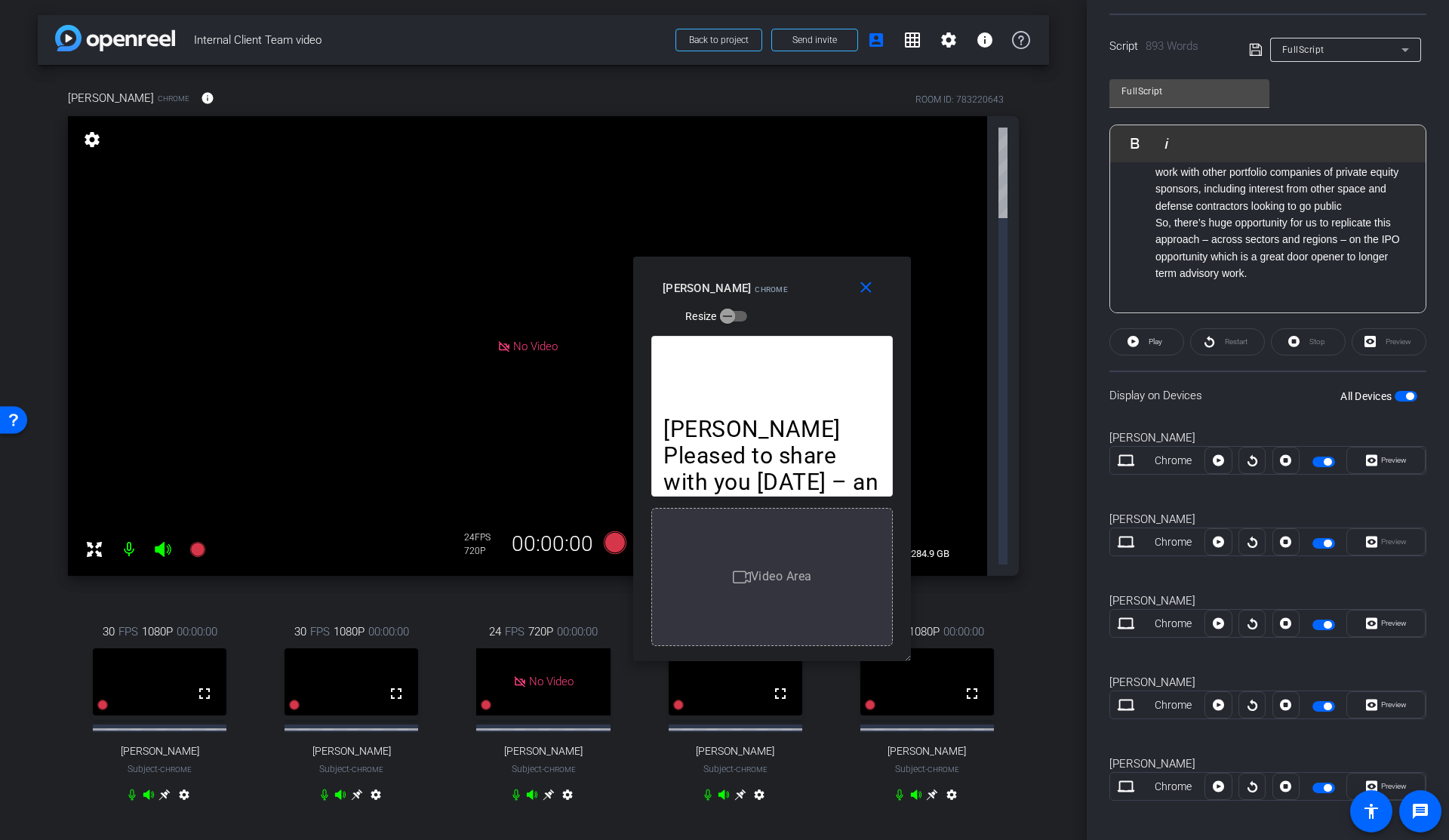
scroll to position [2214, 0]
click at [1153, 212] on ul "The engagement highlights the capabilities of Assurance Advisory and the benefi…" at bounding box center [1268, 151] width 285 height 236
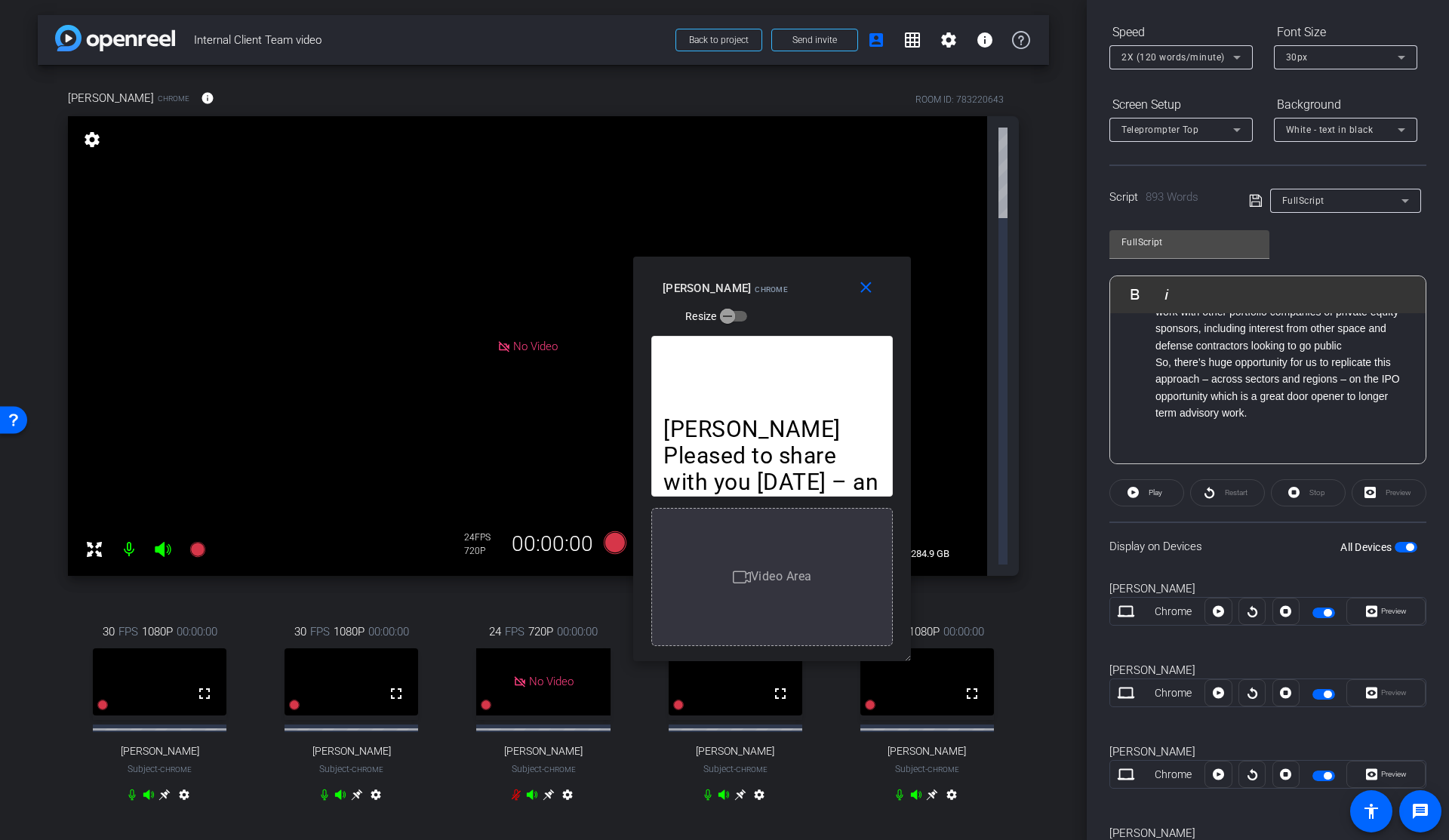
click at [1149, 365] on ul "The engagement highlights the capabilities of Assurance Advisory and the benefi…" at bounding box center [1268, 303] width 285 height 236
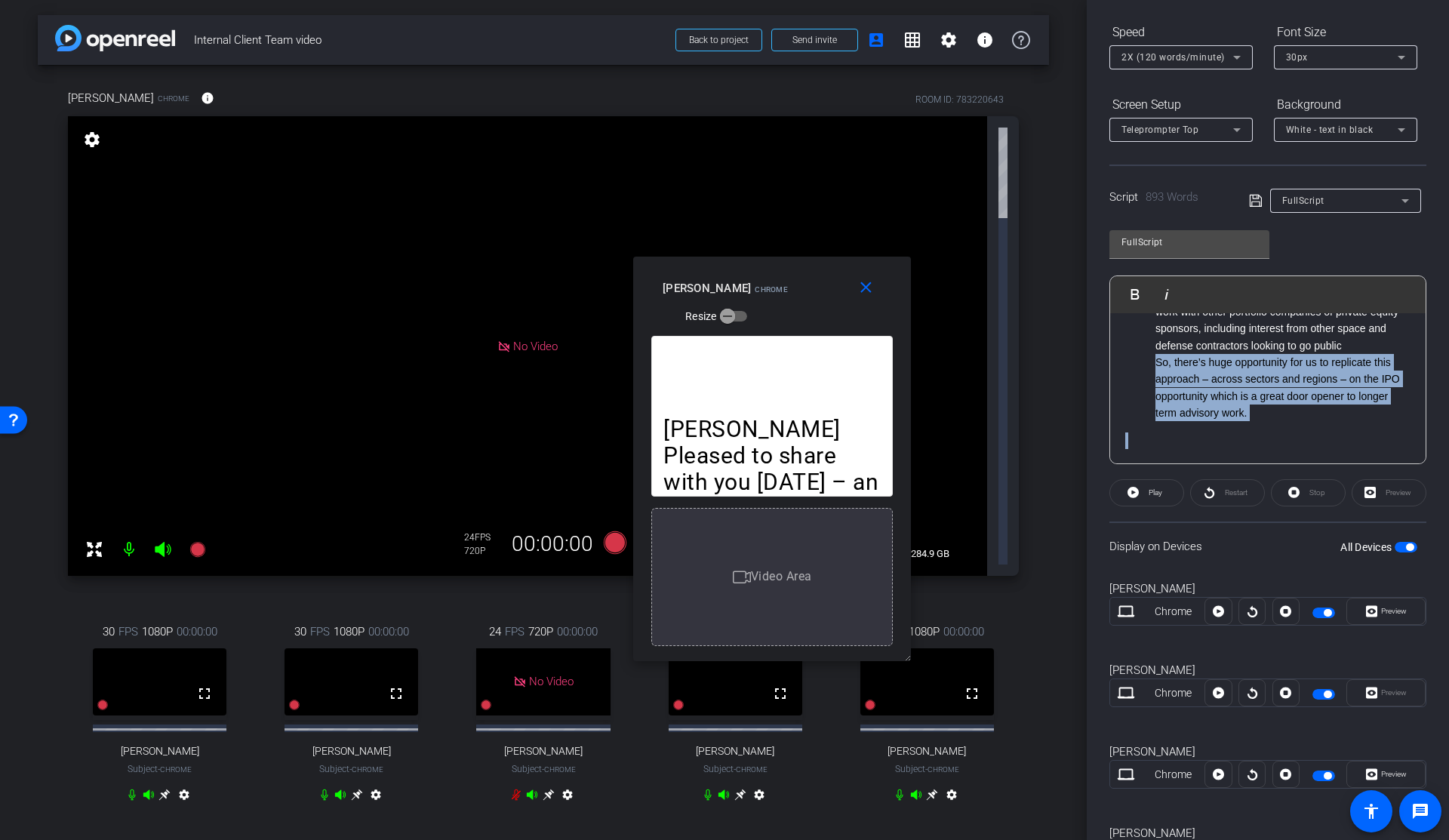
click at [1149, 365] on ul "The engagement highlights the capabilities of Assurance Advisory and the benefi…" at bounding box center [1268, 303] width 285 height 236
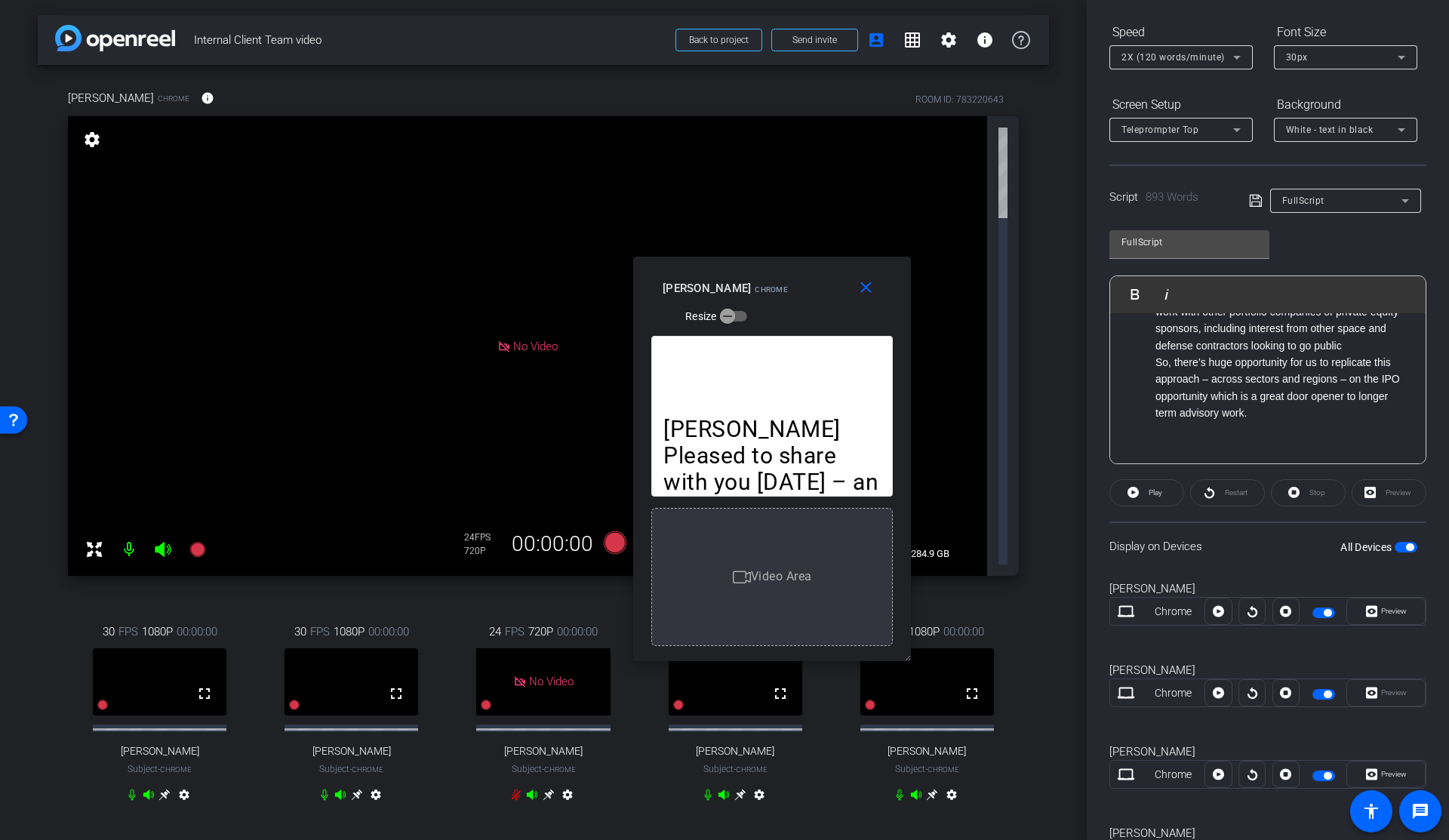
click at [1149, 361] on ul "The engagement highlights the capabilities of Assurance Advisory and the benefi…" at bounding box center [1268, 303] width 285 height 236
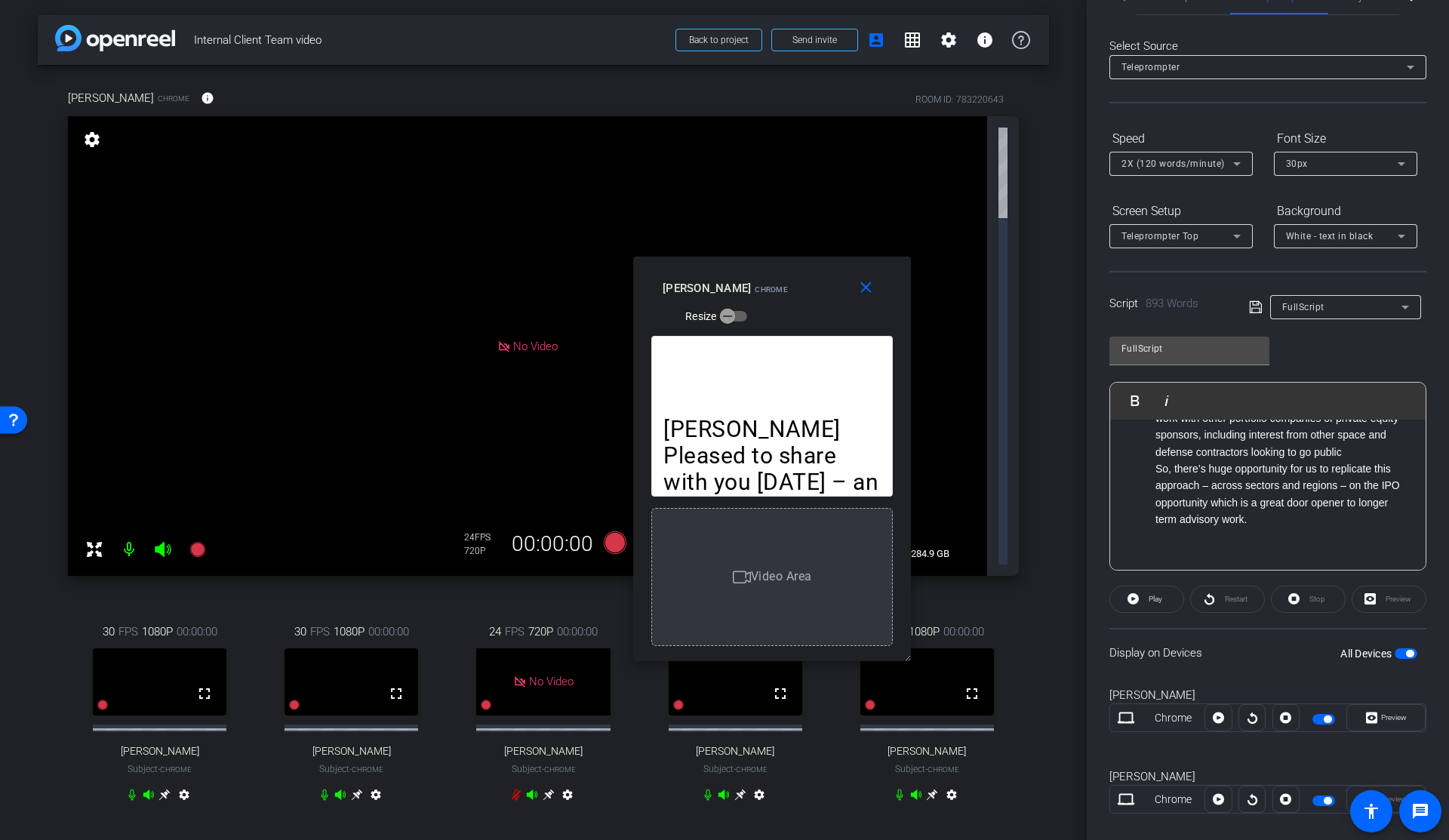
scroll to position [0, 0]
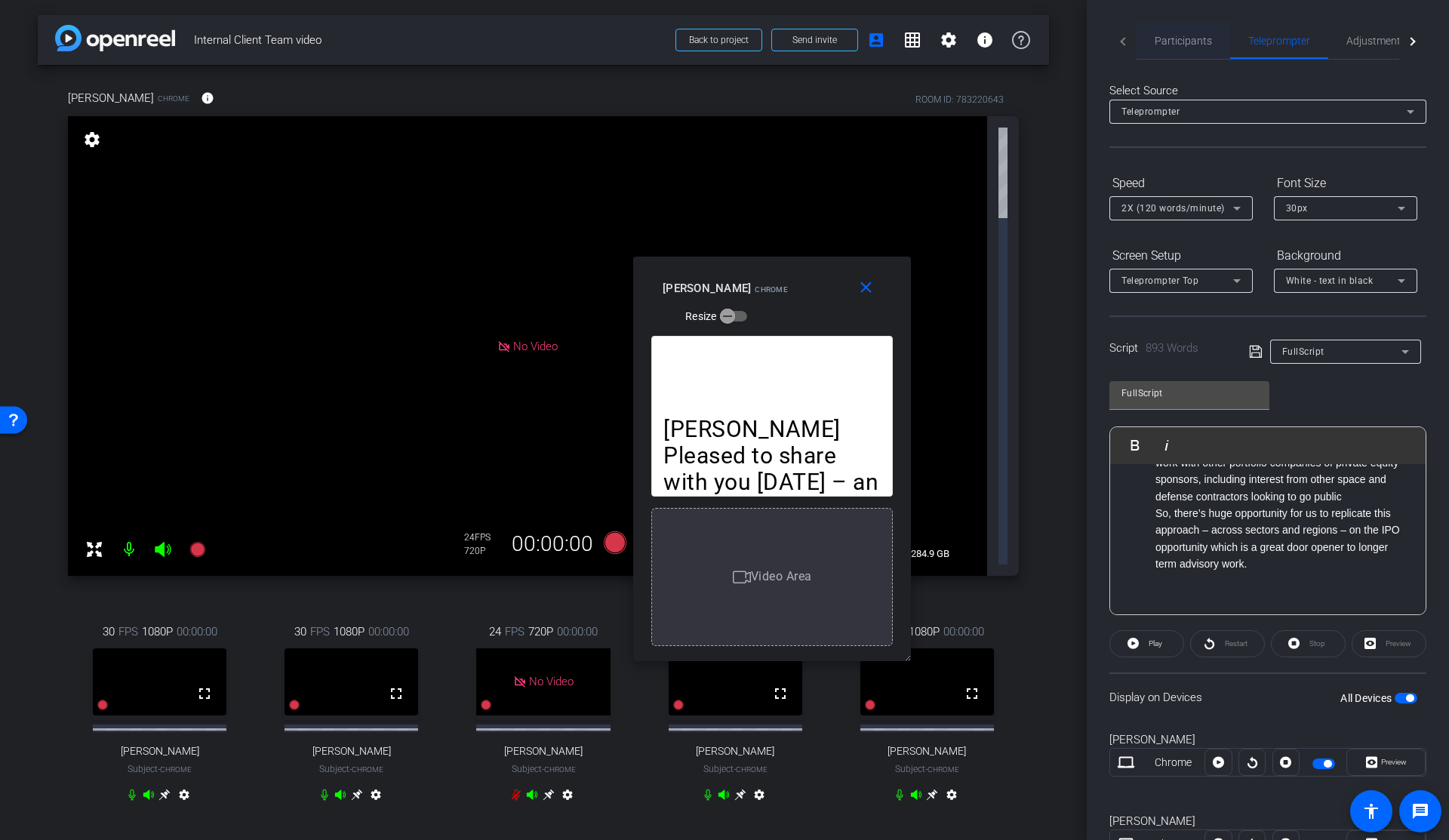
click at [1169, 37] on span "Participants" at bounding box center [1183, 41] width 57 height 11
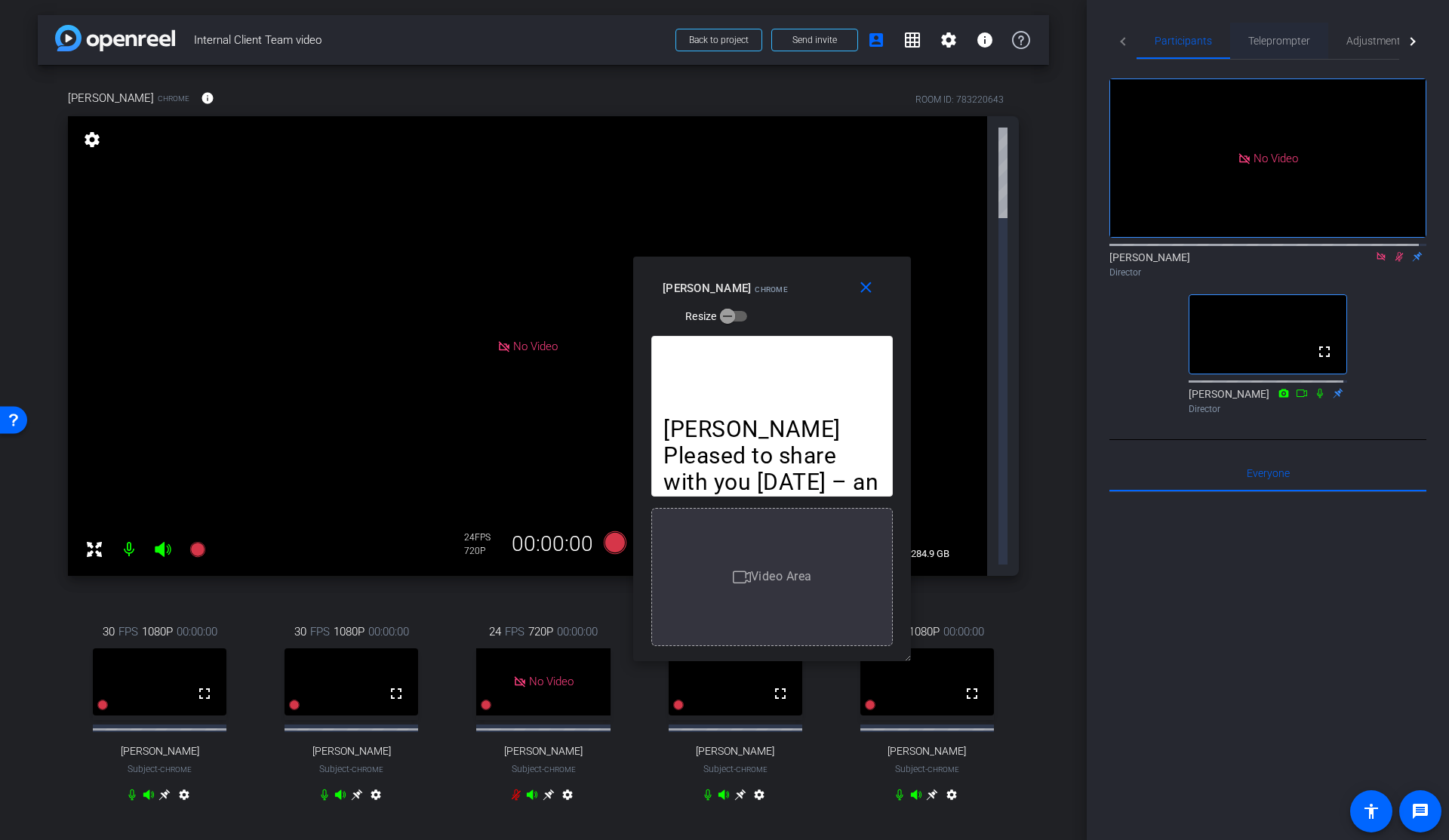
click at [1290, 43] on span "Teleprompter" at bounding box center [1279, 41] width 62 height 11
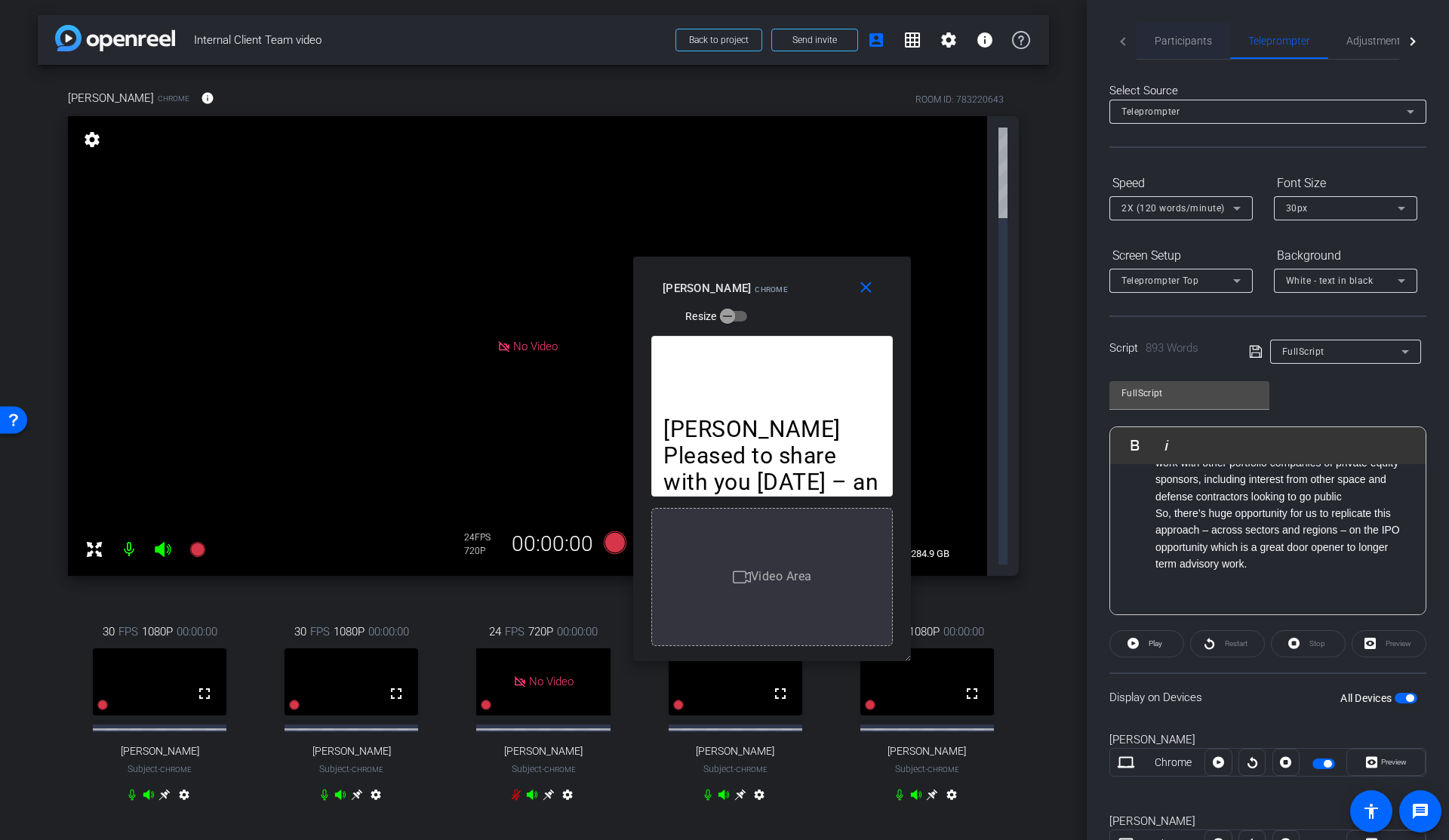
click at [1181, 38] on span "Participants" at bounding box center [1183, 41] width 57 height 11
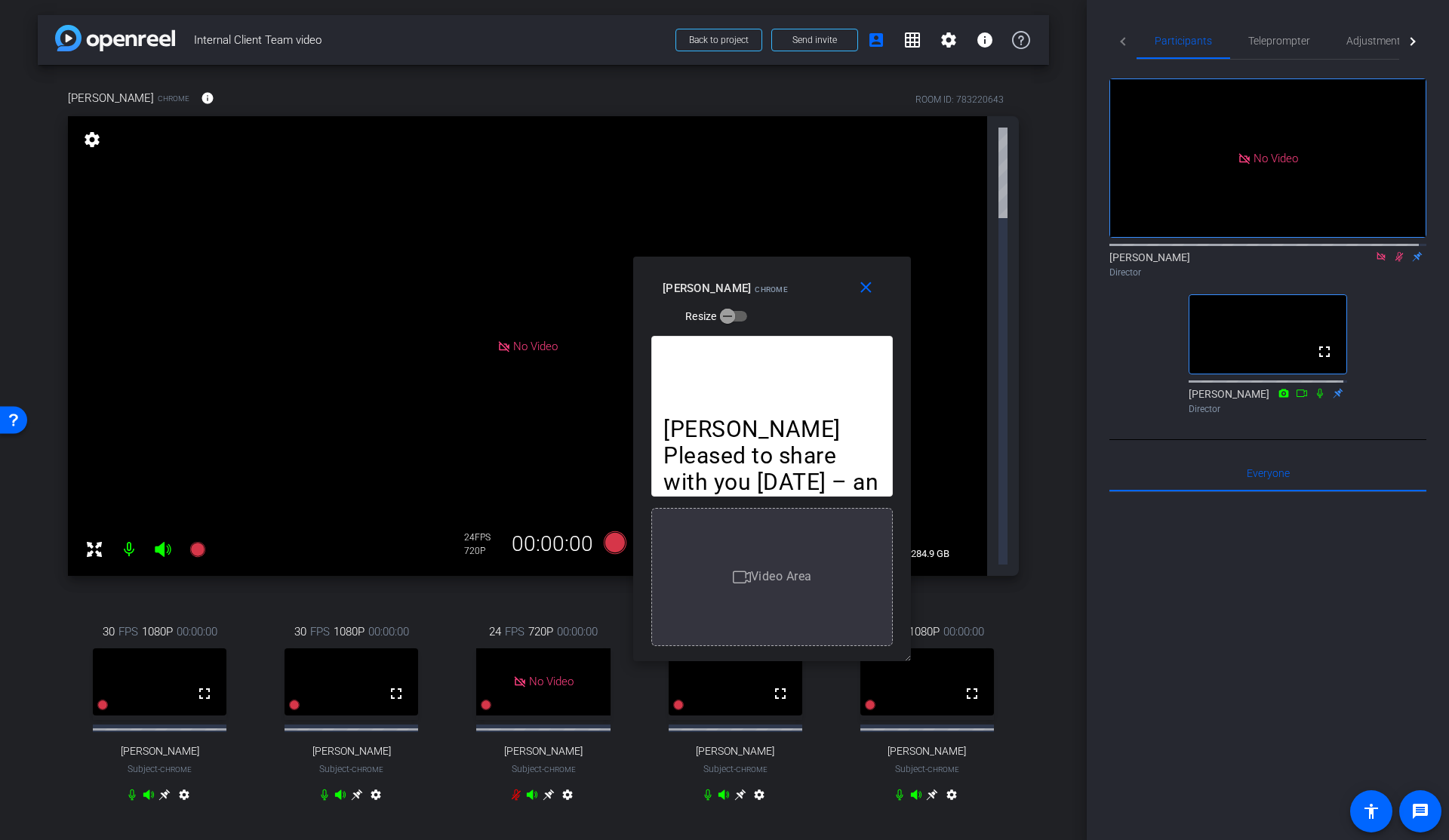
click at [1396, 252] on icon at bounding box center [1400, 257] width 9 height 10
click at [1397, 252] on icon at bounding box center [1400, 257] width 6 height 10
click at [1270, 40] on span "Teleprompter" at bounding box center [1279, 41] width 62 height 11
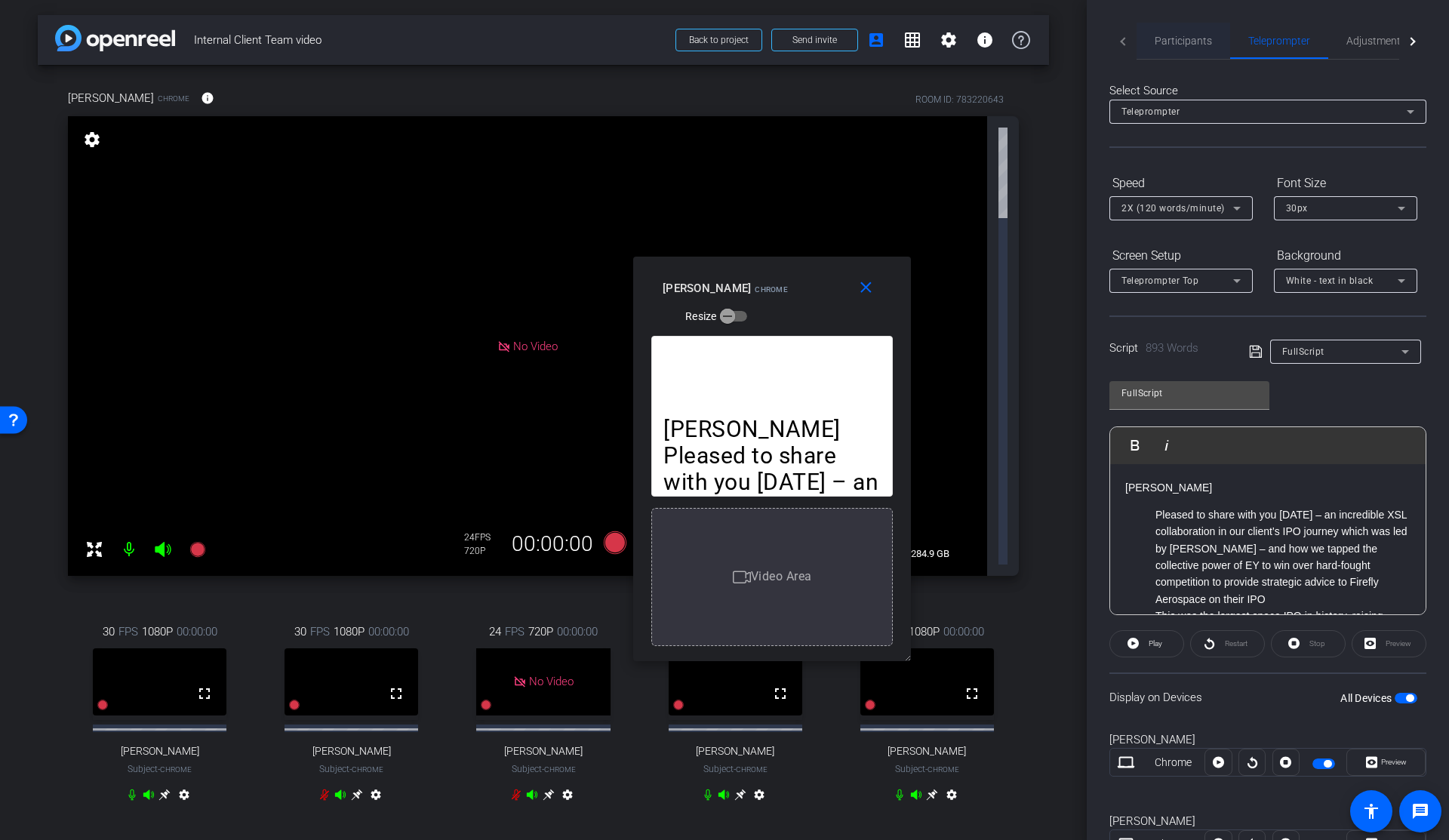
click at [1167, 43] on span "Participants" at bounding box center [1183, 41] width 57 height 11
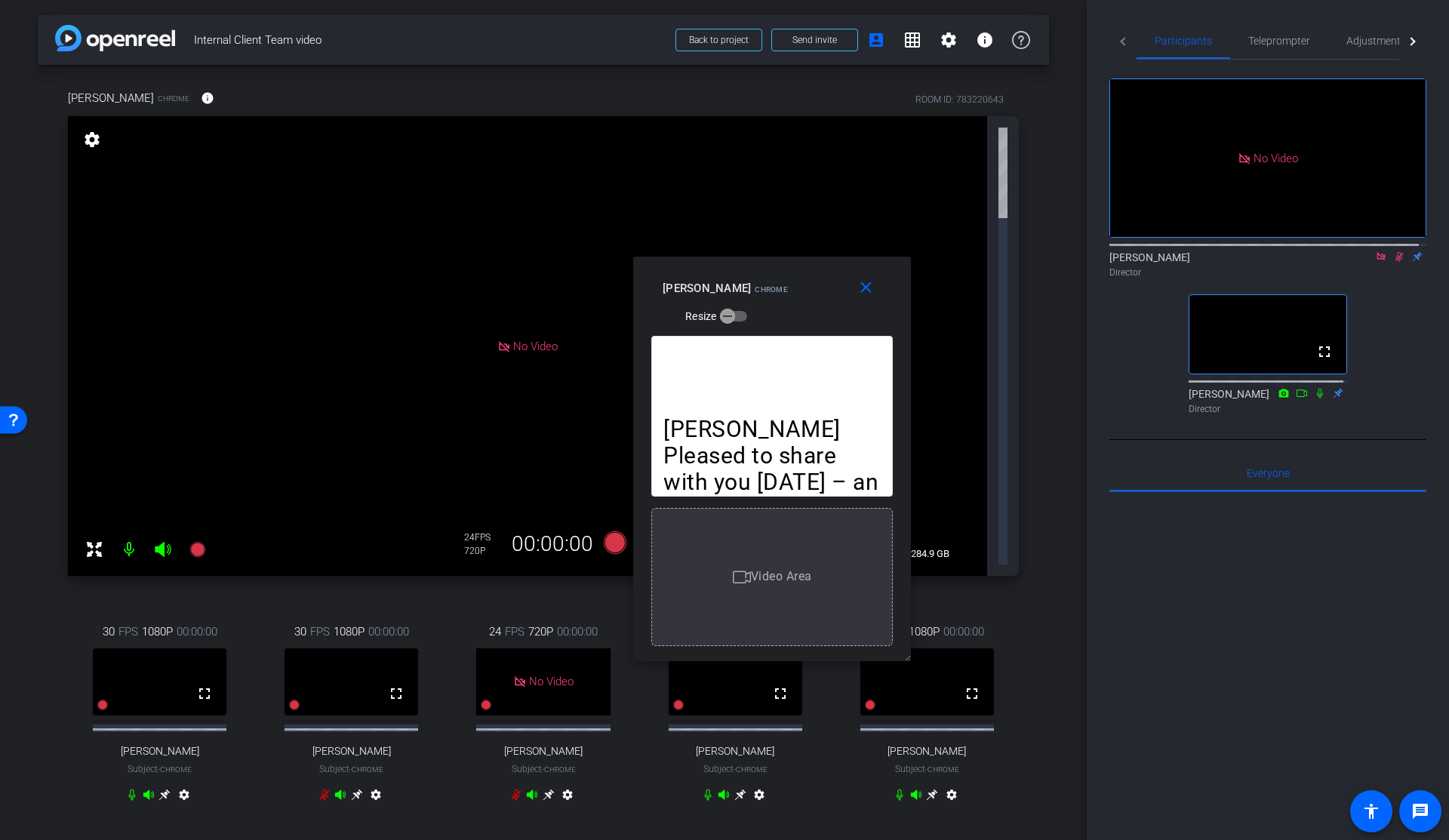
click at [1394, 251] on icon at bounding box center [1400, 256] width 12 height 11
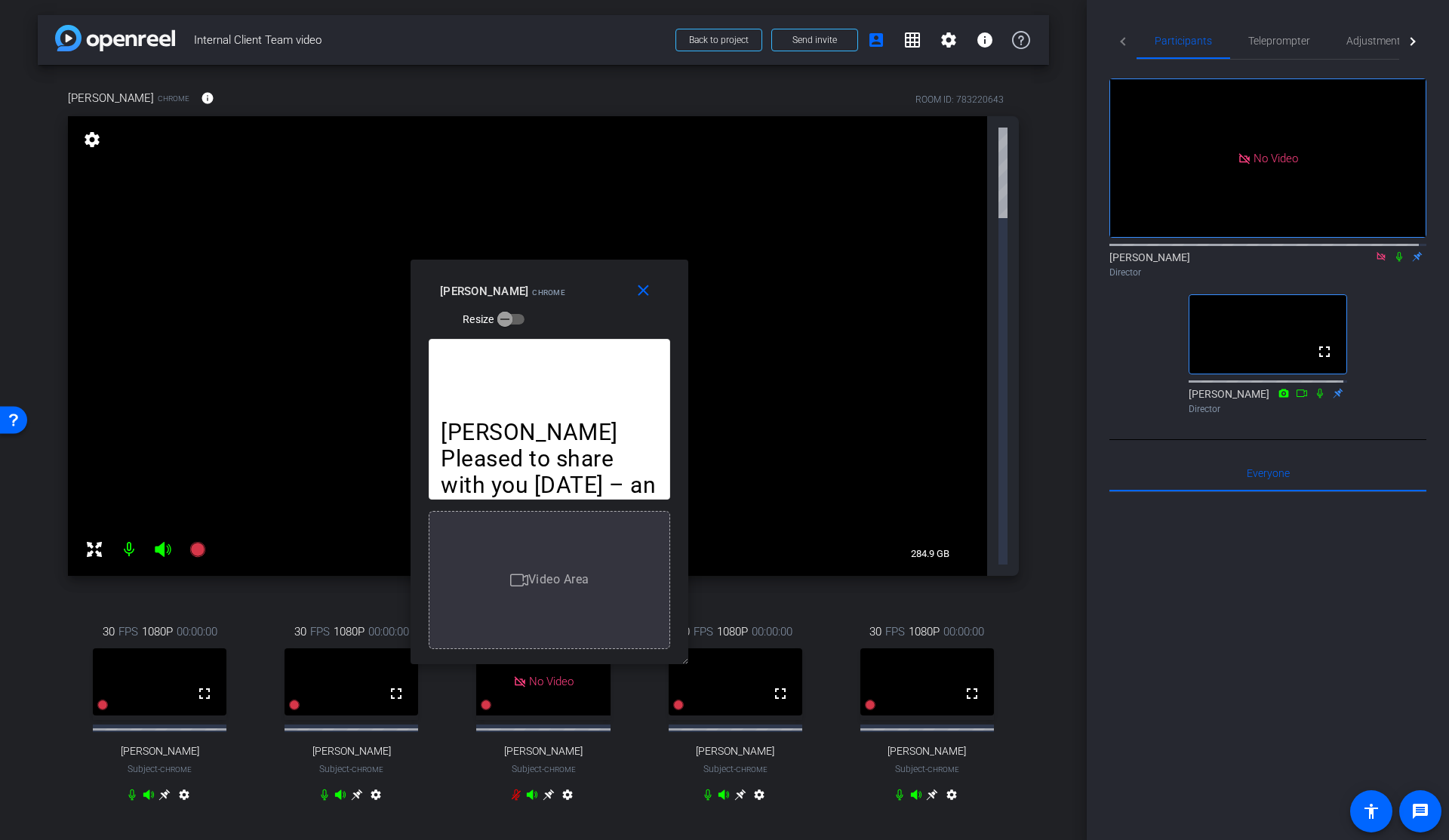
drag, startPoint x: 756, startPoint y: 282, endPoint x: 534, endPoint y: 285, distance: 222.0
click at [534, 285] on div "Karim Anani Chrome" at bounding box center [502, 289] width 125 height 18
click at [1293, 36] on span "Teleprompter" at bounding box center [1279, 41] width 62 height 11
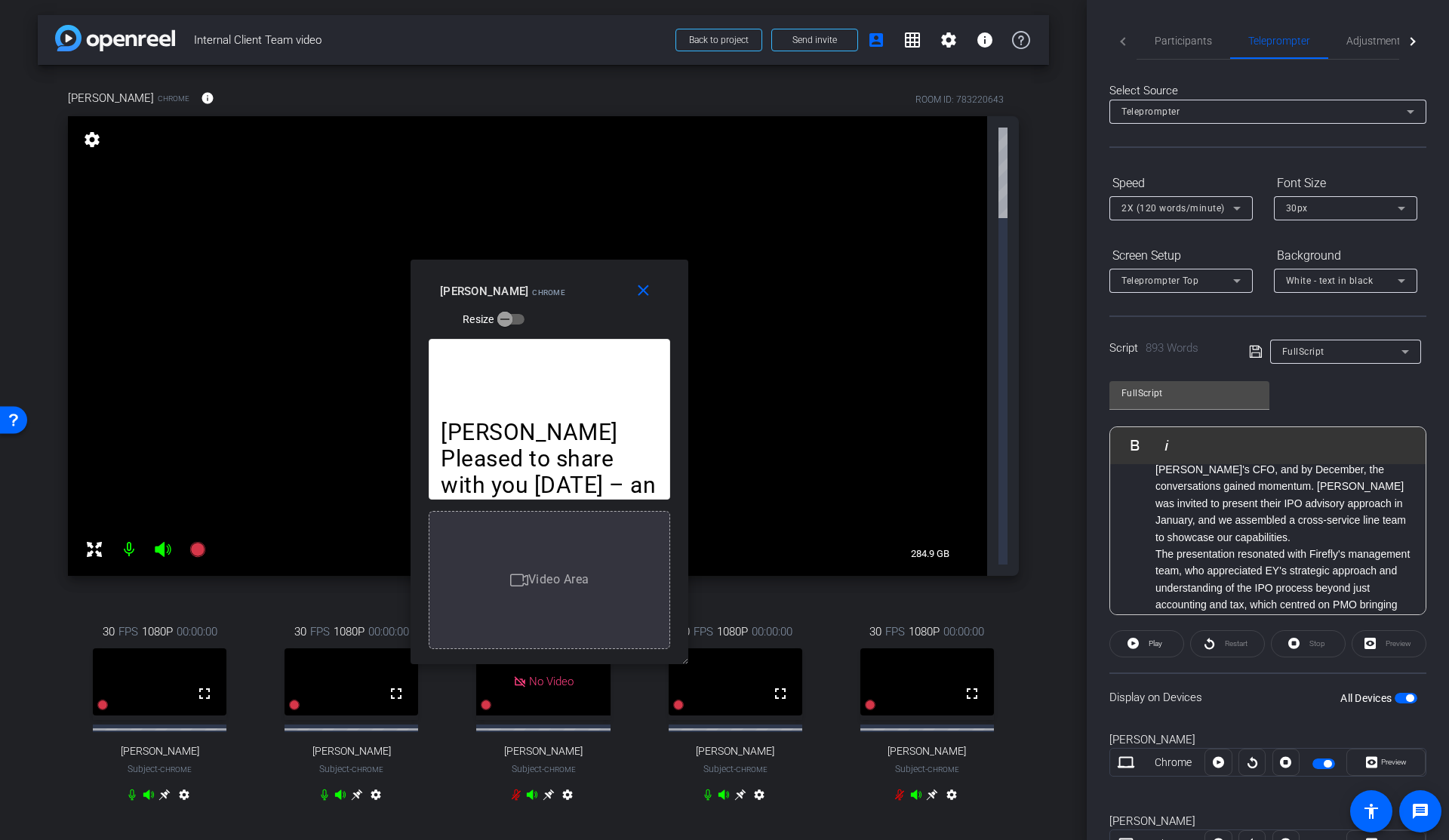
scroll to position [755, 0]
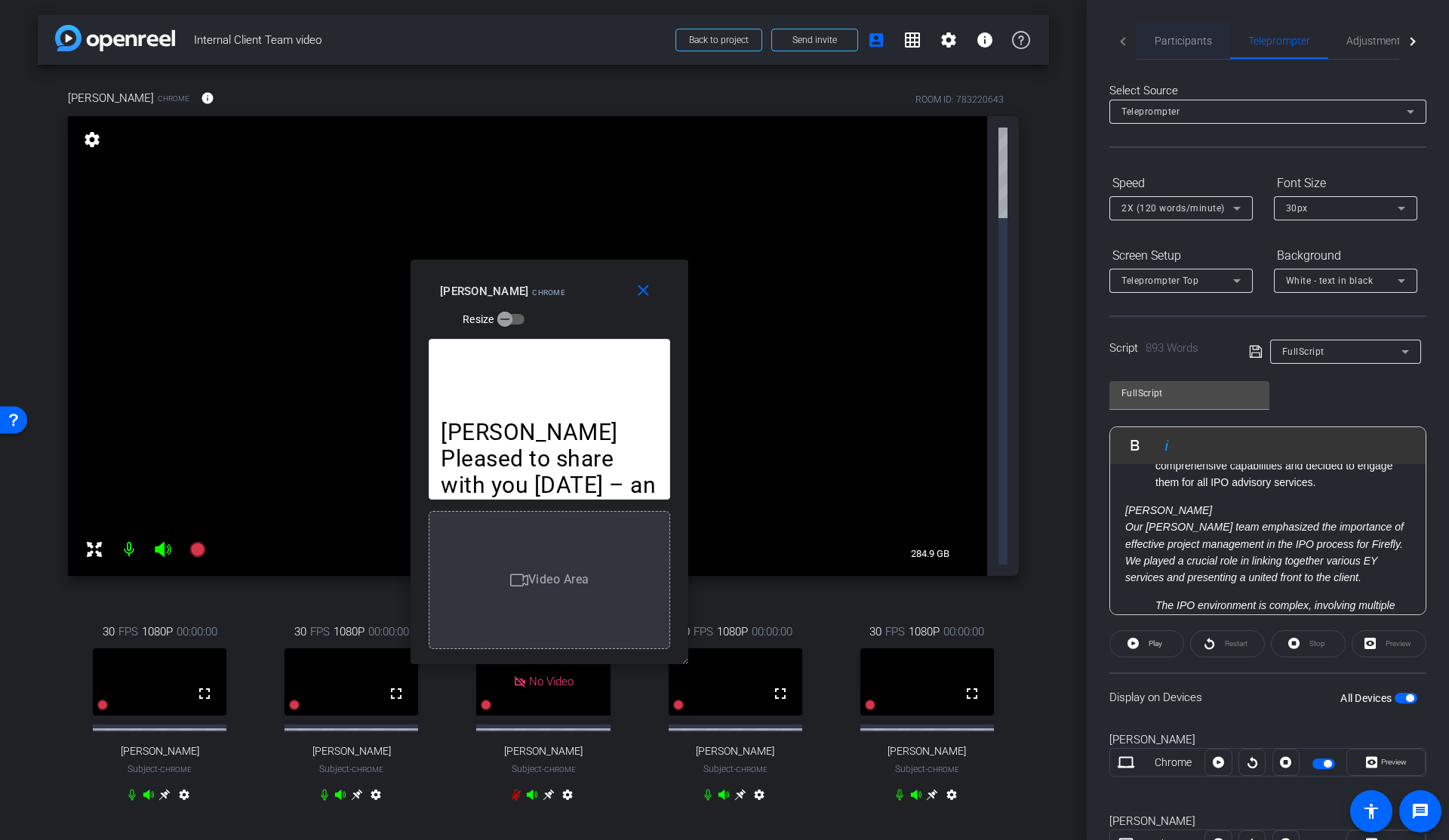
click at [1160, 36] on span "Participants" at bounding box center [1183, 41] width 57 height 11
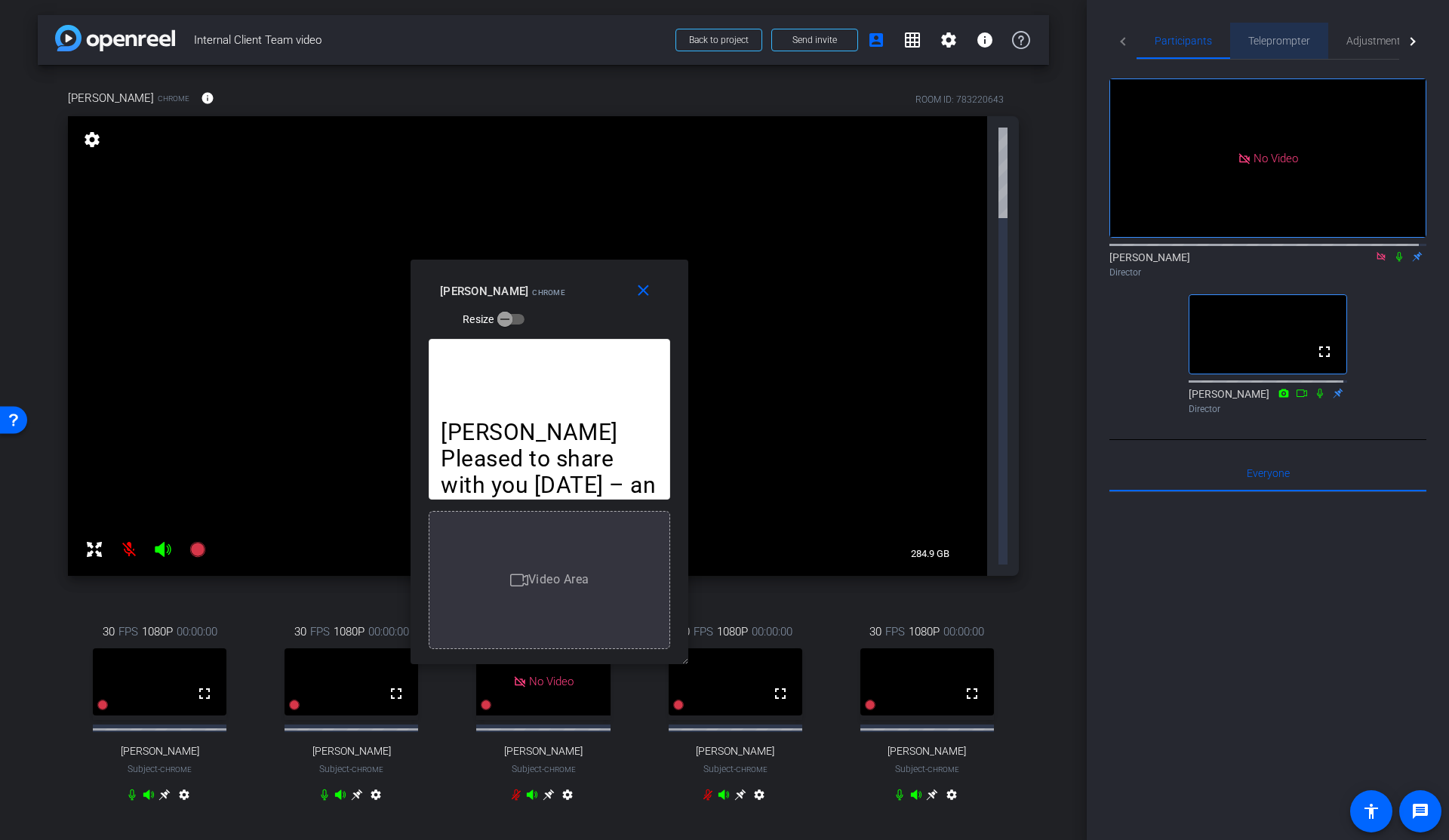
click at [1285, 36] on span "Teleprompter" at bounding box center [1279, 41] width 62 height 11
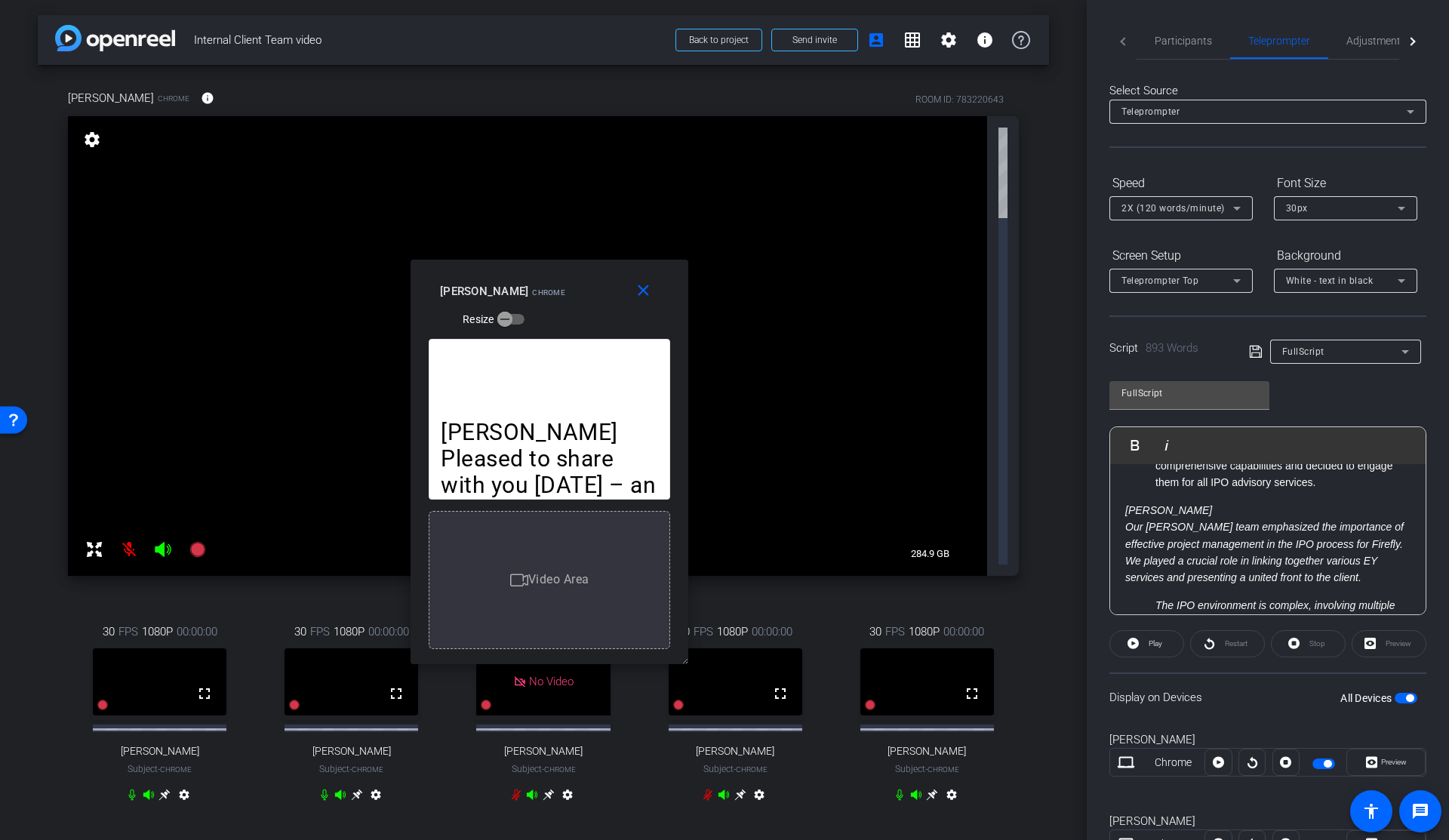
click at [1305, 349] on span "FullScript" at bounding box center [1303, 351] width 43 height 11
click at [1204, 330] on div at bounding box center [724, 420] width 1449 height 840
click at [1301, 325] on div "Script 893 Words FullScript" at bounding box center [1268, 339] width 317 height 48
click at [1301, 345] on div "FullScript" at bounding box center [1341, 350] width 119 height 18
click at [1235, 325] on div at bounding box center [724, 420] width 1449 height 840
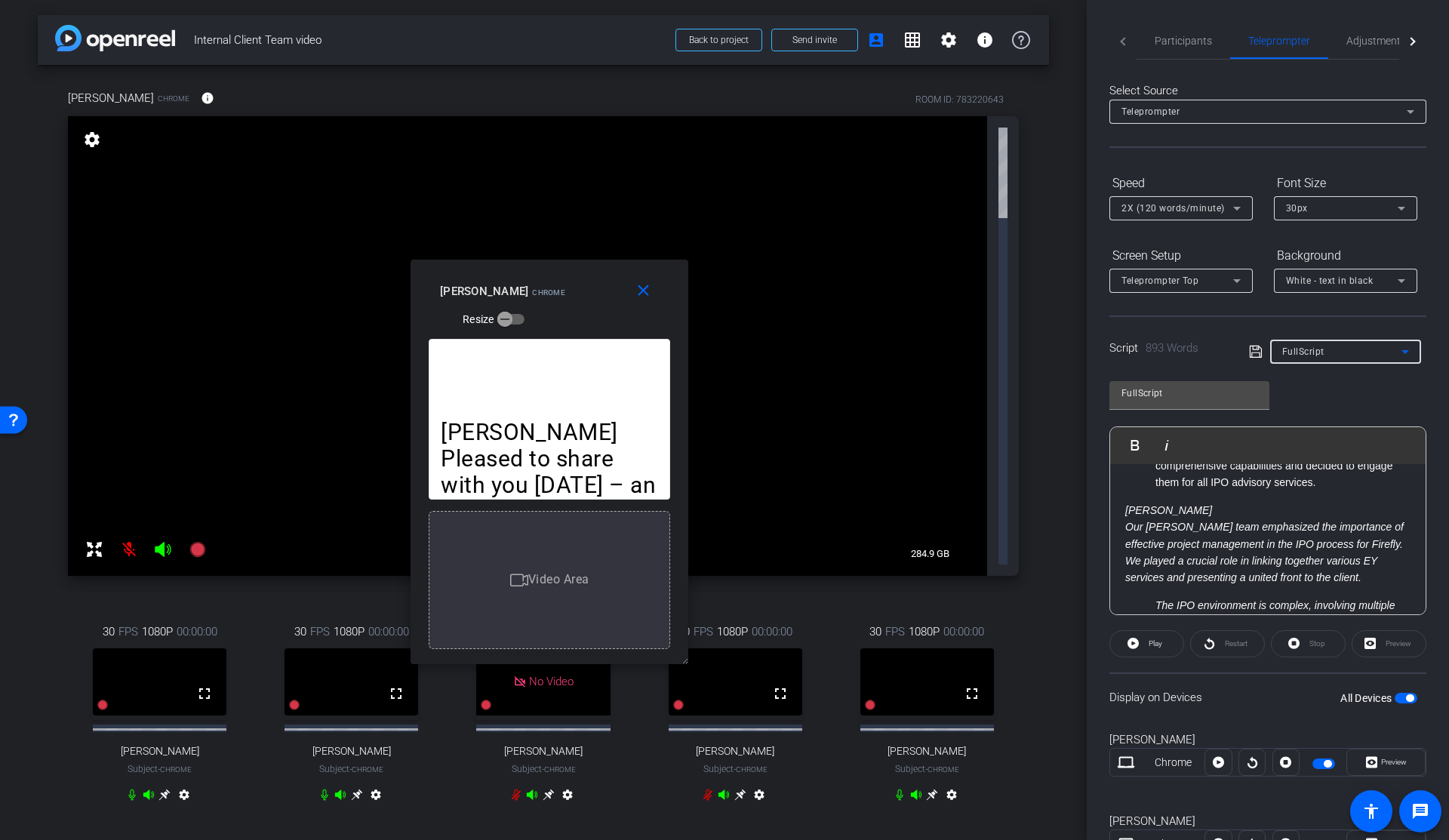
click at [1296, 345] on div "FullScript" at bounding box center [1341, 350] width 119 height 18
click at [1214, 336] on div at bounding box center [724, 420] width 1449 height 840
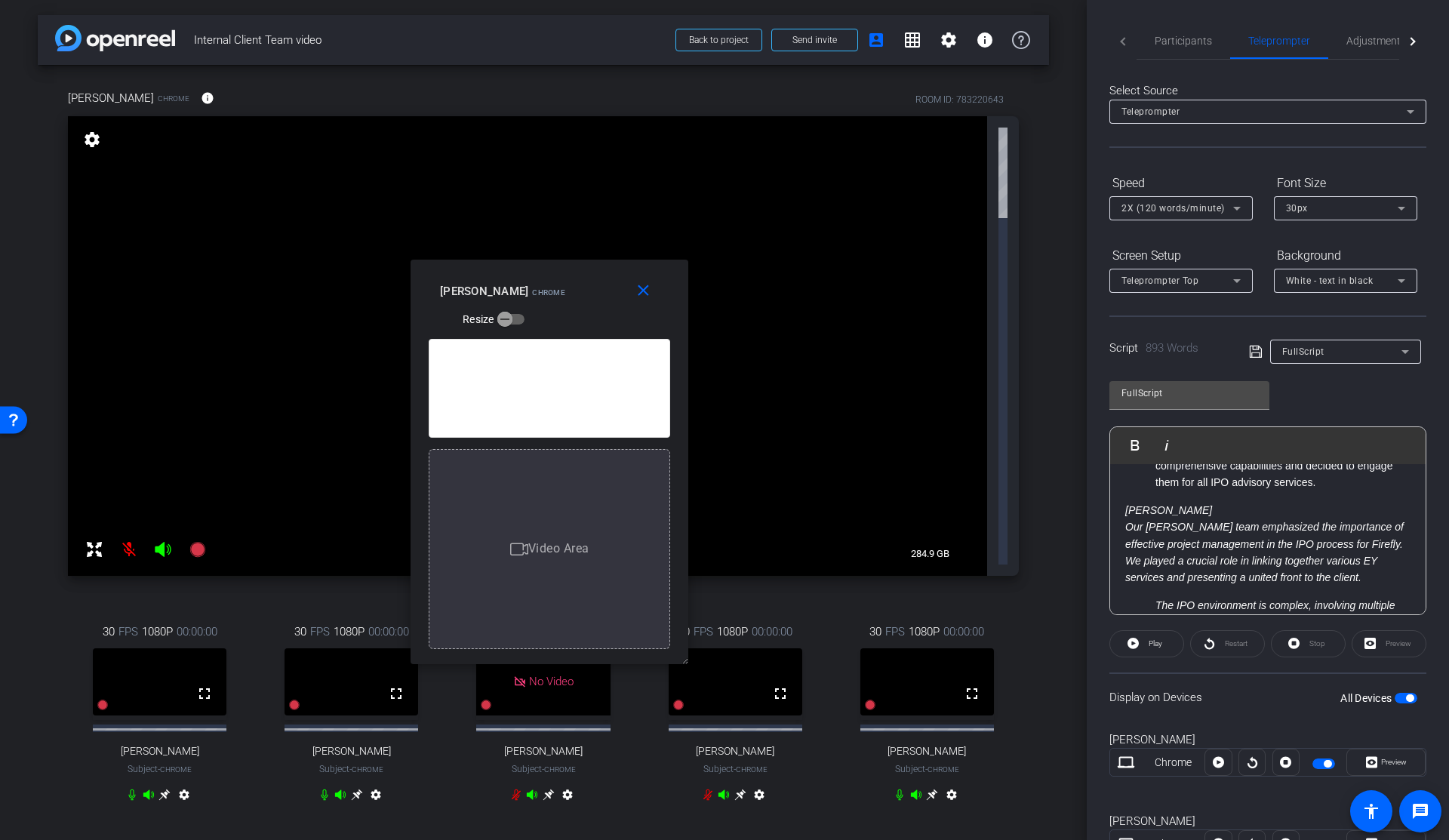
type input "shortScript"
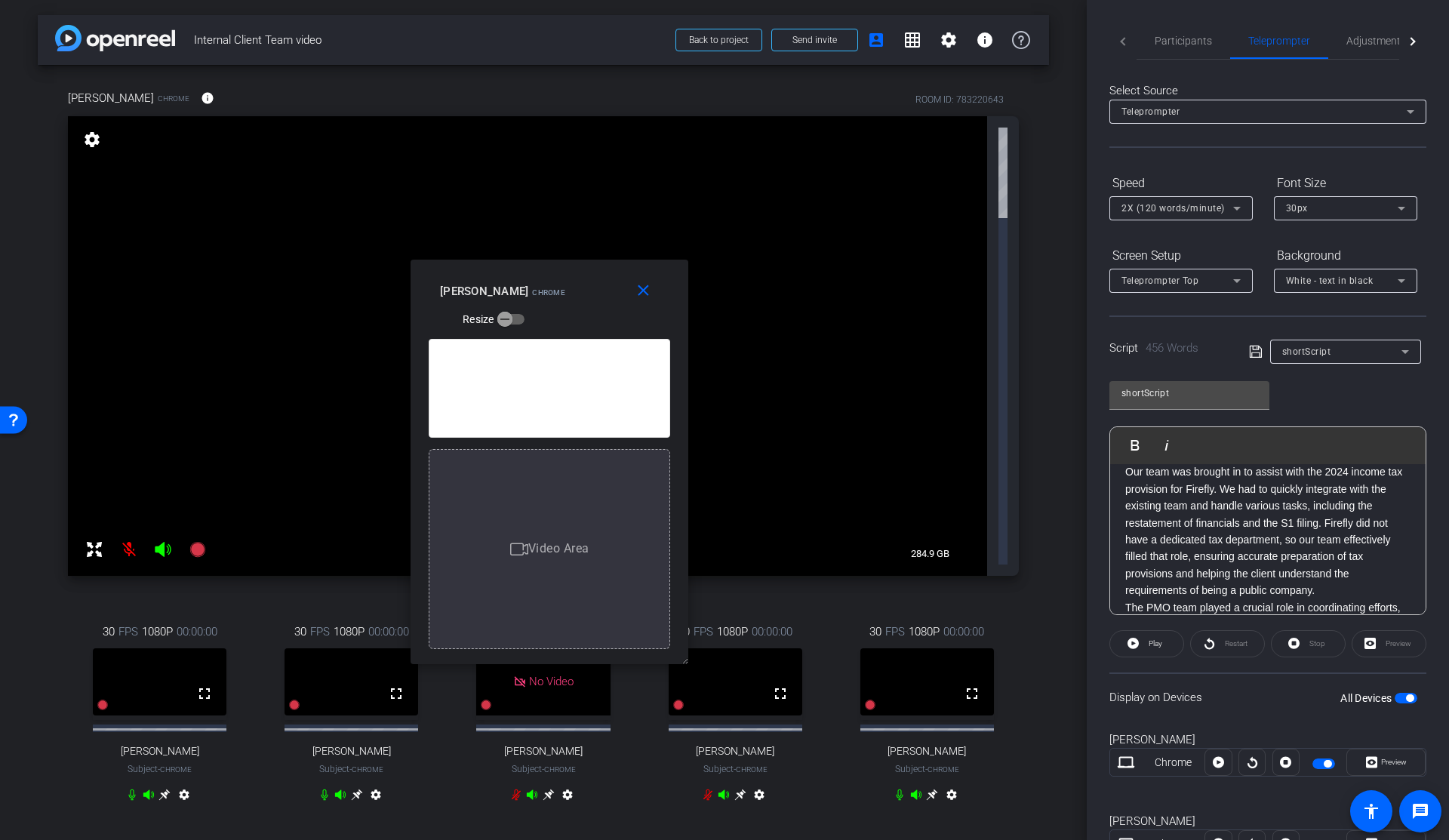
click at [1120, 470] on div "Luke Derheimer Our FAAS team emphasized the importance of effective project man…" at bounding box center [1268, 236] width 315 height 1128
click at [1176, 40] on span "Participants" at bounding box center [1183, 41] width 57 height 11
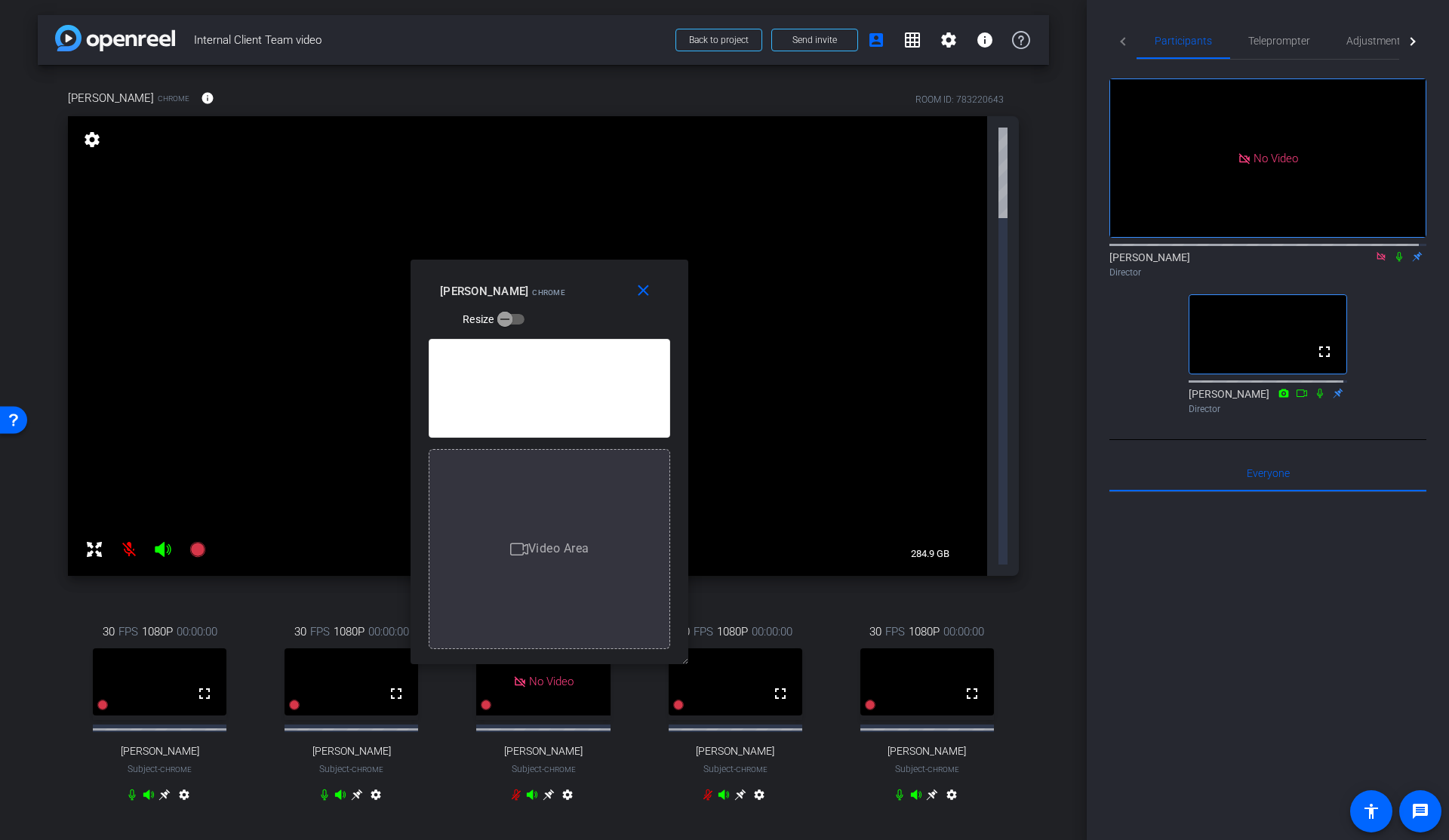
click at [1394, 251] on icon at bounding box center [1400, 256] width 12 height 11
click at [1275, 43] on span "Teleprompter" at bounding box center [1279, 41] width 62 height 11
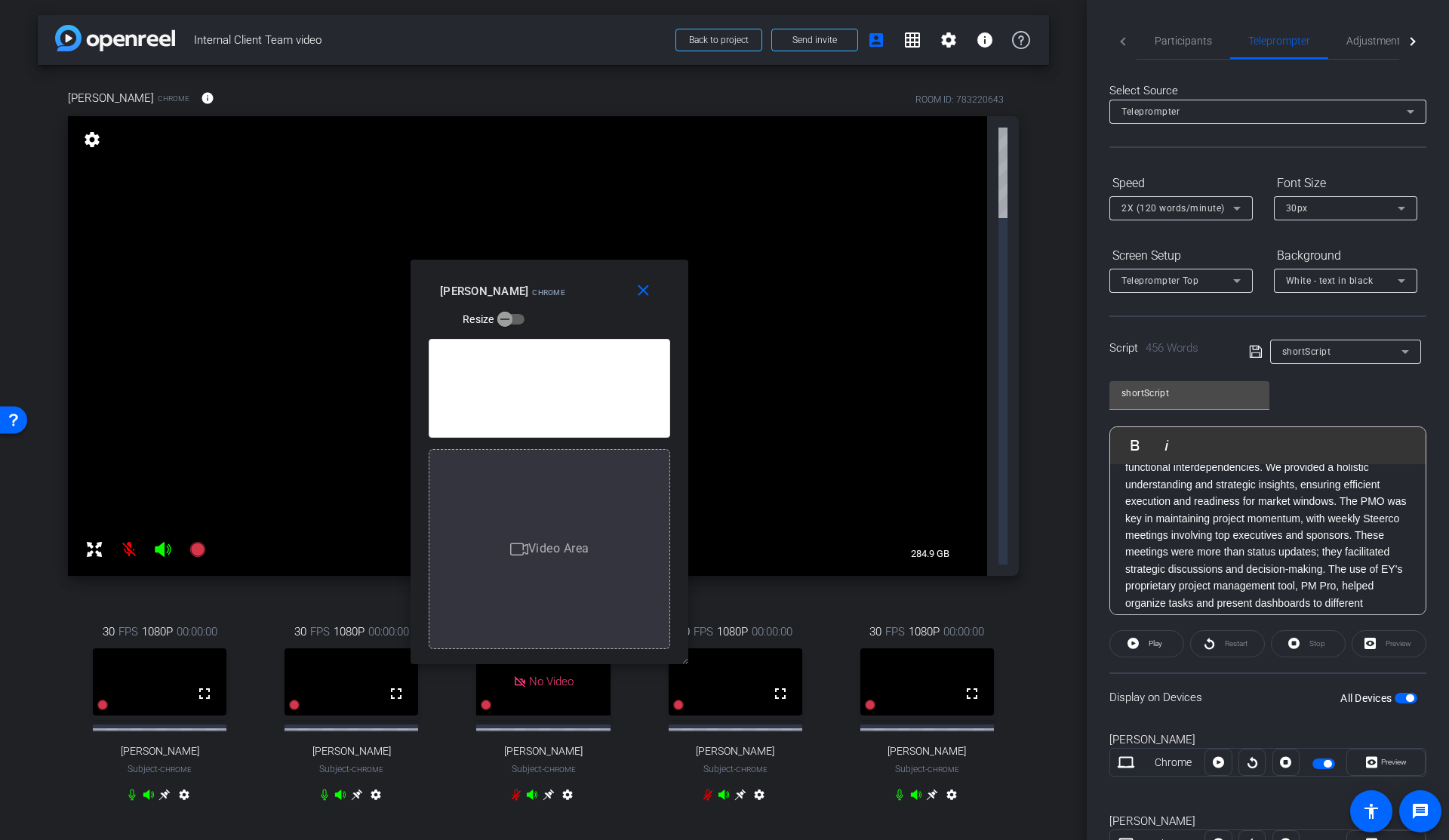
scroll to position [0, 0]
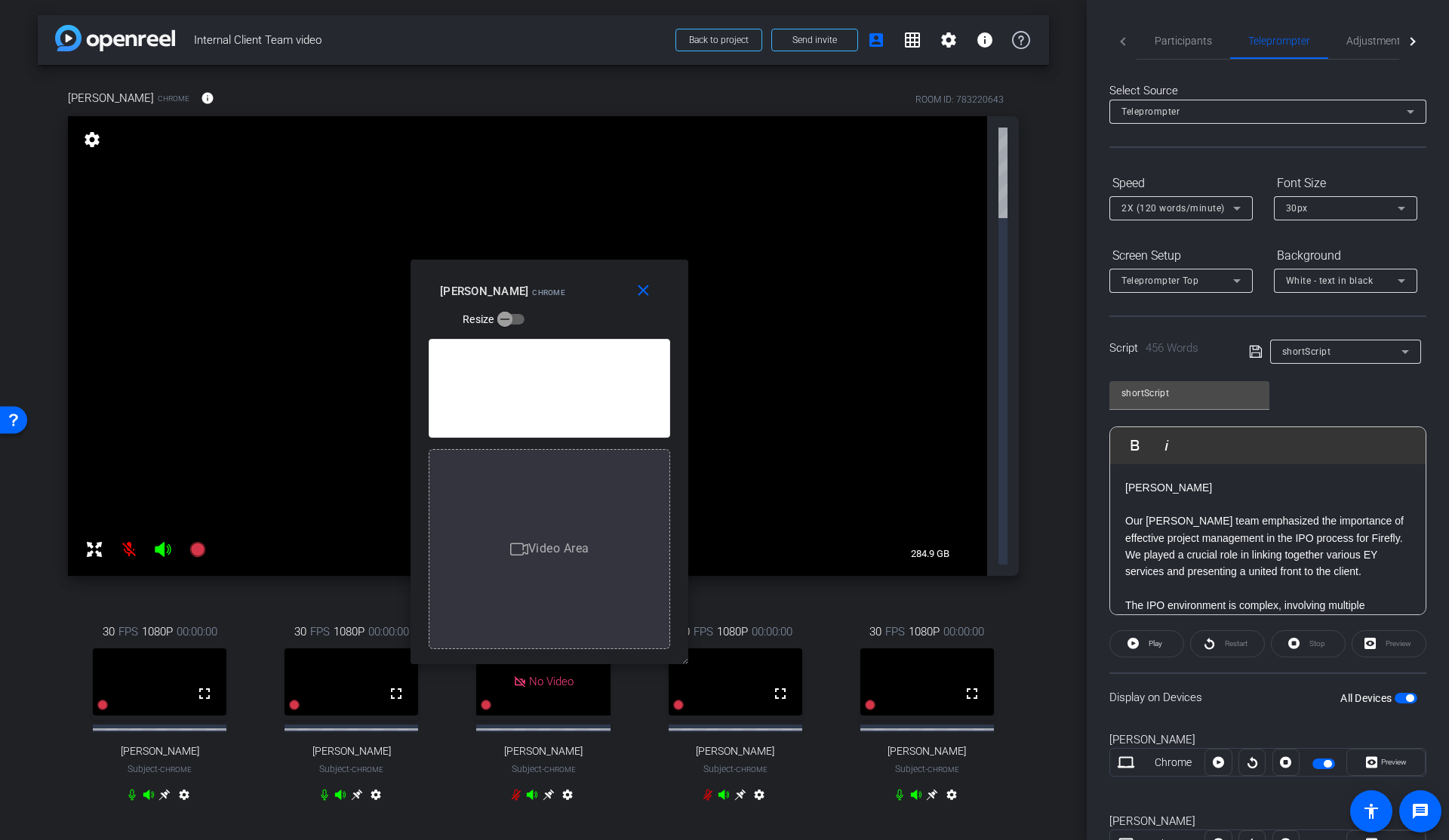
click at [1129, 484] on p "Luke Derheimer" at bounding box center [1268, 487] width 285 height 16
click at [1149, 645] on span "Play" at bounding box center [1156, 643] width 14 height 9
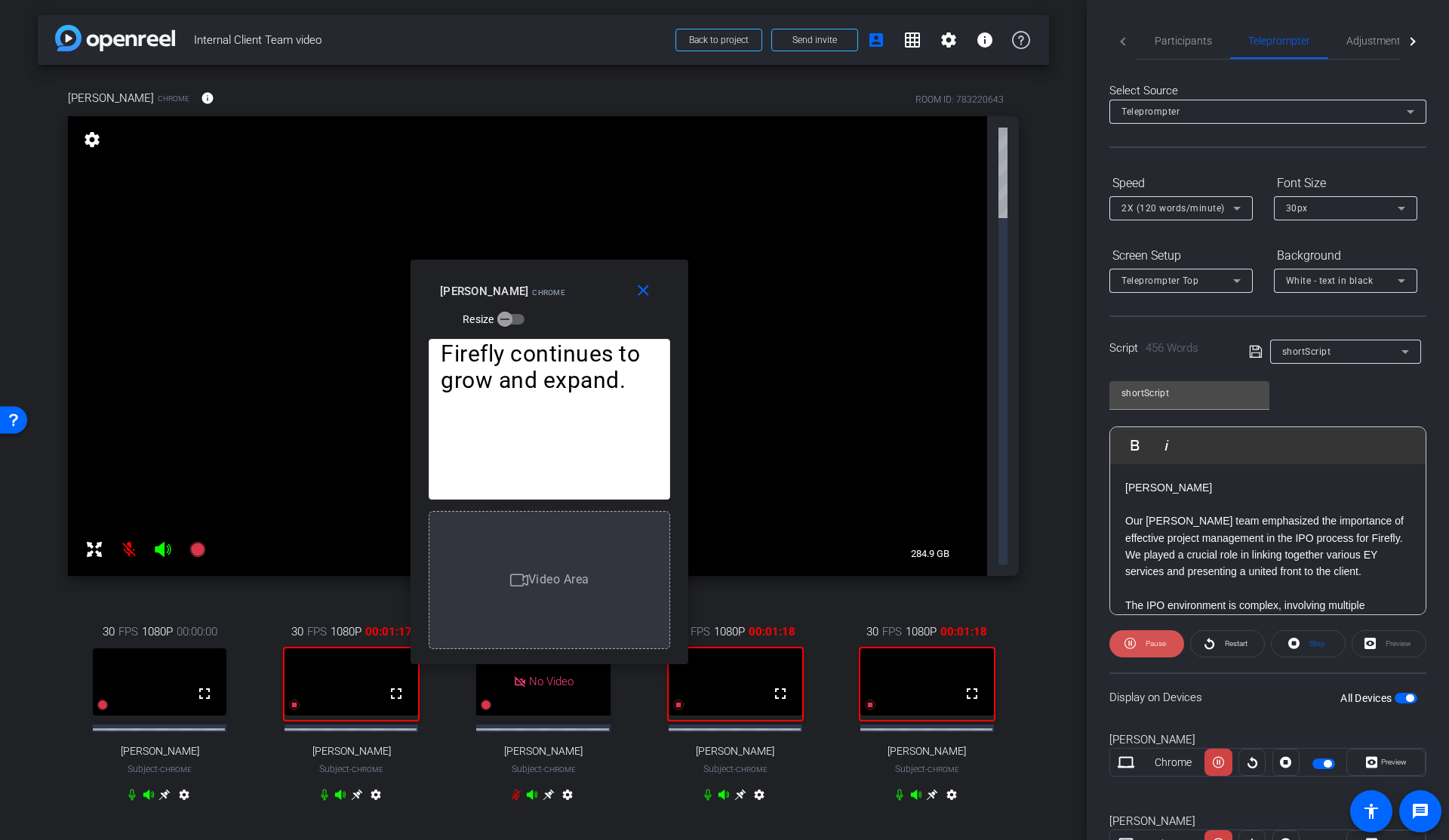
click at [1154, 639] on span "Pause" at bounding box center [1156, 643] width 20 height 9
click at [1154, 639] on span "Play" at bounding box center [1156, 643] width 14 height 9
click at [1154, 639] on span "Pause" at bounding box center [1156, 643] width 20 height 9
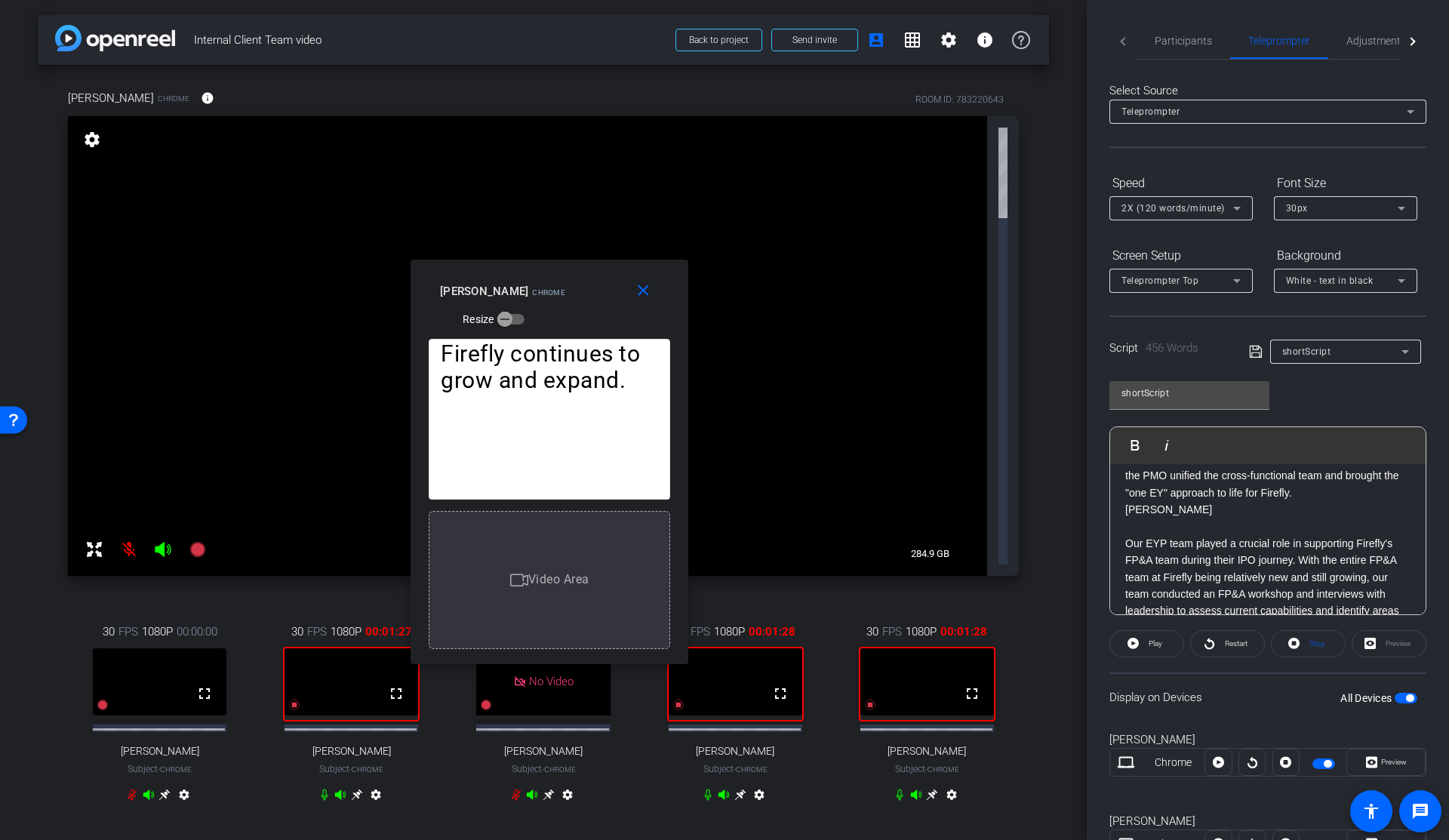
scroll to position [356, 0]
click at [1126, 503] on p "Diana Hopkins" at bounding box center [1268, 501] width 285 height 16
click at [1139, 436] on button "Play Play from this location" at bounding box center [1138, 444] width 36 height 30
click at [1148, 644] on span "Pause" at bounding box center [1156, 643] width 20 height 9
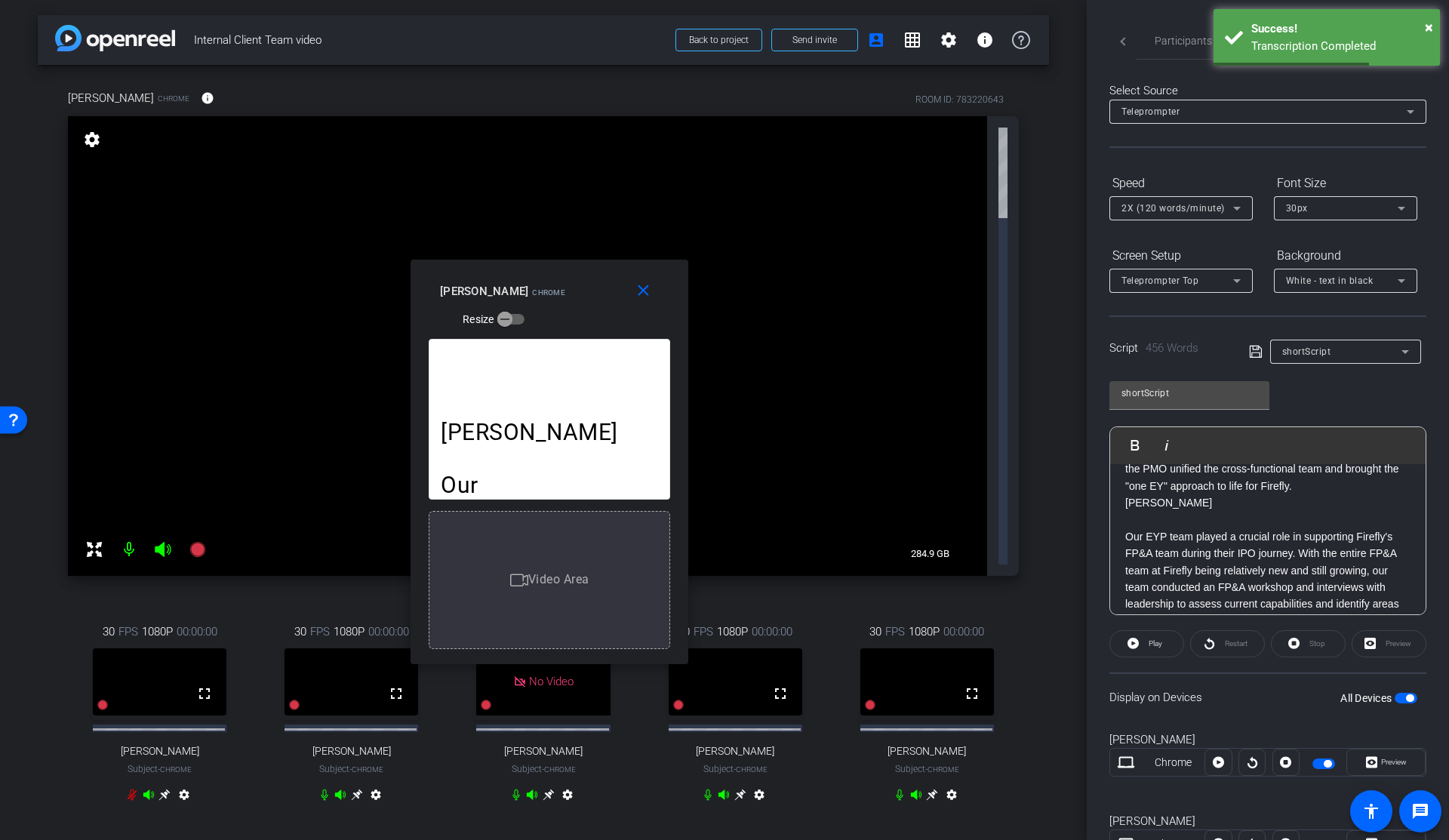
click at [1319, 545] on p "Our EYP team played a crucial role in supporting Firefly's FP&A team during the…" at bounding box center [1268, 620] width 285 height 185
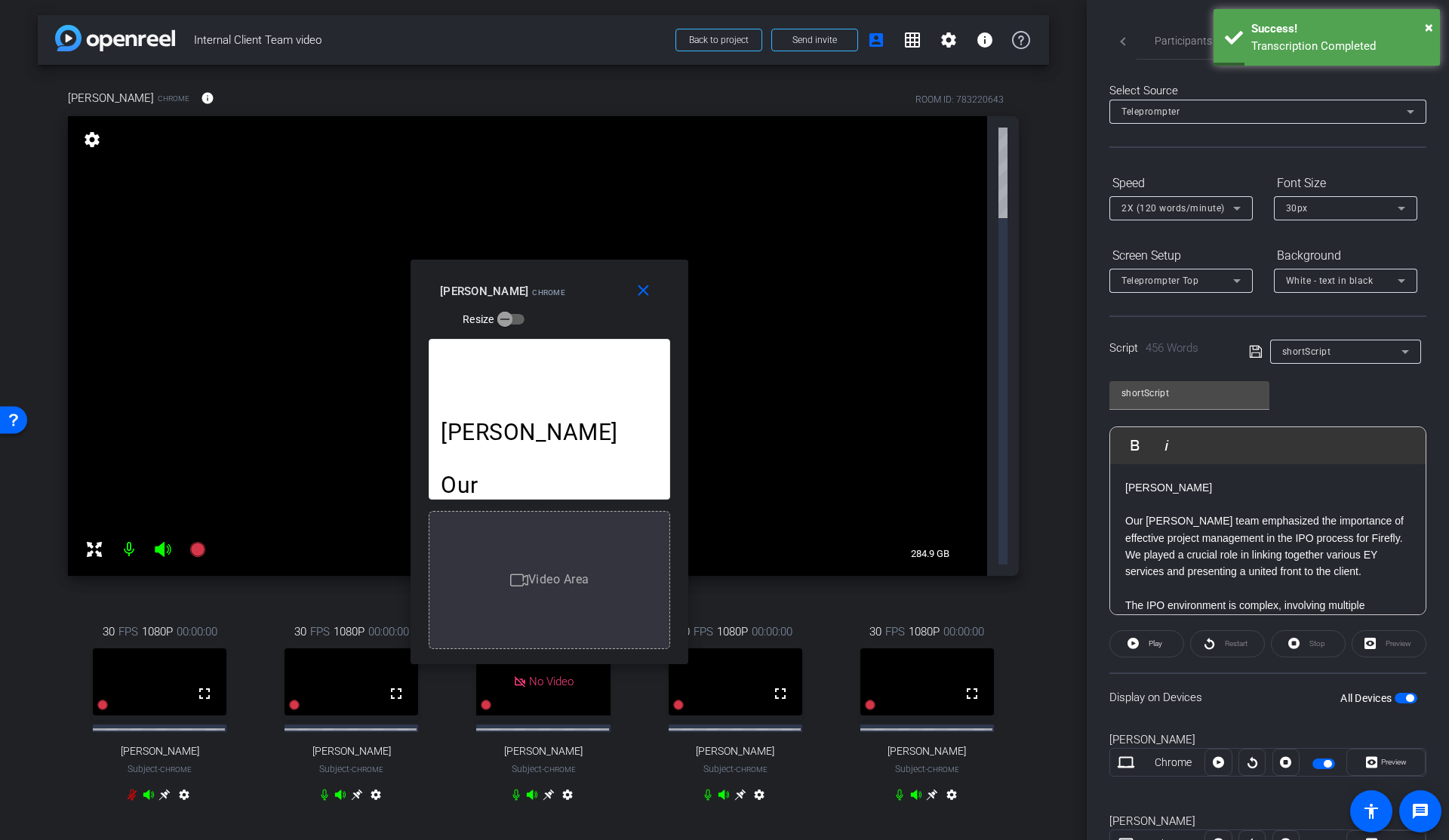
click at [1204, 43] on span "Participants" at bounding box center [1183, 41] width 57 height 11
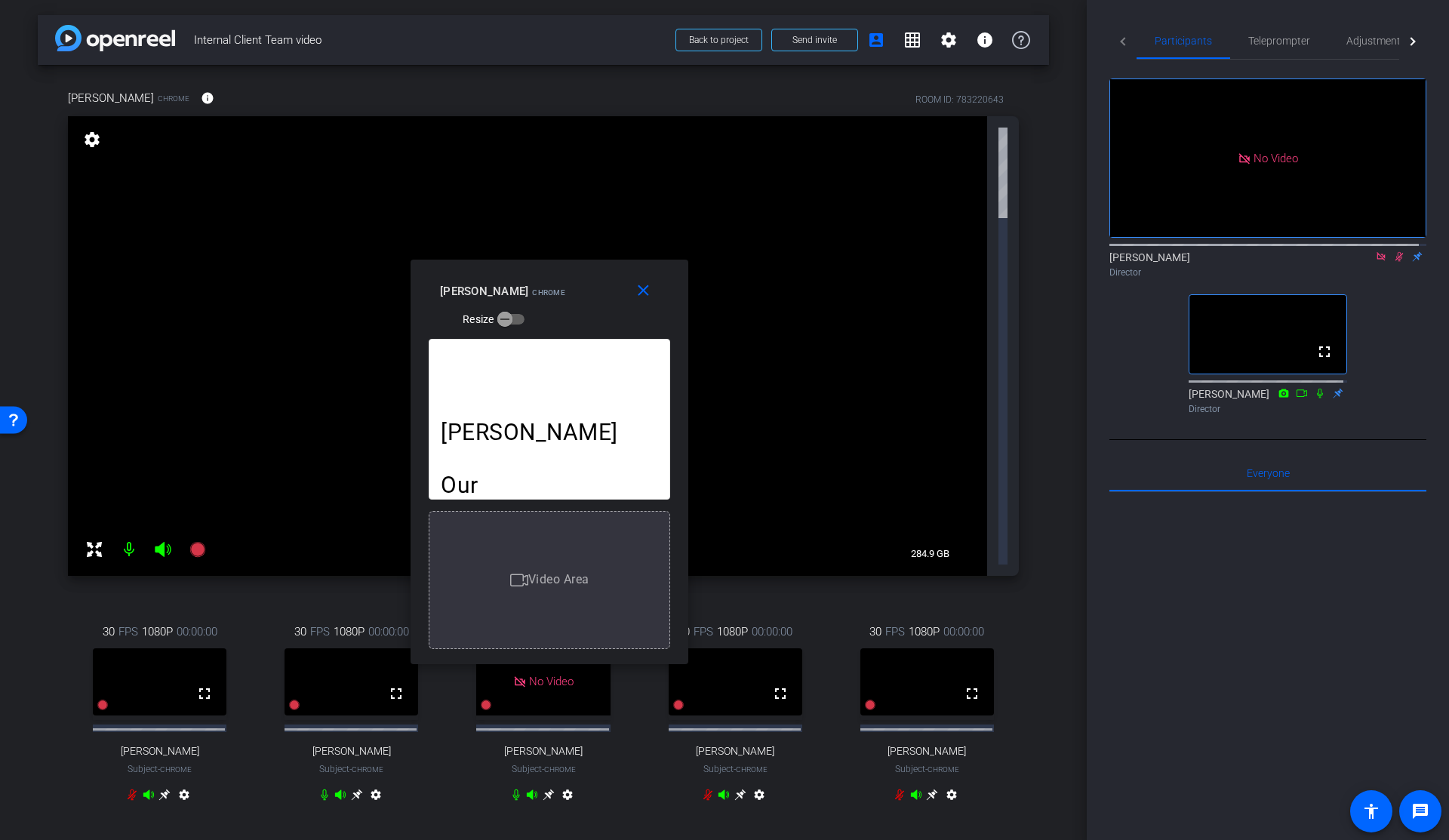
click at [1123, 43] on mat-tab-header "Participants Teleprompter Adjustments Live" at bounding box center [1268, 41] width 317 height 37
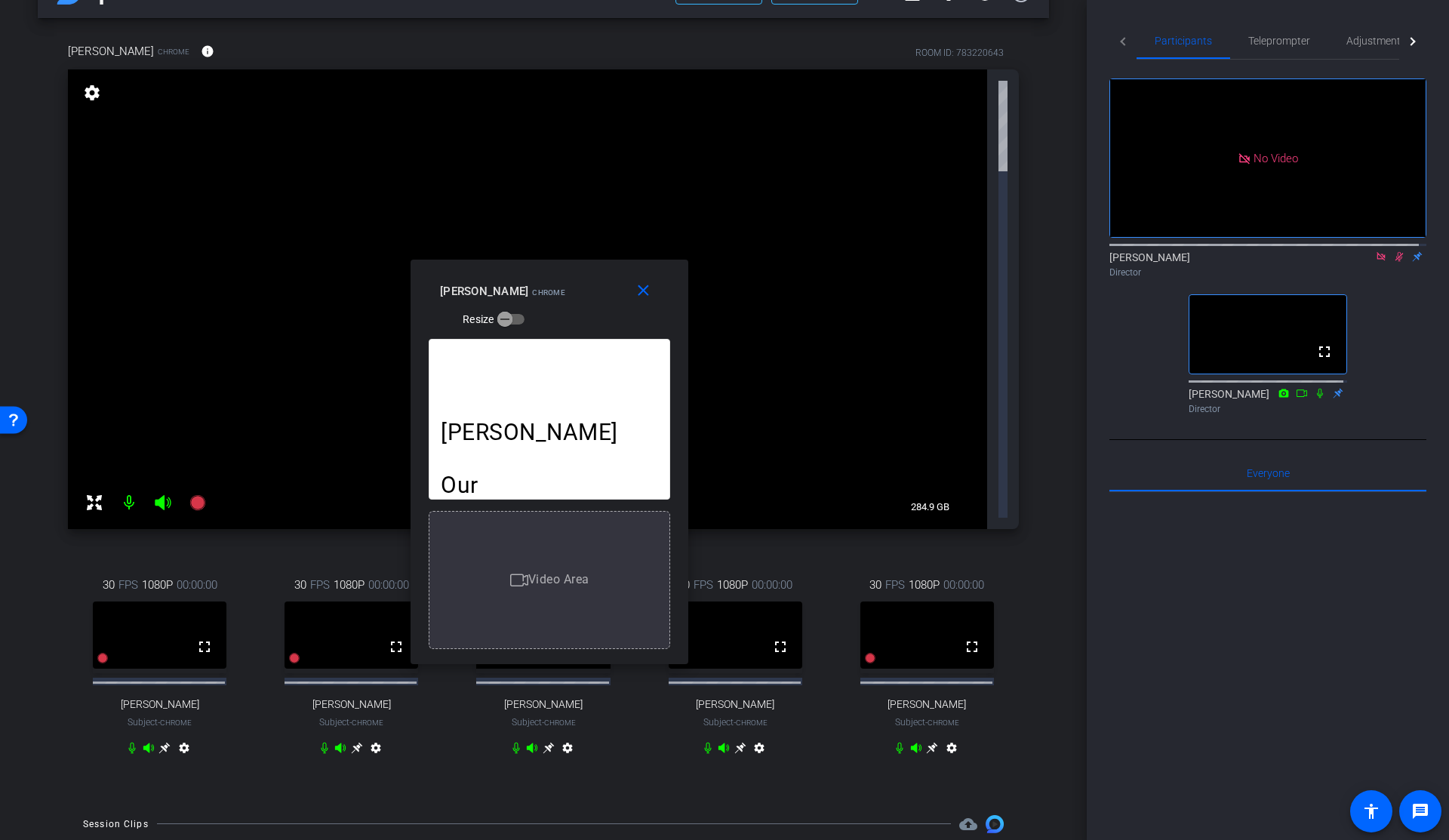
scroll to position [60, 0]
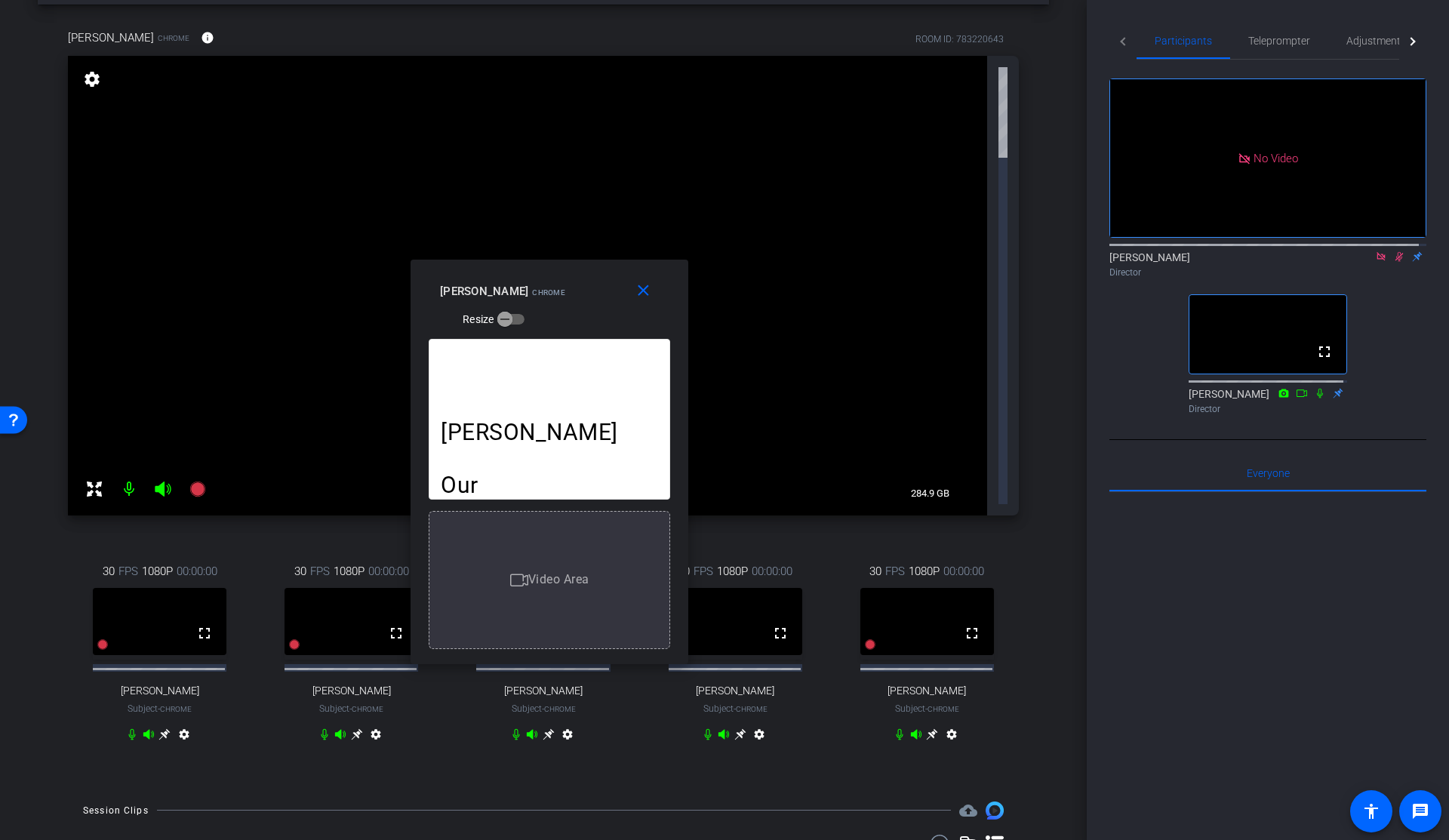
click at [1394, 251] on icon at bounding box center [1400, 256] width 12 height 11
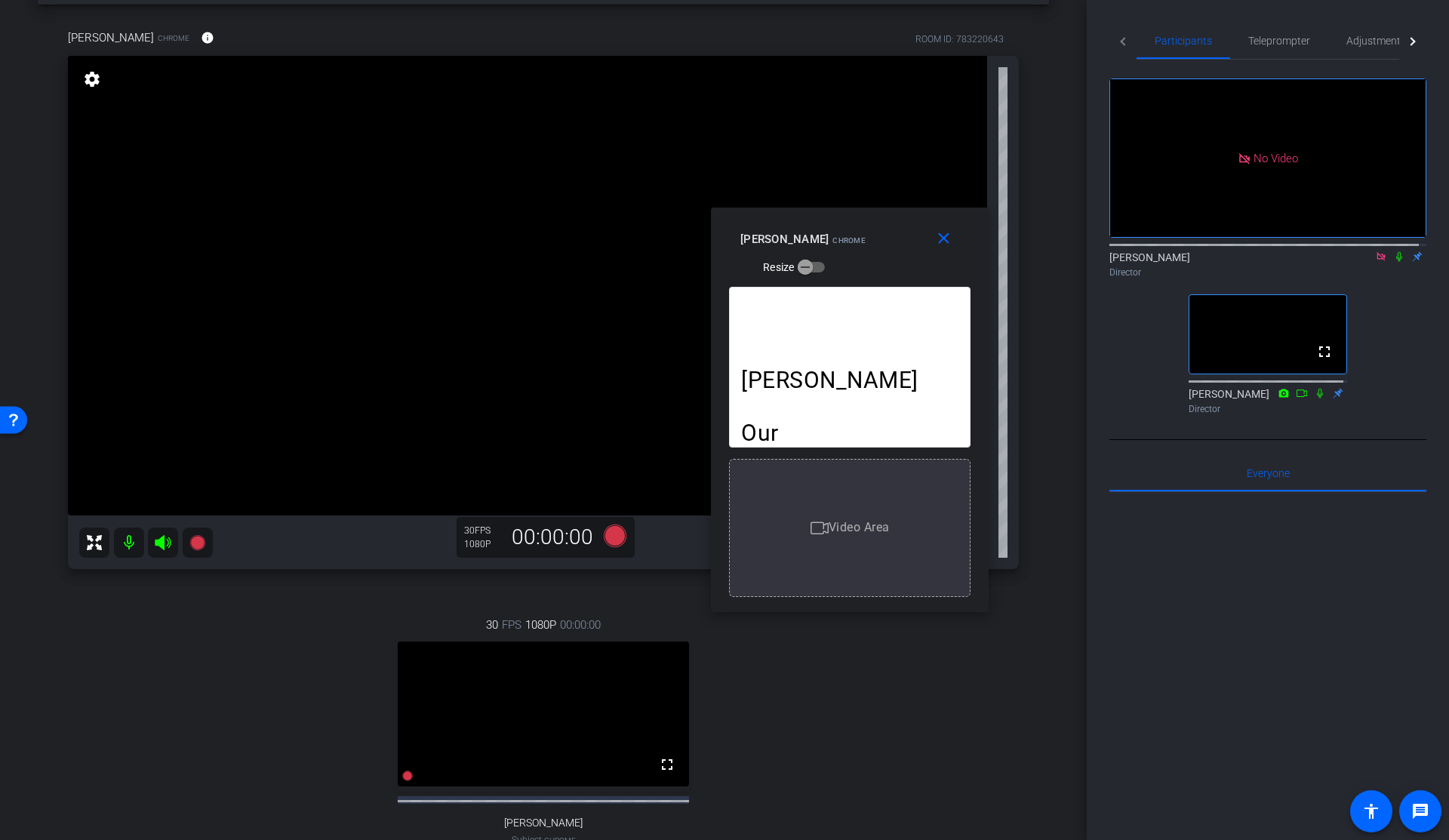
drag, startPoint x: 552, startPoint y: 282, endPoint x: 849, endPoint y: 236, distance: 300.5
click at [851, 231] on div "Karim Anani Chrome Resize" at bounding box center [855, 252] width 230 height 53
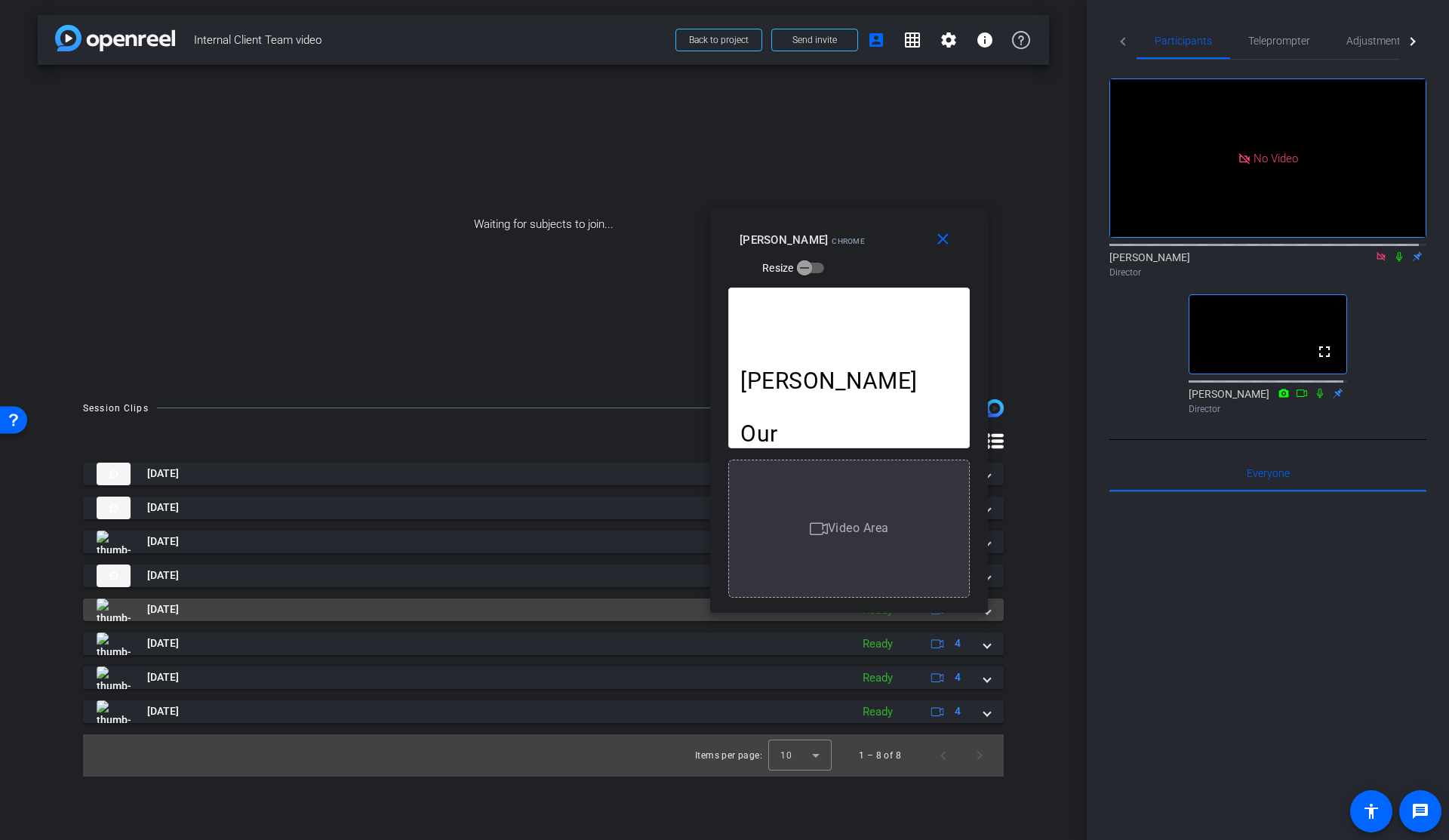
scroll to position [0, 0]
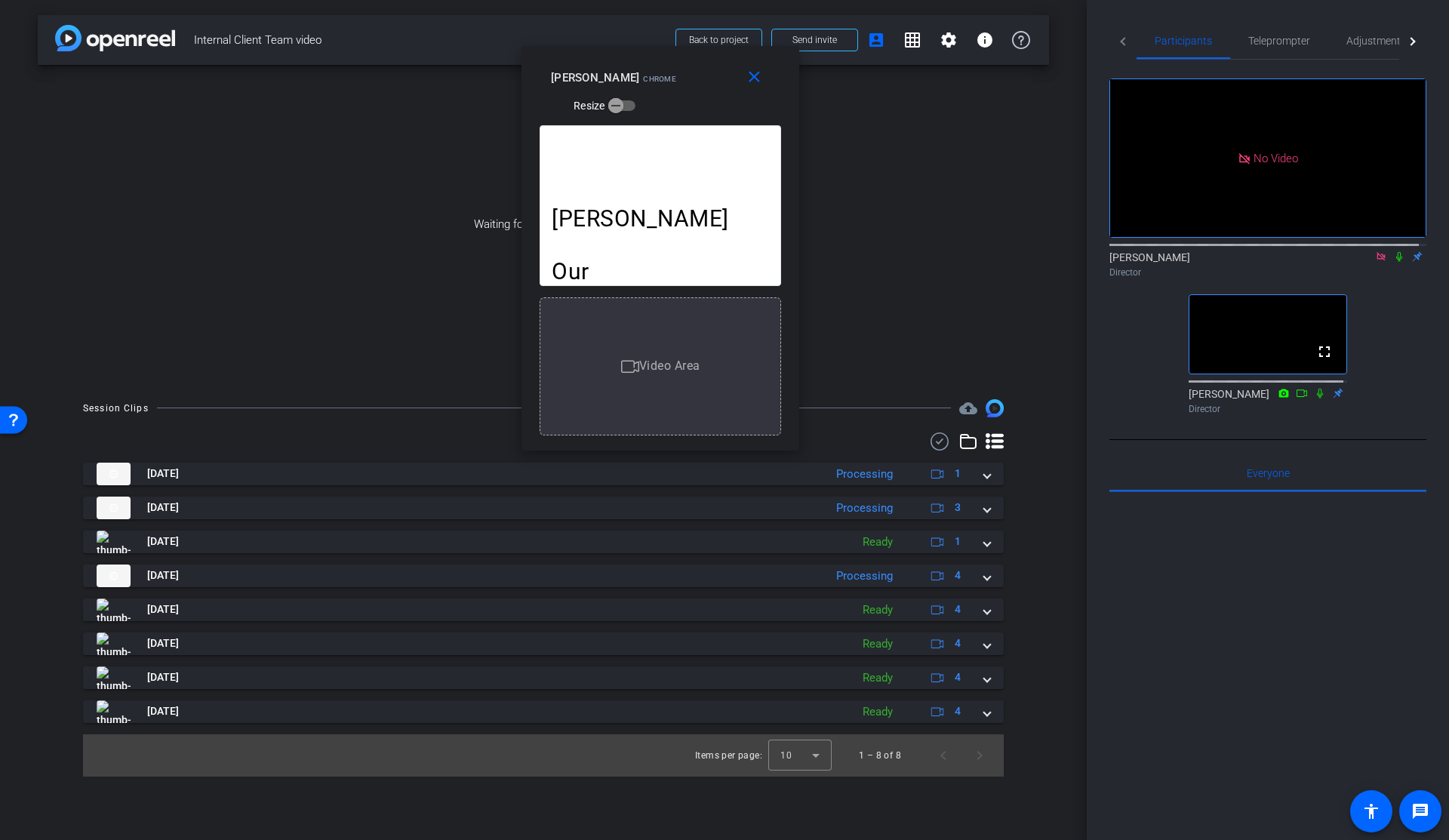
drag, startPoint x: 840, startPoint y: 241, endPoint x: 652, endPoint y: 80, distance: 247.5
click at [652, 80] on div "Karim Anani Chrome Resize" at bounding box center [666, 90] width 230 height 53
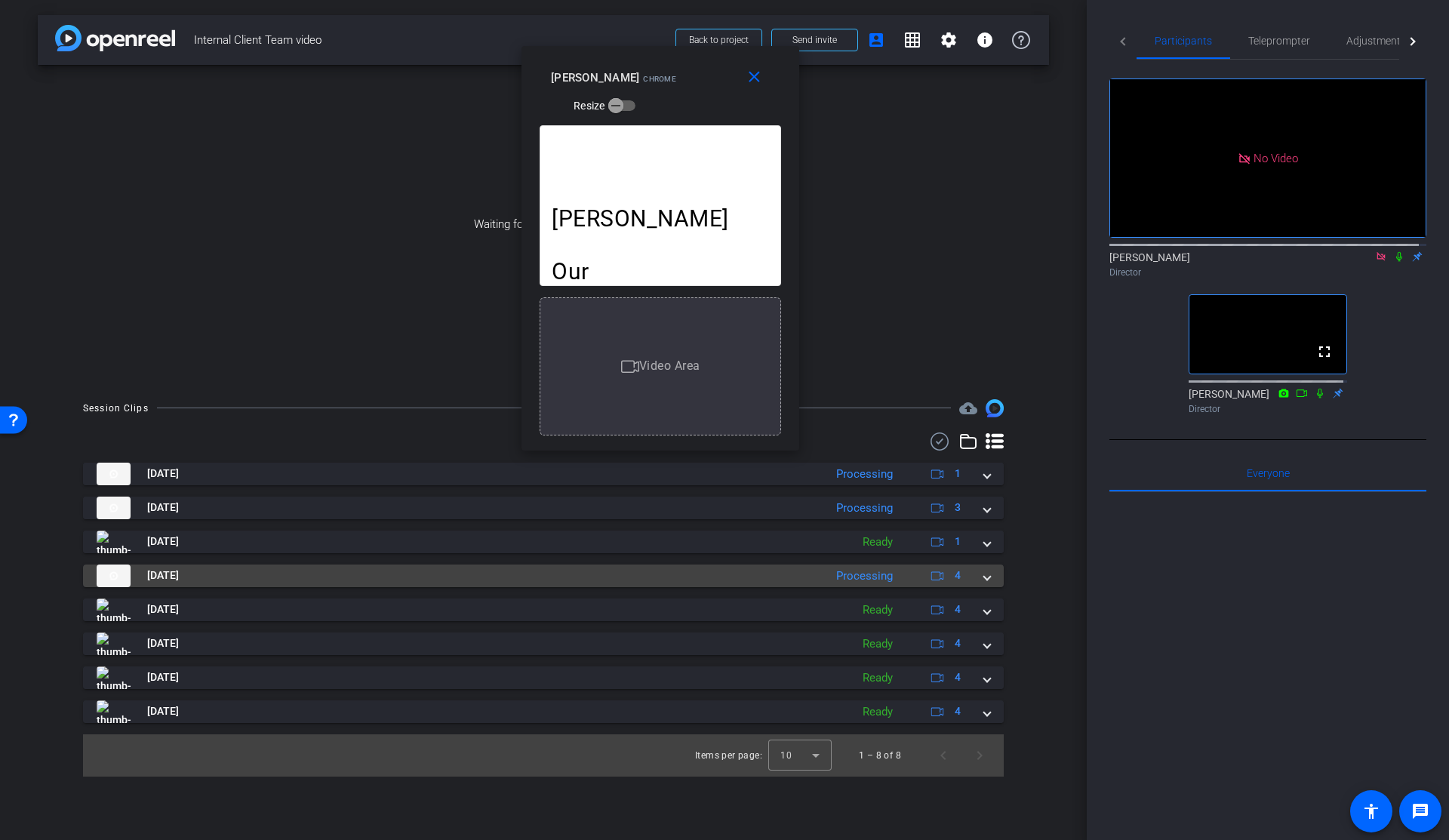
click at [988, 580] on span at bounding box center [987, 575] width 6 height 16
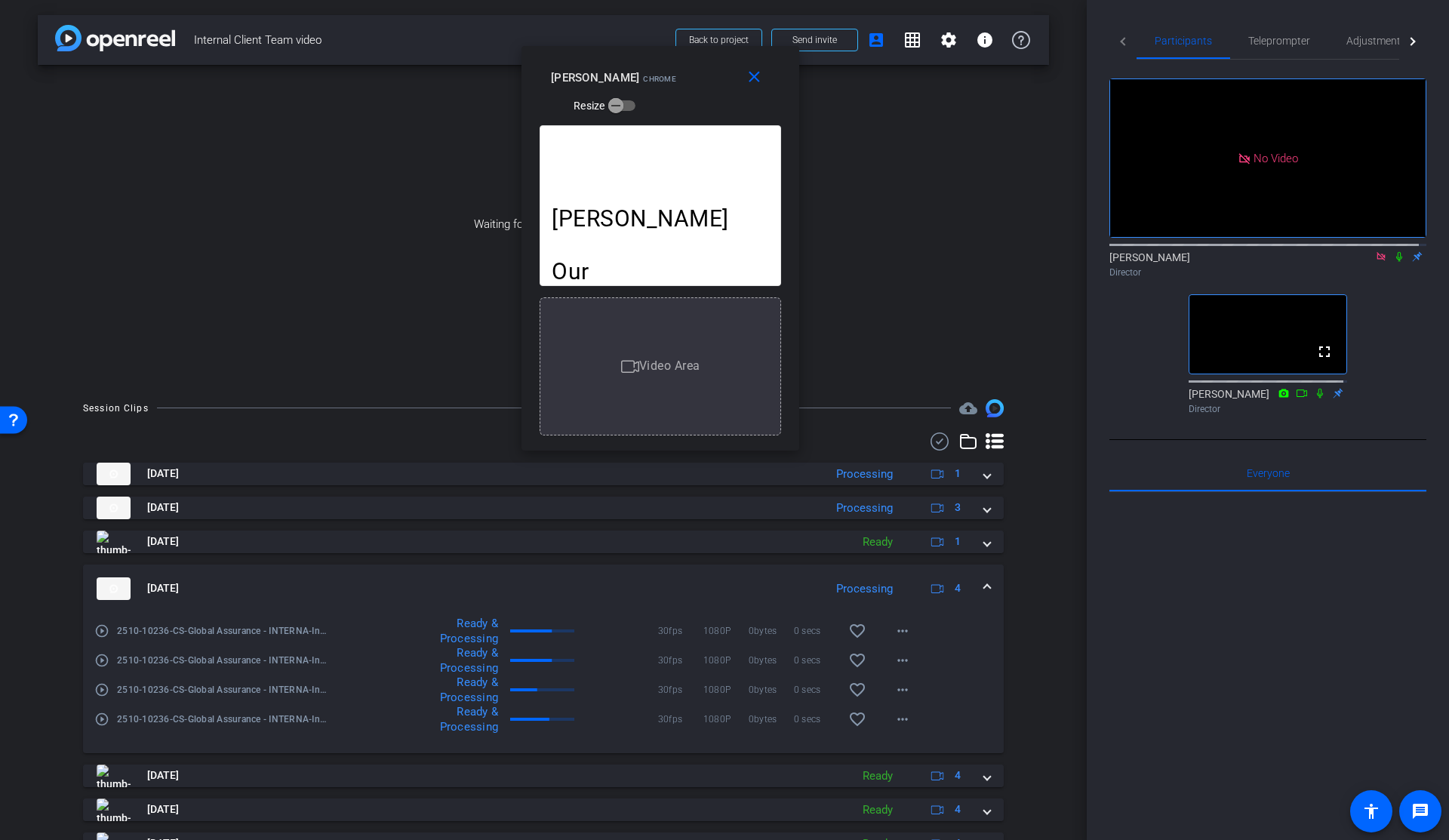
drag, startPoint x: 987, startPoint y: 586, endPoint x: 980, endPoint y: 559, distance: 27.9
click at [986, 586] on mat-expansion-panel-header "Oct 8, 2025 Processing 4" at bounding box center [543, 589] width 921 height 48
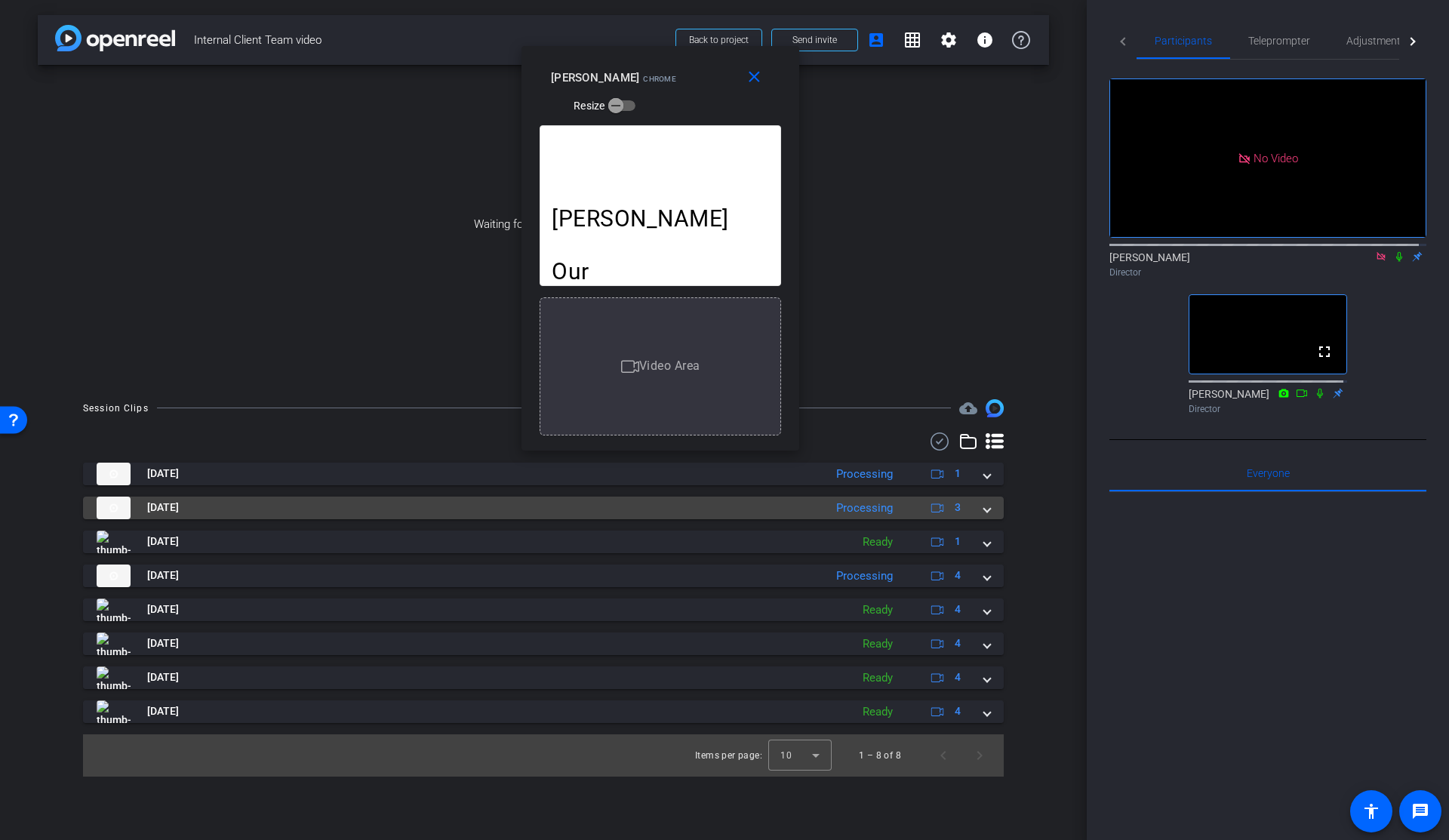
click at [983, 510] on div "Oct 8, 2025 Processing 3" at bounding box center [541, 507] width 888 height 22
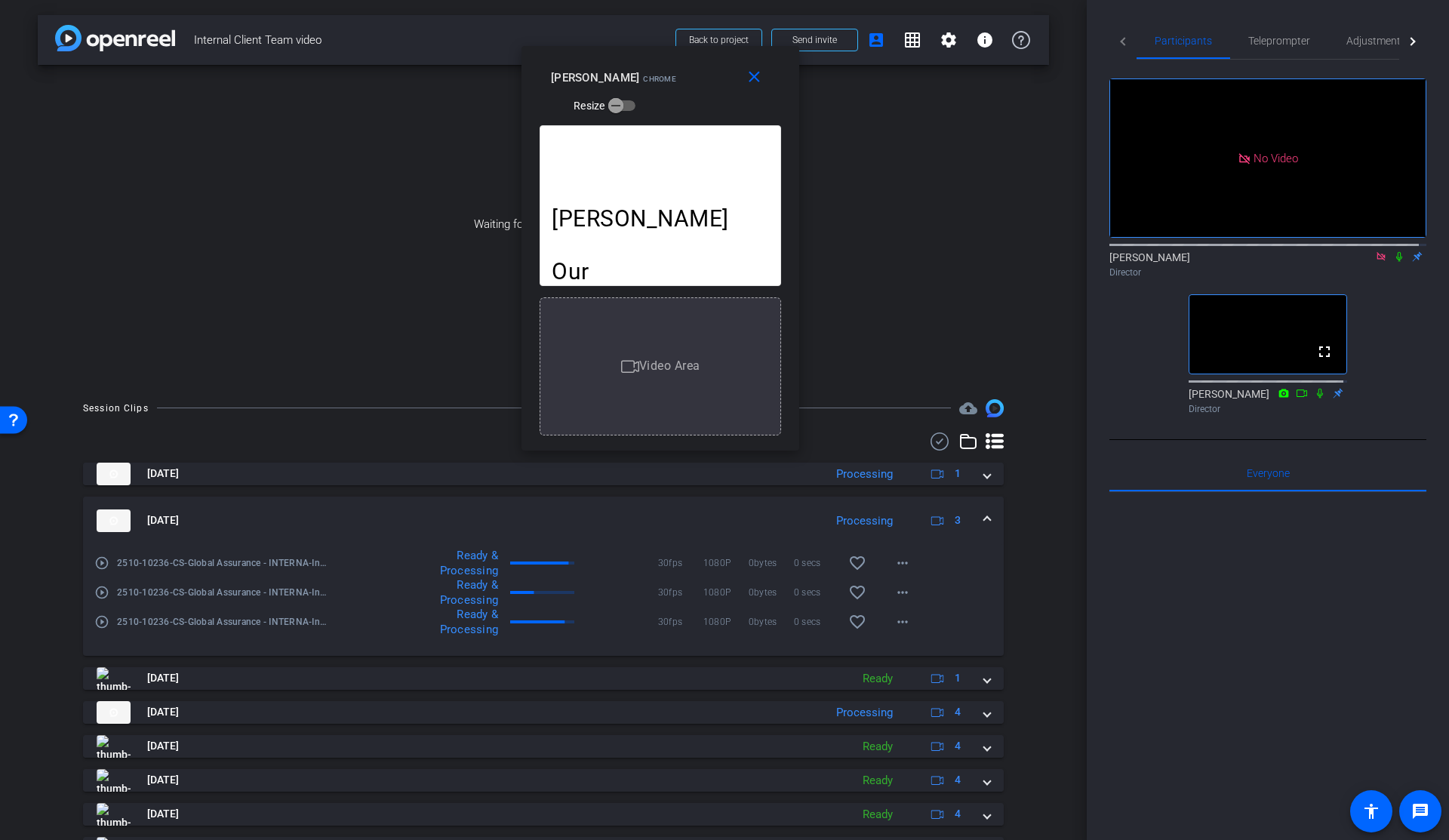
click at [983, 510] on mat-expansion-panel-header "Oct 8, 2025 Processing 3" at bounding box center [543, 521] width 921 height 48
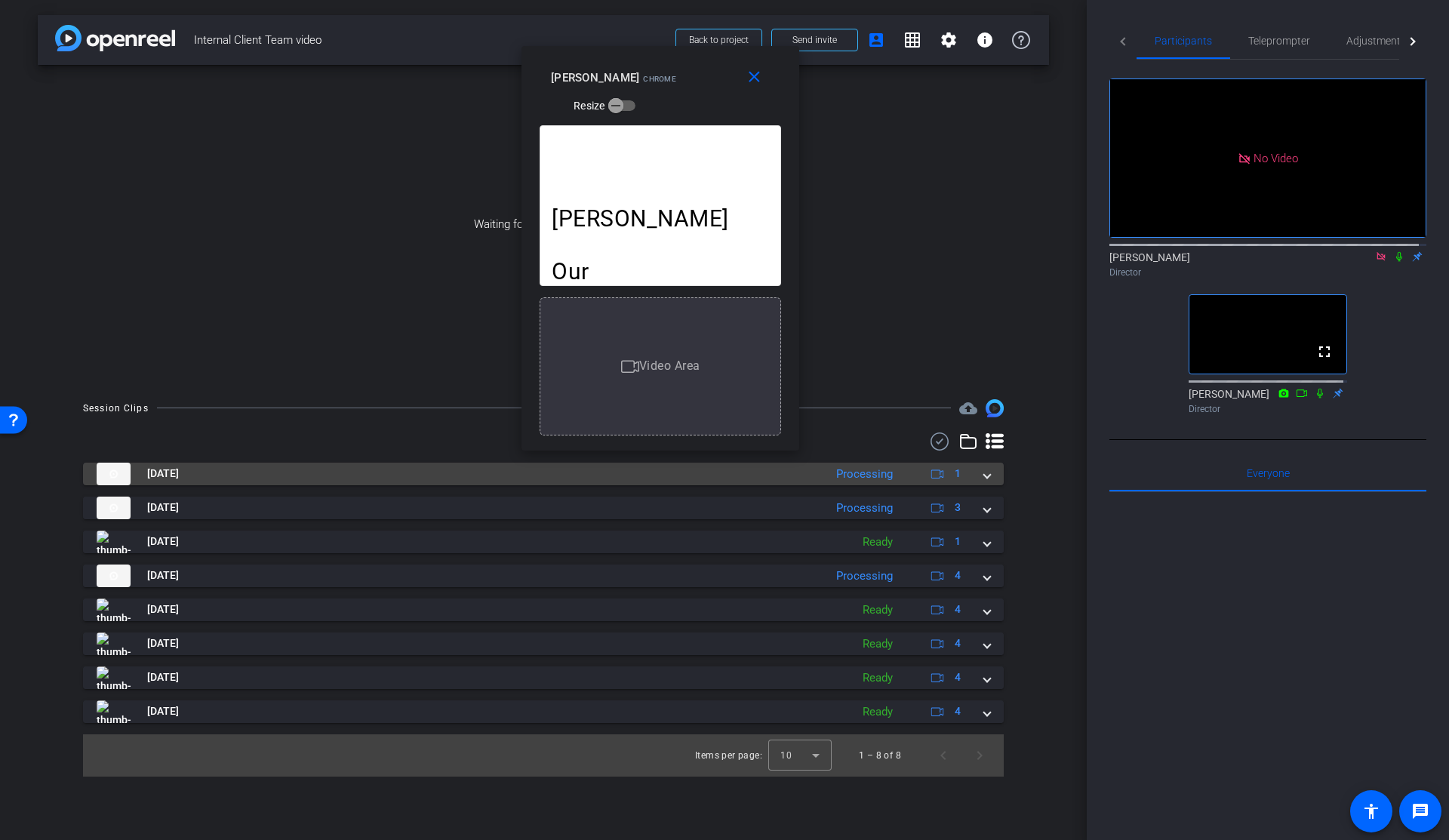
click at [987, 477] on span at bounding box center [987, 473] width 6 height 16
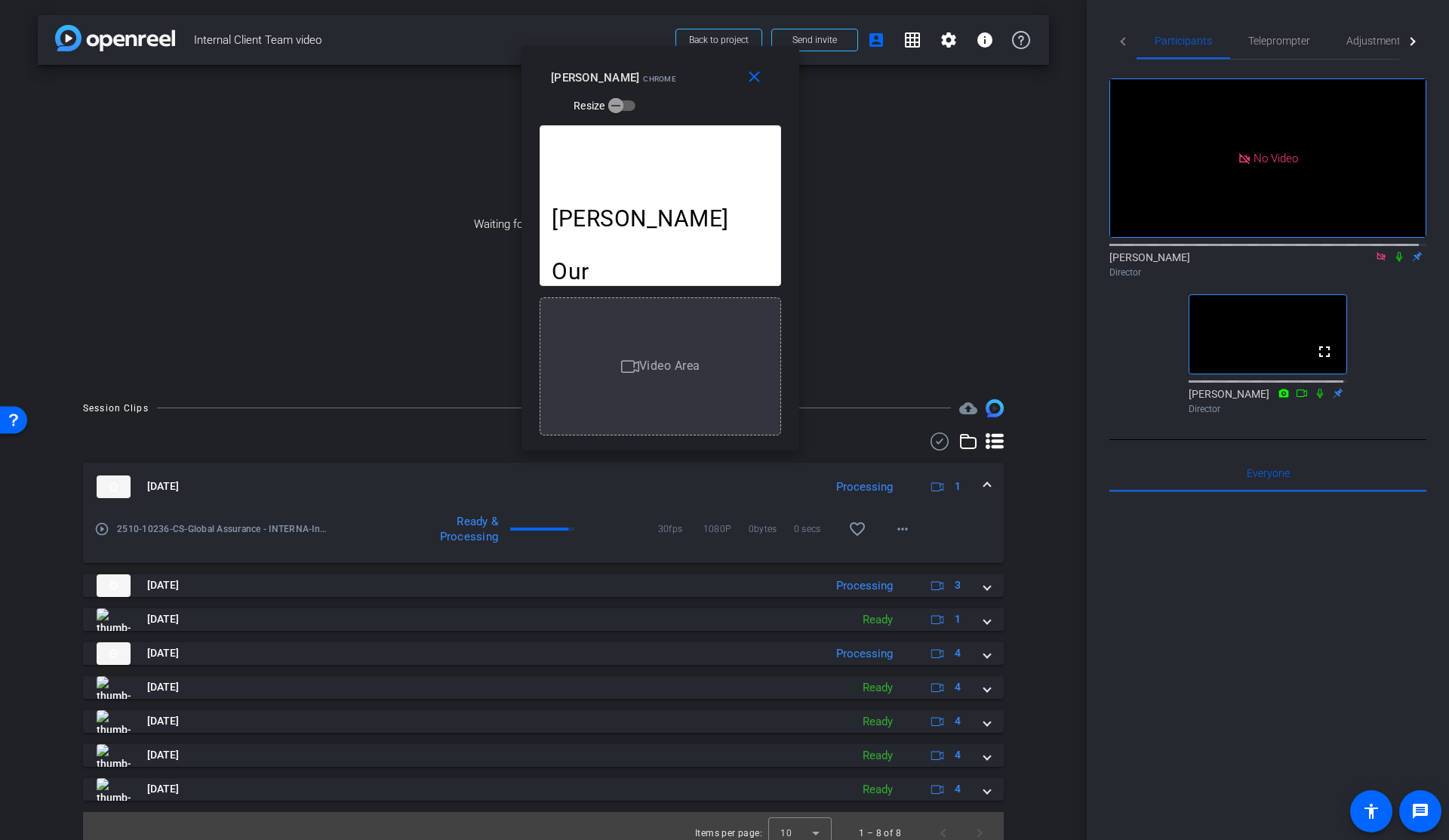
click at [987, 477] on mat-expansion-panel-header "Oct 8, 2025 Processing 1" at bounding box center [543, 487] width 921 height 48
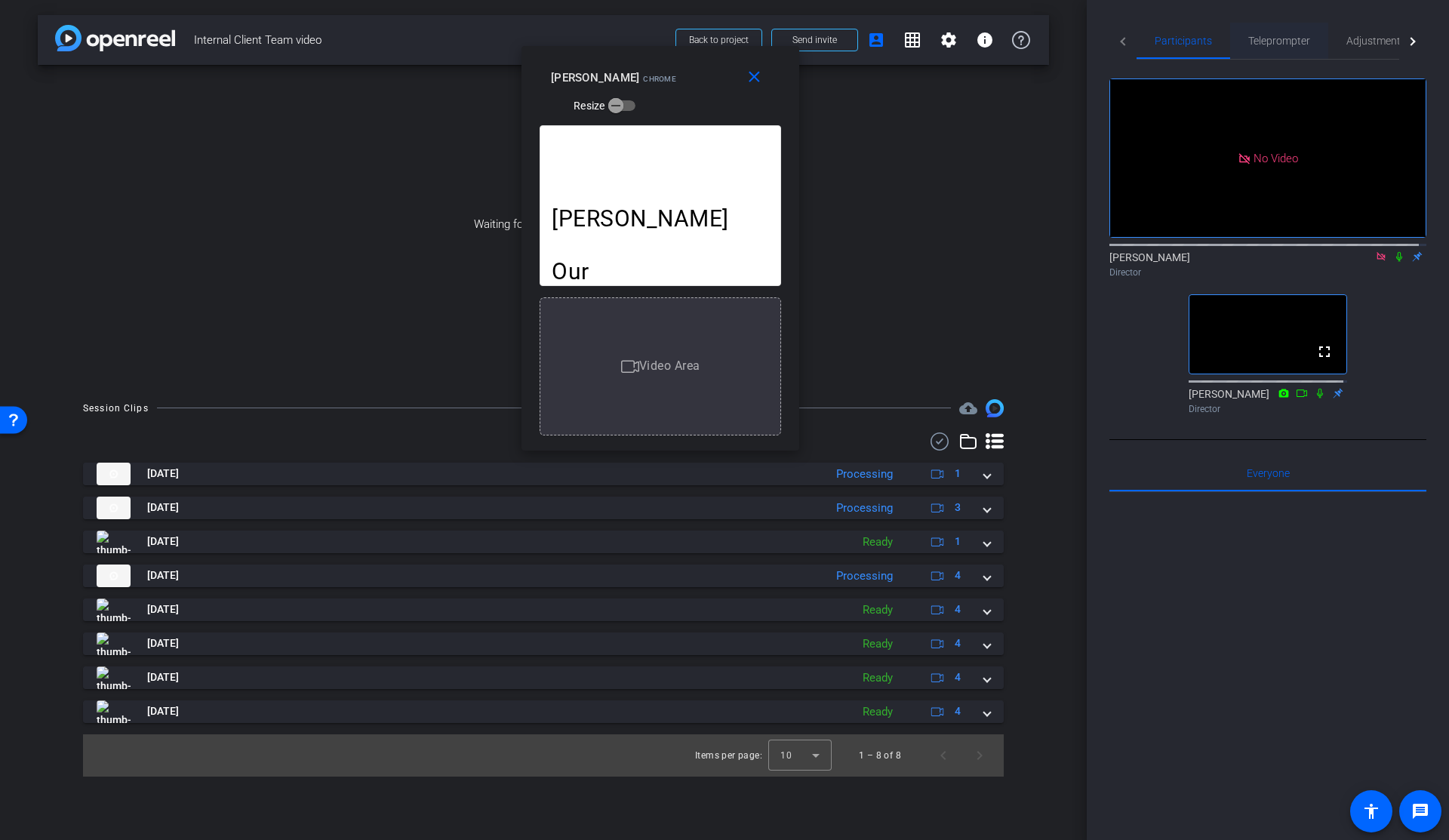
click at [1268, 42] on span "Teleprompter" at bounding box center [1279, 41] width 62 height 11
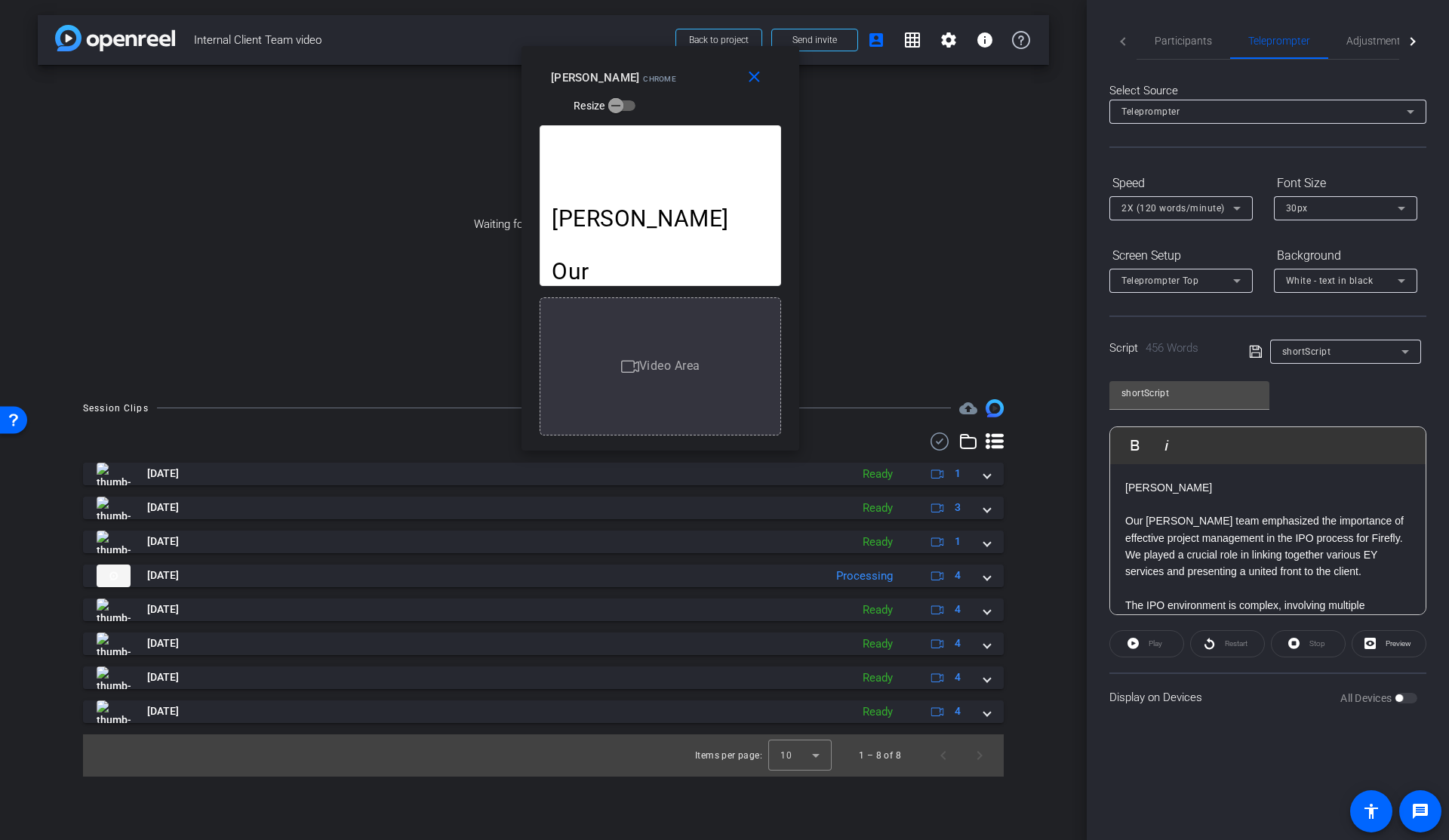
click at [1153, 643] on div "Play" at bounding box center [1146, 643] width 75 height 27
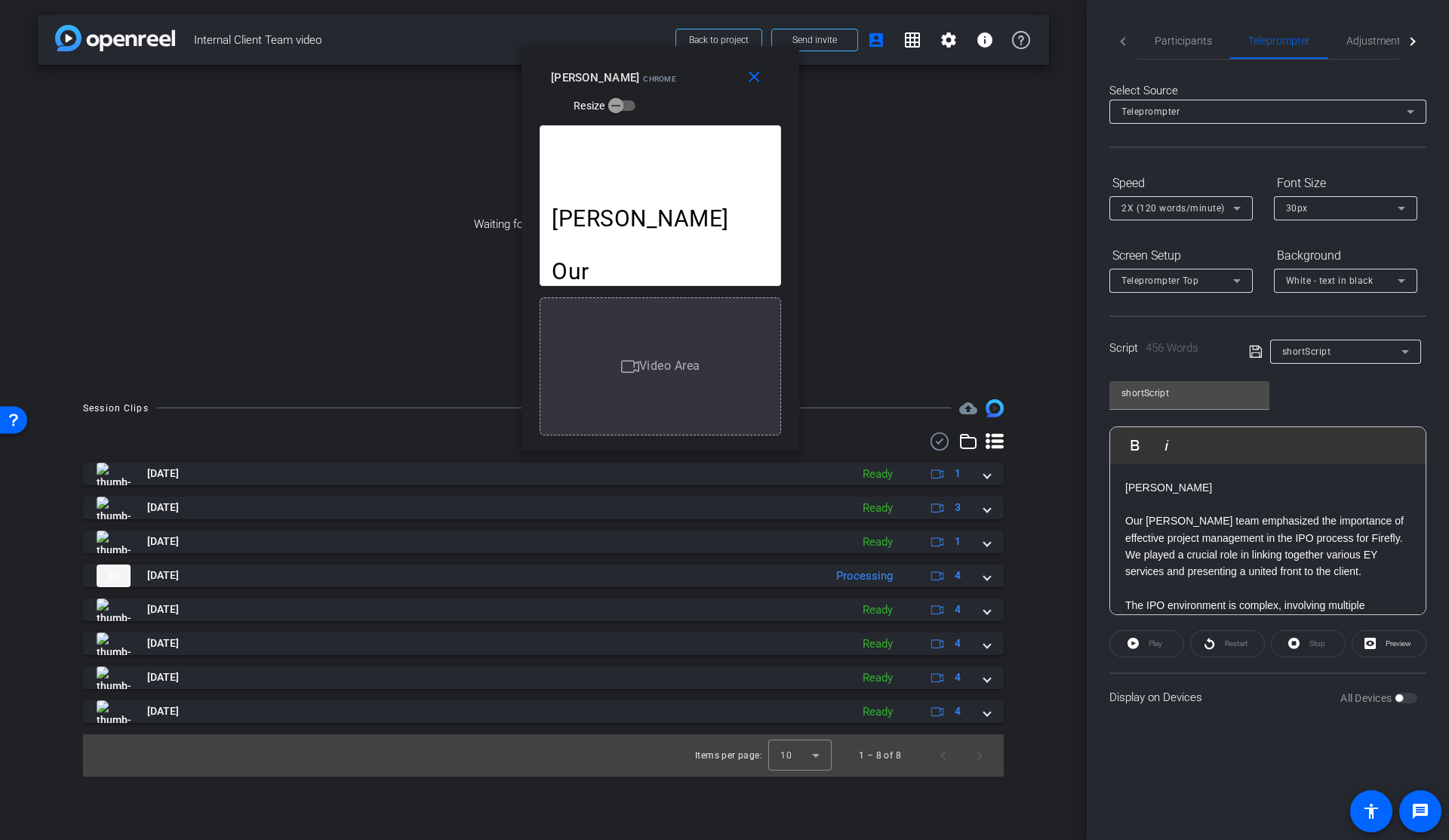
click at [1153, 643] on div "Play" at bounding box center [1146, 643] width 75 height 27
click at [1256, 731] on div "Participants Teleprompter Adjustments Live Shannon Feiszli Director Lalo Moreno…" at bounding box center [1268, 420] width 362 height 840
click at [1330, 642] on div "Stop" at bounding box center [1308, 643] width 75 height 27
click at [1309, 644] on div "Stop" at bounding box center [1308, 643] width 75 height 27
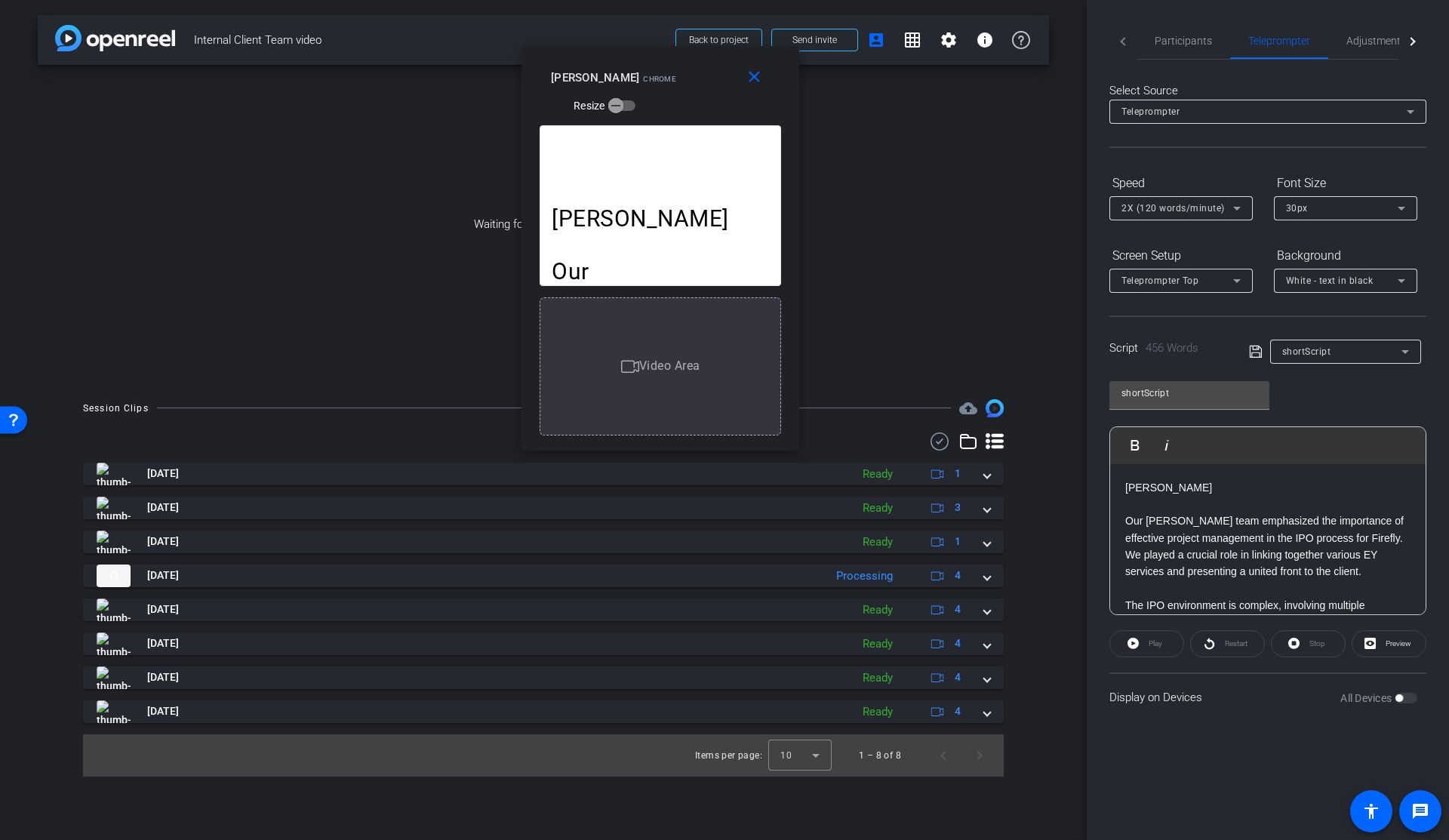
click at [1142, 638] on div "Play" at bounding box center [1146, 643] width 75 height 27
click at [1135, 640] on div "Play" at bounding box center [1146, 643] width 75 height 27
click at [1178, 762] on div "Participants Teleprompter Adjustments Live Shannon Feiszli Director Lalo Moreno…" at bounding box center [1268, 420] width 362 height 840
click at [1409, 692] on div "All Devices" at bounding box center [1378, 698] width 77 height 16
click at [1197, 747] on div "Participants Teleprompter Adjustments Live Shannon Feiszli Director Lalo Moreno…" at bounding box center [1268, 420] width 362 height 840
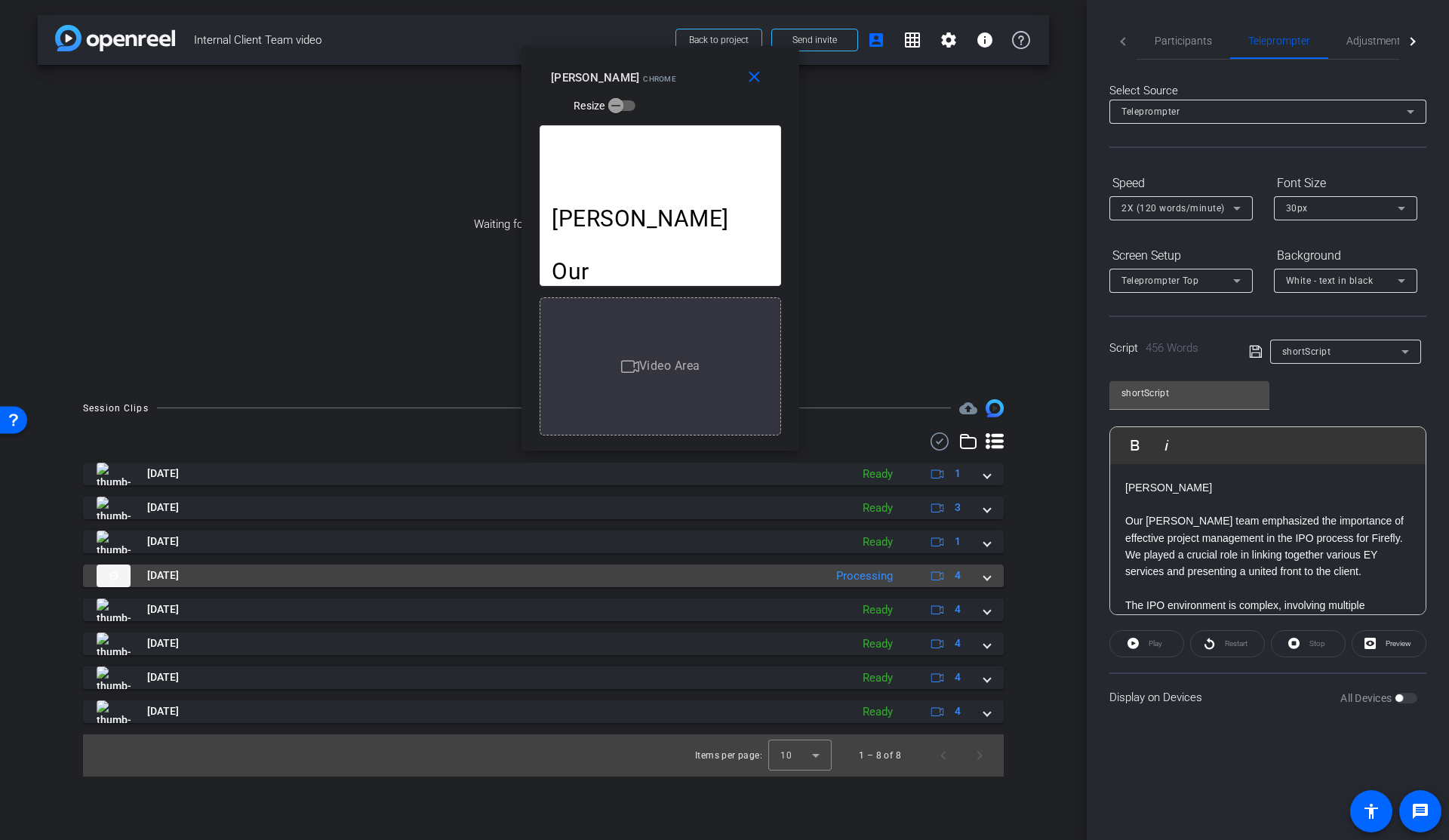
click at [991, 578] on mat-expansion-panel-header "Oct 8, 2025 Processing 4" at bounding box center [543, 575] width 921 height 22
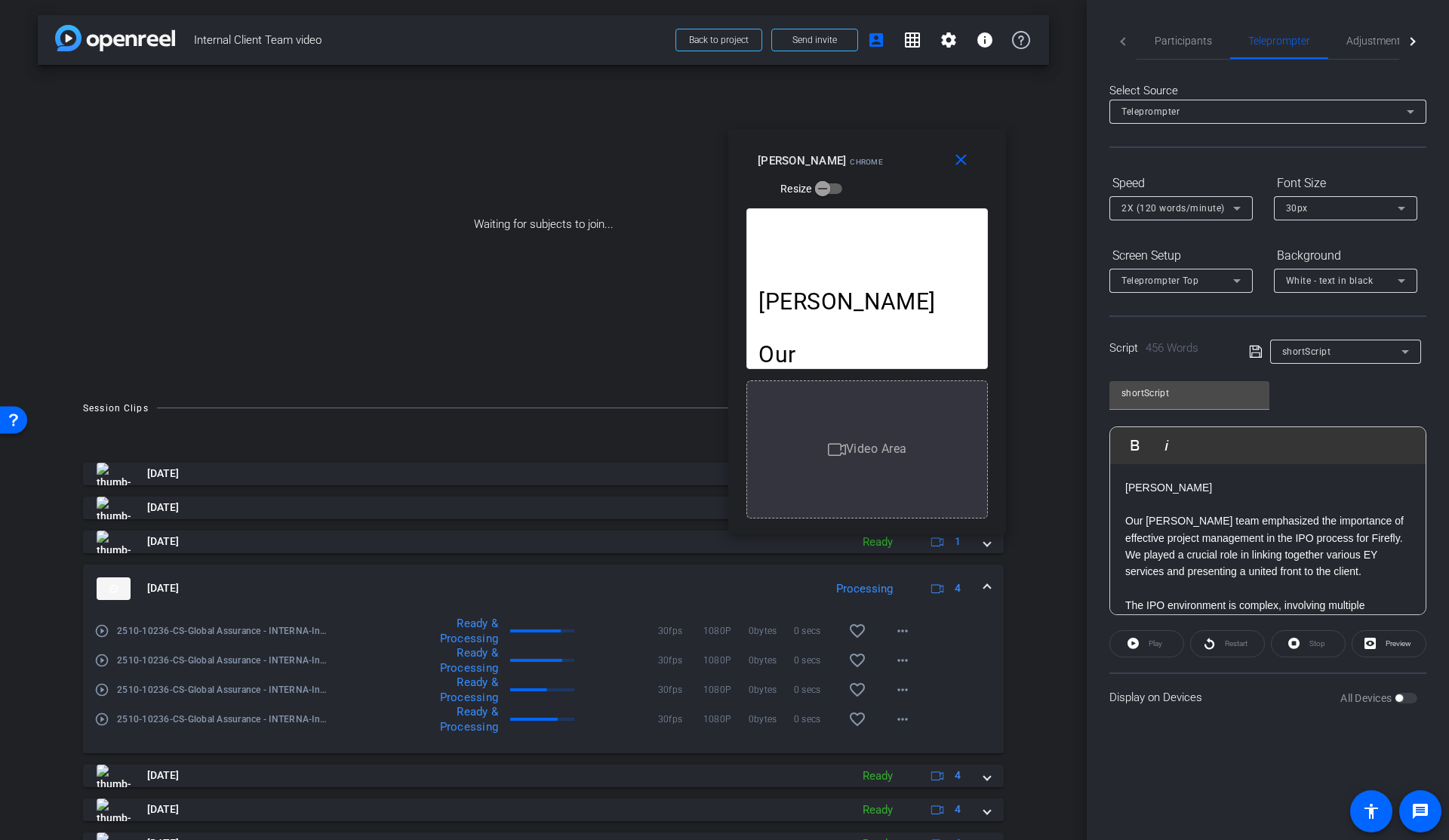
drag, startPoint x: 691, startPoint y: 80, endPoint x: 899, endPoint y: 162, distance: 223.6
click at [899, 162] on div "Karim Anani Chrome Resize" at bounding box center [873, 174] width 230 height 53
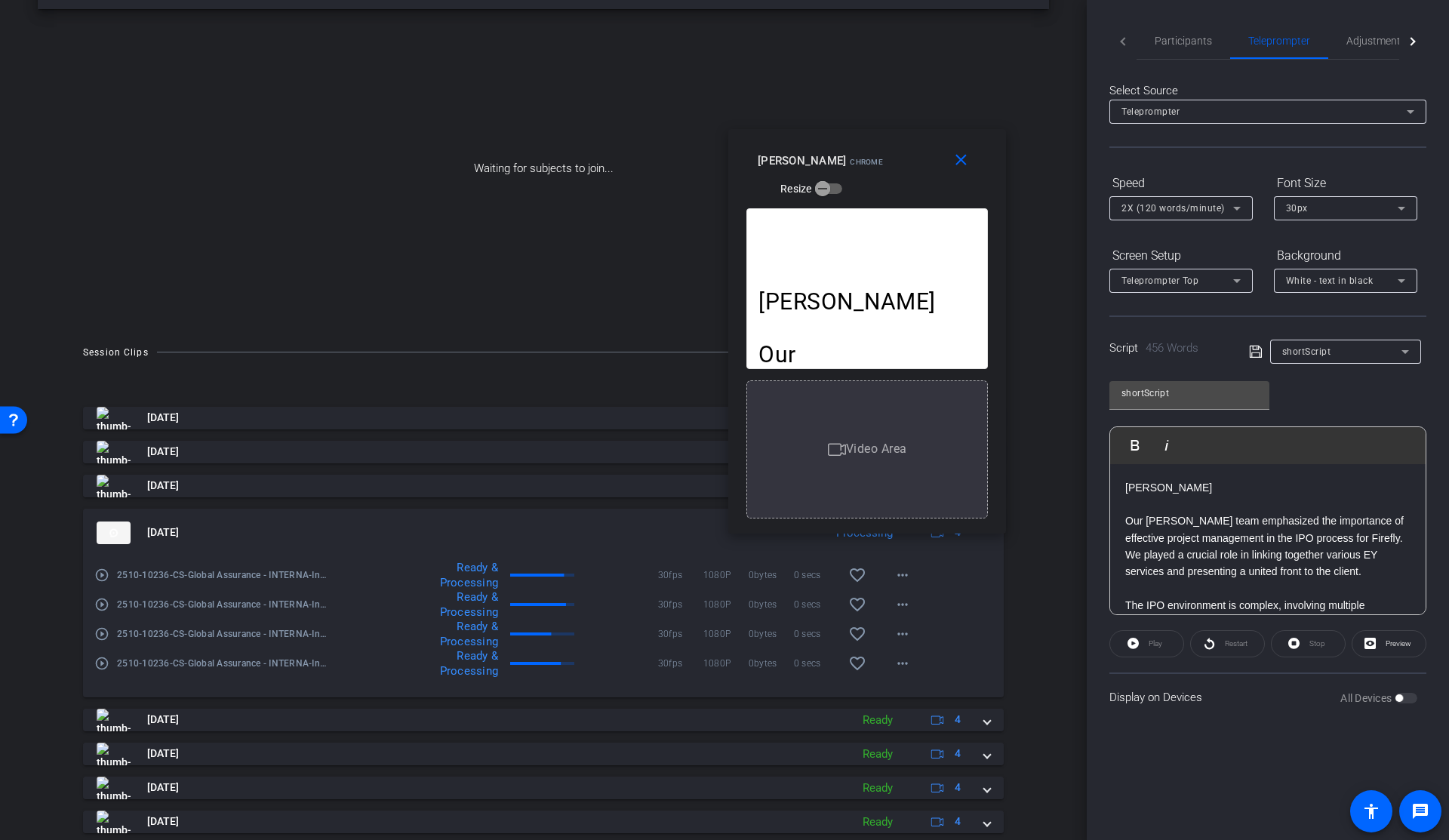
scroll to position [103, 0]
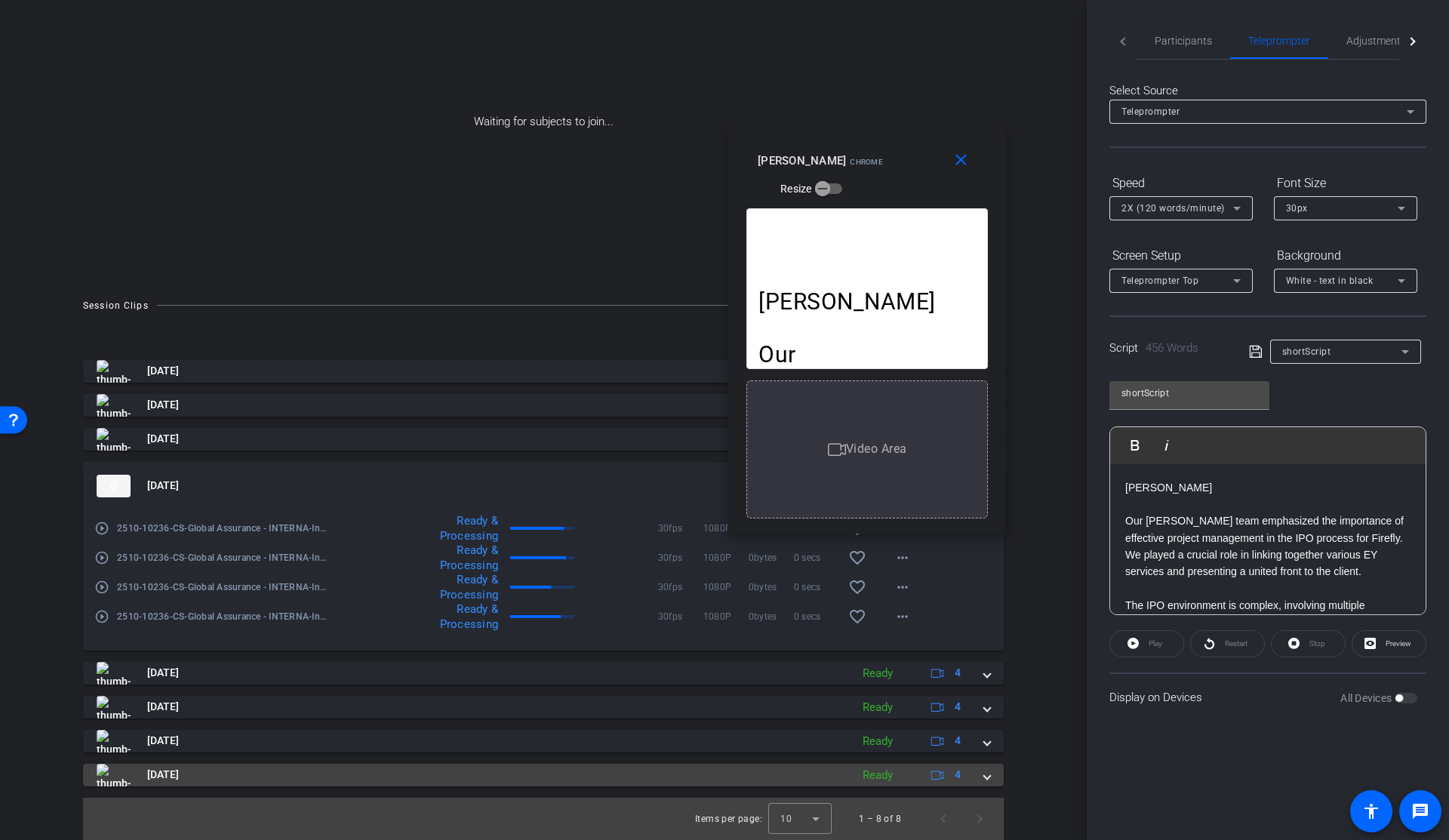
click at [984, 774] on span at bounding box center [987, 774] width 6 height 16
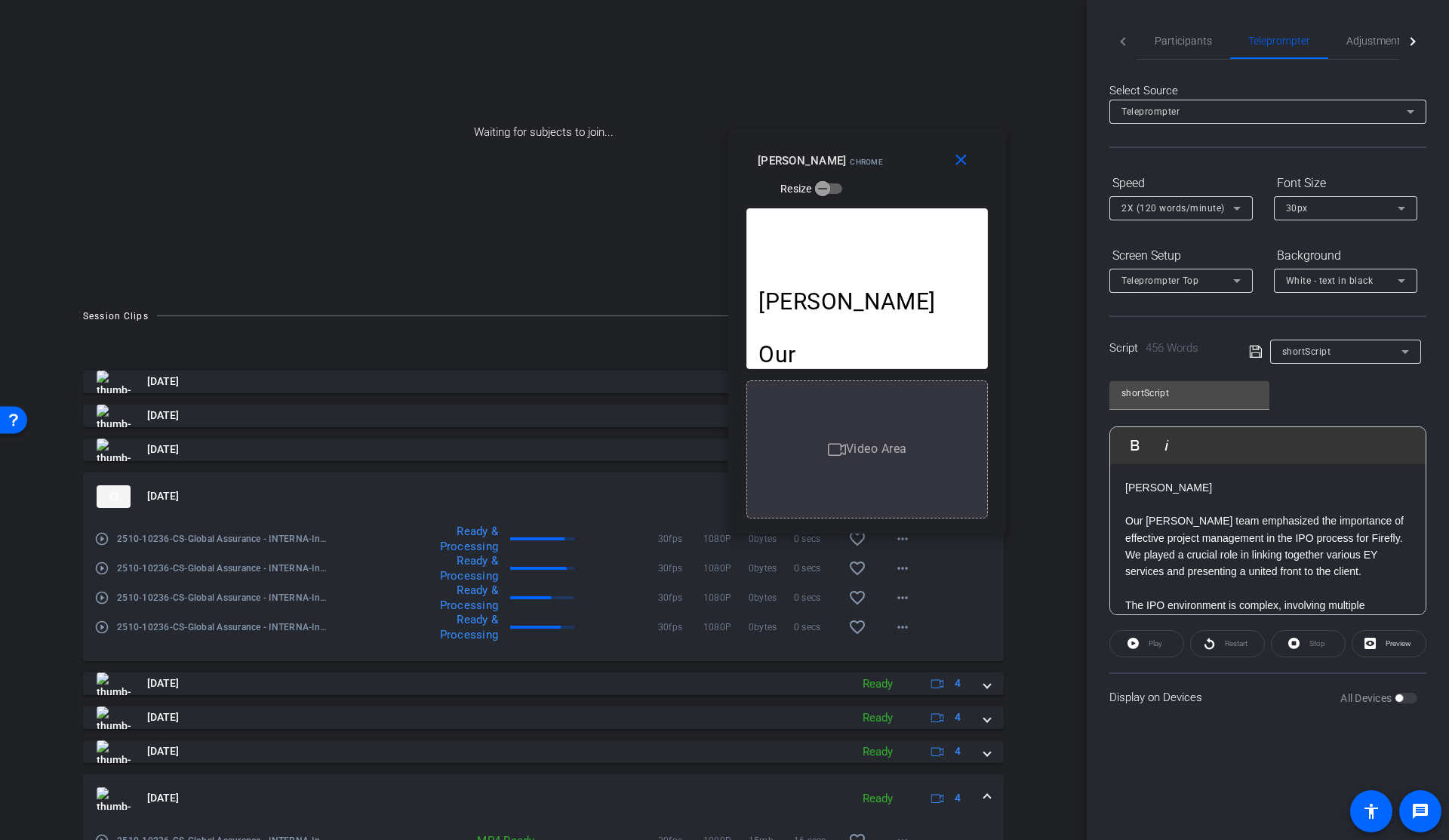
scroll to position [0, 0]
